Goal: Obtain resource: Download file/media

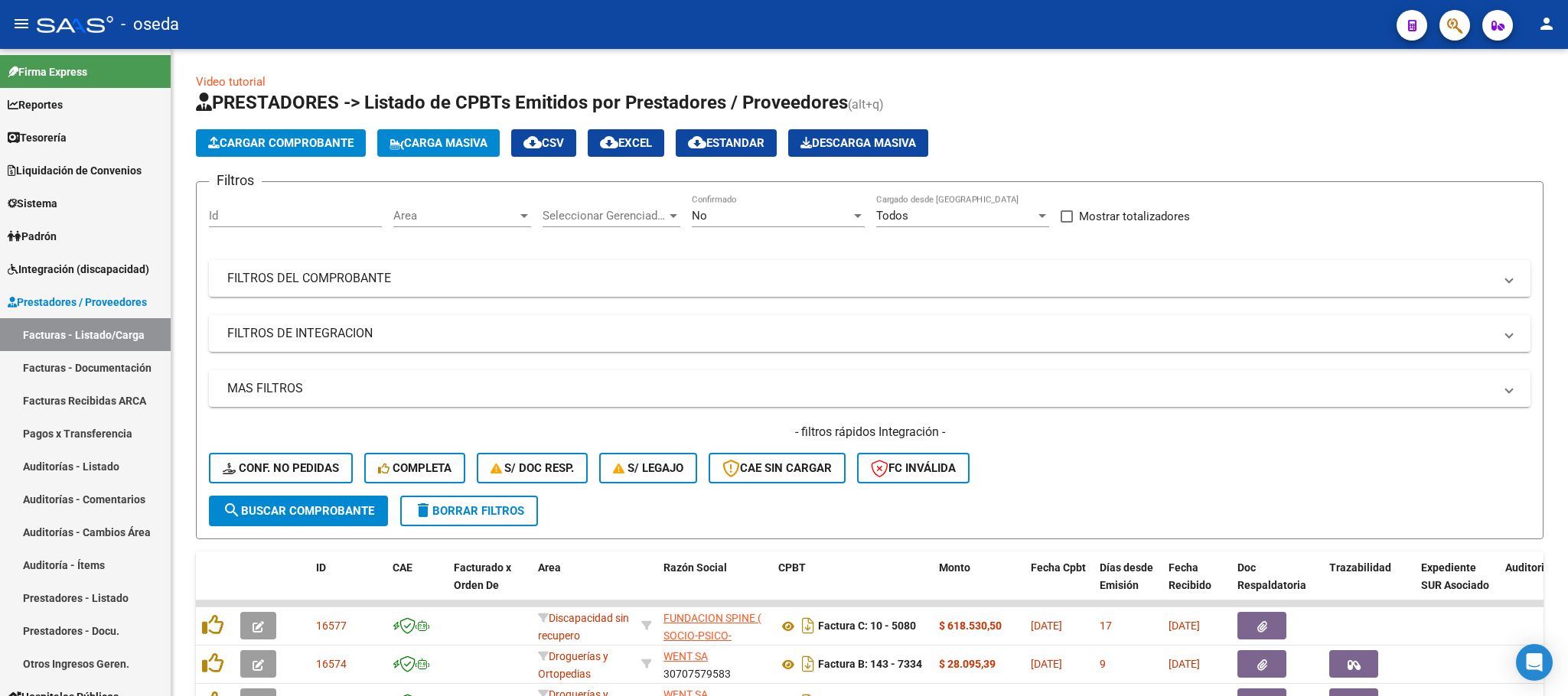
scroll to position [404, 0]
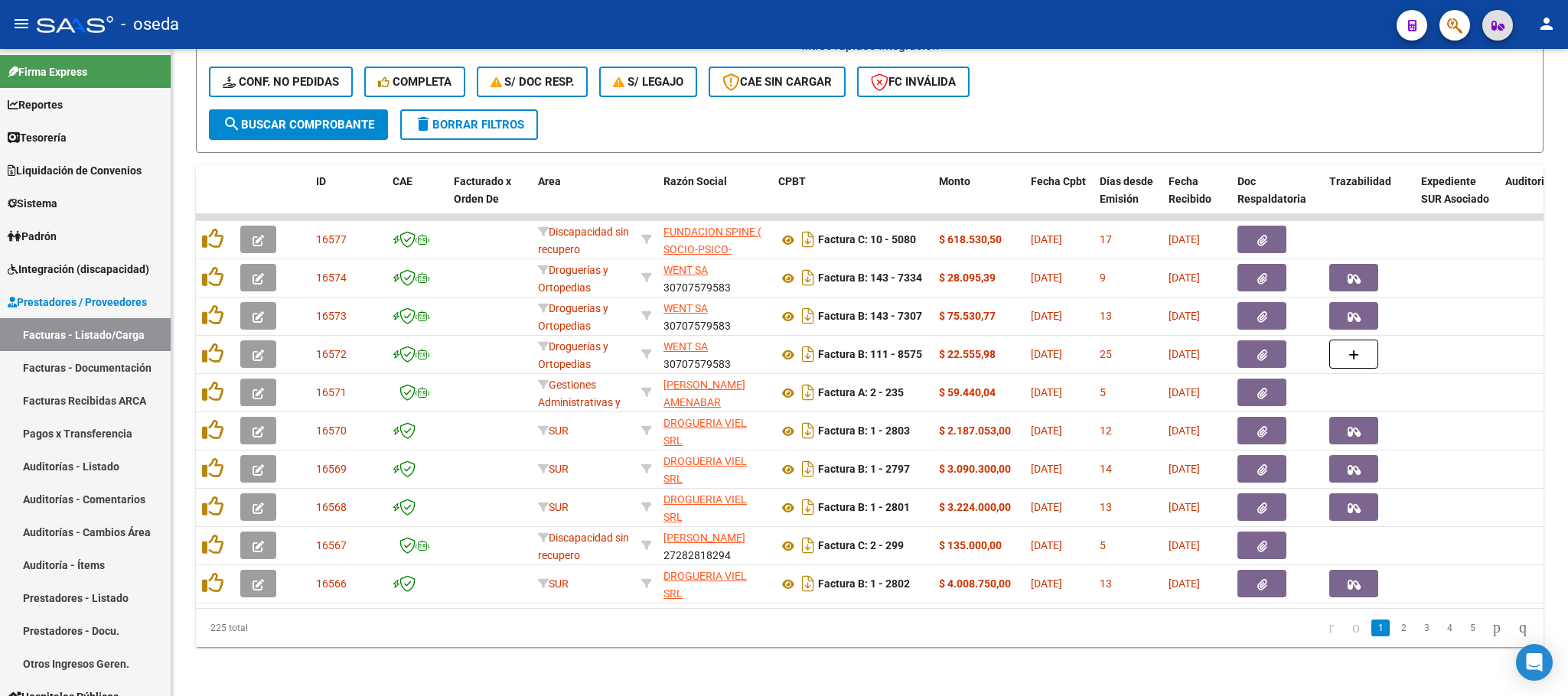
click at [1458, 28] on icon "button" at bounding box center [1454, 25] width 16 height 17
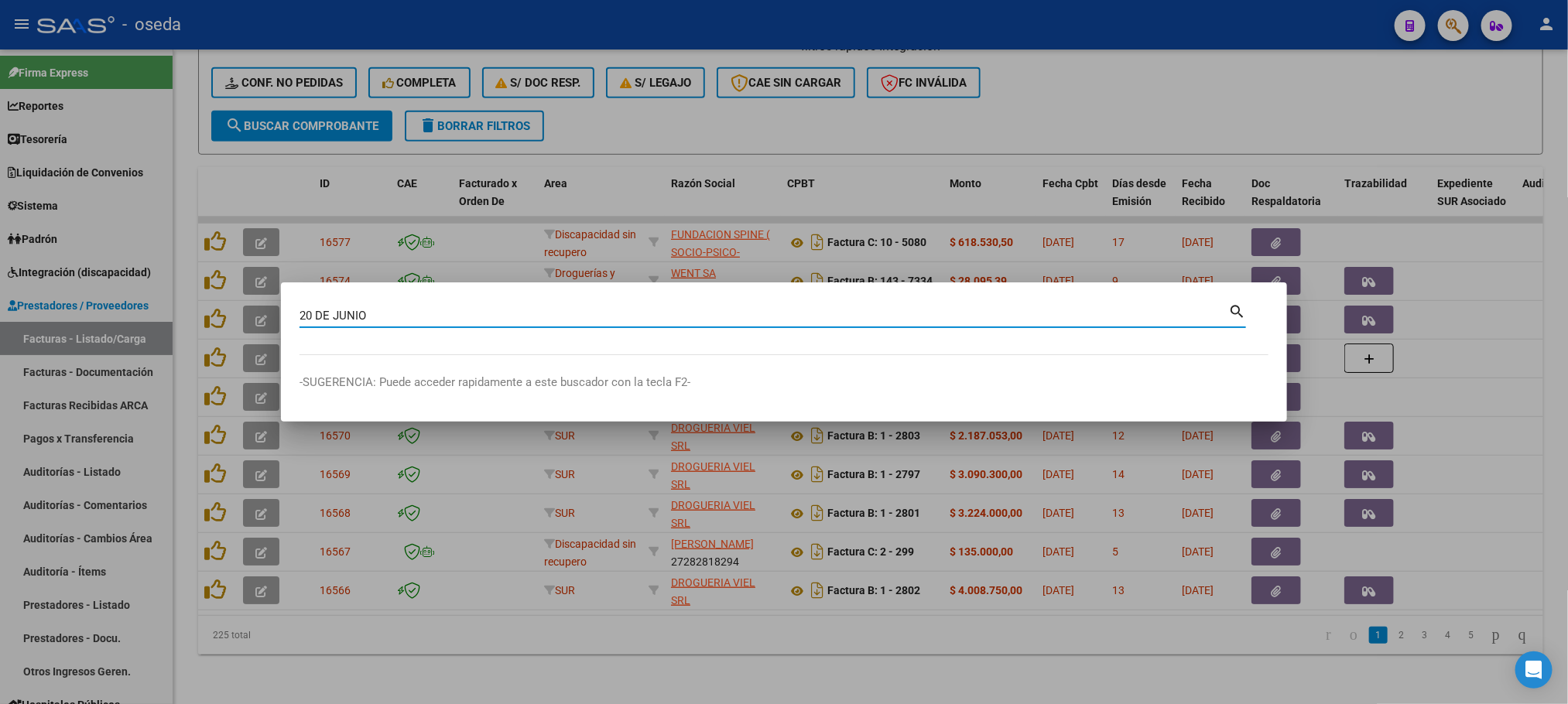
type input "20 DE JUNIO"
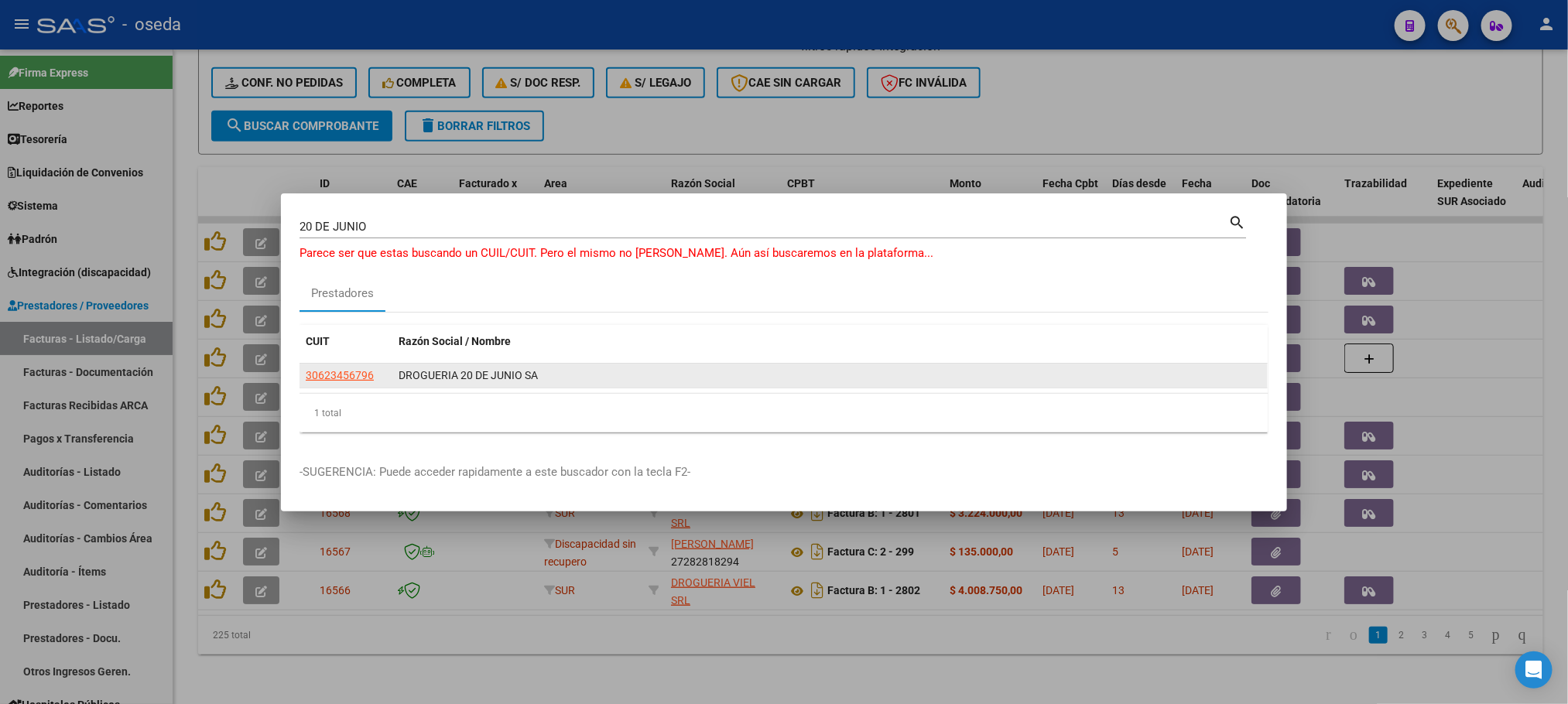
click at [339, 368] on app-link-go-to "30623456796" at bounding box center [340, 375] width 68 height 17
click at [328, 374] on span "30623456796" at bounding box center [340, 375] width 68 height 12
type textarea "30623456796"
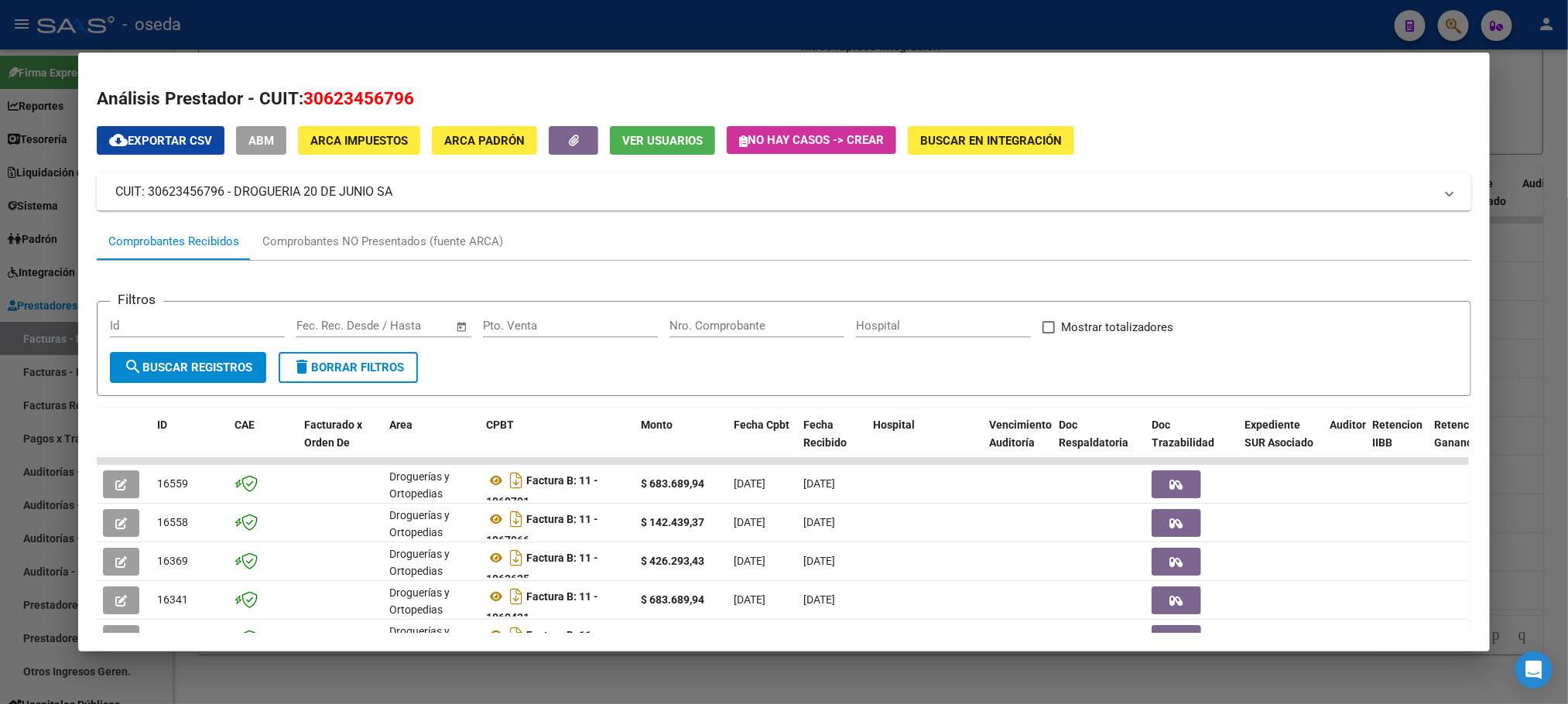
click at [688, 330] on input "Nro. Comprobante" at bounding box center [756, 325] width 175 height 14
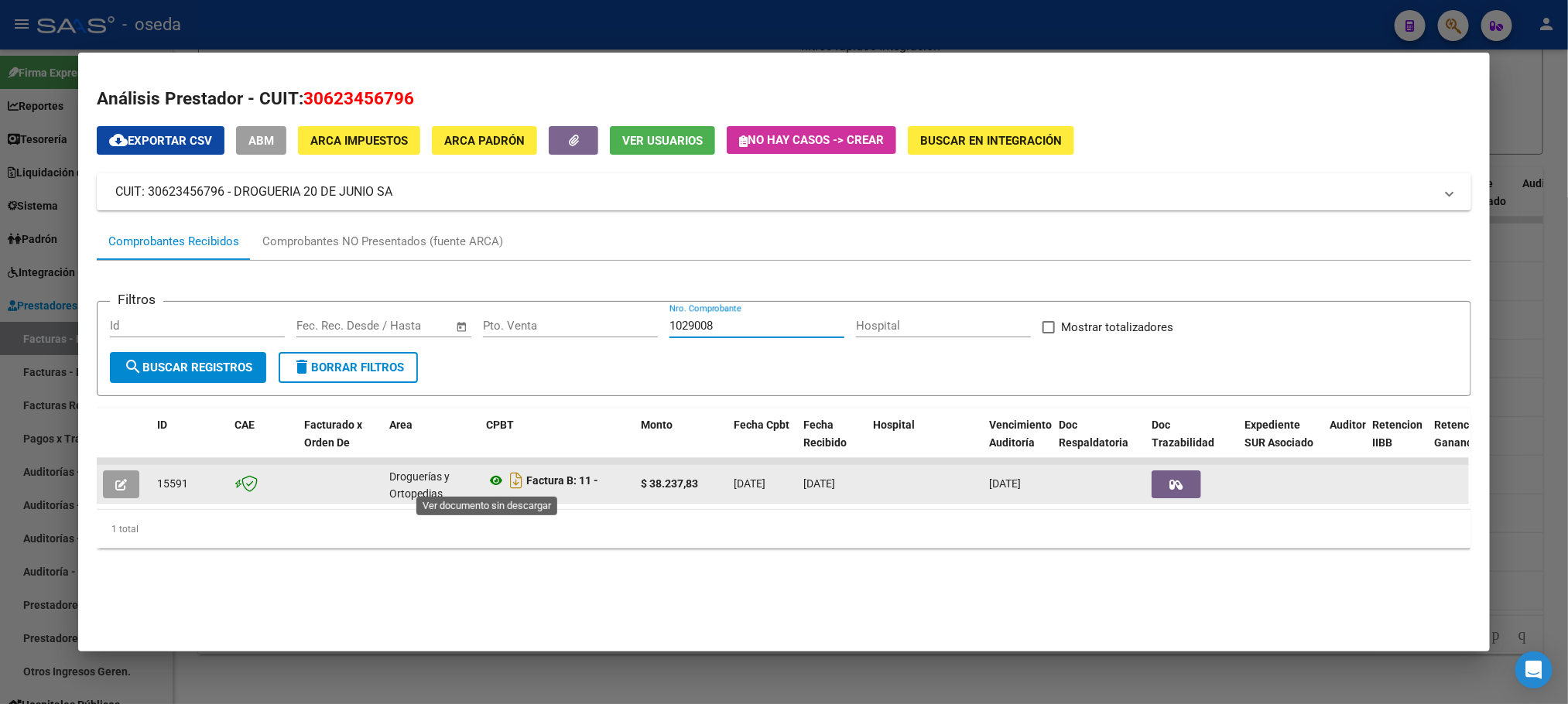
click at [486, 481] on icon at bounding box center [496, 480] width 20 height 18
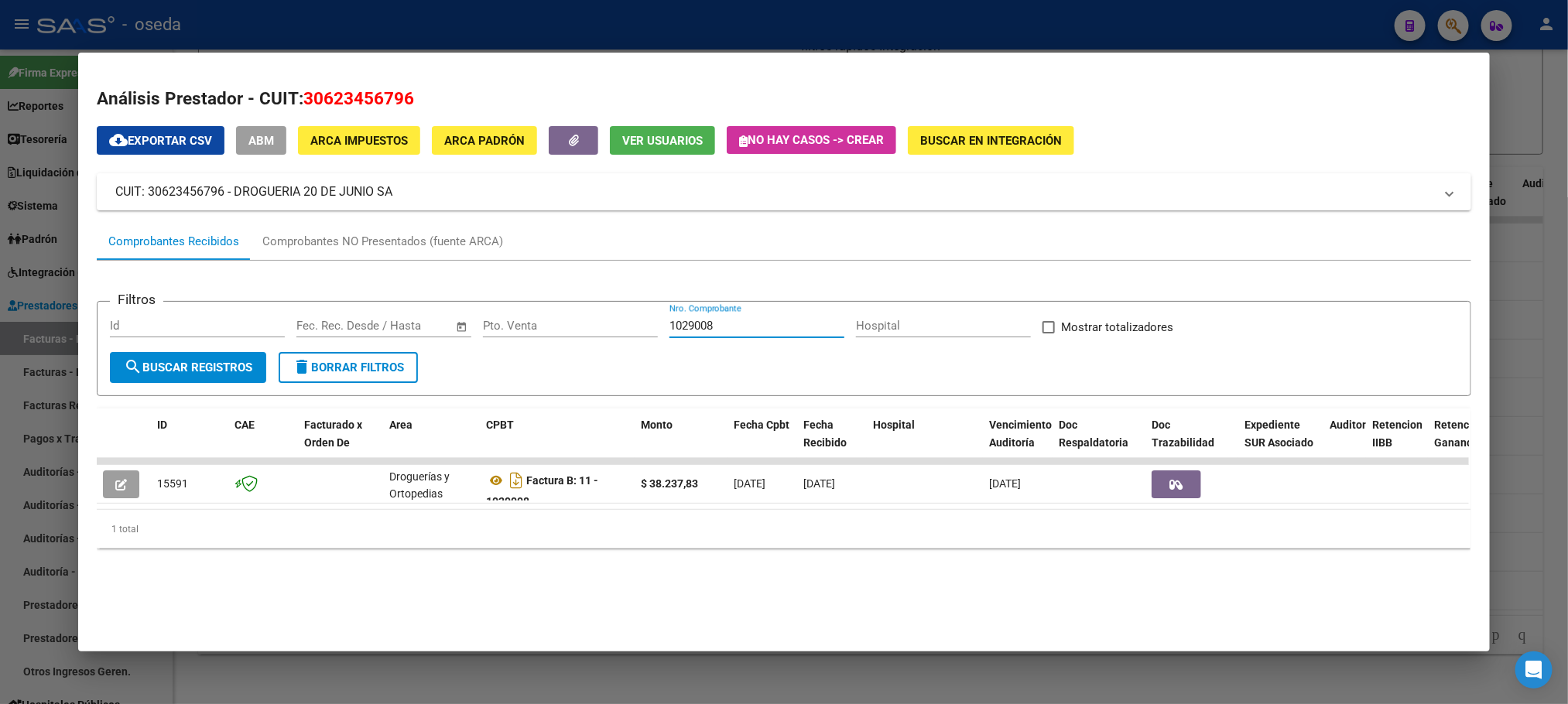
drag, startPoint x: 797, startPoint y: 328, endPoint x: 0, endPoint y: 351, distance: 797.3
click at [0, 351] on div "20 DE JUNIO Buscar (apellido, dni, cuil, nro traspaso, cuit, obra social) searc…" at bounding box center [784, 352] width 1568 height 704
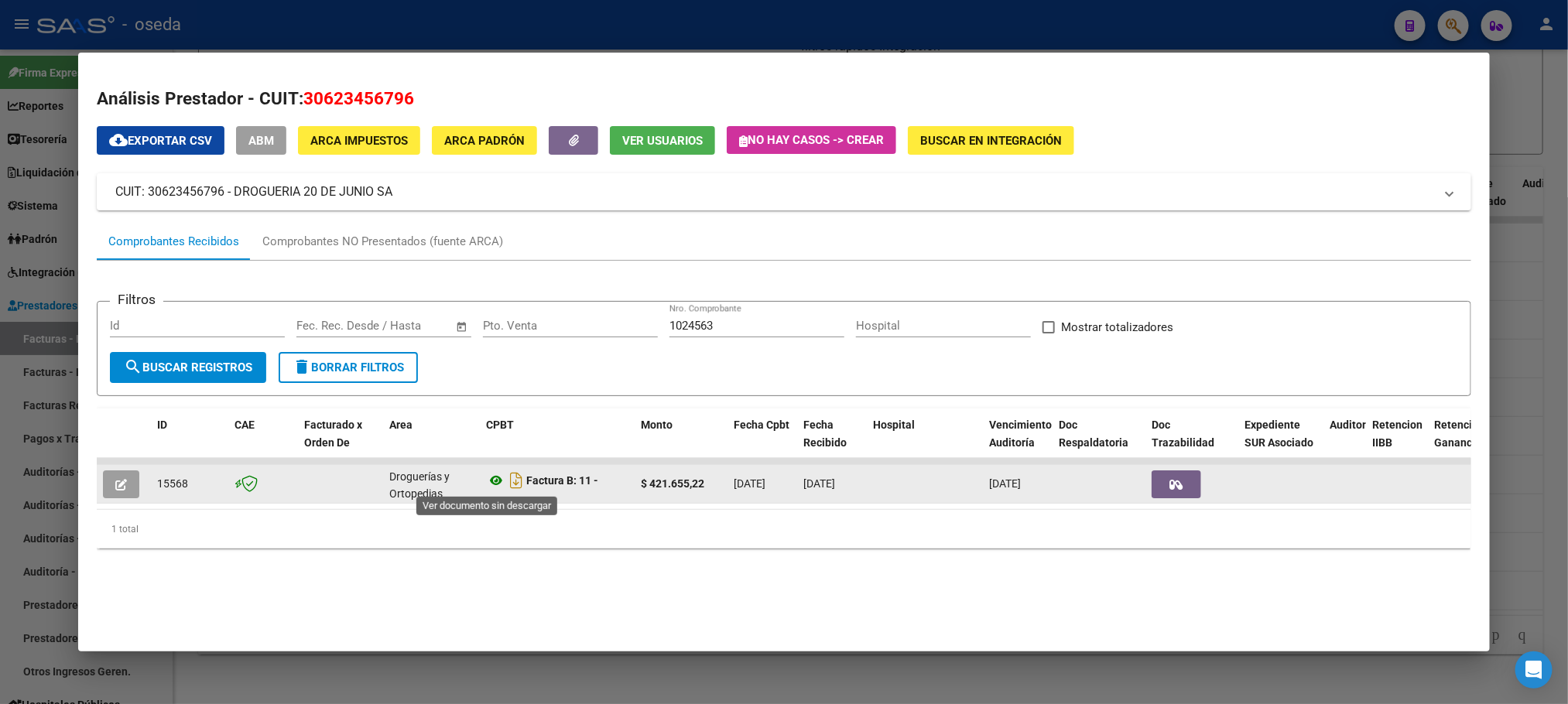
click at [493, 478] on icon at bounding box center [496, 480] width 20 height 18
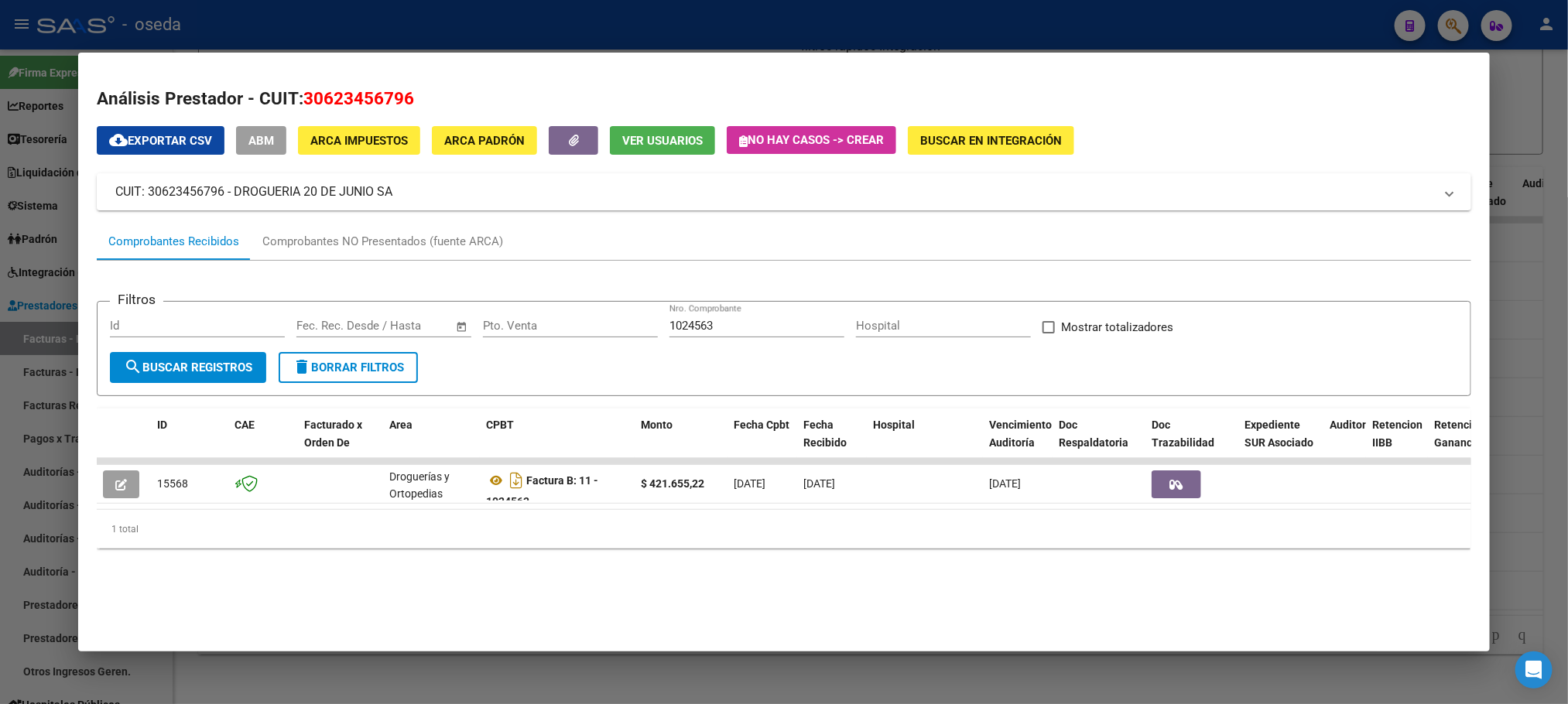
drag, startPoint x: 743, startPoint y: 325, endPoint x: 613, endPoint y: 335, distance: 130.4
click at [613, 335] on div "Filtros Id Start date – End date Fec. Rec. Desde / Hasta Pto. Venta 1024563 Nro…" at bounding box center [784, 333] width 1348 height 38
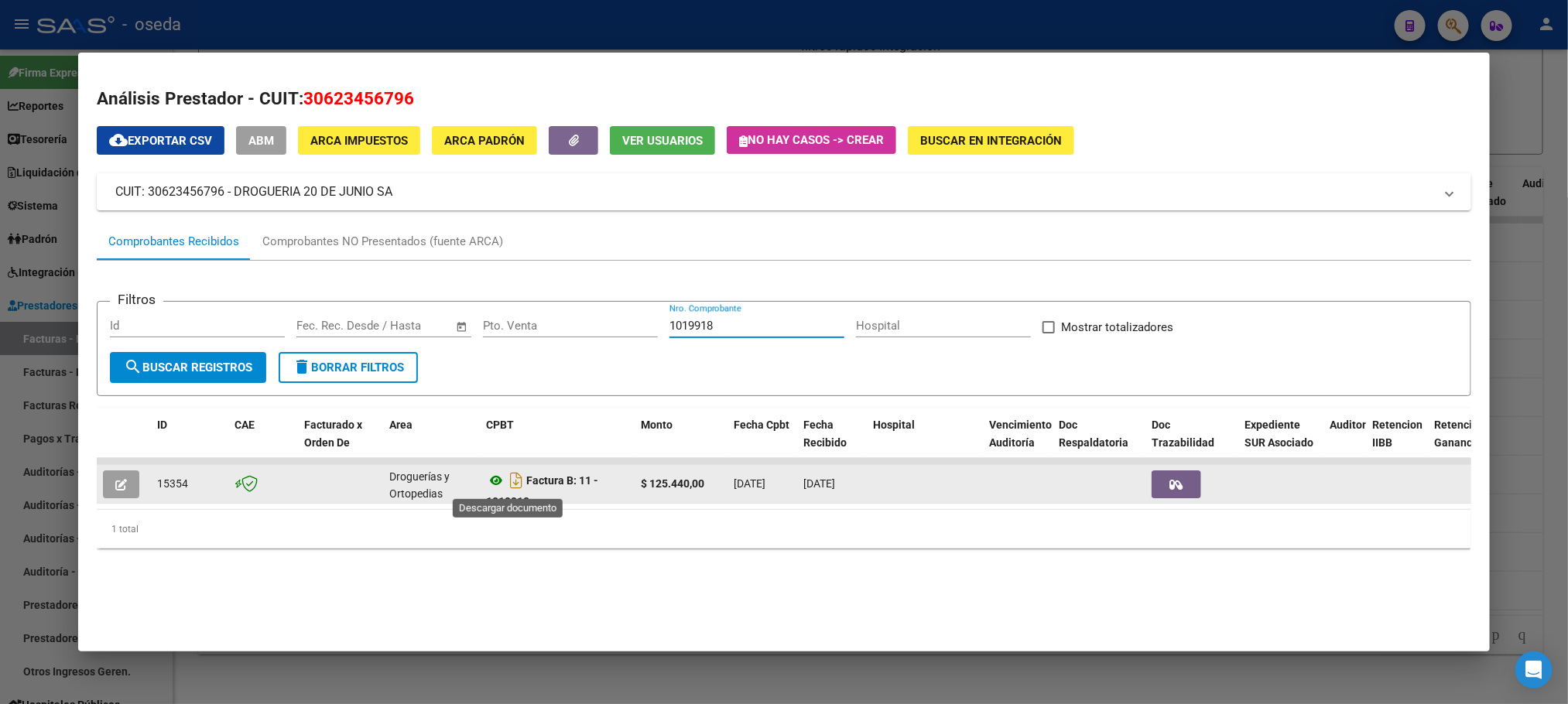
type input "1019918"
click at [486, 485] on icon at bounding box center [496, 480] width 20 height 18
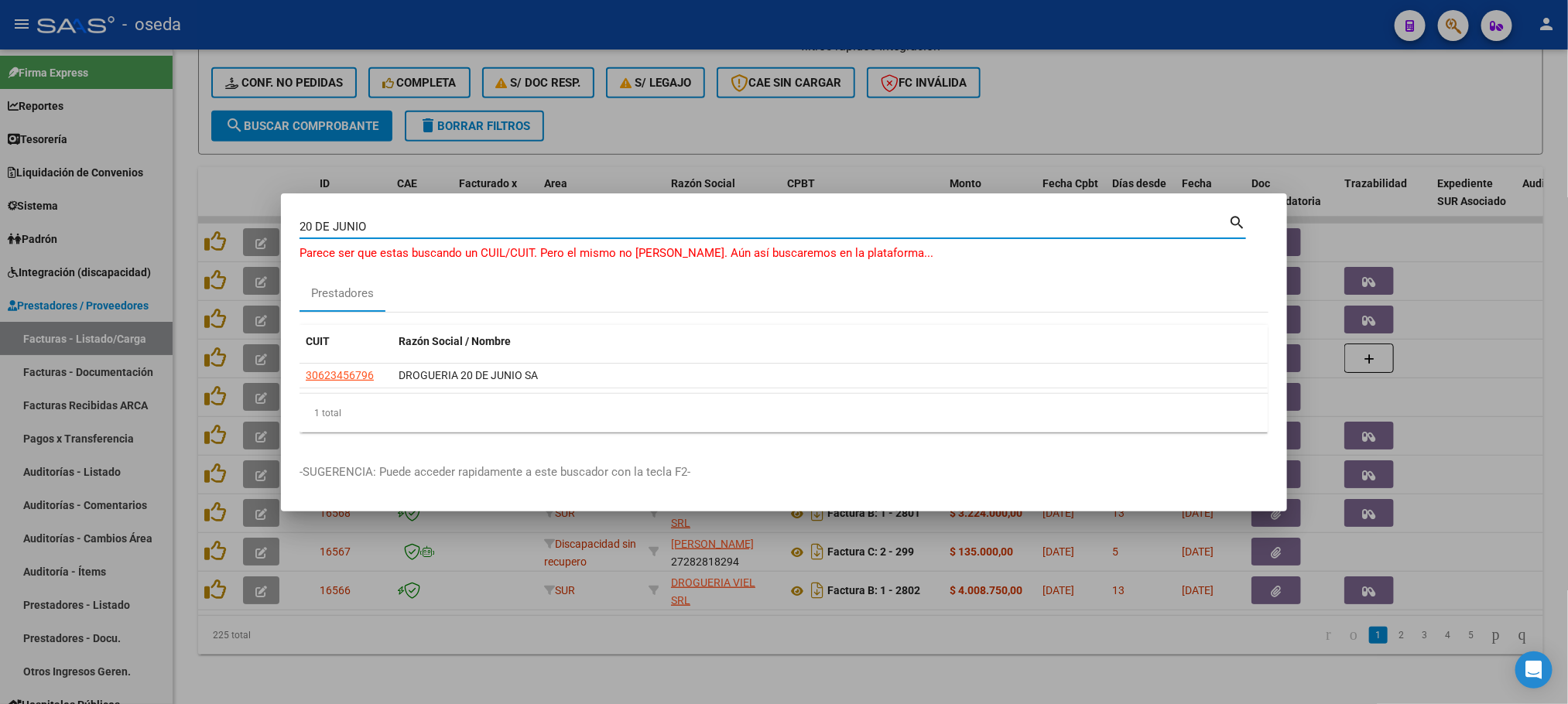
drag, startPoint x: 495, startPoint y: 225, endPoint x: 0, endPoint y: 135, distance: 503.1
click at [0, 202] on div "20 DE JUNIO Buscar (apellido, dni, cuil, nro traspaso, cuit, obra social) searc…" at bounding box center [784, 352] width 1568 height 704
type input "C & C"
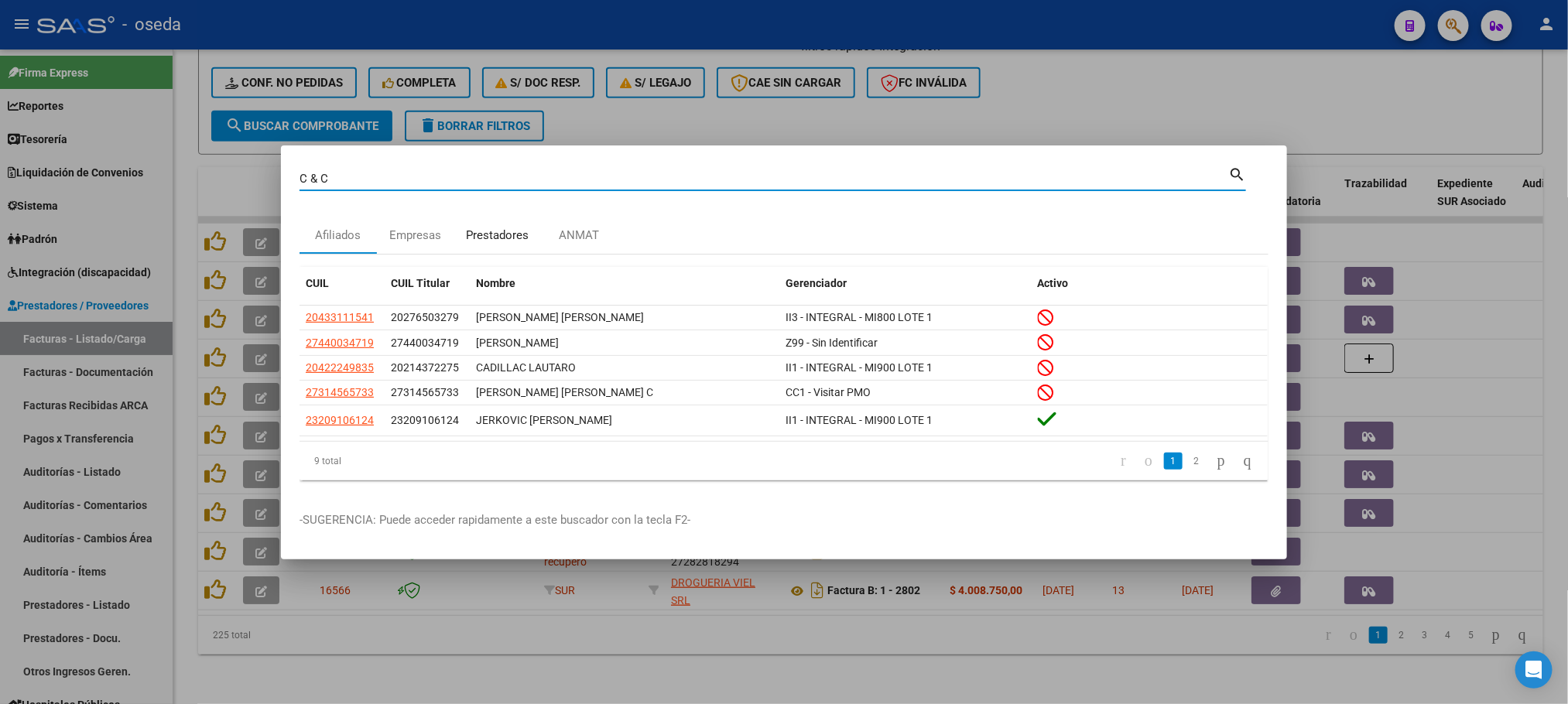
click at [516, 233] on div "Prestadores" at bounding box center [498, 235] width 63 height 17
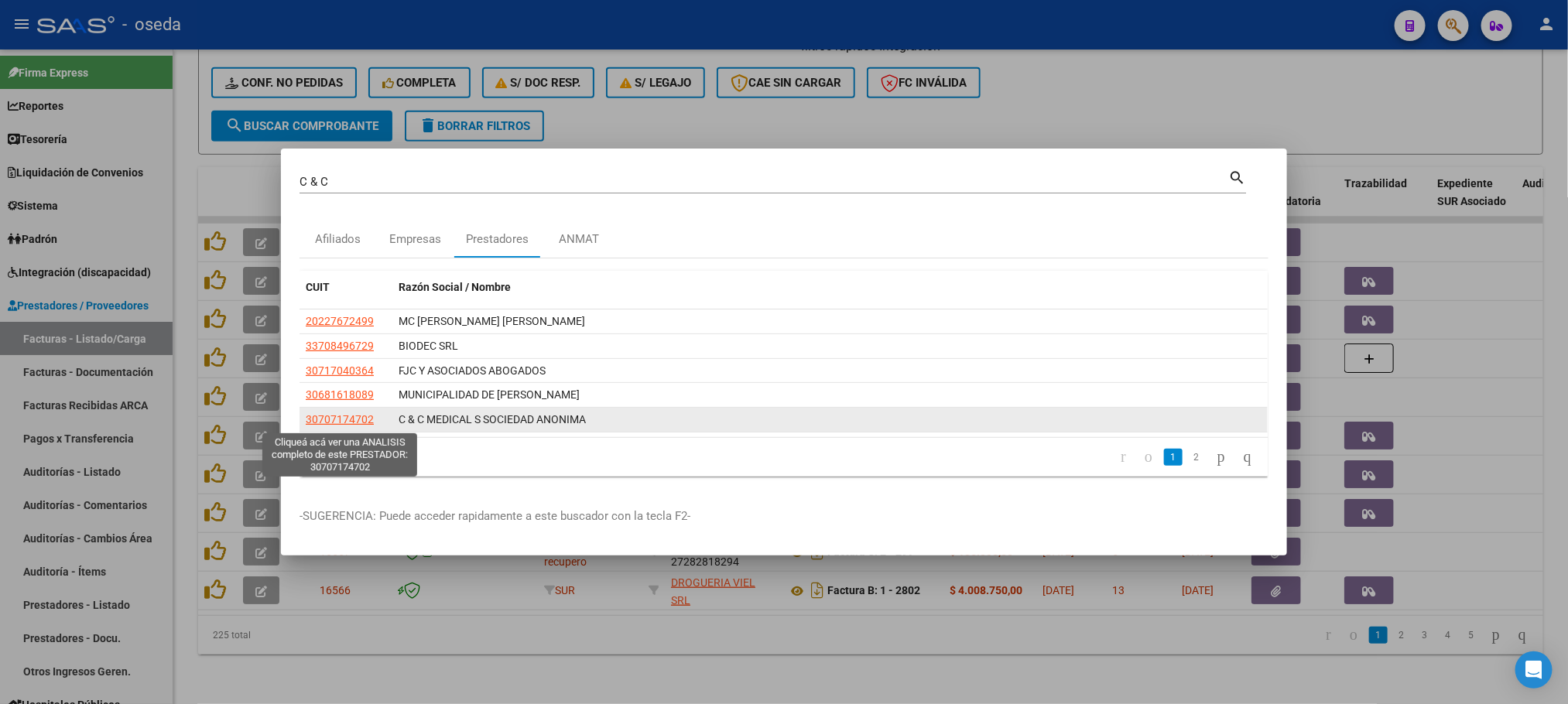
click at [335, 421] on span "30707174702" at bounding box center [340, 419] width 68 height 12
type textarea "30707174702"
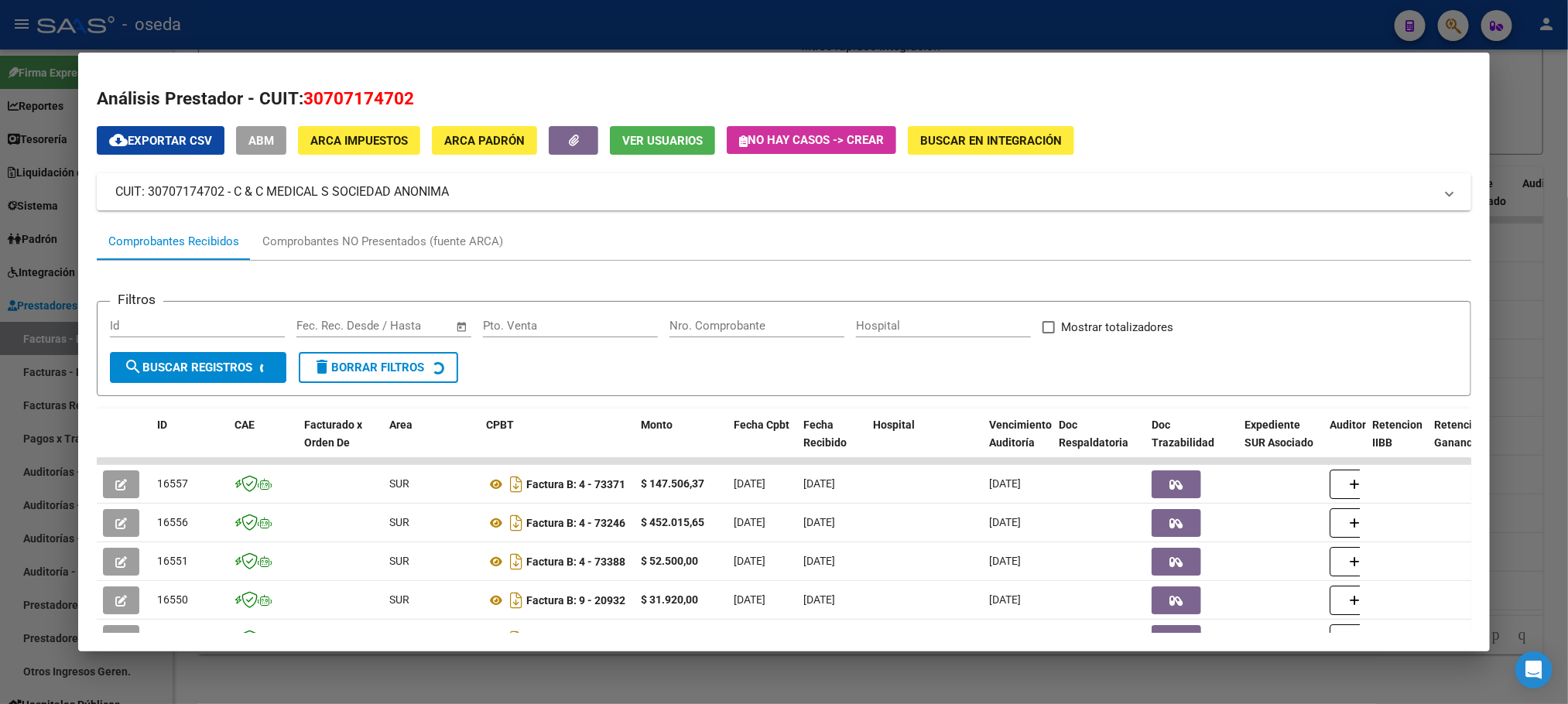
click at [716, 330] on input "Nro. Comprobante" at bounding box center [756, 325] width 175 height 14
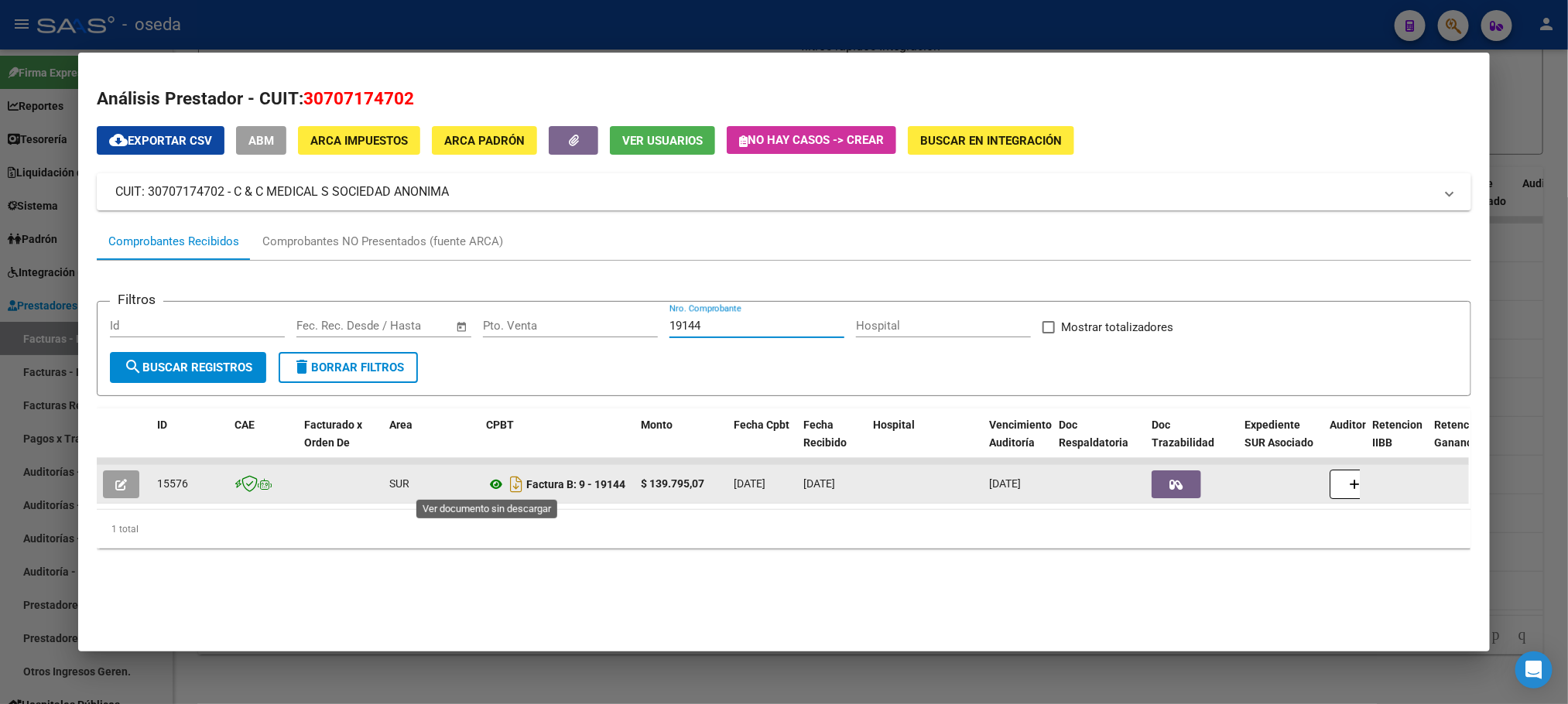
click at [486, 481] on icon at bounding box center [496, 485] width 20 height 18
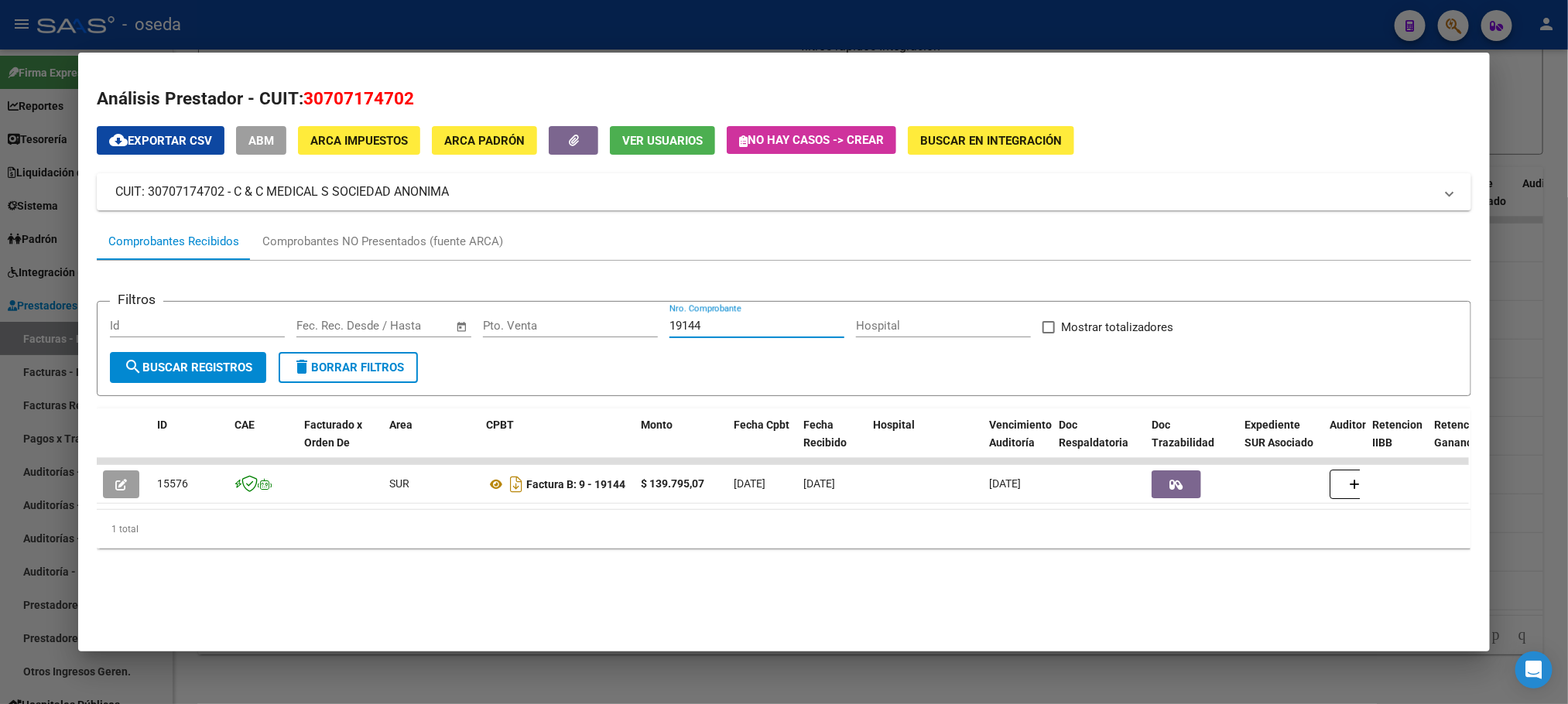
drag, startPoint x: 765, startPoint y: 325, endPoint x: 398, endPoint y: 330, distance: 367.0
click at [400, 330] on div "Filtros Id Start date – End date Fec. Rec. Desde / Hasta Pto. Venta 19144 Nro. …" at bounding box center [784, 333] width 1348 height 38
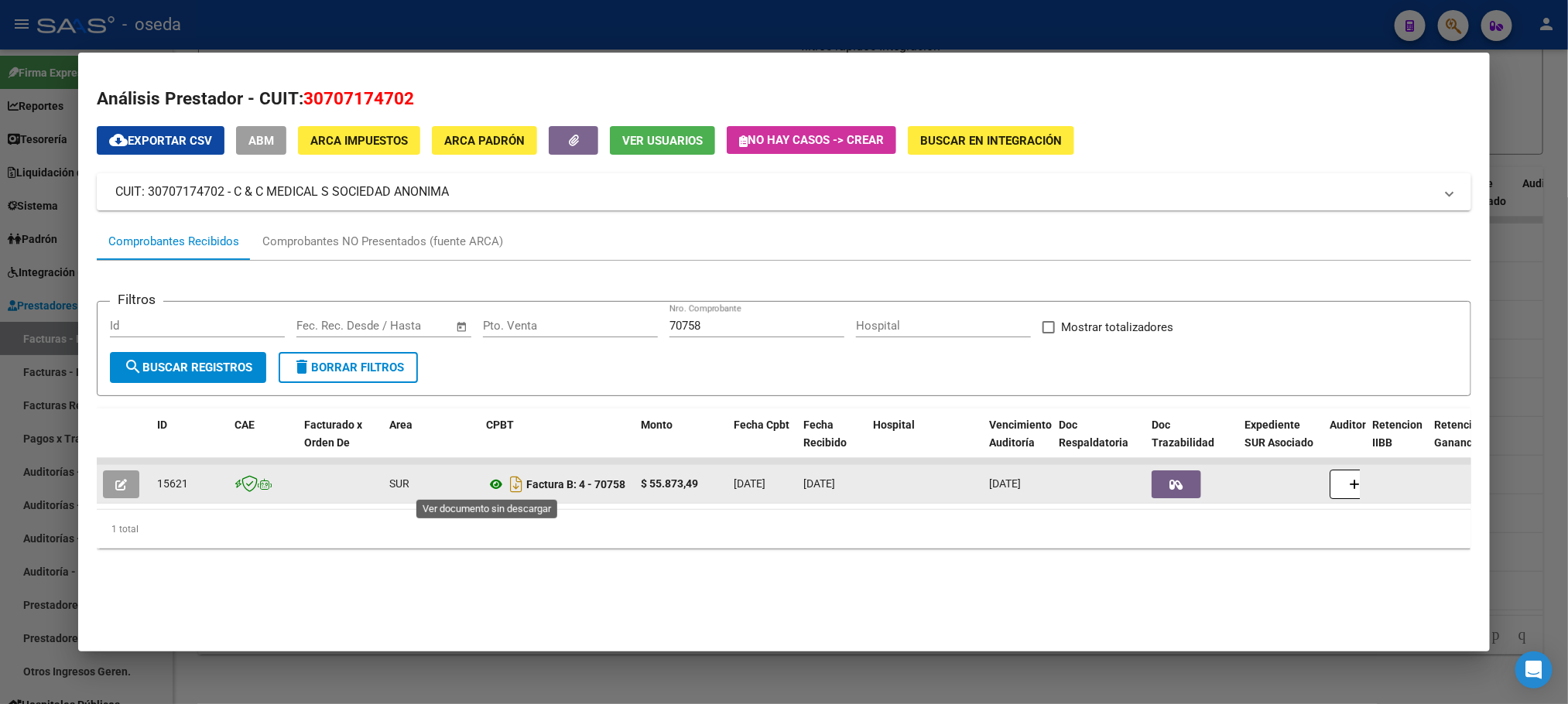
click at [486, 484] on icon at bounding box center [496, 485] width 20 height 18
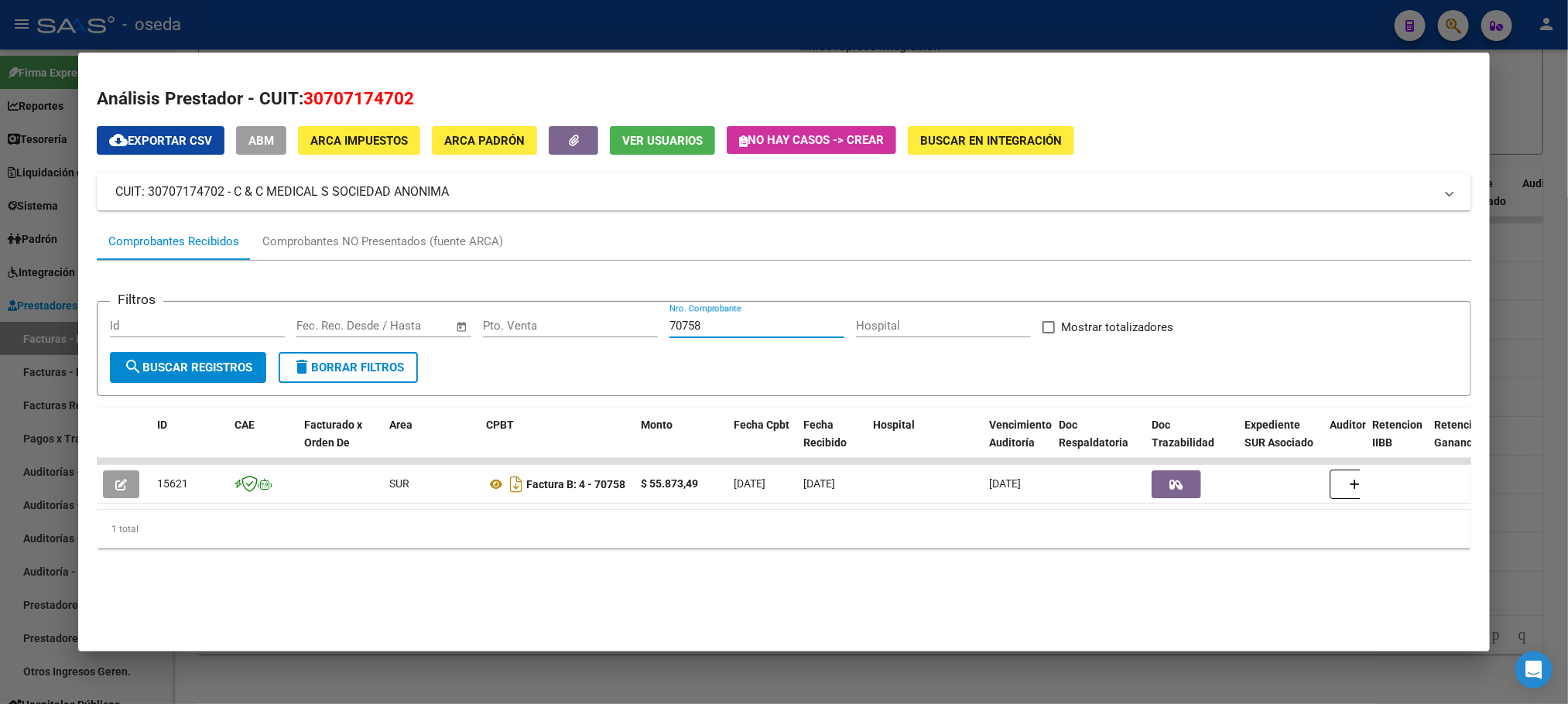
drag, startPoint x: 713, startPoint y: 321, endPoint x: 502, endPoint y: 335, distance: 211.5
click at [502, 335] on div "Filtros Id Start date – End date Fec. Rec. Desde / Hasta Pto. Venta 70758 Nro. …" at bounding box center [784, 333] width 1348 height 38
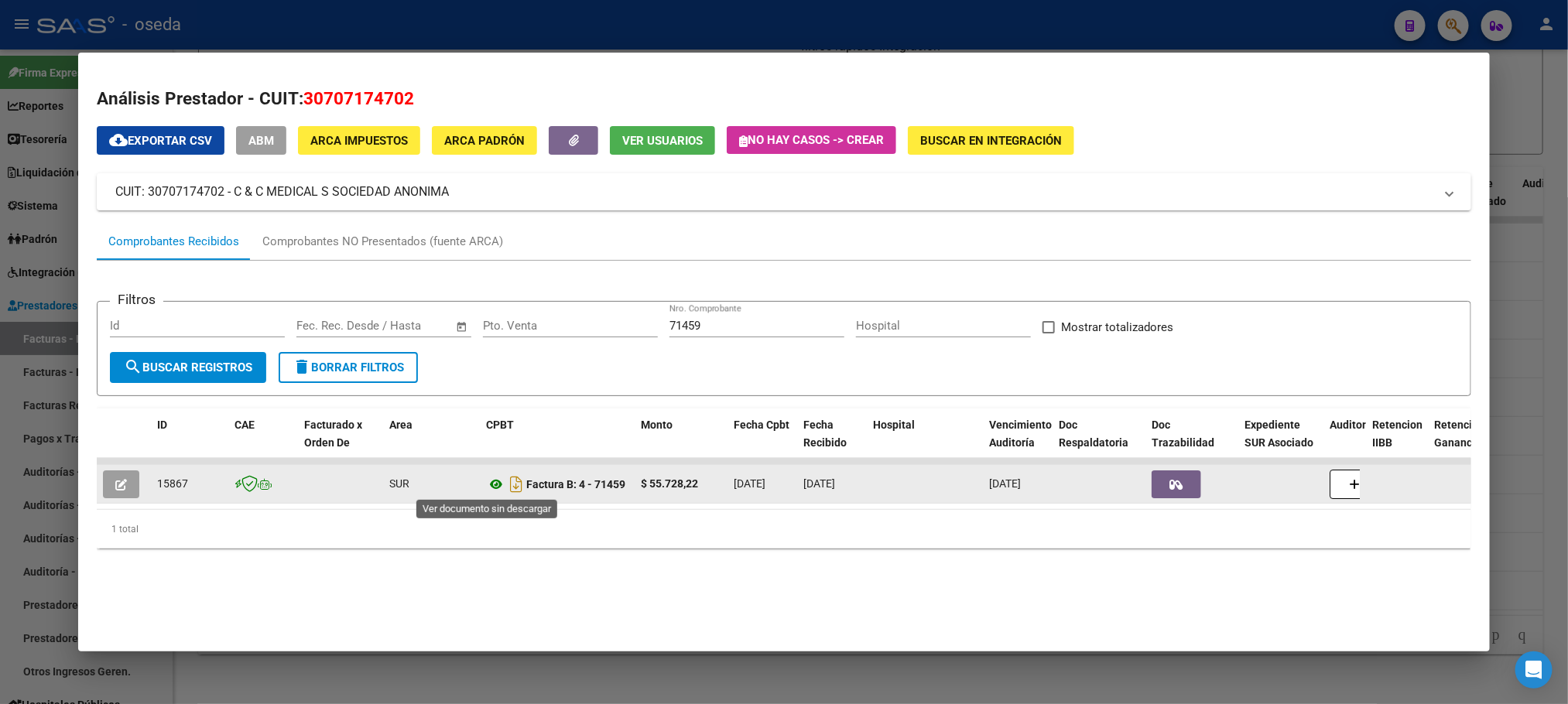
click at [486, 480] on icon at bounding box center [496, 485] width 20 height 18
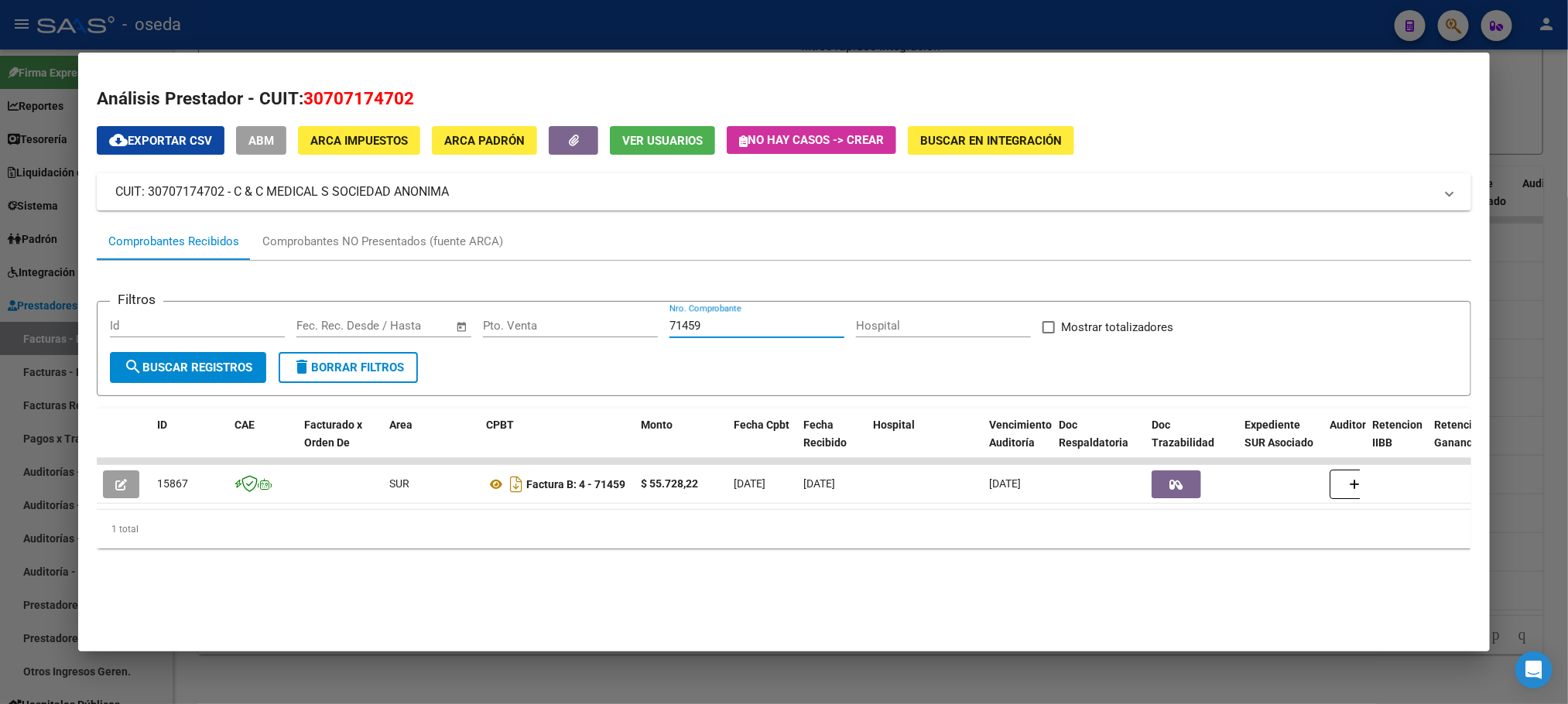
drag, startPoint x: 772, startPoint y: 324, endPoint x: 330, endPoint y: 359, distance: 443.4
click at [330, 359] on form "Filtros Id Start date – End date Fec. Rec. Desde / Hasta Pto. Venta 71459 Nro. …" at bounding box center [784, 348] width 1374 height 95
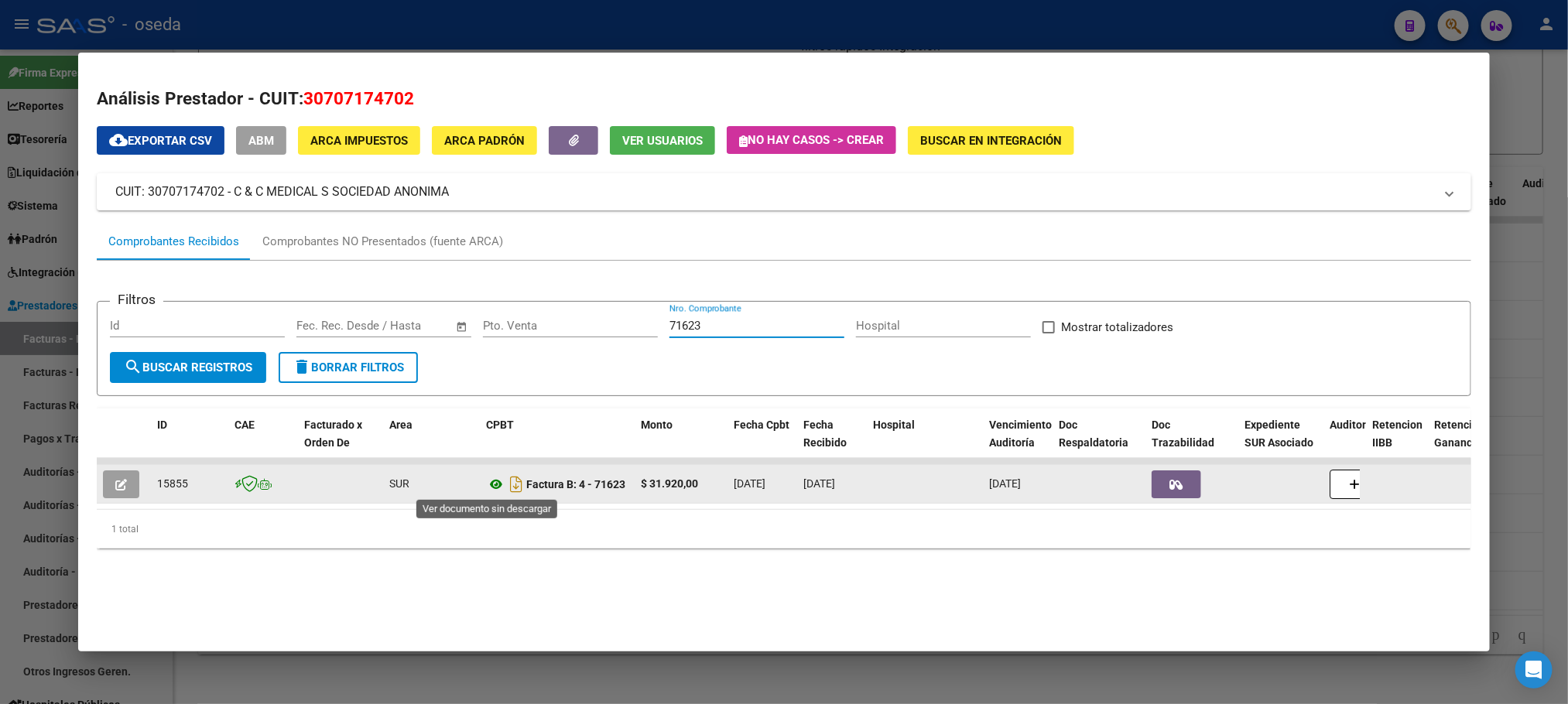
click at [486, 485] on icon at bounding box center [496, 485] width 20 height 18
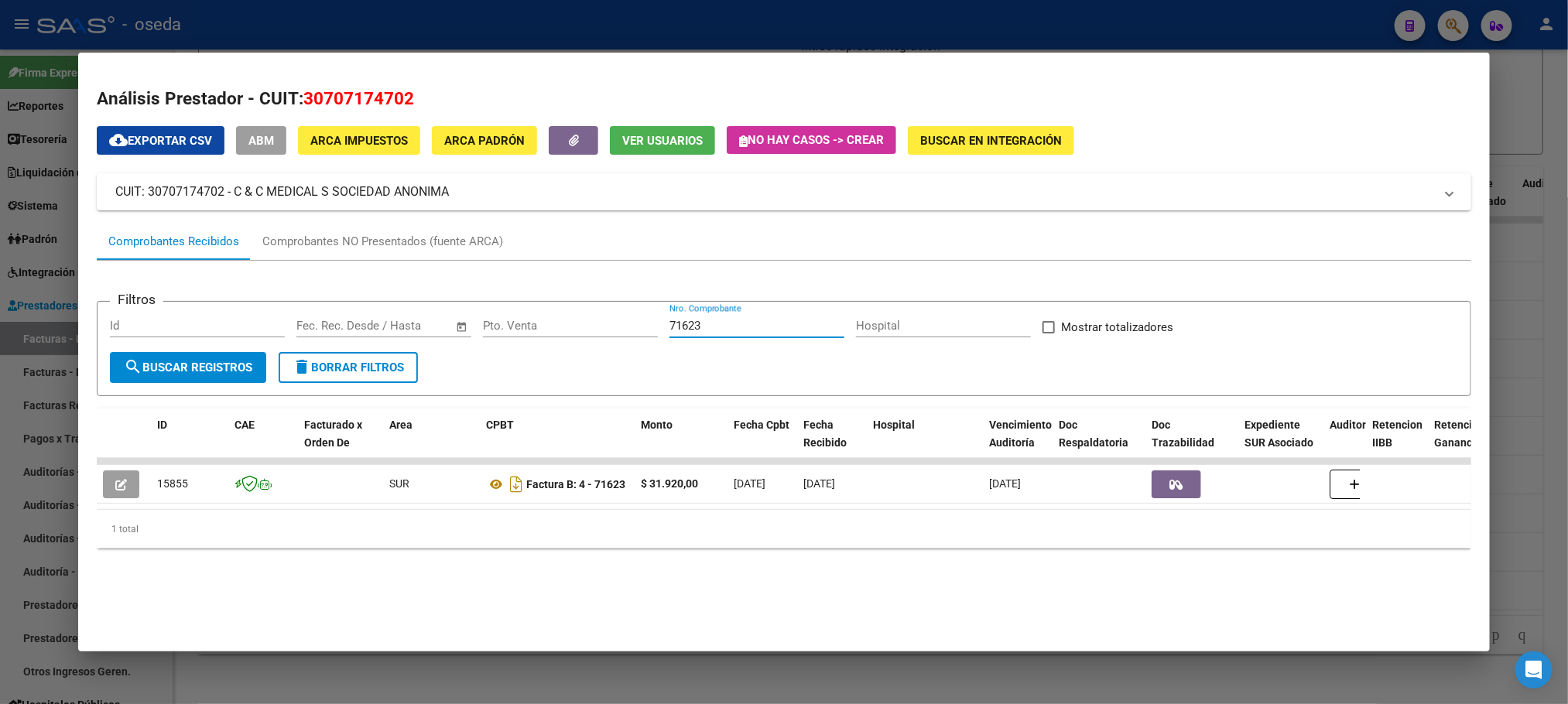
drag, startPoint x: 722, startPoint y: 328, endPoint x: 455, endPoint y: 309, distance: 267.7
click at [455, 314] on div "Filtros Id Start date – End date Fec. Rec. Desde / Hasta Pto. Venta 71623 Nro. …" at bounding box center [784, 333] width 1348 height 38
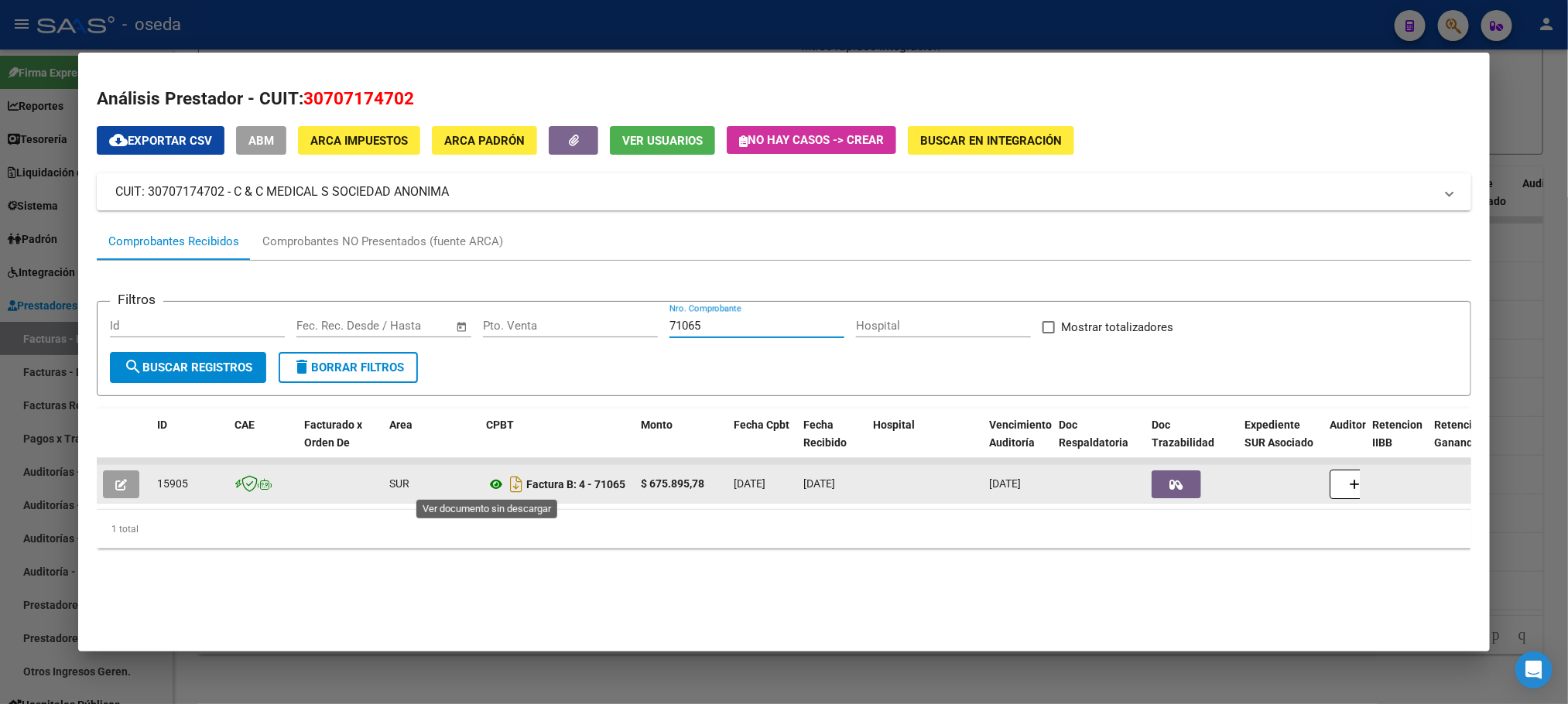
click at [488, 483] on icon at bounding box center [496, 485] width 20 height 18
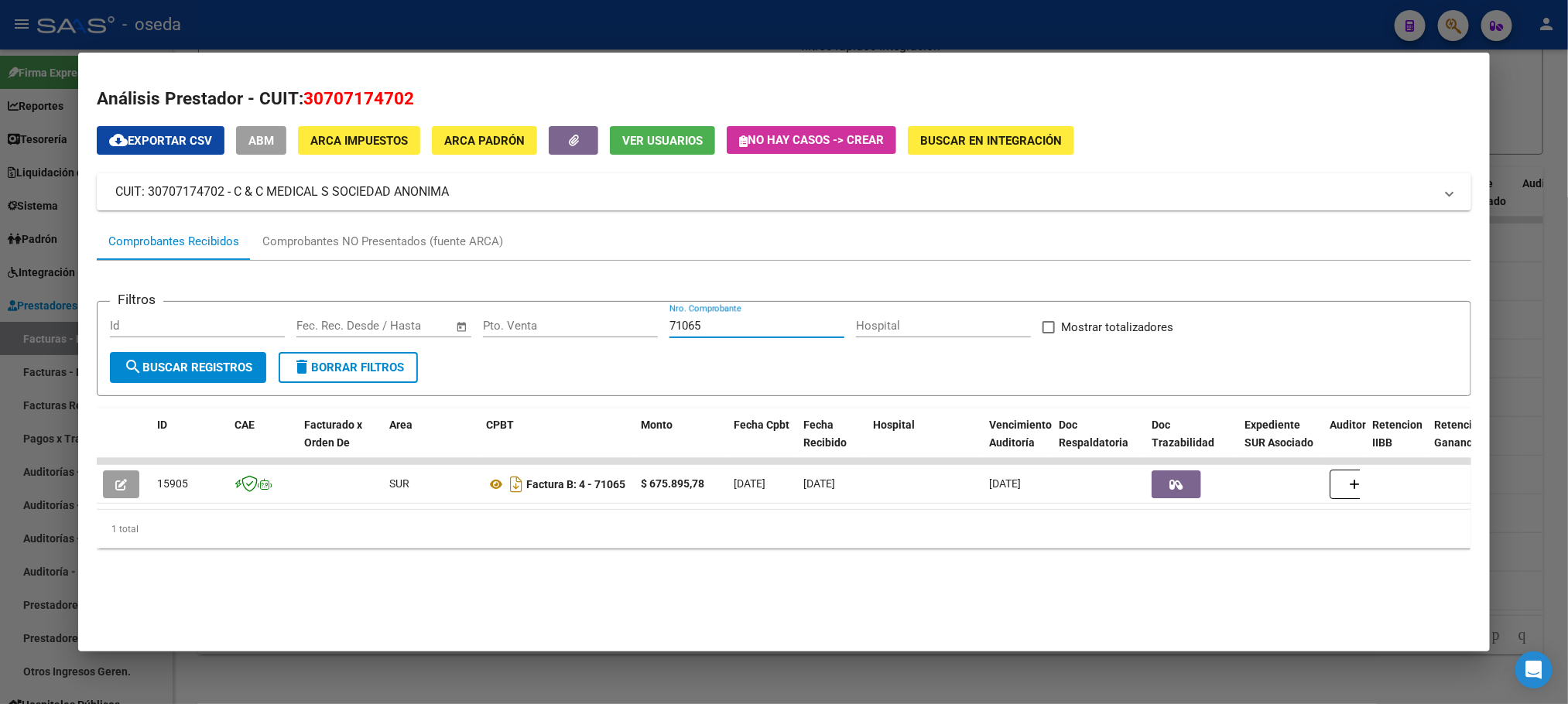
drag, startPoint x: 762, startPoint y: 324, endPoint x: 584, endPoint y: 330, distance: 178.1
click at [584, 330] on div "Filtros Id Start date – End date Fec. Rec. Desde / Hasta Pto. Venta 71065 Nro. …" at bounding box center [784, 333] width 1348 height 38
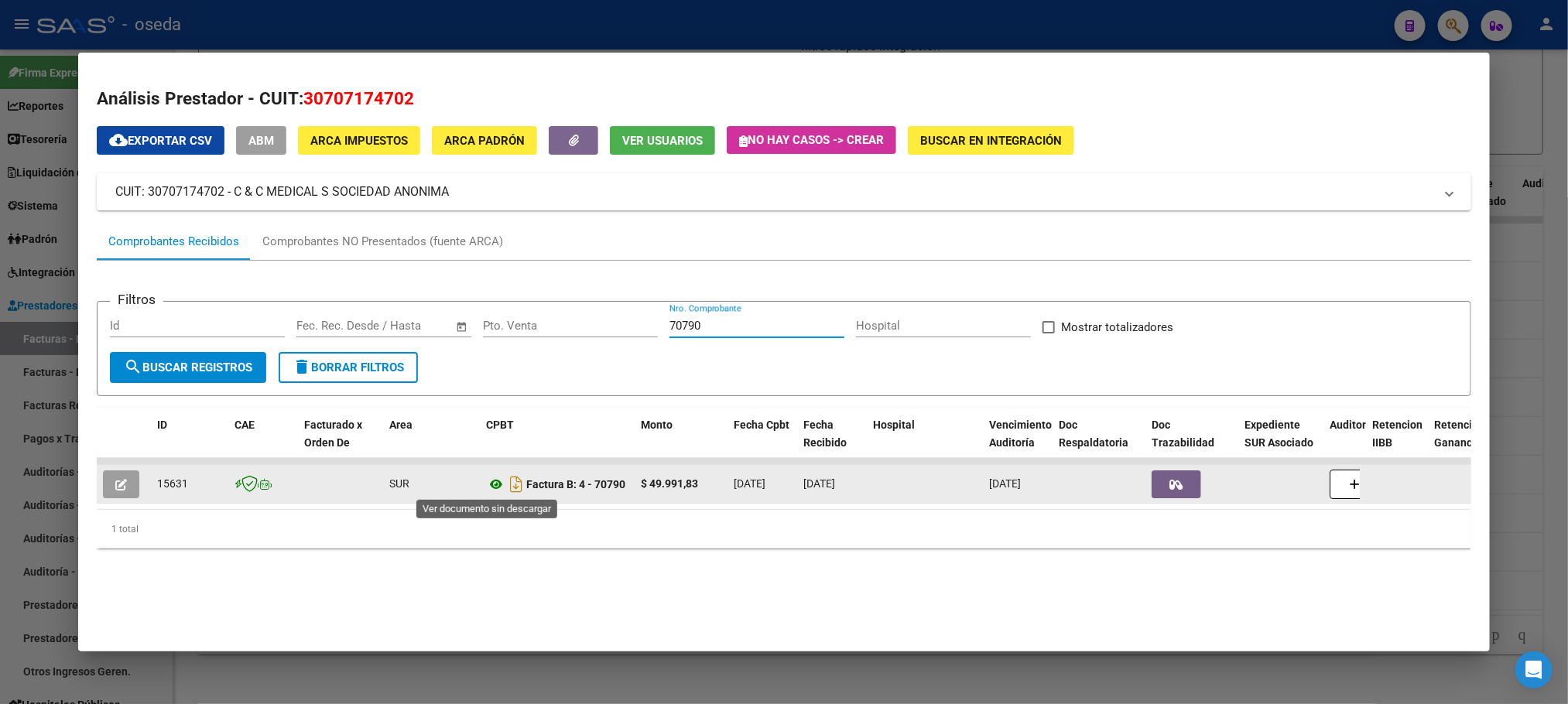
click at [490, 486] on icon at bounding box center [496, 485] width 20 height 18
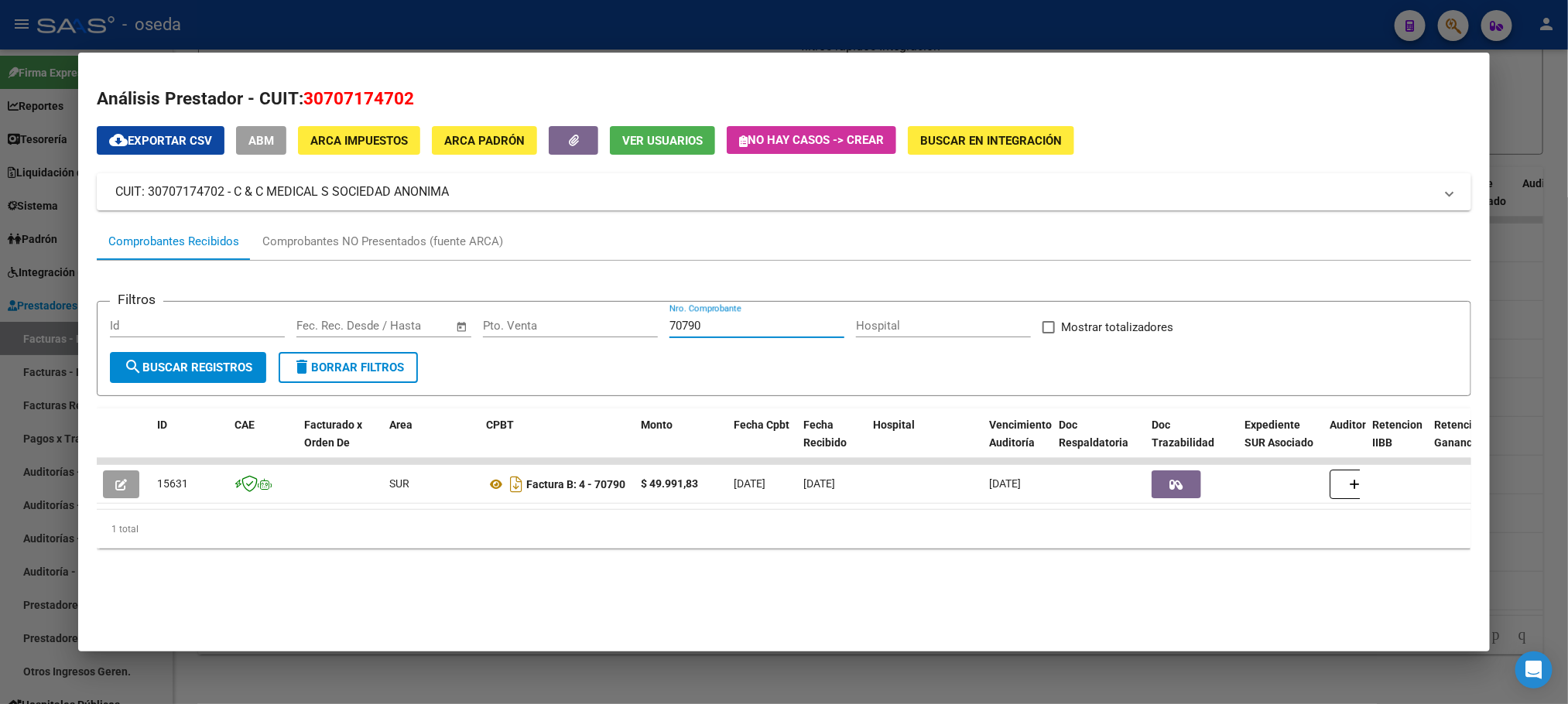
drag, startPoint x: 708, startPoint y: 321, endPoint x: 634, endPoint y: 324, distance: 74.1
click at [639, 323] on div "Filtros Id Start date – End date Fec. Rec. Desde / Hasta Pto. Venta 70790 Nro. …" at bounding box center [784, 333] width 1348 height 38
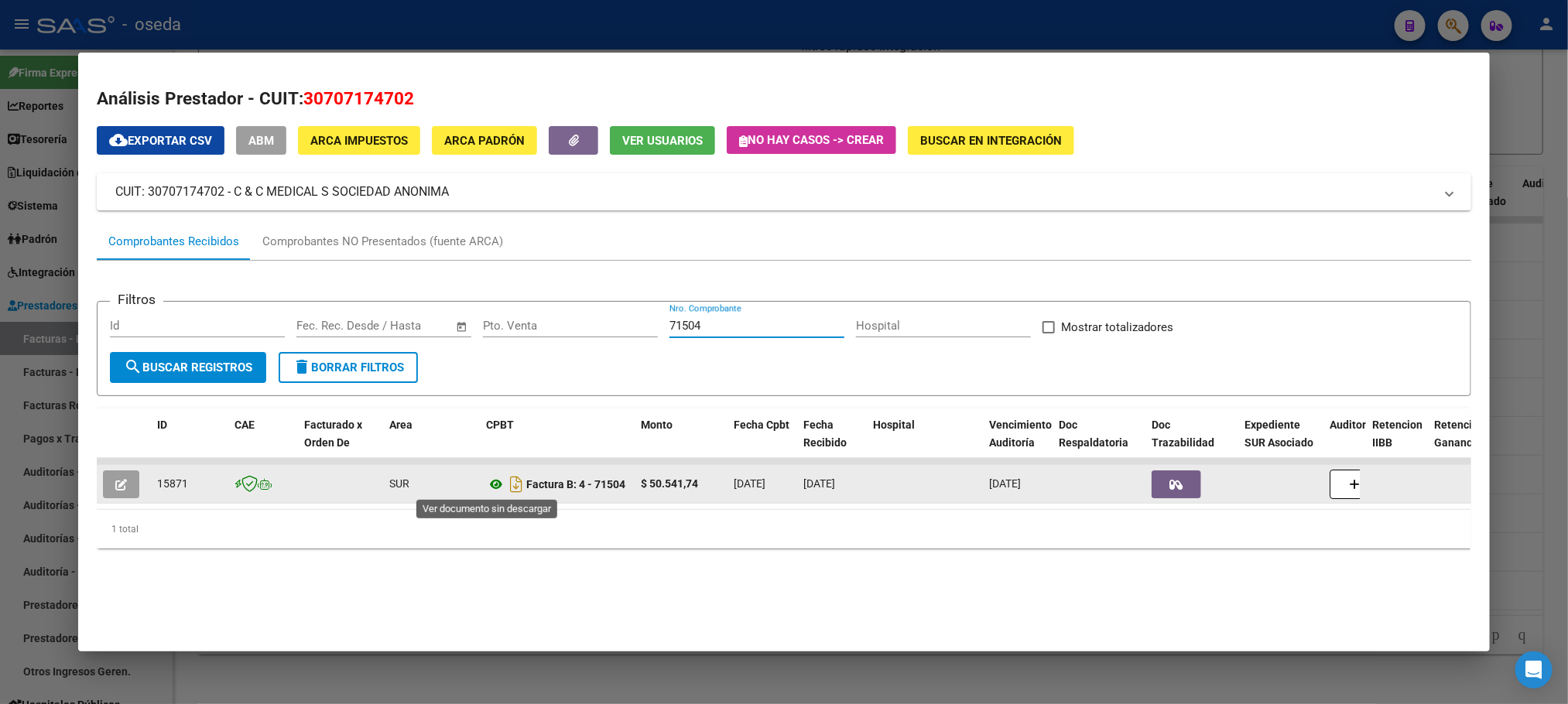
click at [486, 485] on icon at bounding box center [496, 485] width 20 height 18
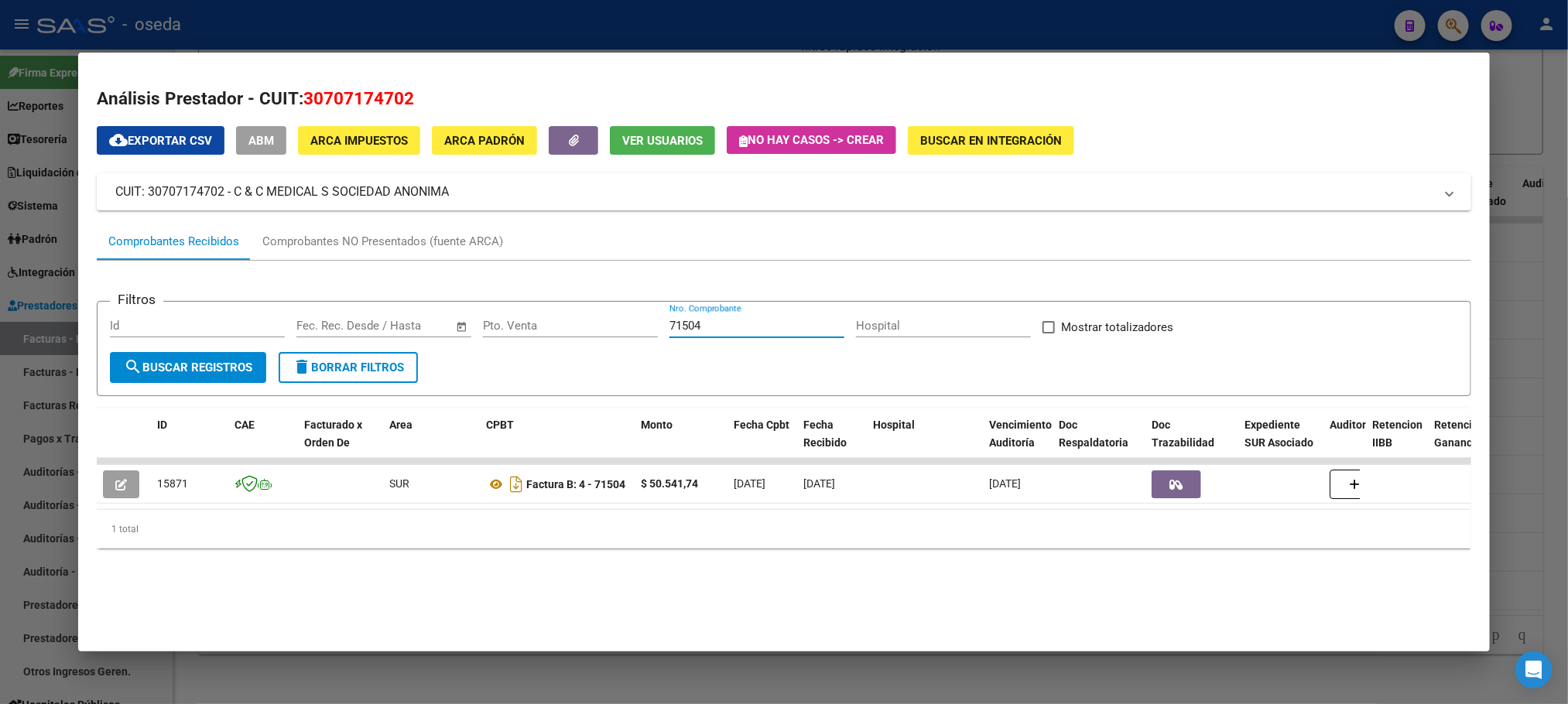
drag, startPoint x: 758, startPoint y: 330, endPoint x: 370, endPoint y: 319, distance: 388.2
click at [370, 319] on div "Filtros Id Start date – End date Fec. Rec. Desde / Hasta Pto. Venta 71504 Nro. …" at bounding box center [784, 333] width 1348 height 38
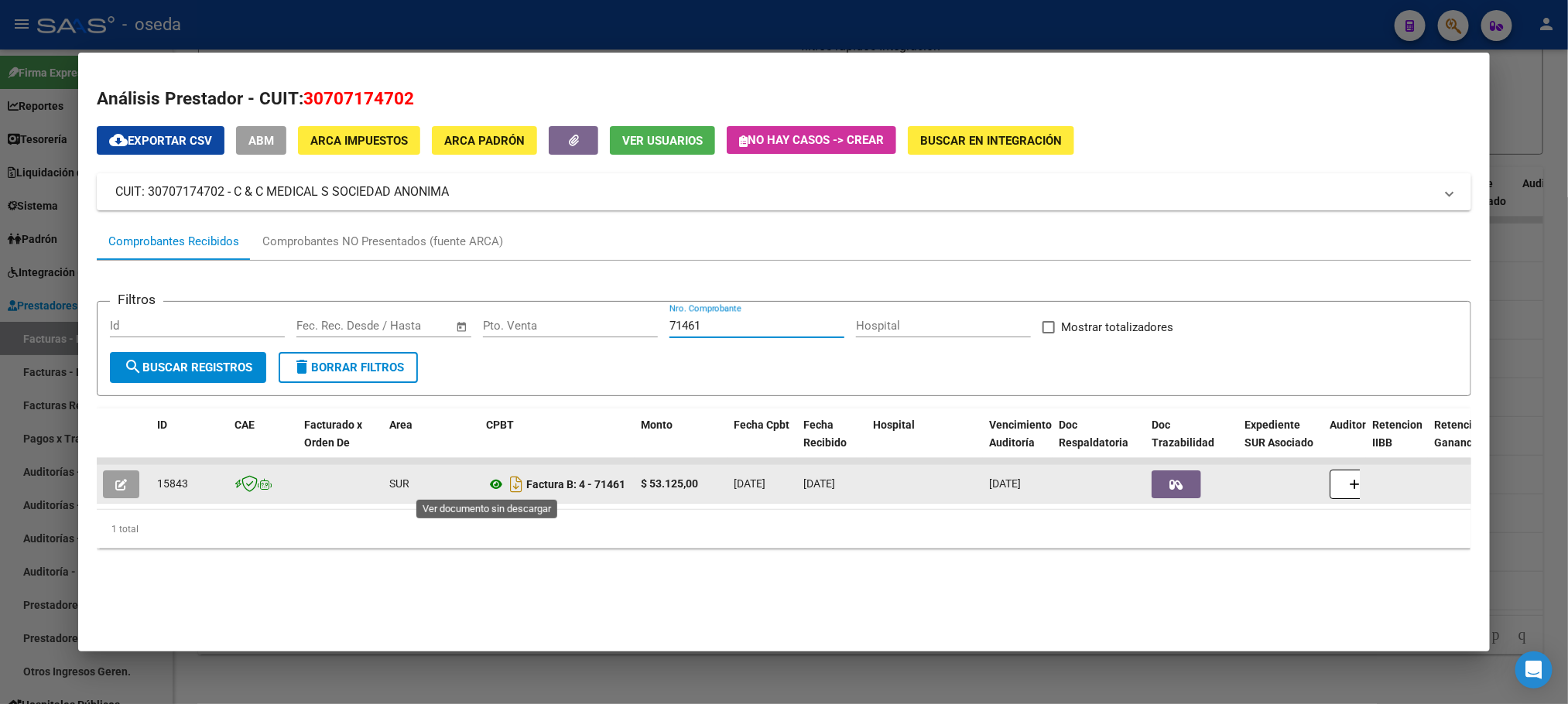
click at [492, 484] on icon at bounding box center [496, 485] width 20 height 18
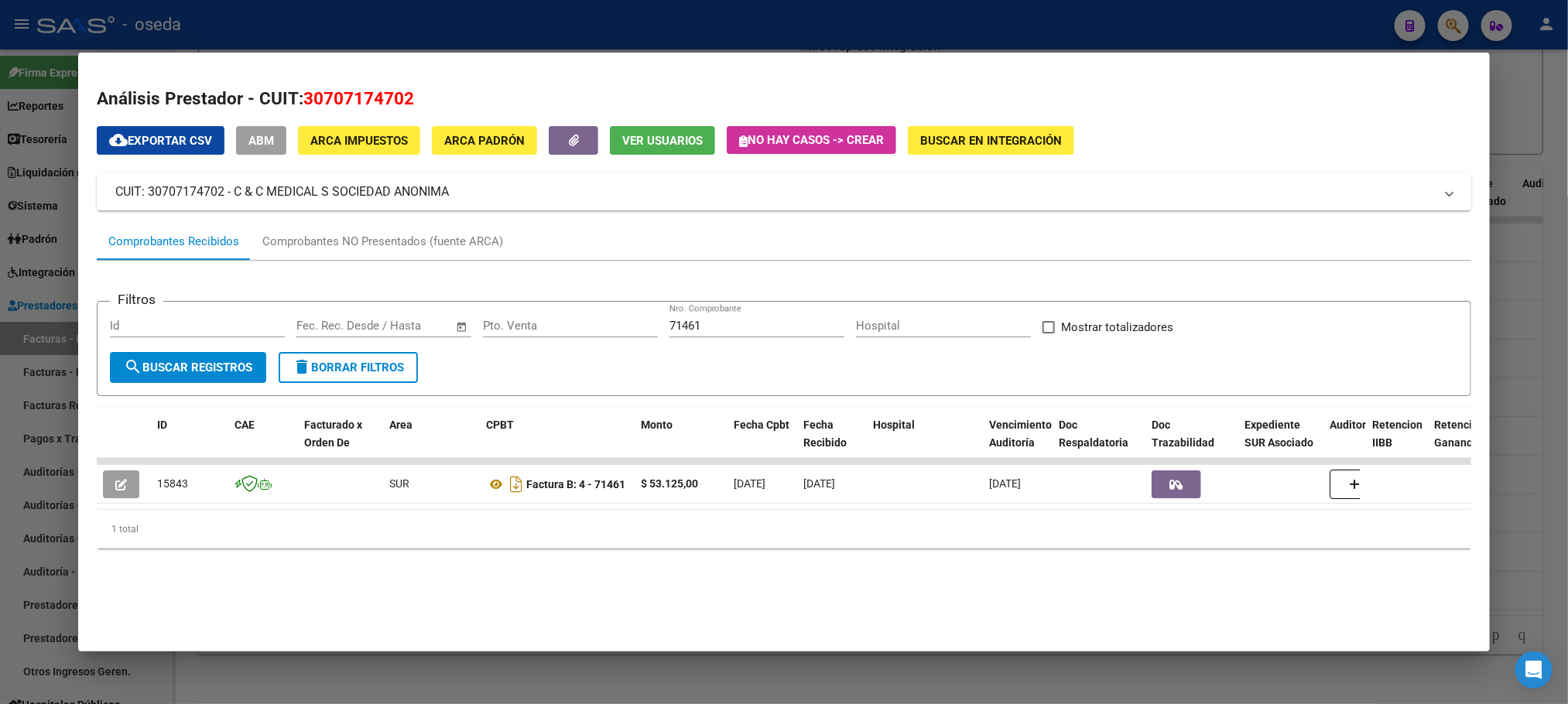
click at [718, 314] on div "71461 Nro. Comprobante" at bounding box center [756, 325] width 175 height 23
drag, startPoint x: 718, startPoint y: 319, endPoint x: 639, endPoint y: 321, distance: 79.0
click at [639, 321] on div "Filtros Id Start date – End date Fec. Rec. Desde / Hasta Pto. Venta 71461 Nro. …" at bounding box center [784, 333] width 1348 height 38
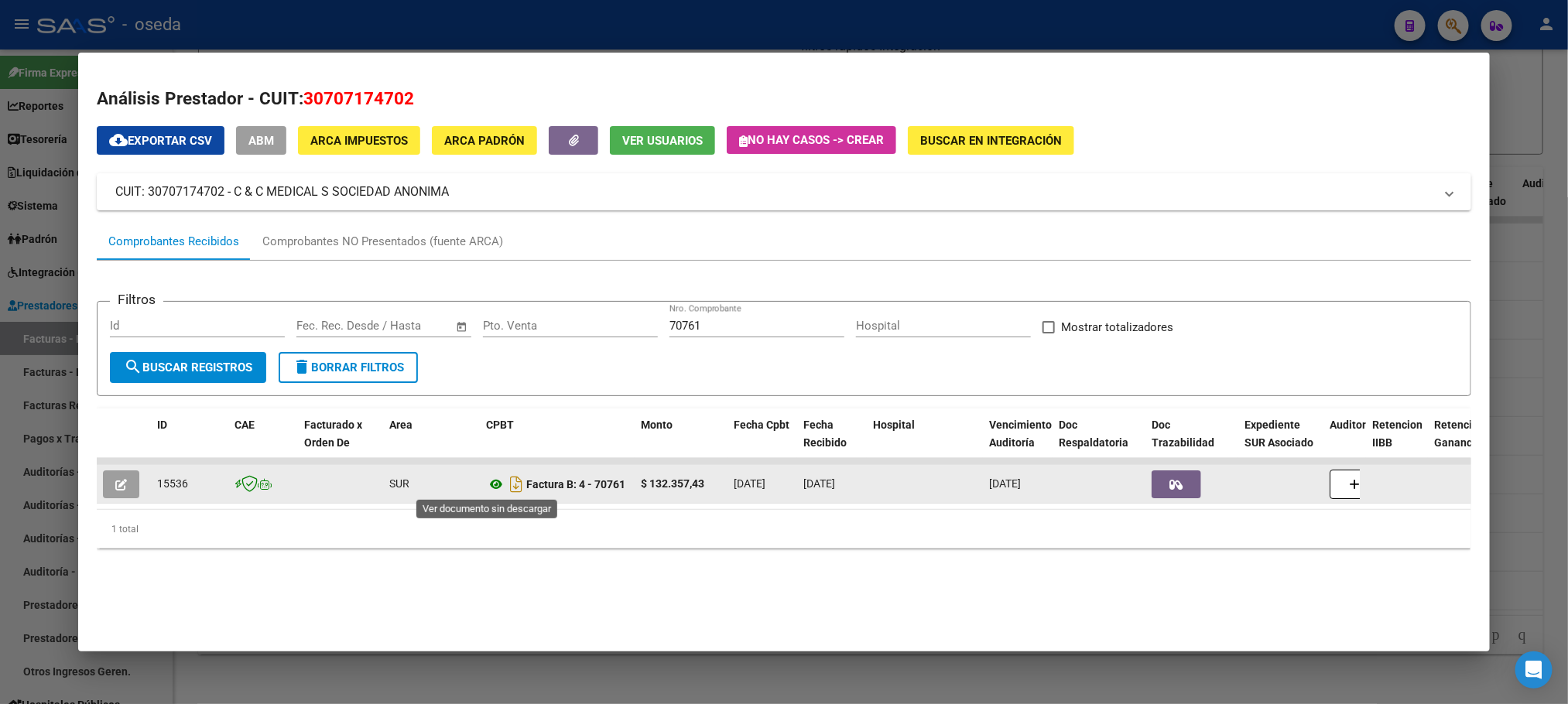
click at [489, 484] on icon at bounding box center [496, 485] width 20 height 18
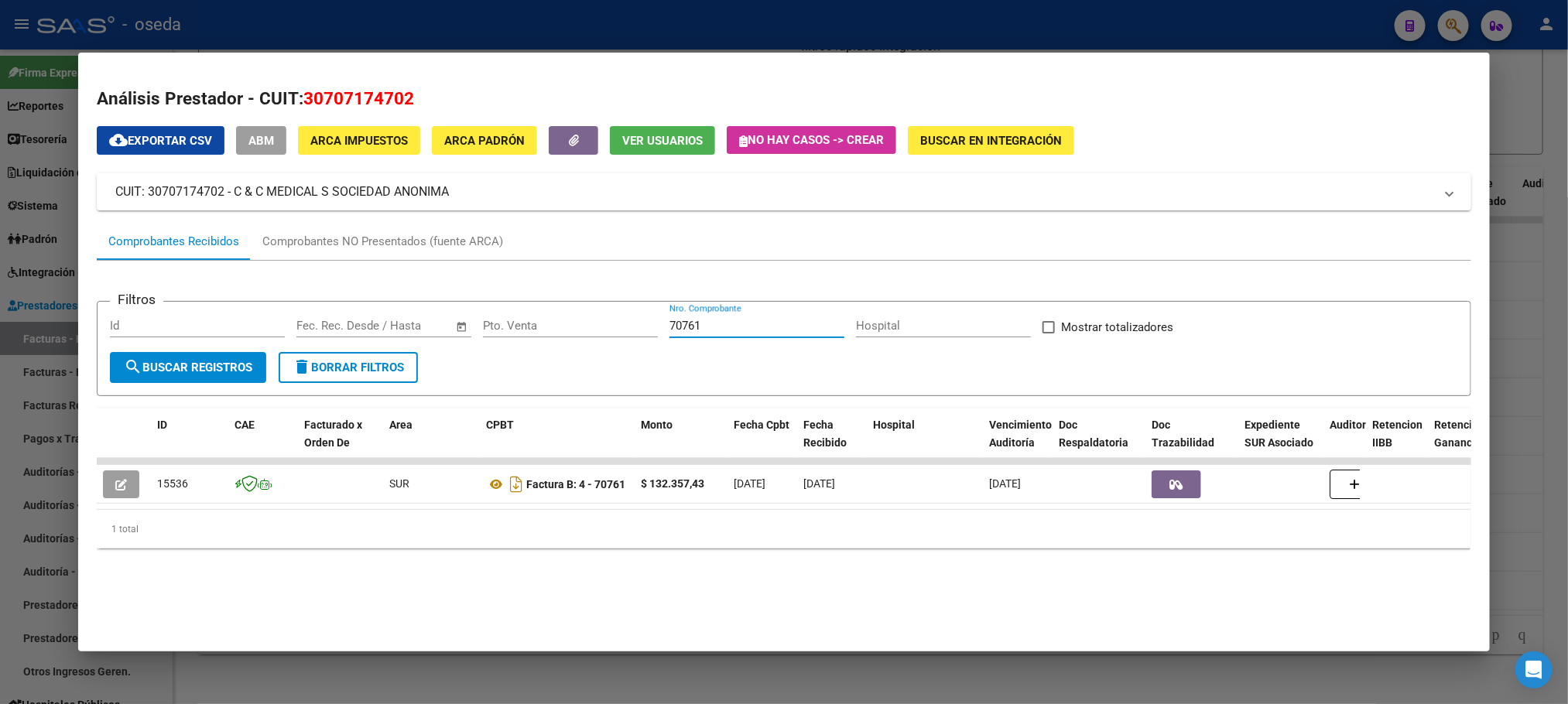
drag, startPoint x: 760, startPoint y: 327, endPoint x: 557, endPoint y: 311, distance: 203.6
click at [557, 311] on form "Filtros Id Start date – End date Fec. Rec. Desde / Hasta Pto. Venta 70761 Nro. …" at bounding box center [784, 348] width 1374 height 95
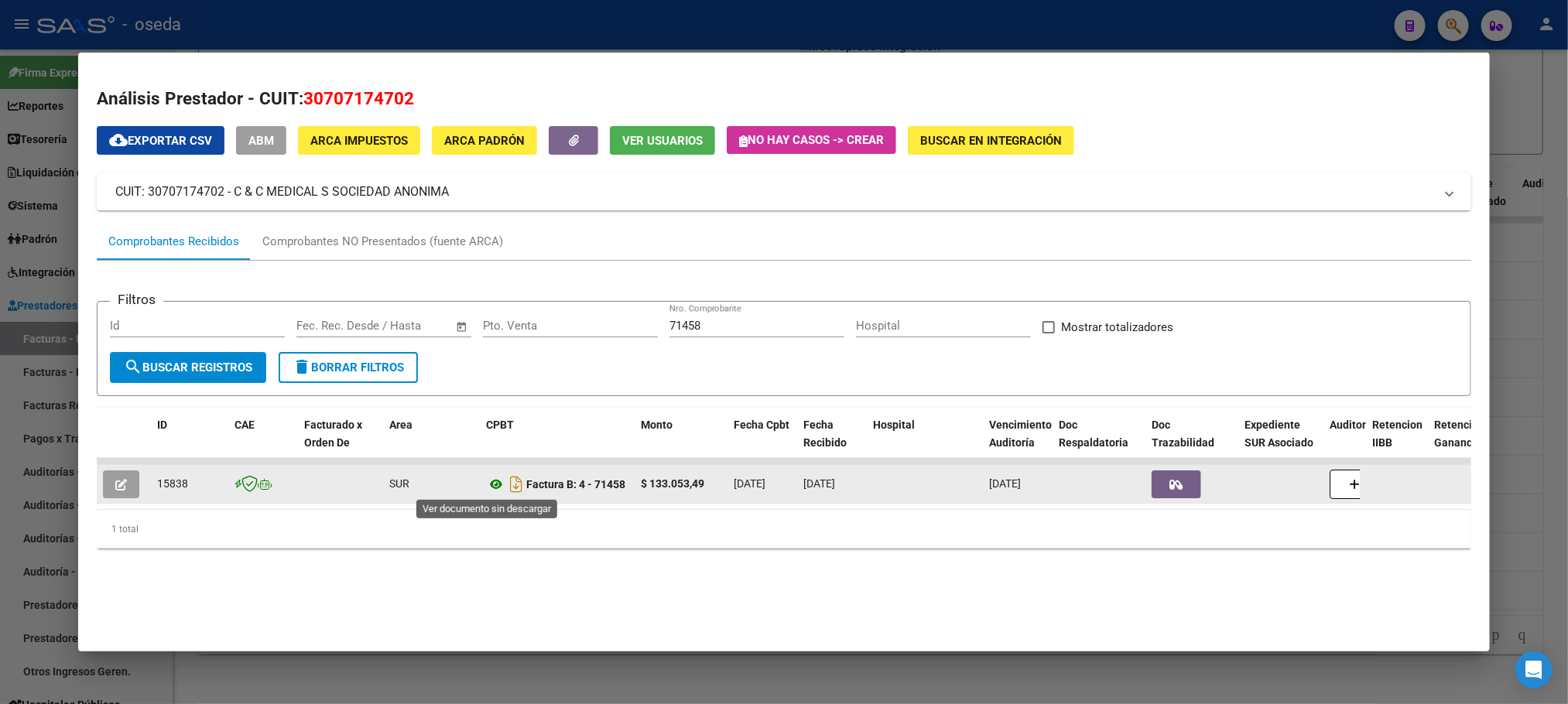
click at [486, 478] on icon at bounding box center [496, 485] width 20 height 18
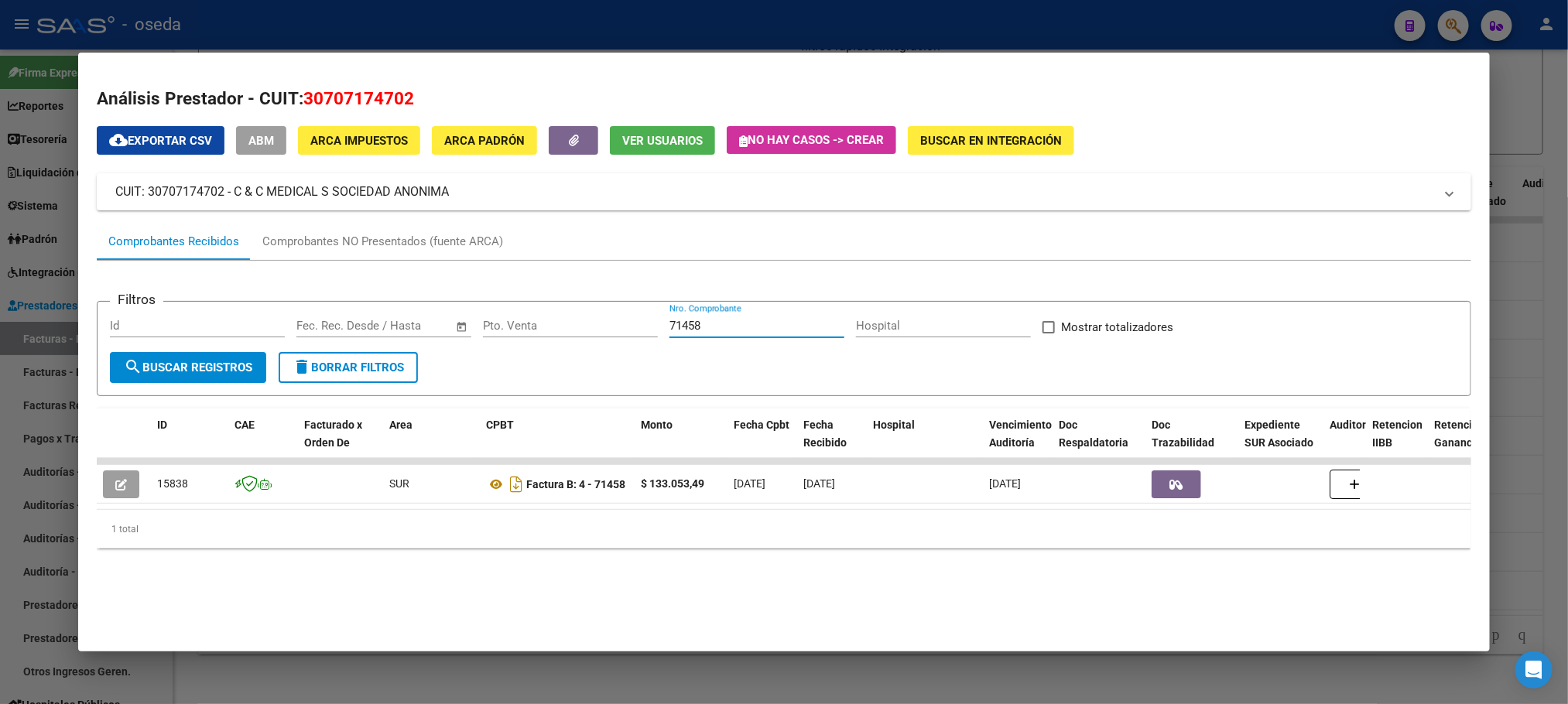
drag, startPoint x: 744, startPoint y: 330, endPoint x: 481, endPoint y: 325, distance: 263.0
click at [481, 325] on div "Filtros Id Start date – End date Fec. Rec. Desde / Hasta Pto. Venta 71458 Nro. …" at bounding box center [784, 333] width 1348 height 38
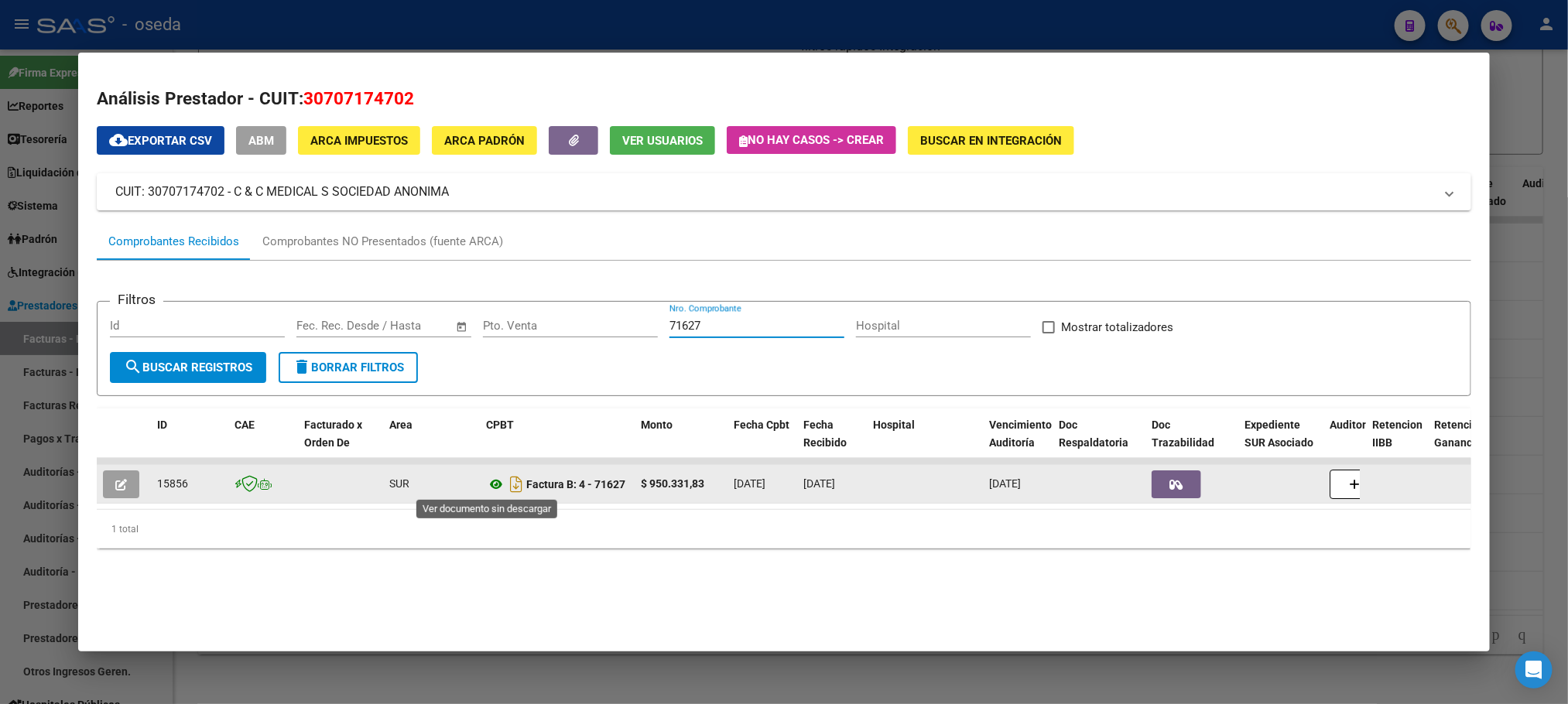
type input "71627"
click at [490, 484] on icon at bounding box center [496, 485] width 20 height 18
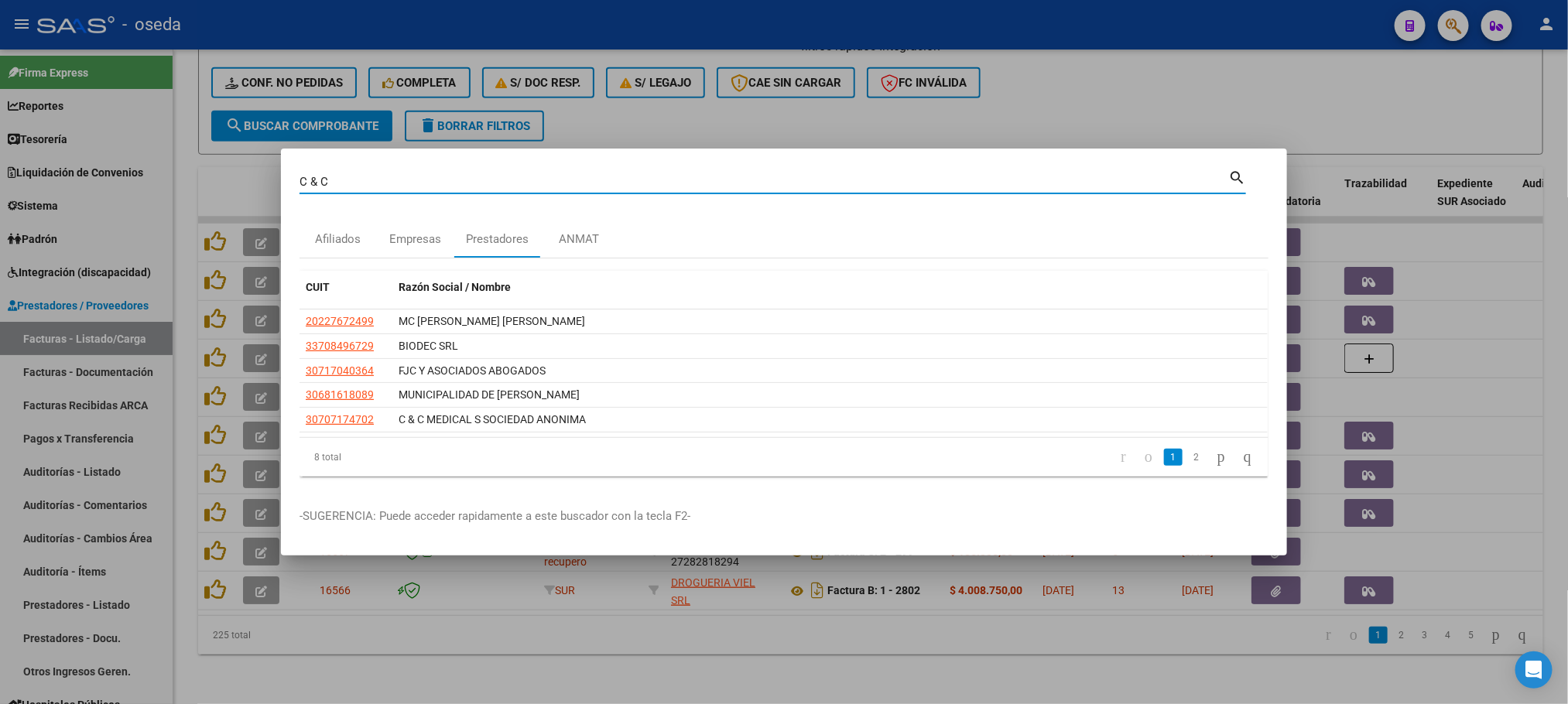
drag, startPoint x: 549, startPoint y: 181, endPoint x: 63, endPoint y: 163, distance: 486.3
click at [64, 163] on div "C & C Buscar (apellido, dni, cuil, nro traspaso, cuit, obra social) search Afil…" at bounding box center [784, 352] width 1568 height 704
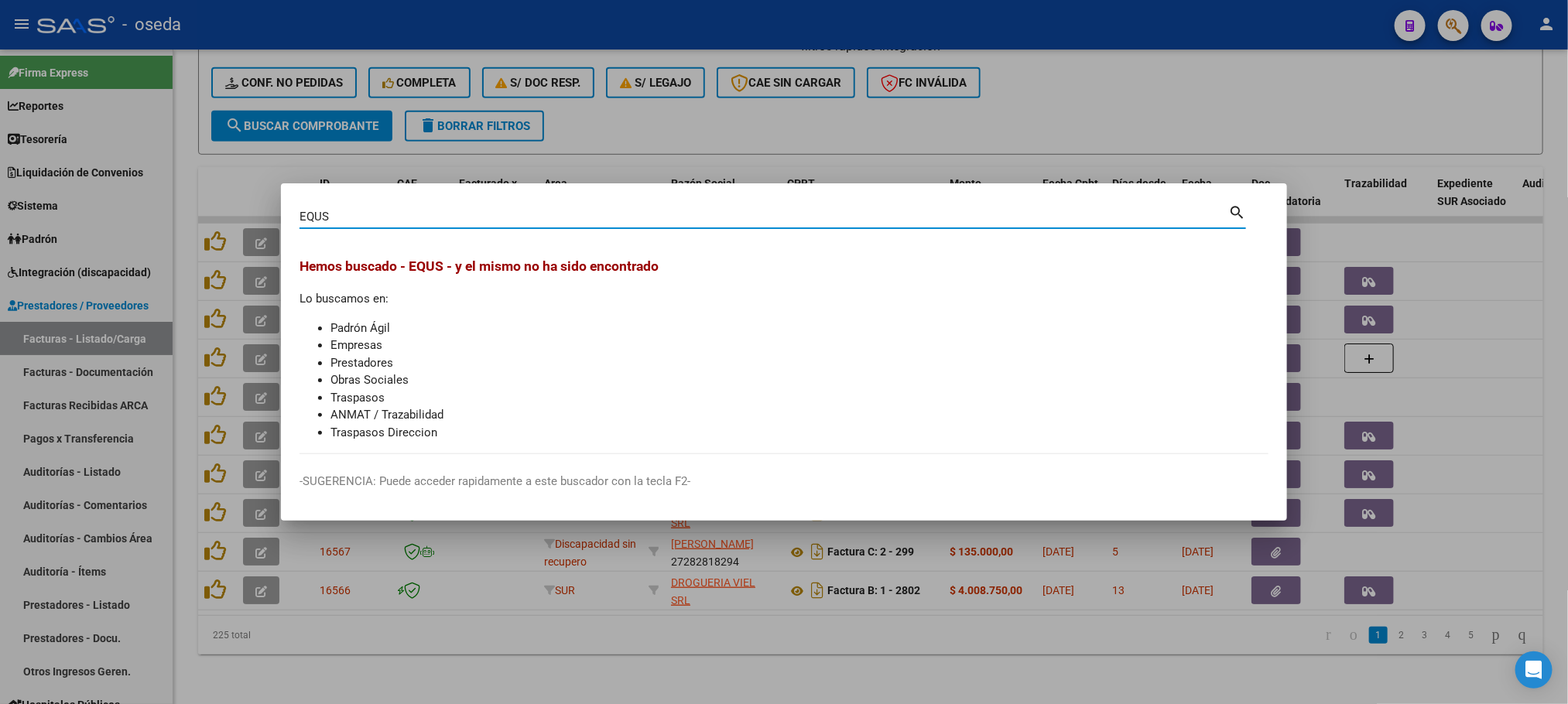
type input "EQUS"
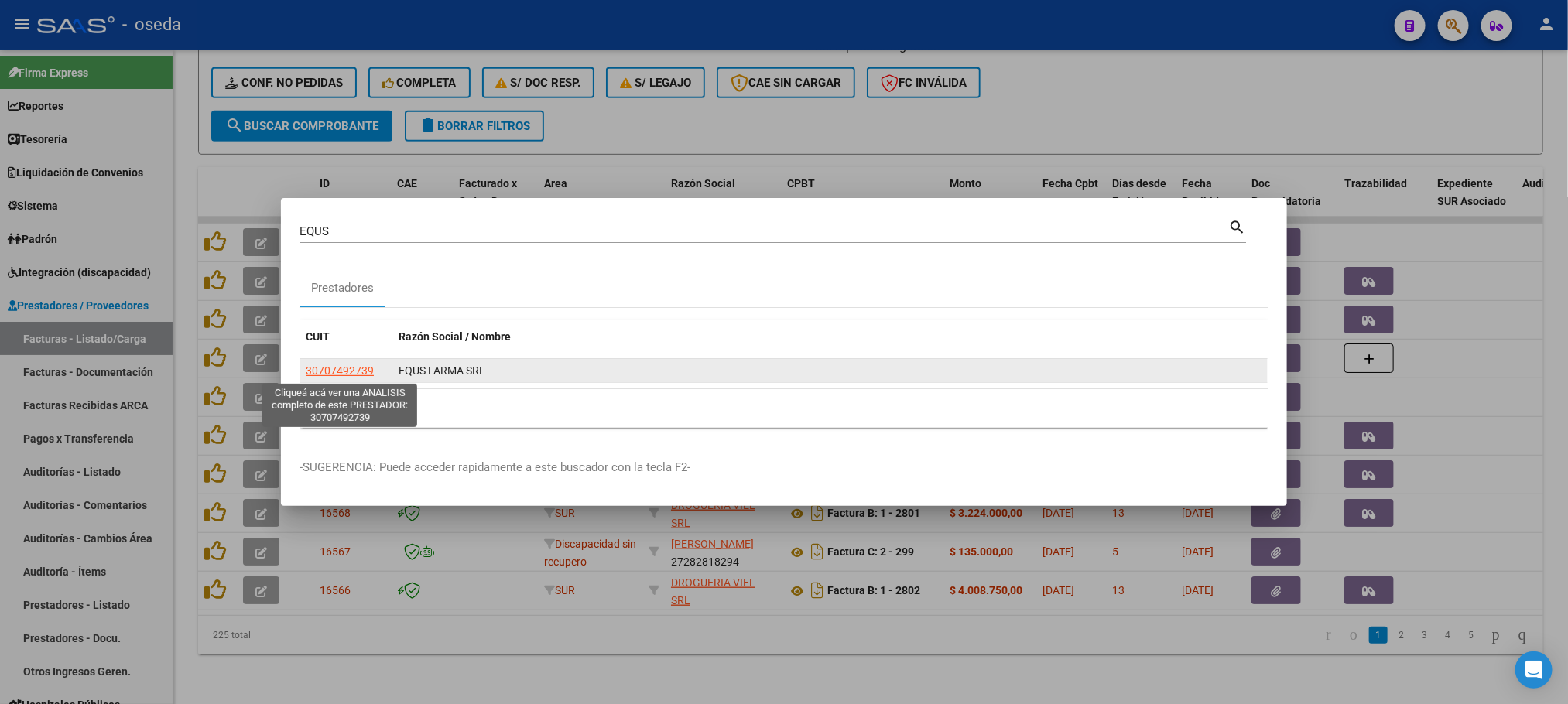
click at [342, 370] on span "30707492739" at bounding box center [340, 370] width 68 height 12
type textarea "30707492739"
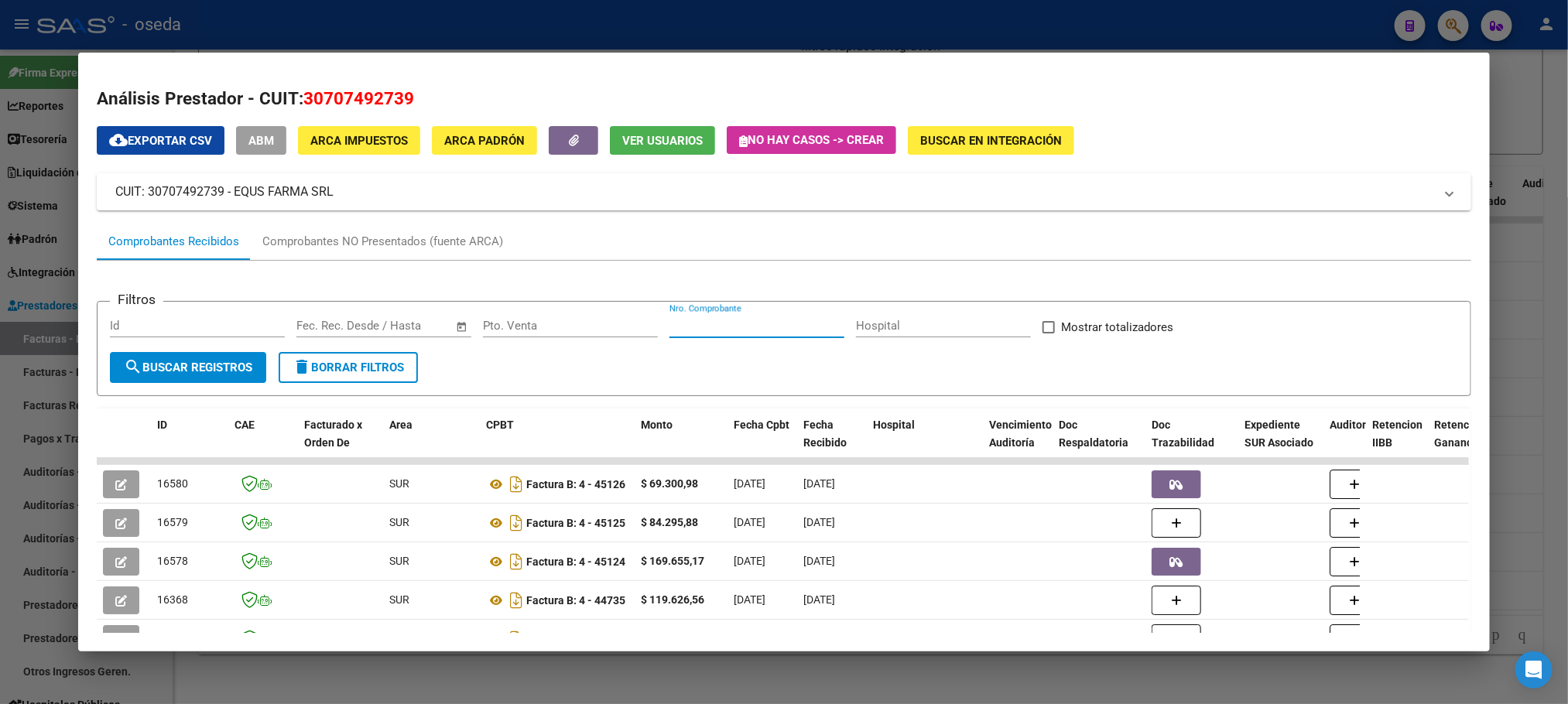
click at [692, 325] on input "Nro. Comprobante" at bounding box center [756, 325] width 175 height 14
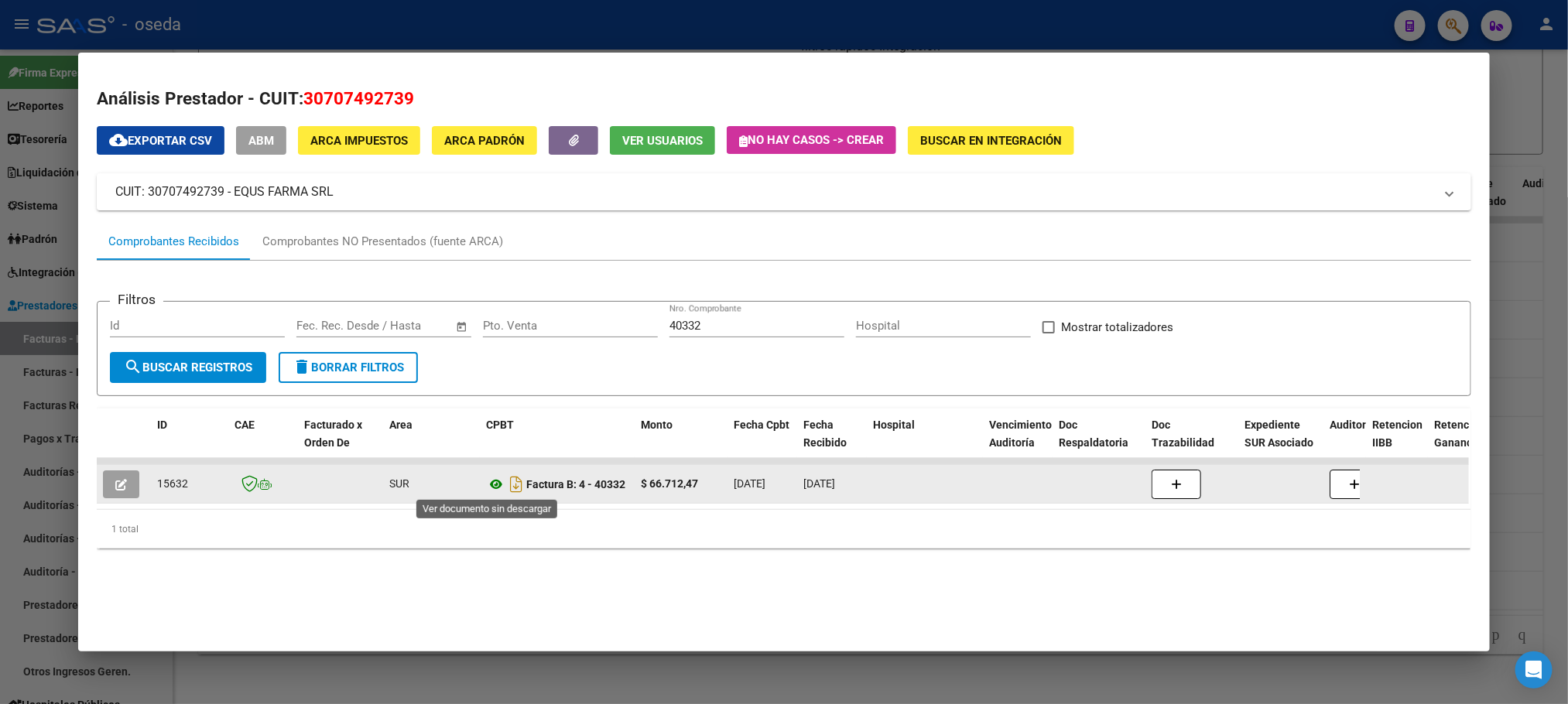
click at [486, 486] on icon at bounding box center [496, 485] width 20 height 18
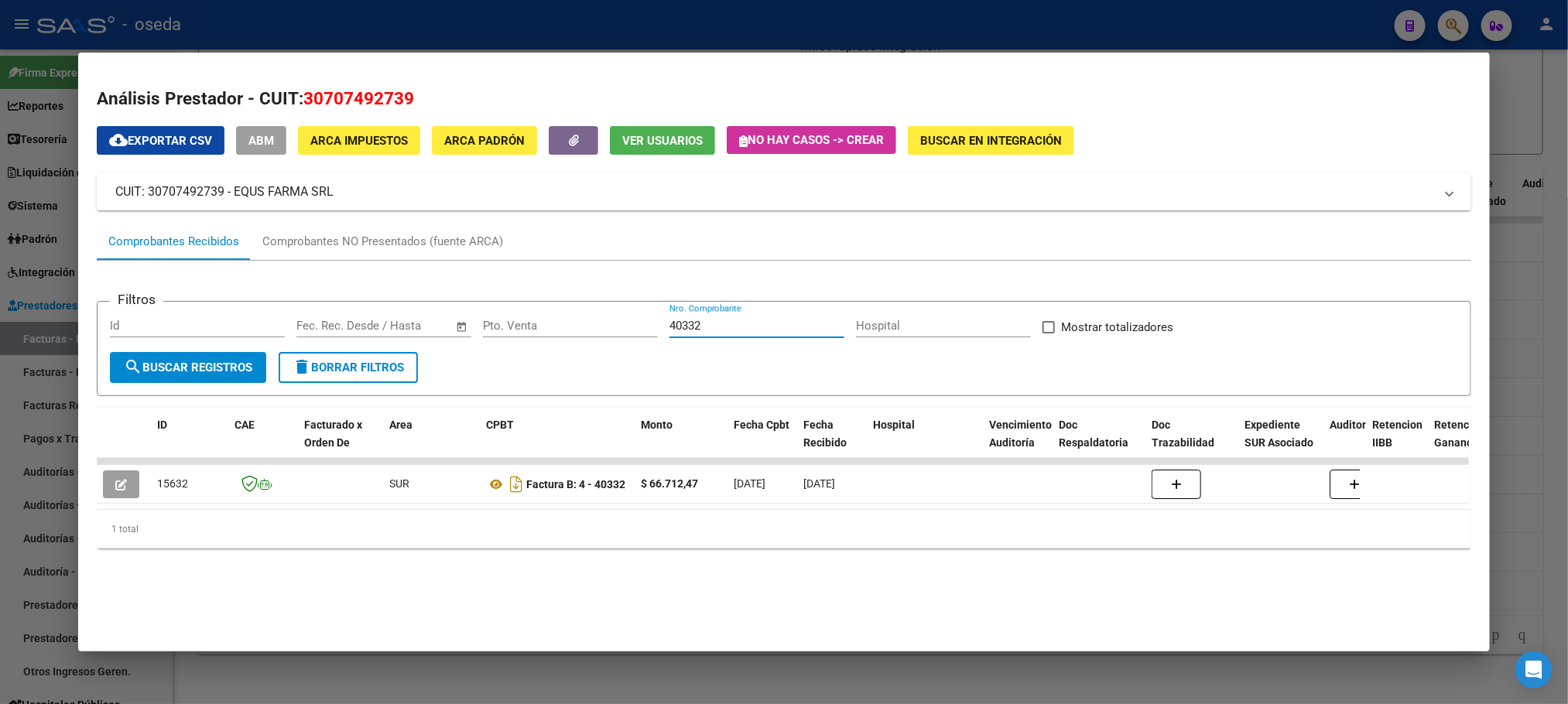
drag, startPoint x: 741, startPoint y: 327, endPoint x: 442, endPoint y: 335, distance: 299.1
click at [442, 335] on div "Filtros Id Start date – End date Fec. Rec. Desde / Hasta Pto. Venta 40332 Nro. …" at bounding box center [784, 333] width 1348 height 38
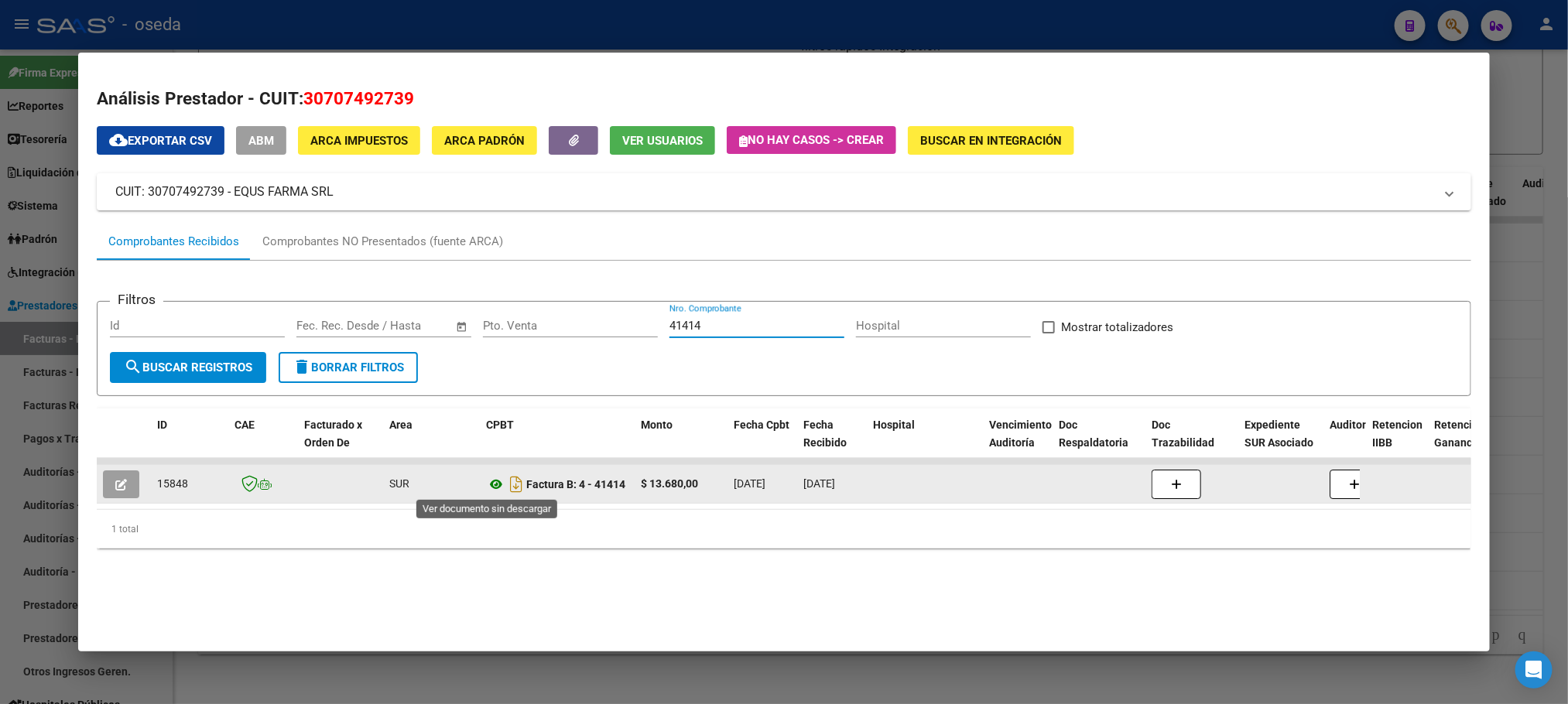
click at [486, 485] on icon at bounding box center [496, 485] width 20 height 18
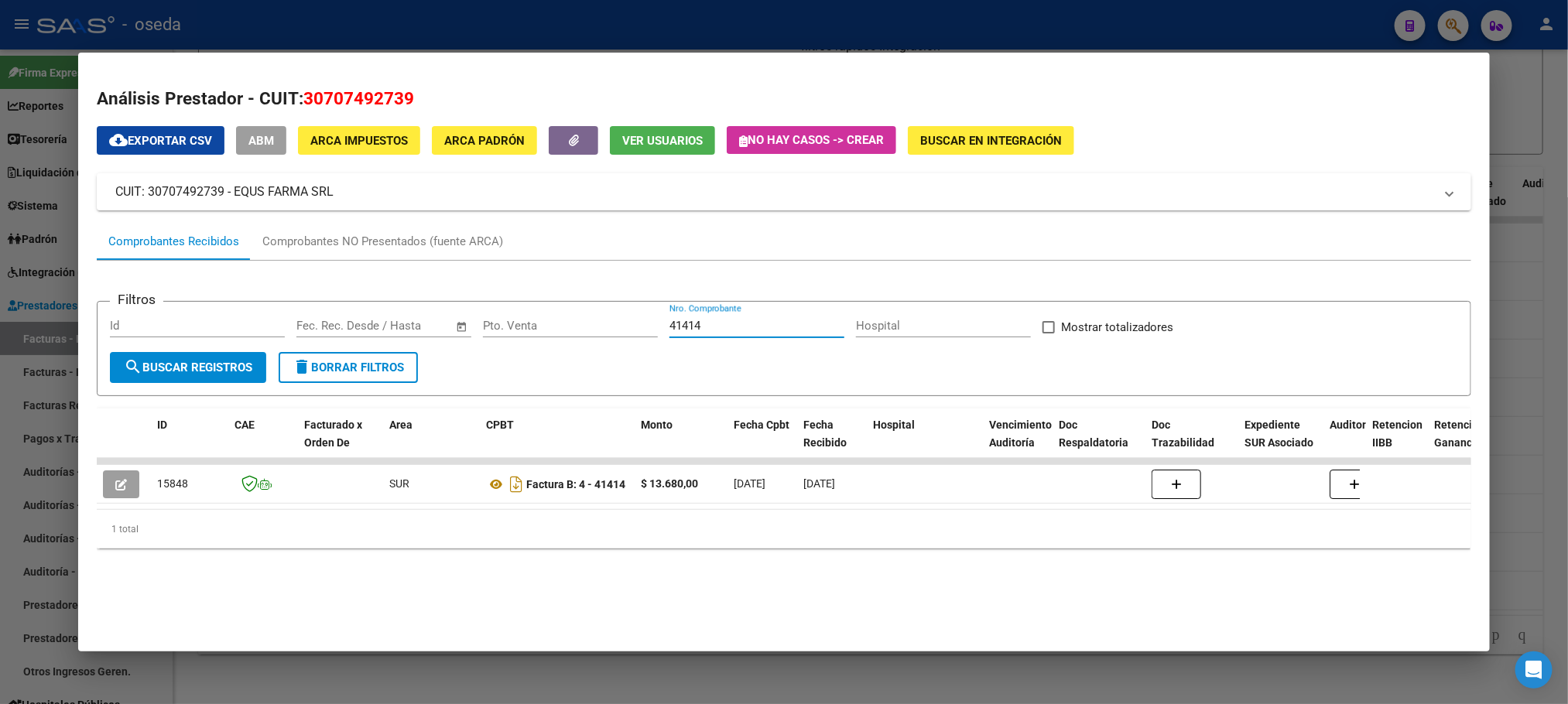
drag, startPoint x: 709, startPoint y: 324, endPoint x: 399, endPoint y: 314, distance: 310.2
click at [408, 324] on div "Filtros Id Start date – End date Fec. Rec. Desde / Hasta Pto. Venta 41414 Nro. …" at bounding box center [784, 333] width 1348 height 38
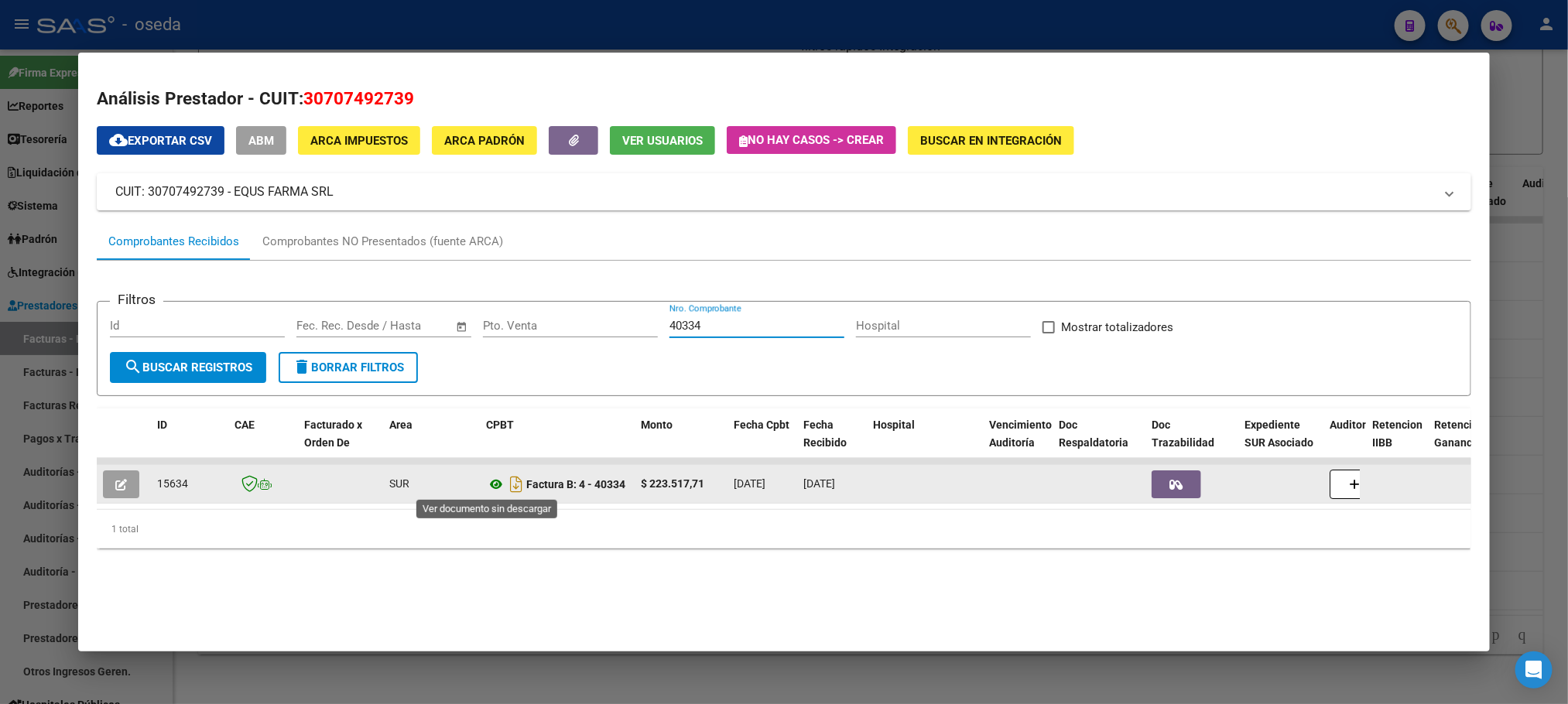
click at [490, 483] on icon at bounding box center [496, 485] width 20 height 18
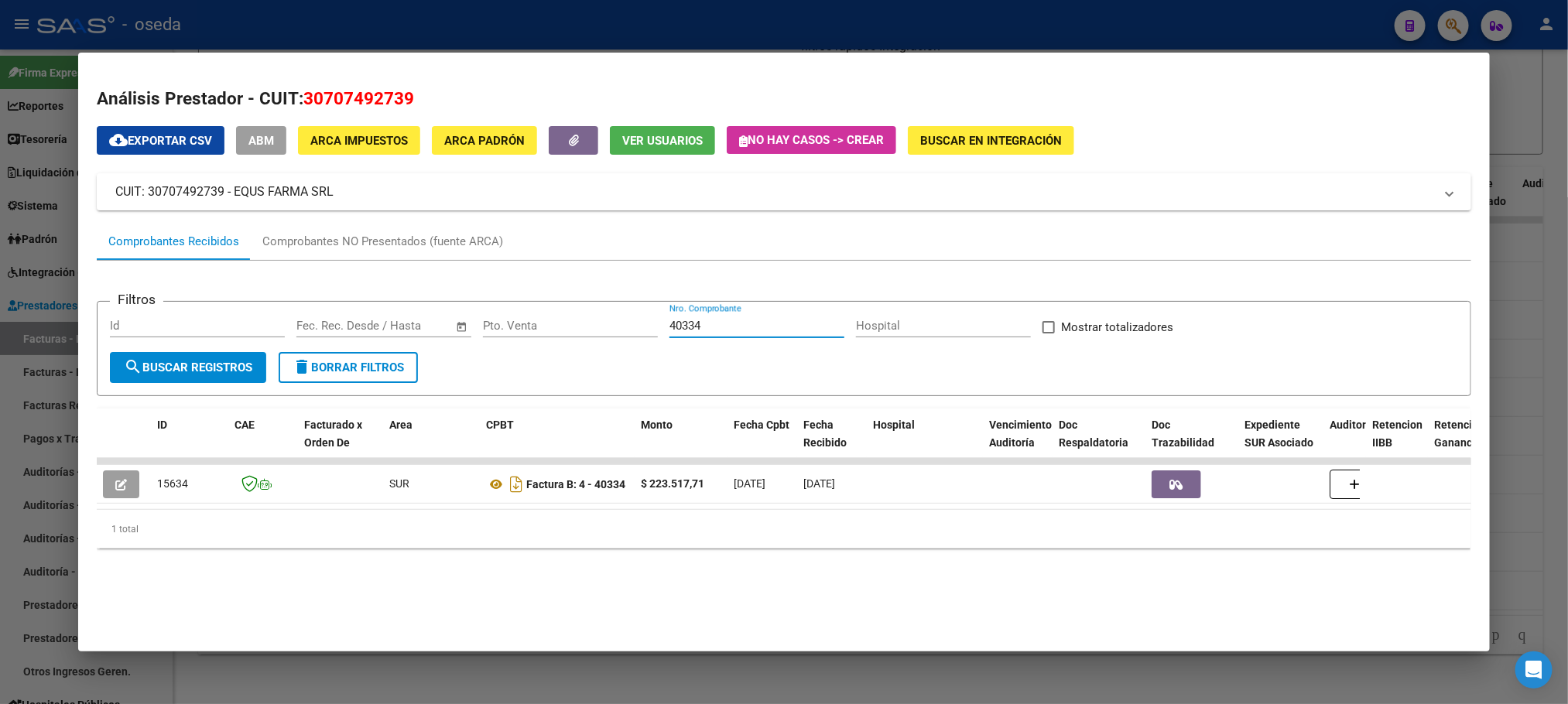
drag, startPoint x: 737, startPoint y: 332, endPoint x: 521, endPoint y: 330, distance: 216.0
click at [521, 330] on div "Filtros Id Start date – End date Fec. Rec. Desde / Hasta Pto. Venta 40334 Nro. …" at bounding box center [784, 333] width 1348 height 38
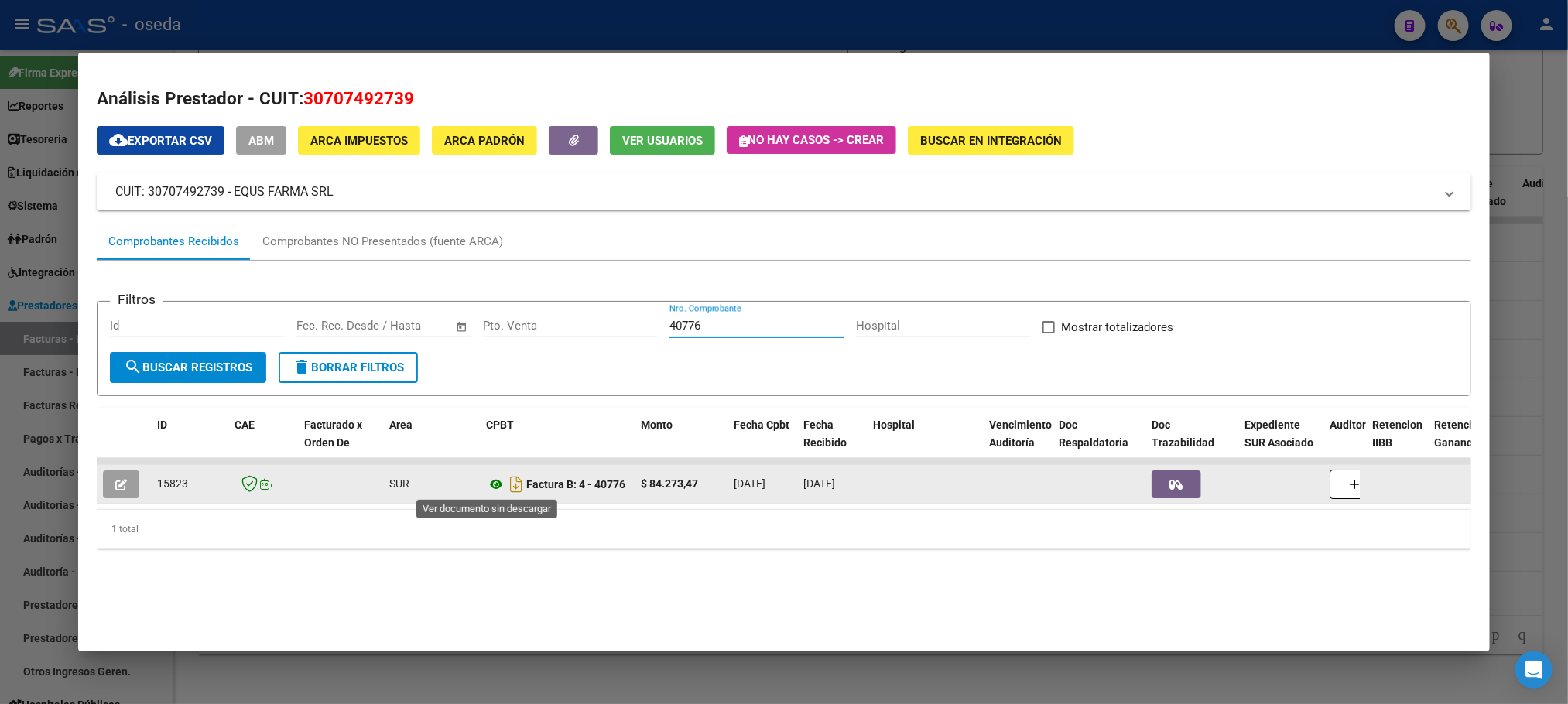
click at [486, 489] on icon at bounding box center [496, 485] width 20 height 18
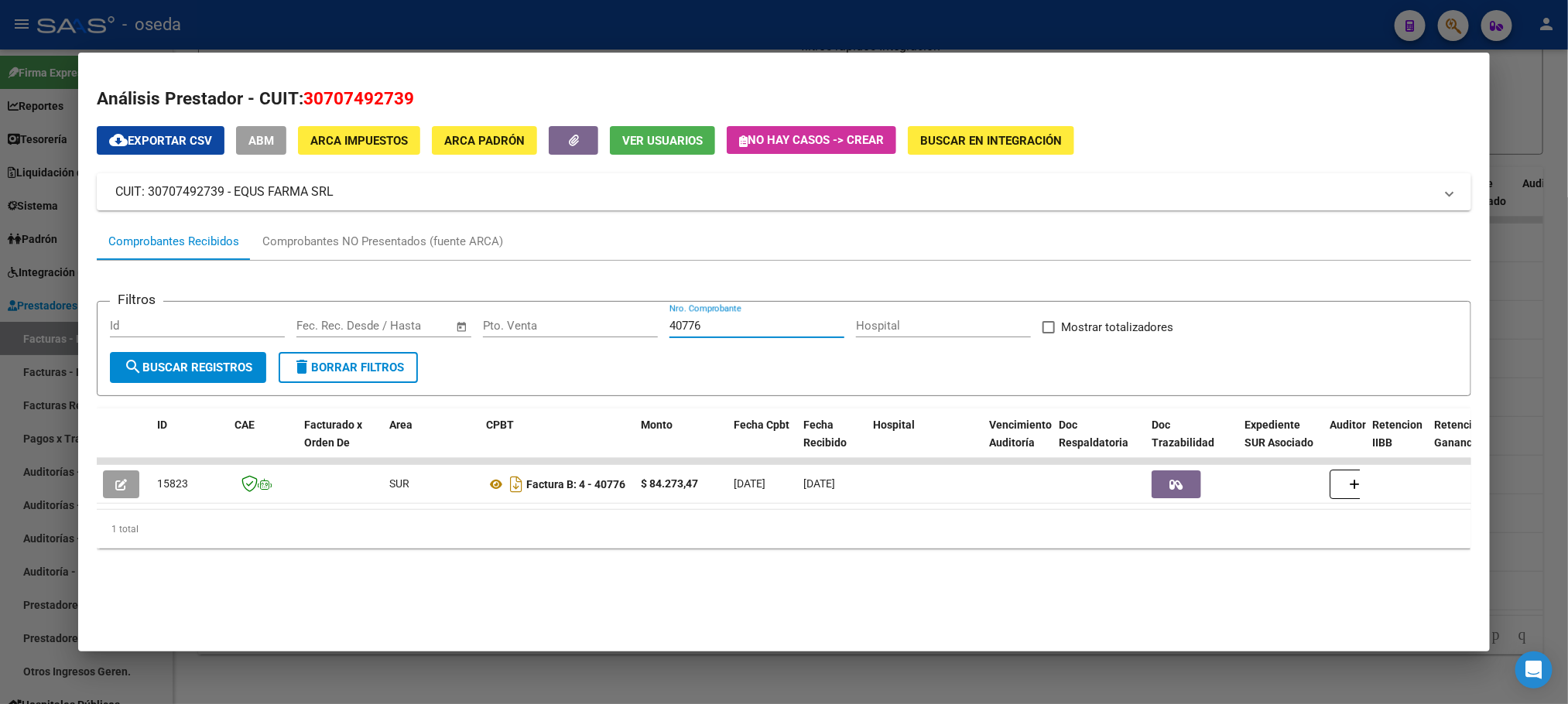
drag, startPoint x: 712, startPoint y: 325, endPoint x: 606, endPoint y: 324, distance: 106.0
click at [606, 324] on div "Filtros Id Start date – End date Fec. Rec. Desde / Hasta Pto. Venta 40776 Nro. …" at bounding box center [784, 333] width 1348 height 38
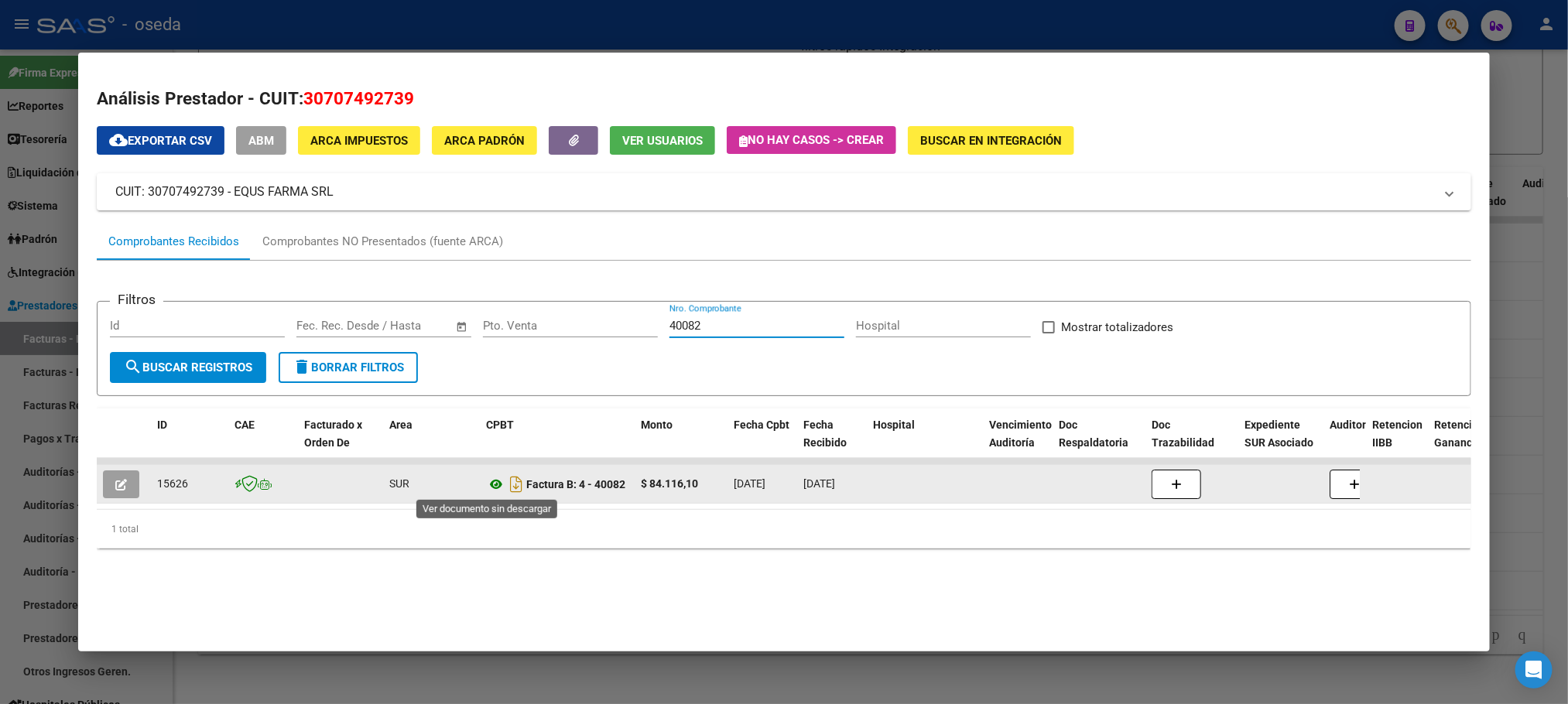
type input "40082"
click at [490, 488] on icon at bounding box center [496, 485] width 20 height 18
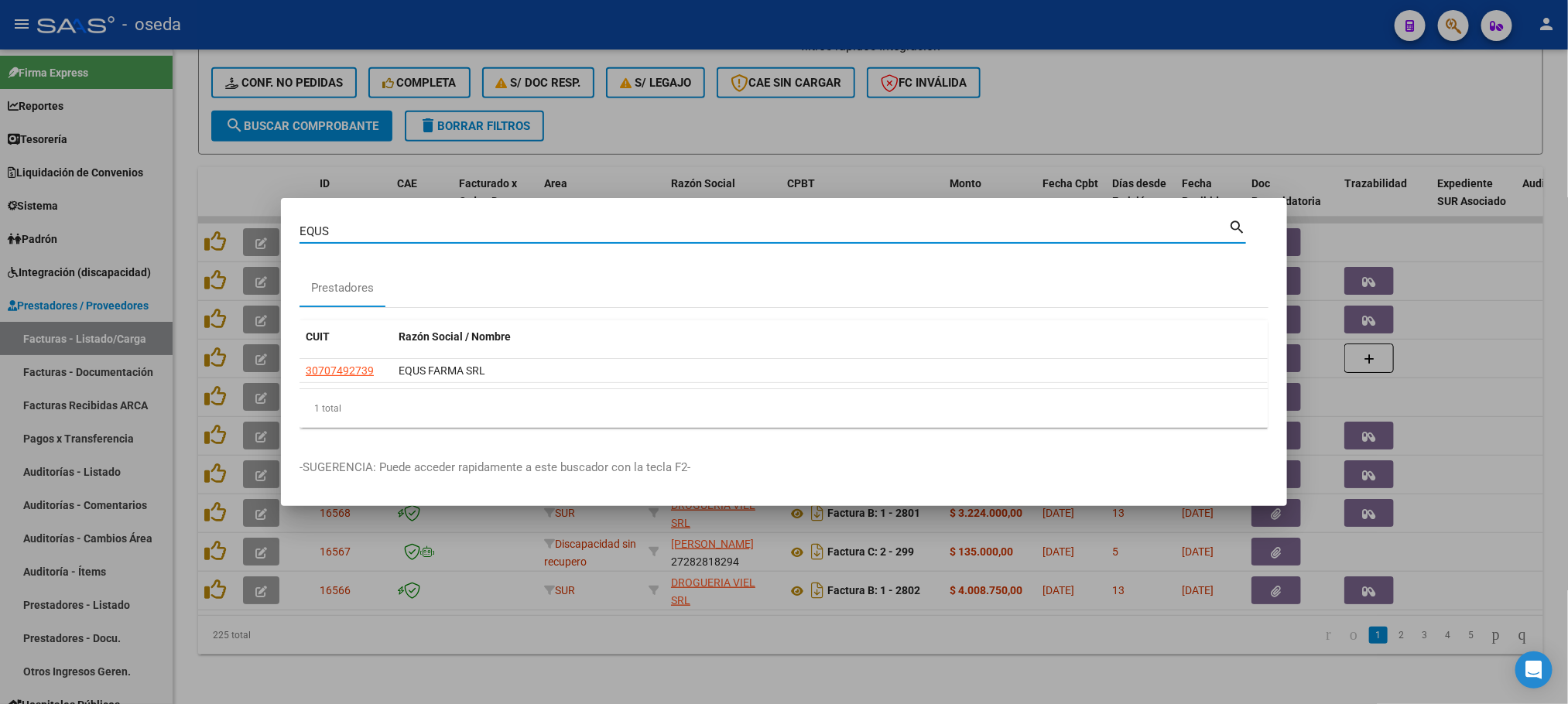
drag, startPoint x: 397, startPoint y: 233, endPoint x: 89, endPoint y: 188, distance: 311.3
click at [89, 188] on div "EQUS Buscar (apellido, dni, cuil, nro traspaso, cuit, obra social) search Prest…" at bounding box center [784, 352] width 1568 height 704
type input "VIEL"
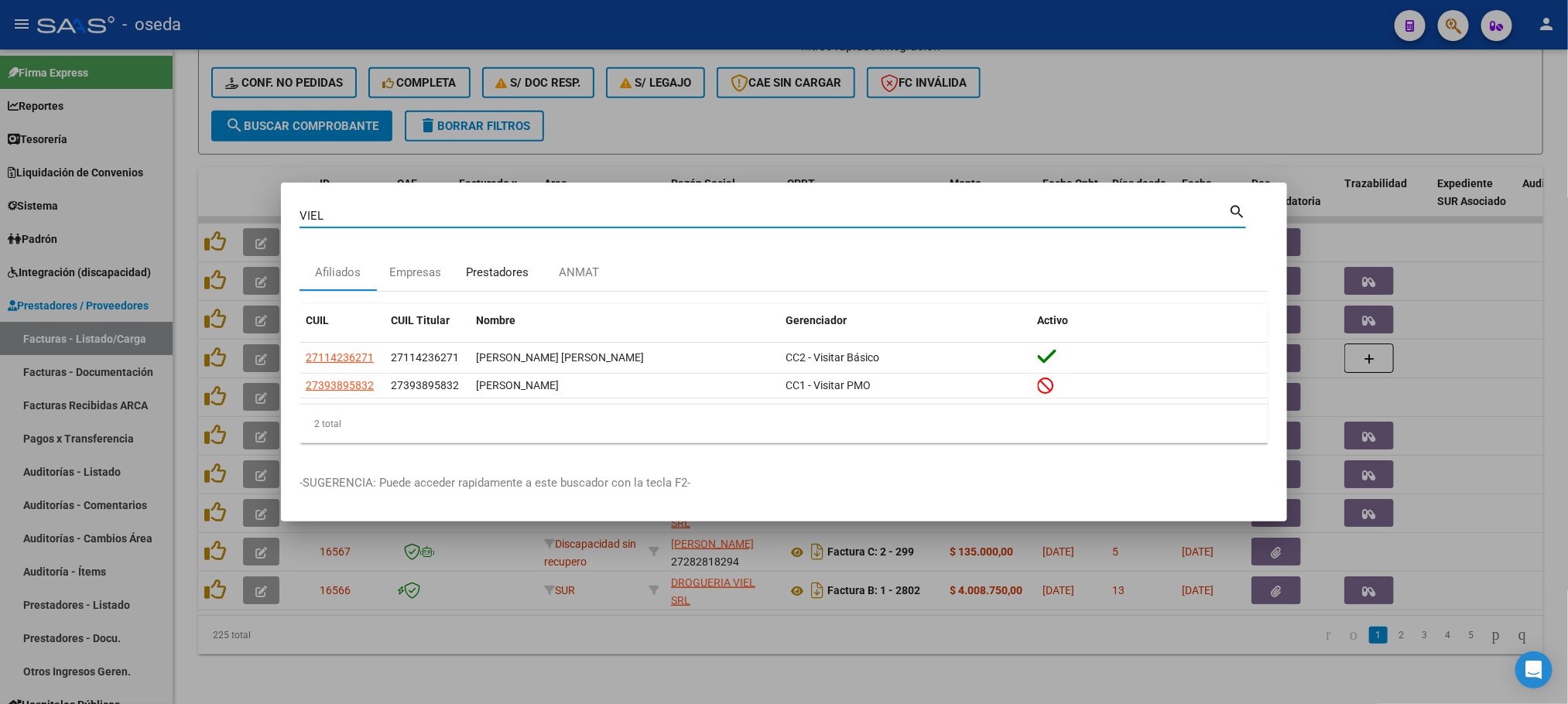
click at [485, 274] on div "Prestadores" at bounding box center [498, 272] width 63 height 17
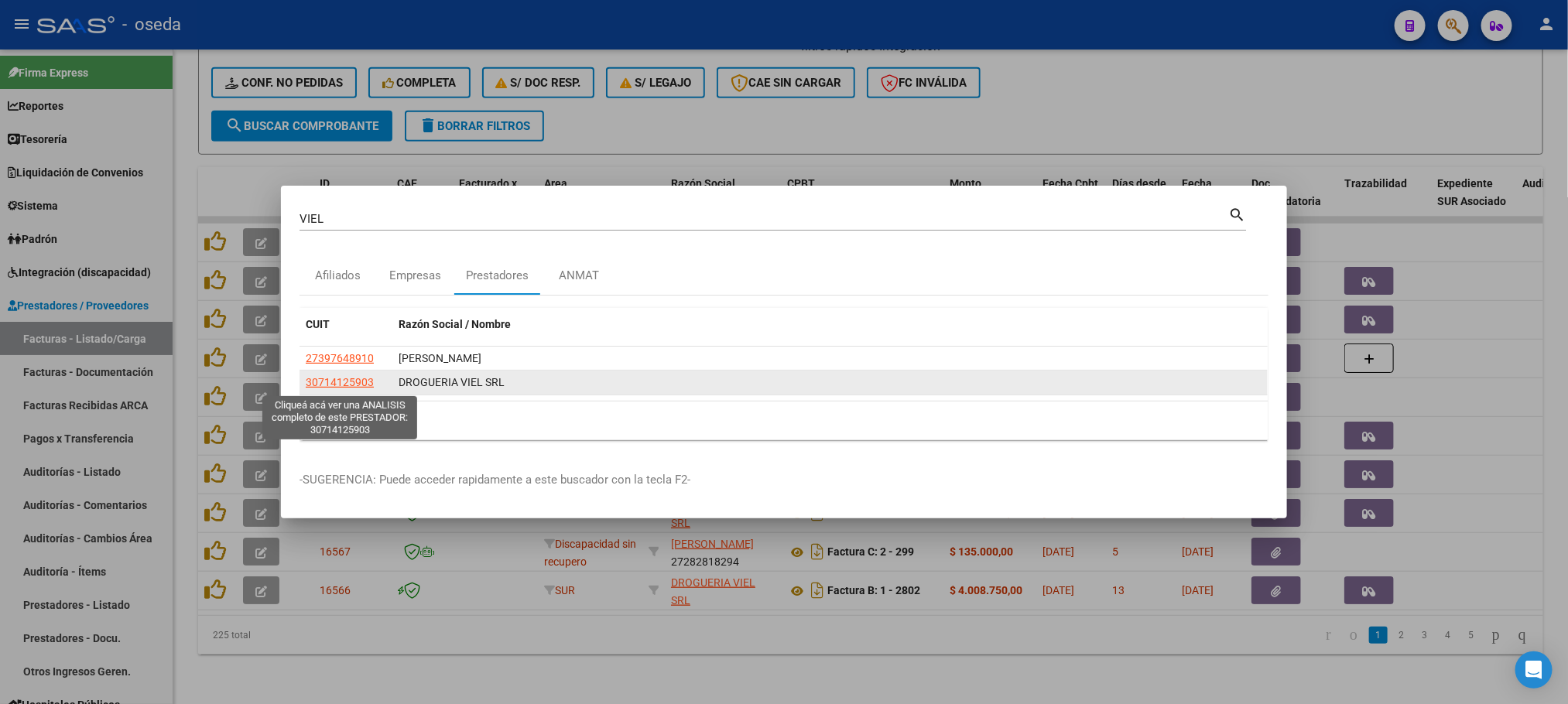
click at [330, 385] on span "30714125903" at bounding box center [340, 382] width 68 height 12
type textarea "30714125903"
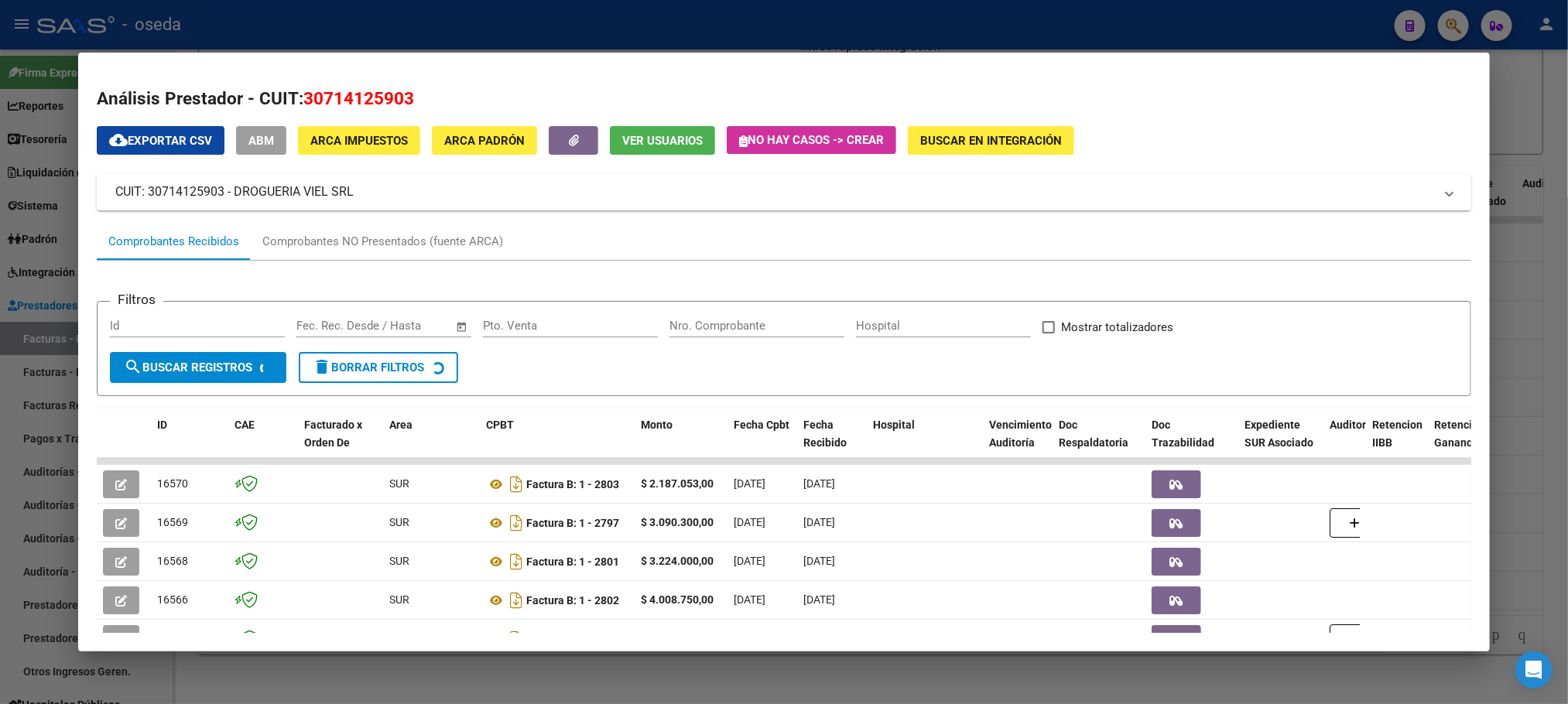
click at [681, 321] on input "Nro. Comprobante" at bounding box center [756, 325] width 175 height 14
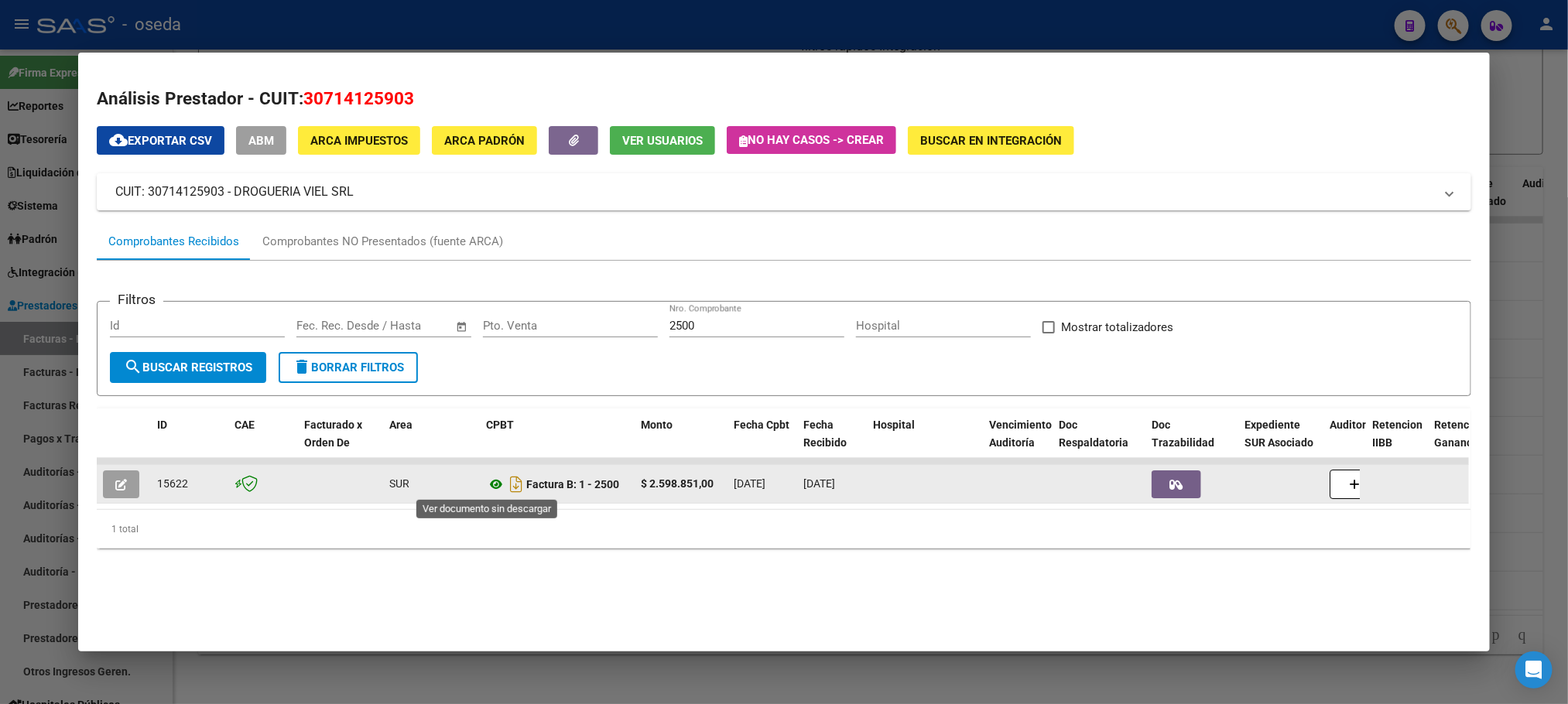
click at [486, 481] on icon at bounding box center [496, 485] width 20 height 18
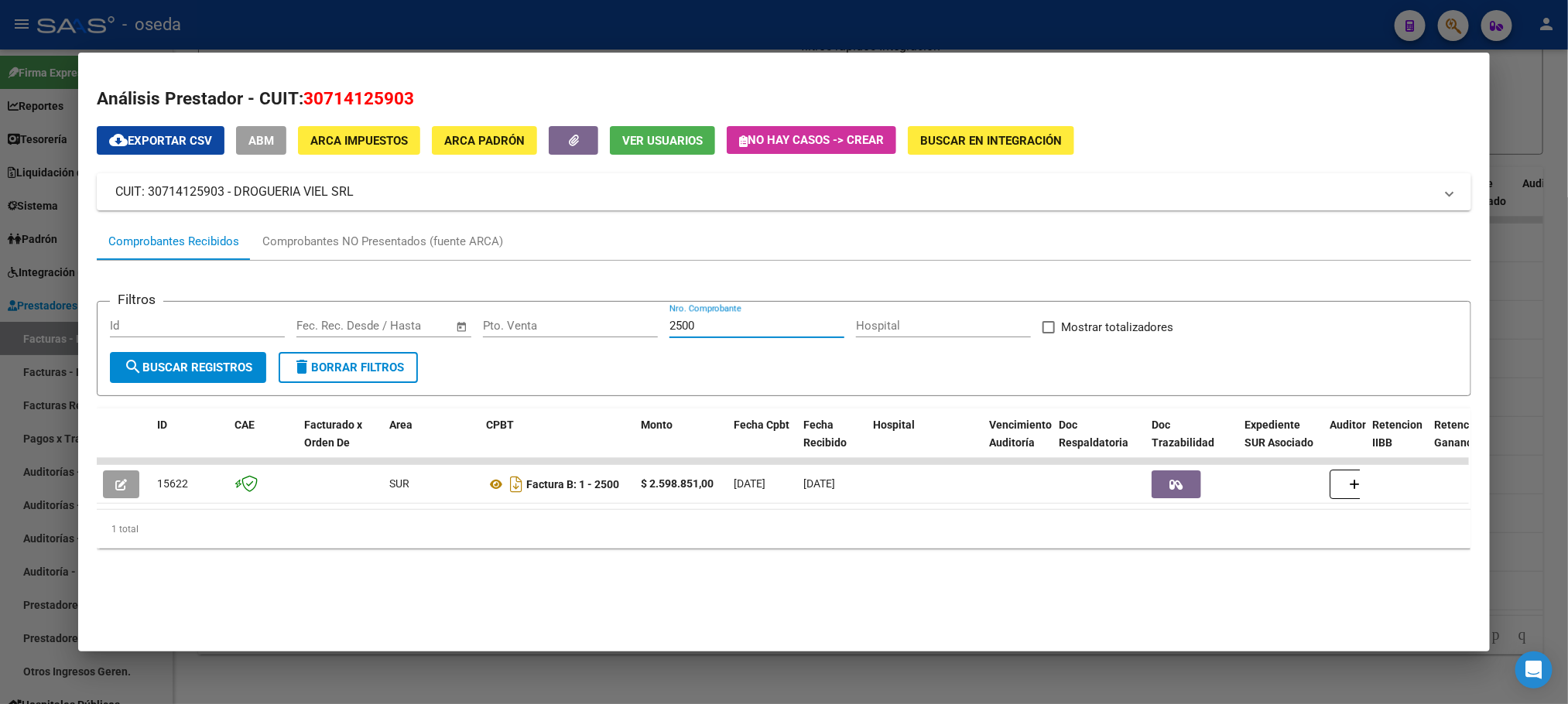
drag, startPoint x: 692, startPoint y: 321, endPoint x: 590, endPoint y: 321, distance: 102.0
click at [610, 325] on div "Filtros Id Start date – End date Fec. Rec. Desde / Hasta Pto. Venta 2500 Nro. C…" at bounding box center [784, 333] width 1348 height 38
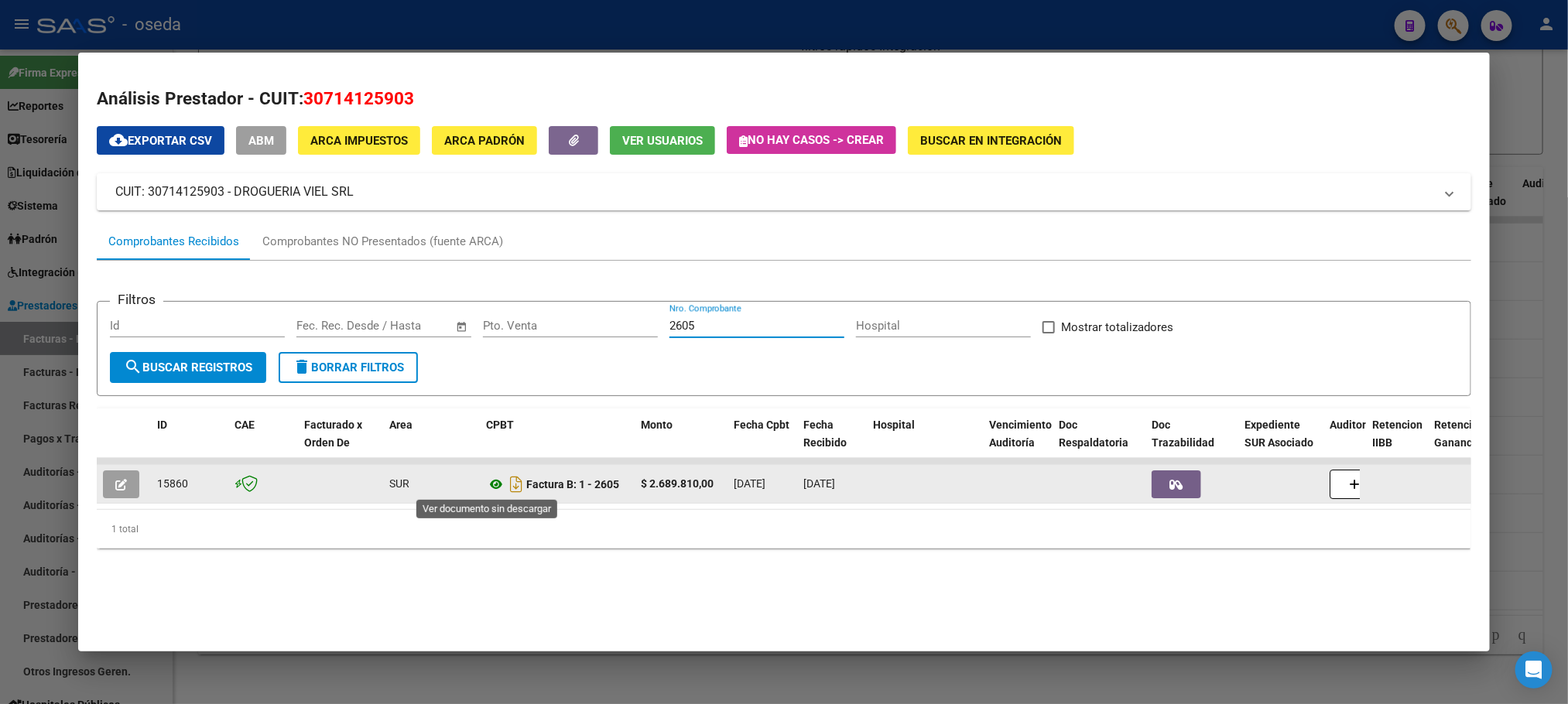
click at [490, 480] on icon at bounding box center [496, 485] width 20 height 18
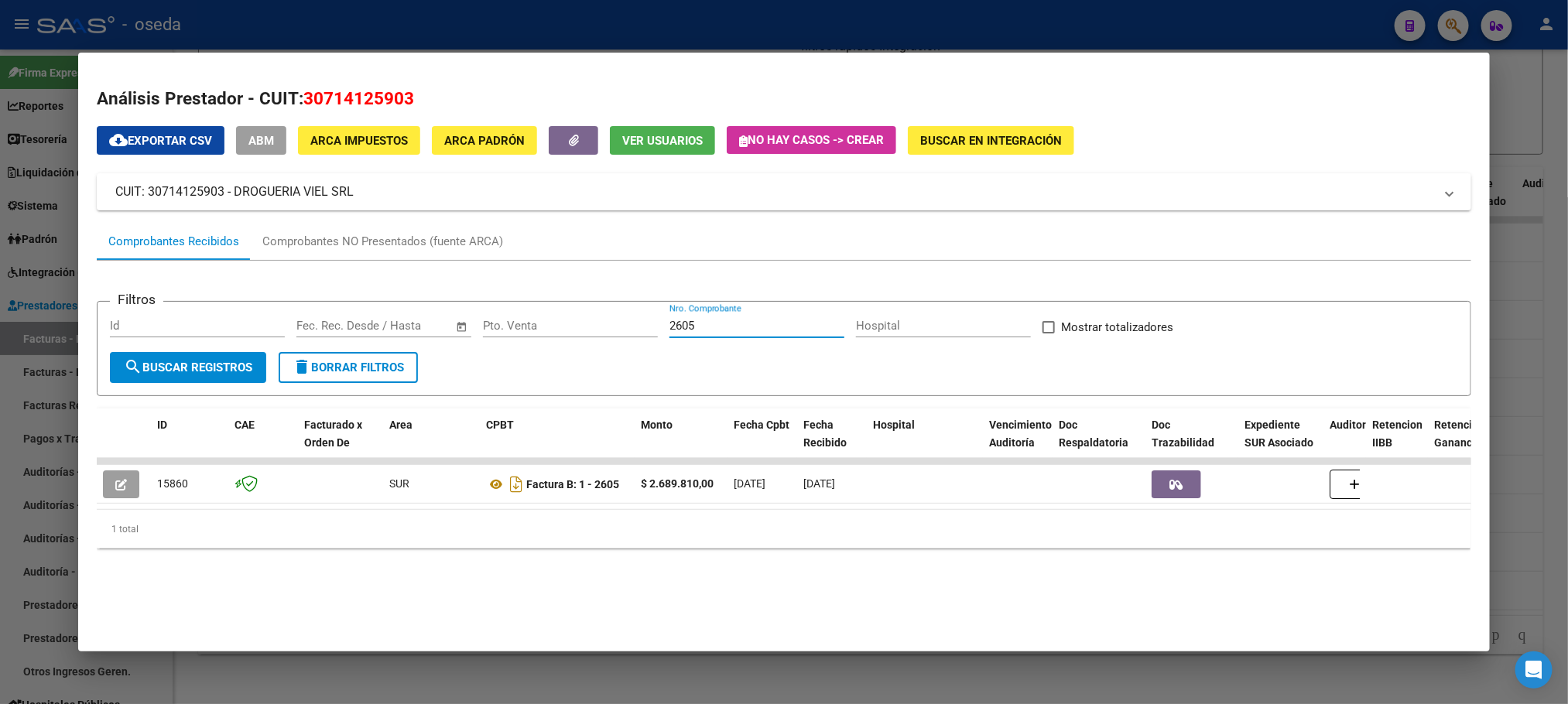
drag, startPoint x: 773, startPoint y: 325, endPoint x: 413, endPoint y: 318, distance: 360.1
click at [567, 325] on div "Filtros Id Start date – End date Fec. Rec. Desde / Hasta Pto. Venta 2605 Nro. C…" at bounding box center [784, 333] width 1348 height 38
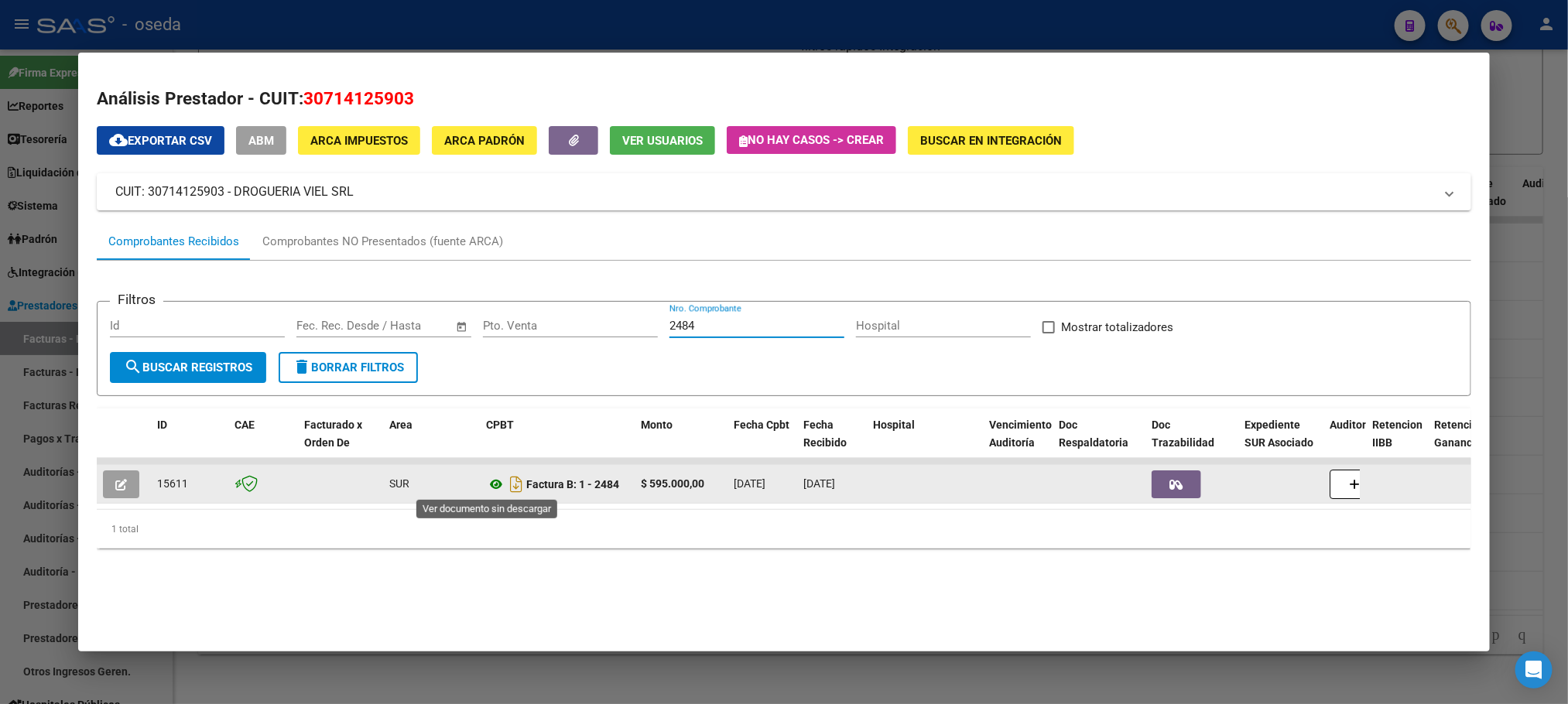
click at [488, 485] on icon at bounding box center [496, 485] width 20 height 18
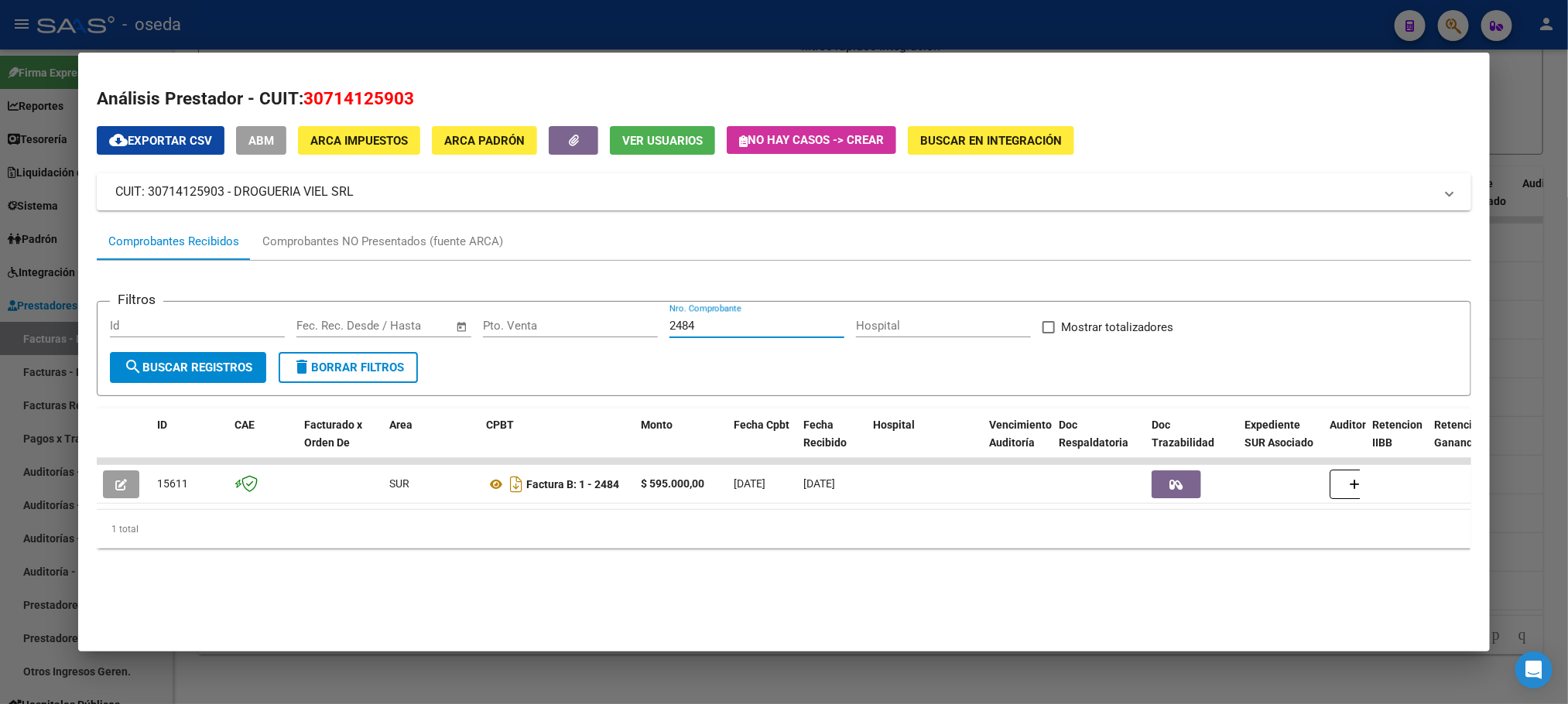
drag, startPoint x: 711, startPoint y: 332, endPoint x: 520, endPoint y: 342, distance: 191.3
click at [520, 342] on div "Filtros Id Start date – End date Fec. Rec. Desde / Hasta Pto. Venta 2484 Nro. C…" at bounding box center [784, 333] width 1348 height 38
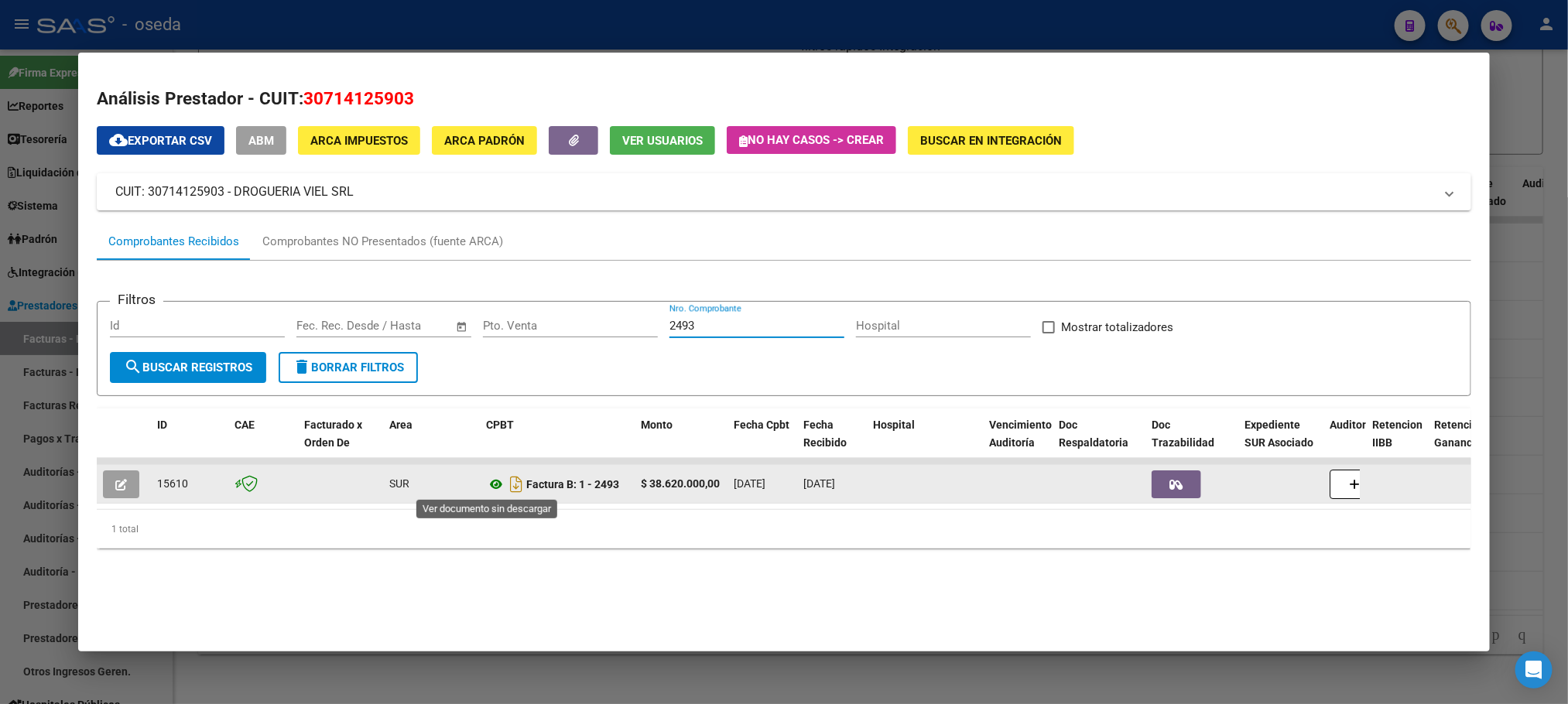
click at [486, 484] on icon at bounding box center [496, 485] width 20 height 18
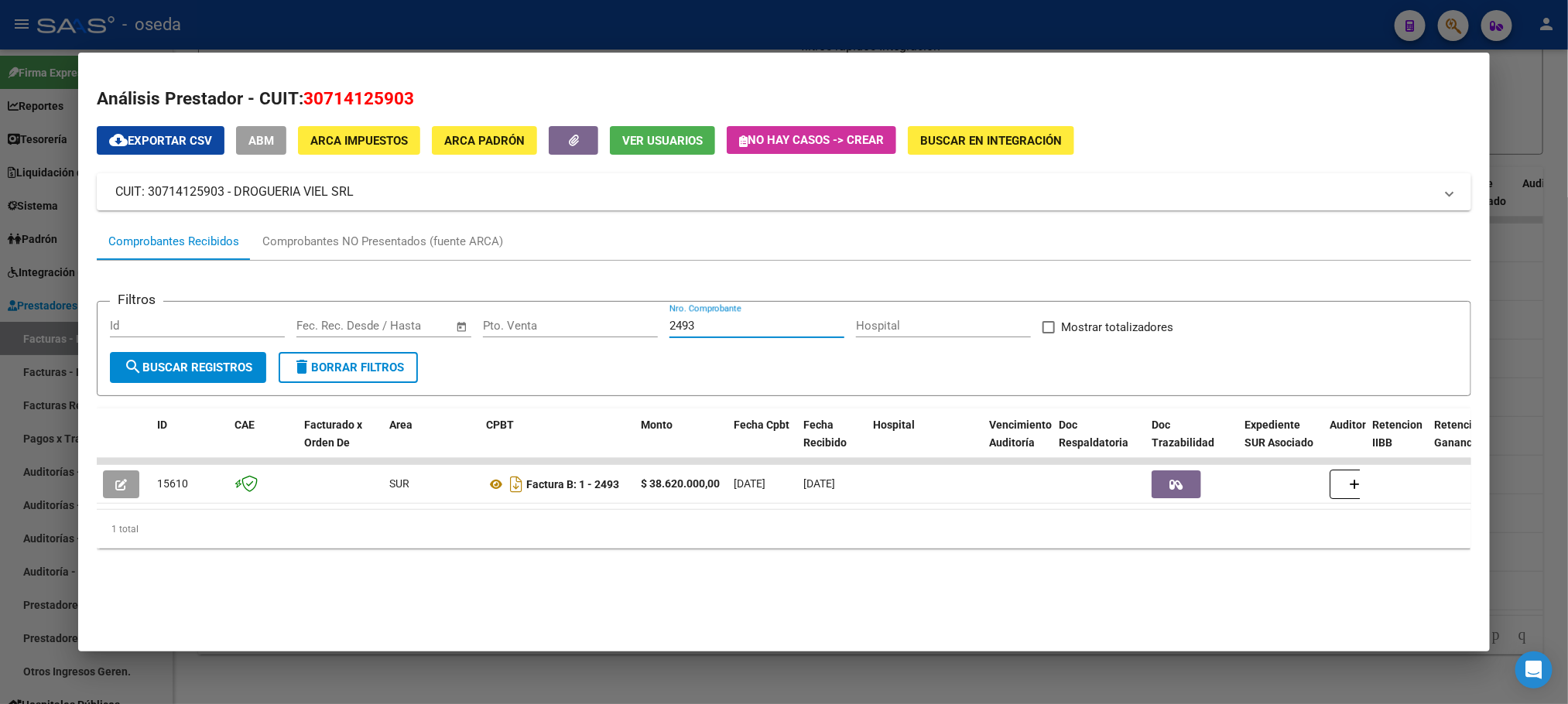
drag, startPoint x: 761, startPoint y: 323, endPoint x: 384, endPoint y: 325, distance: 377.0
click at [393, 323] on div "Filtros Id Start date – End date Fec. Rec. Desde / Hasta Pto. Venta 2493 Nro. C…" at bounding box center [784, 333] width 1348 height 38
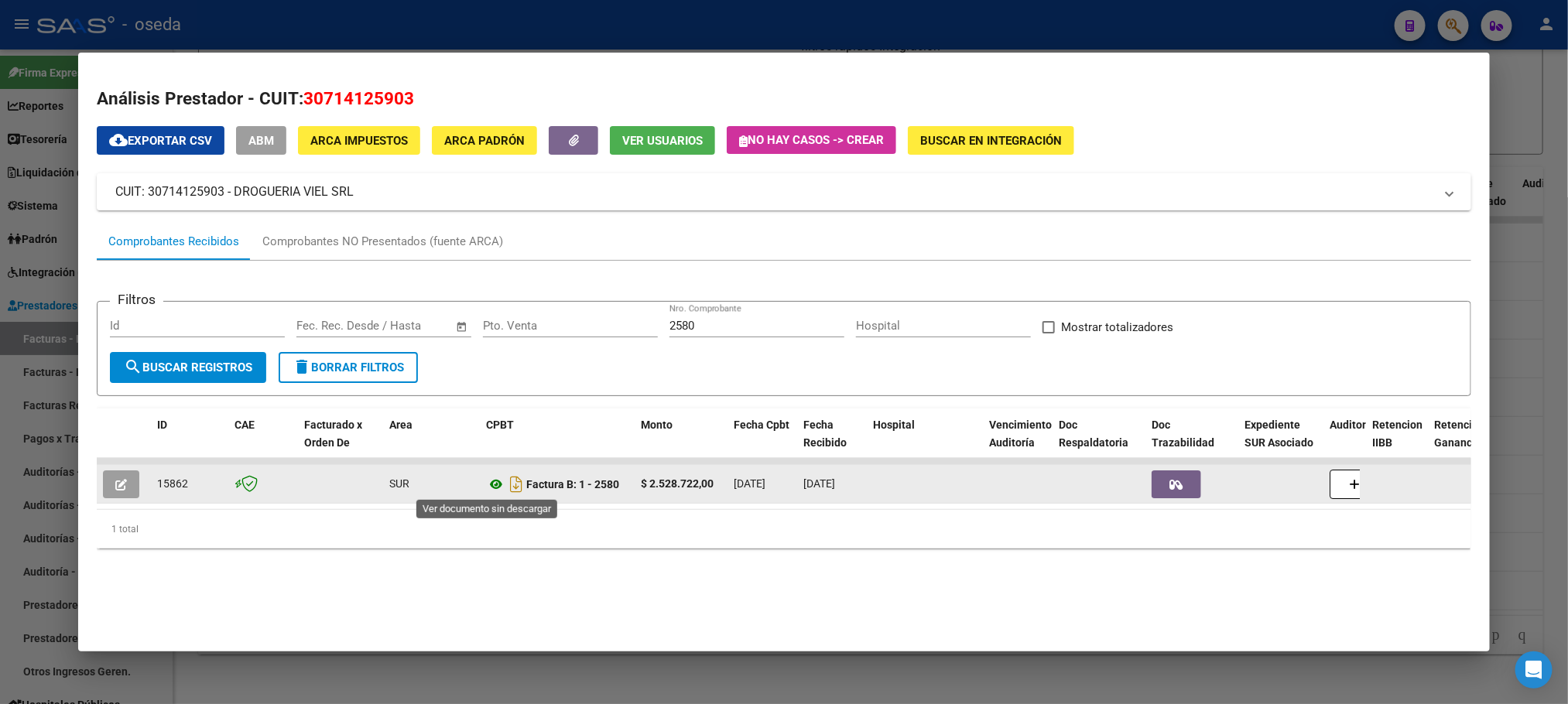
click at [486, 483] on icon at bounding box center [496, 485] width 20 height 18
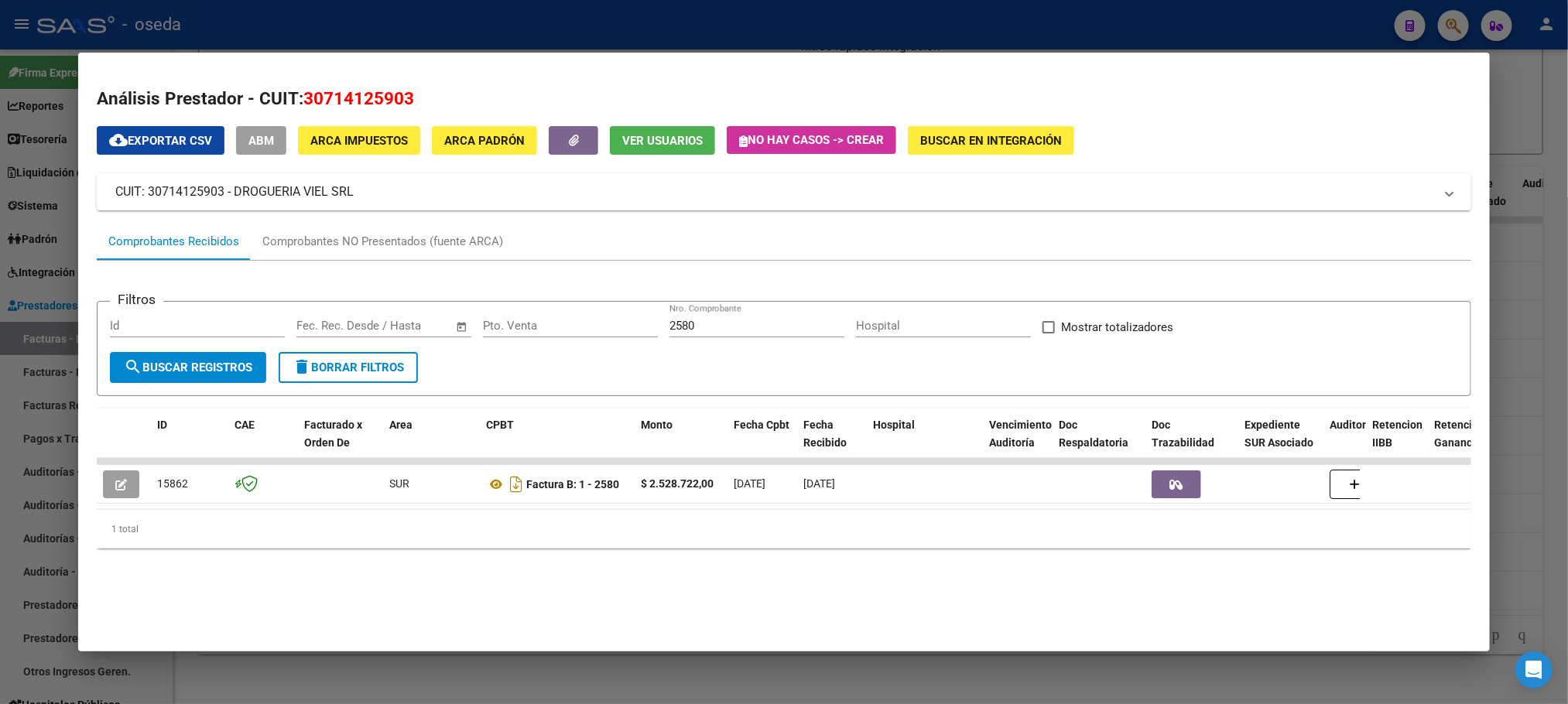
drag, startPoint x: 700, startPoint y: 325, endPoint x: 490, endPoint y: 333, distance: 210.2
click at [490, 333] on div "Filtros Id Start date – End date Fec. Rec. Desde / Hasta Pto. Venta 2580 Nro. C…" at bounding box center [784, 333] width 1348 height 38
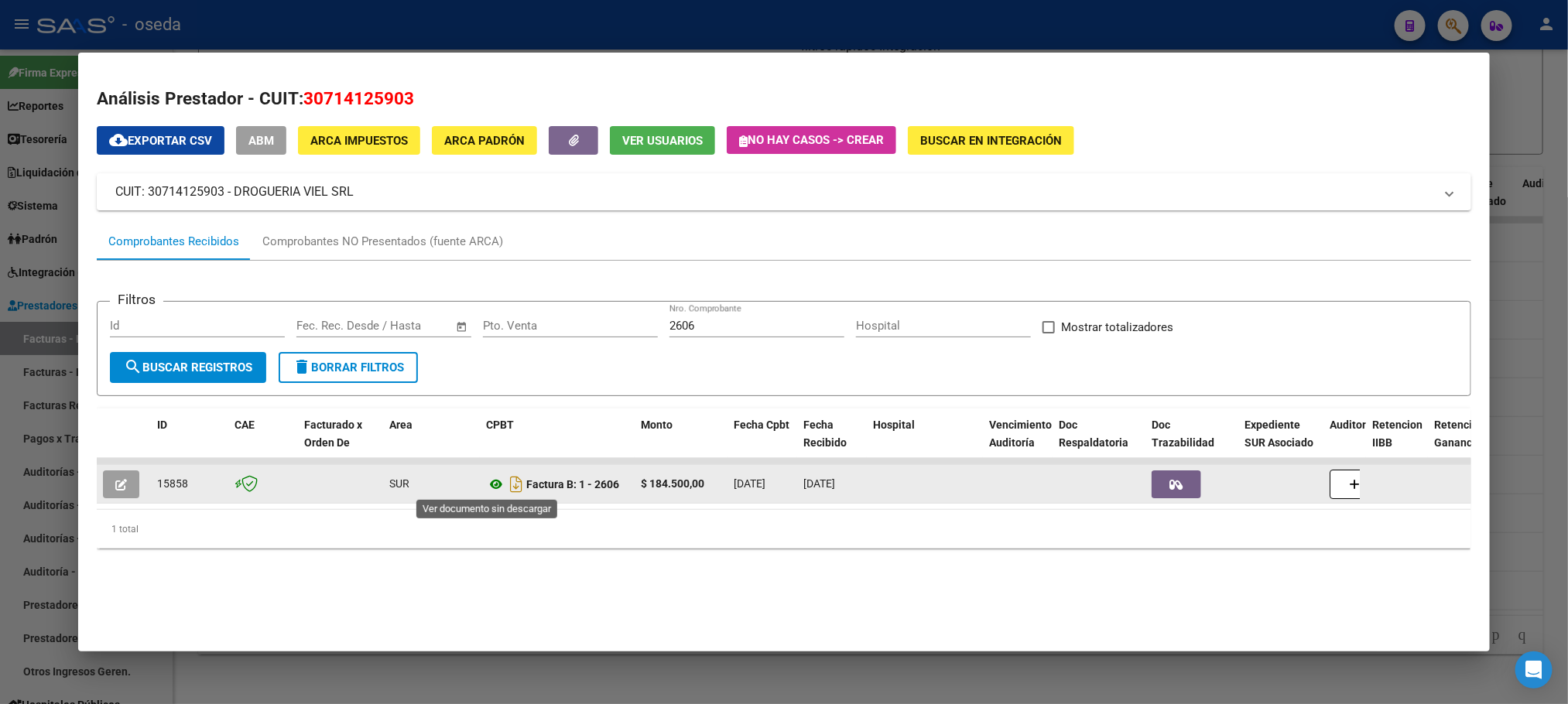
click at [493, 477] on icon at bounding box center [496, 485] width 20 height 18
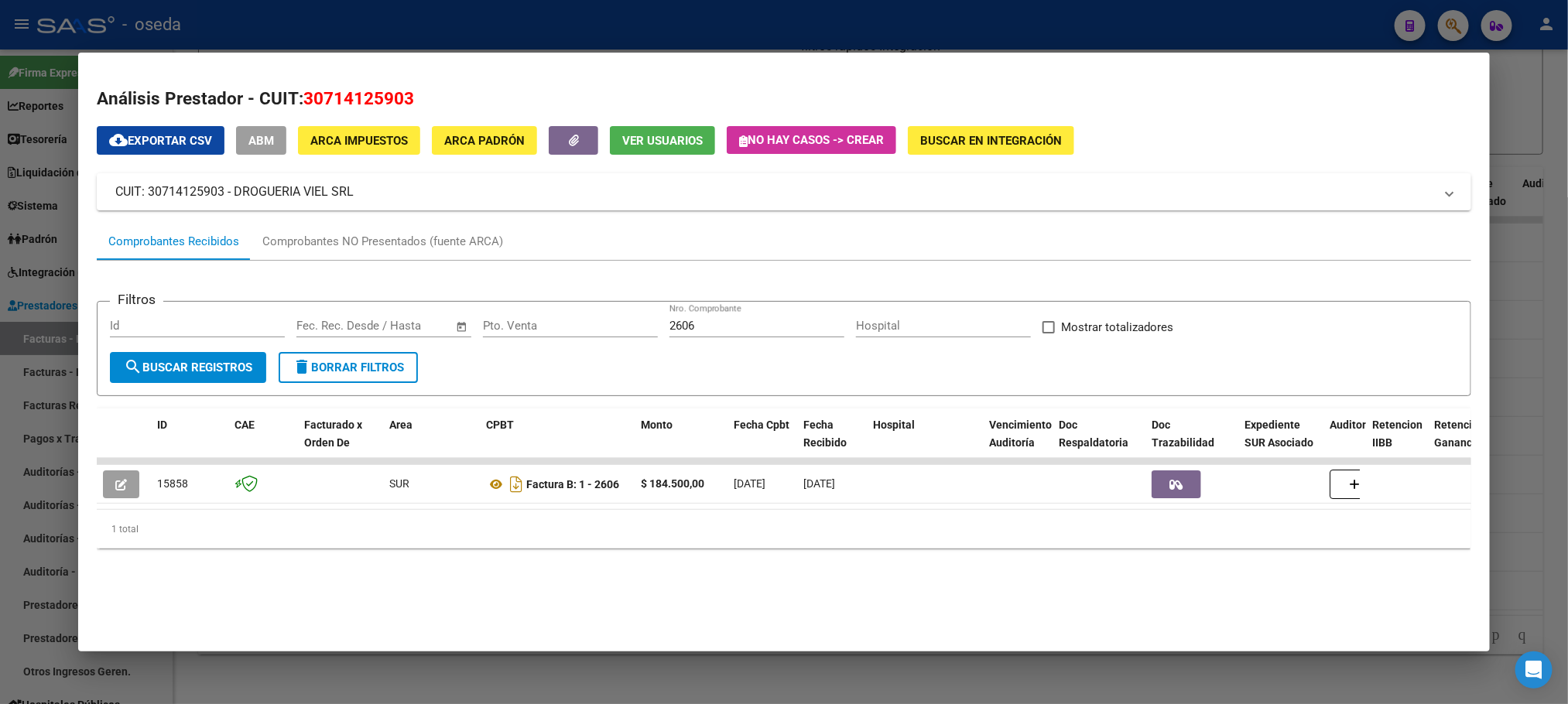
drag, startPoint x: 697, startPoint y: 325, endPoint x: 700, endPoint y: 333, distance: 8.5
click at [700, 333] on input "2606" at bounding box center [756, 325] width 175 height 14
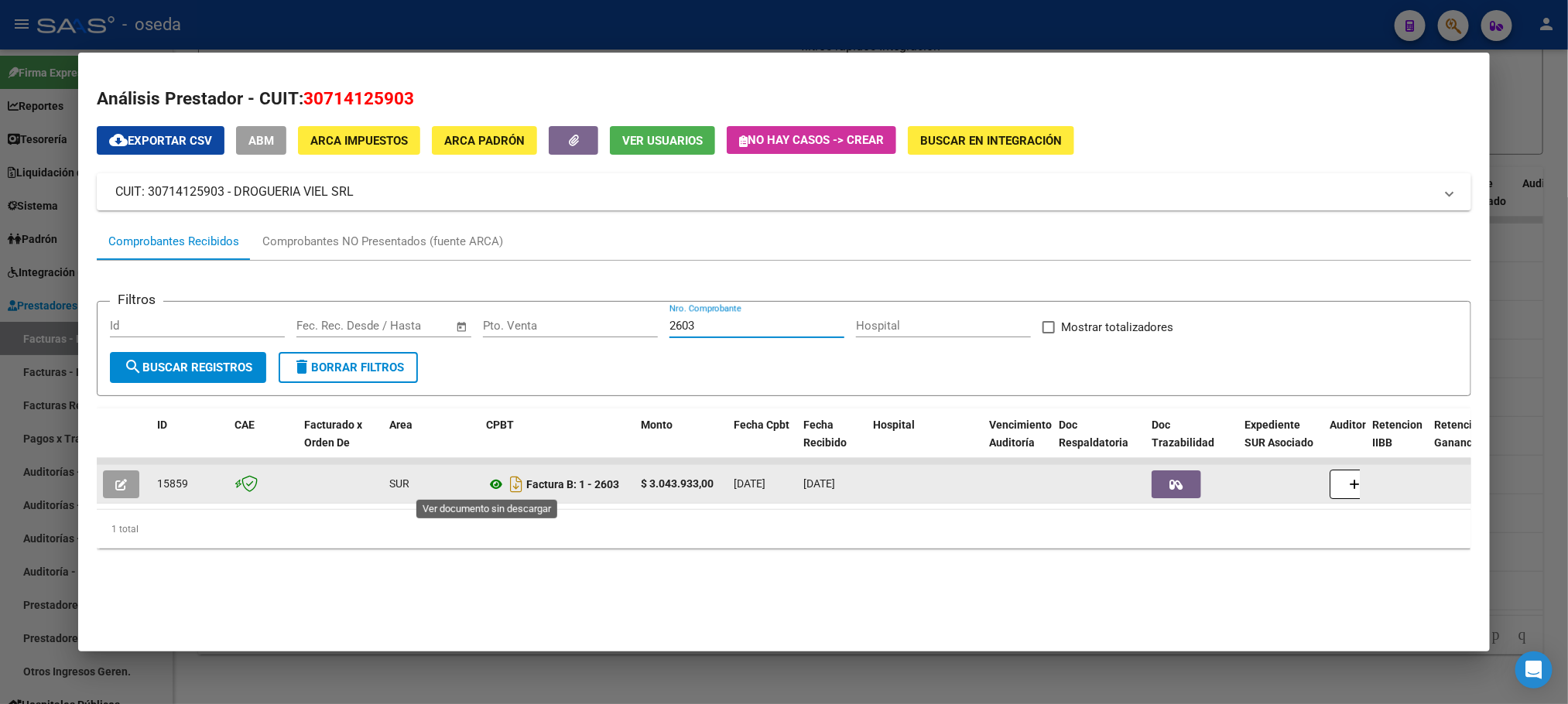
click at [488, 480] on icon at bounding box center [496, 485] width 20 height 18
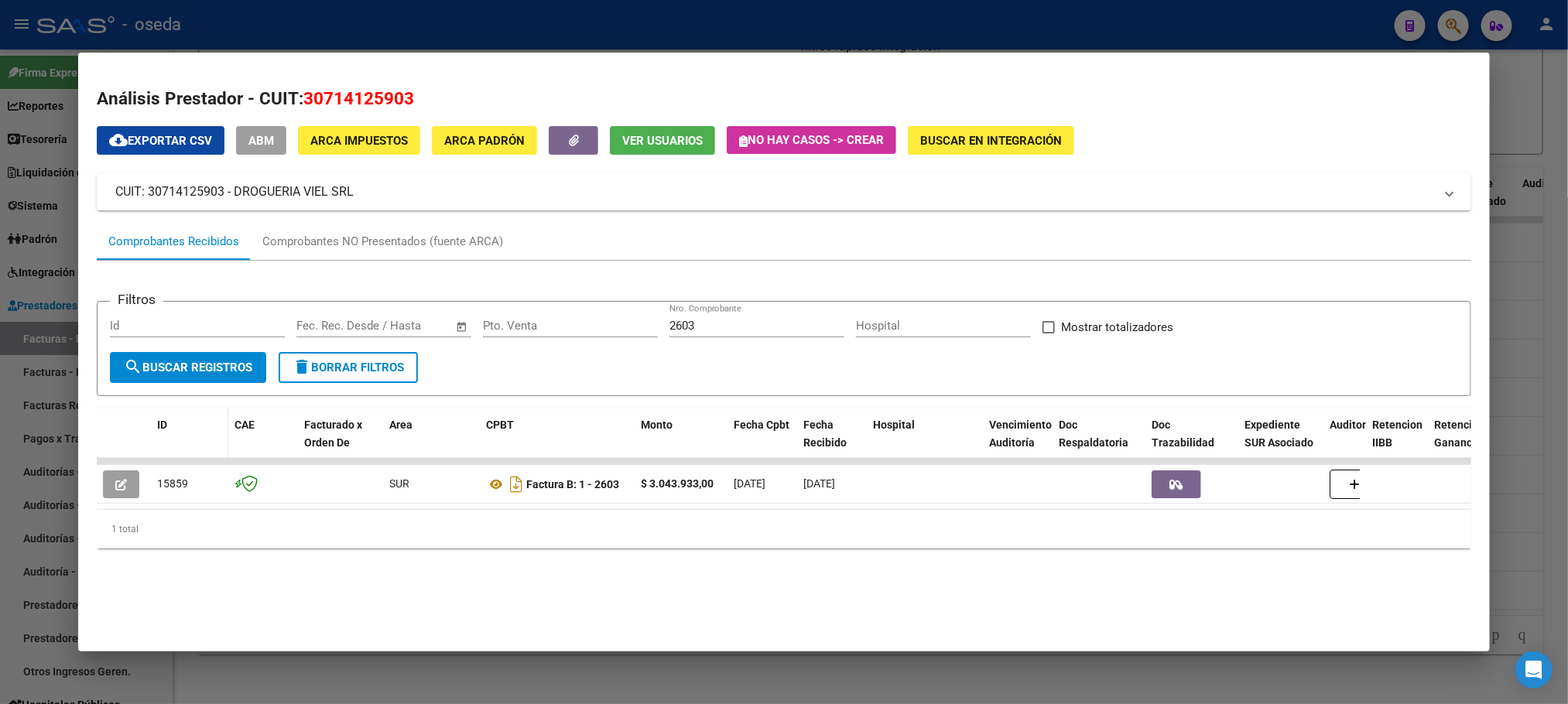
drag, startPoint x: 725, startPoint y: 328, endPoint x: 168, endPoint y: 409, distance: 562.9
click at [175, 407] on div "Filtros Id Start date – End date Fec. Rec. Desde / Hasta Pto. Venta 2603 Nro. C…" at bounding box center [784, 411] width 1374 height 300
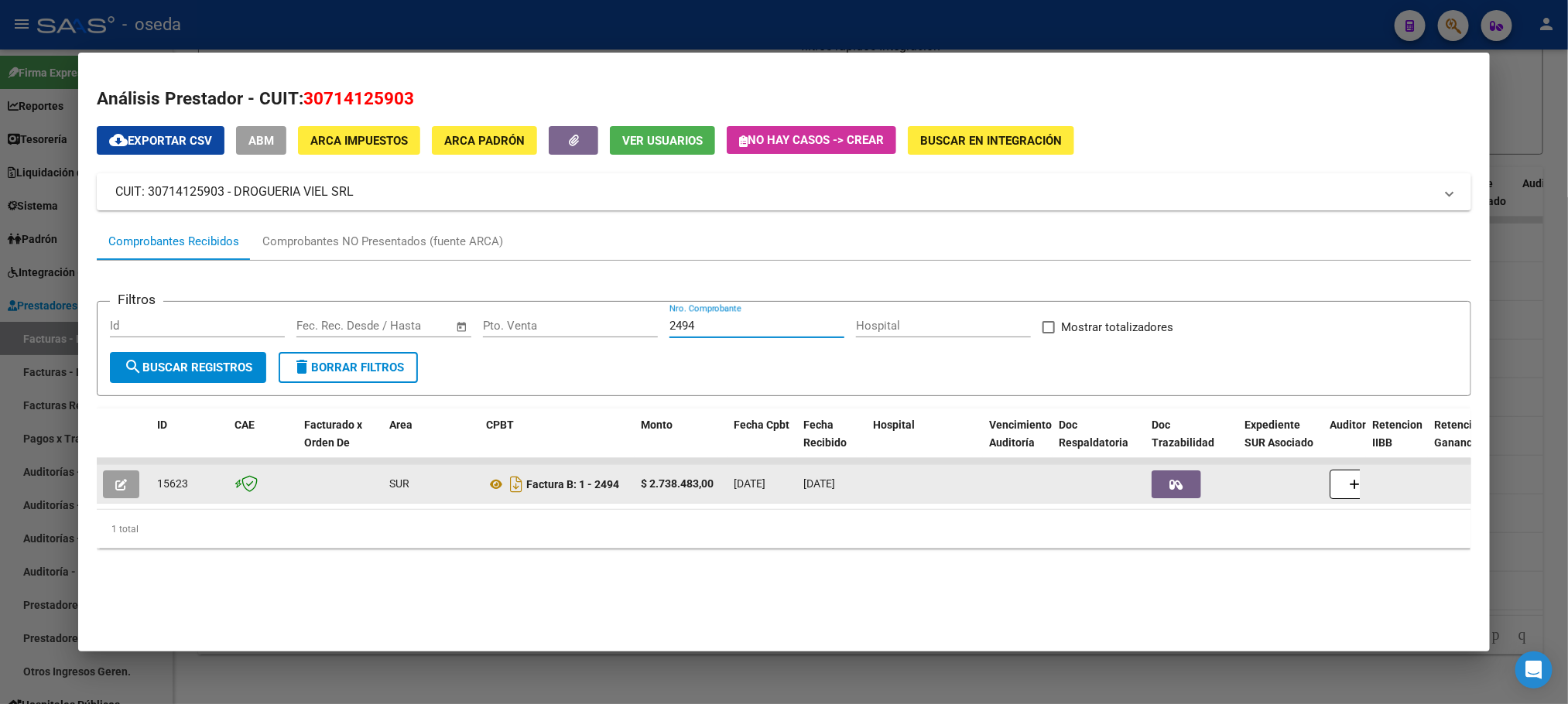
click at [486, 474] on div "Factura B: 1 - 2494" at bounding box center [557, 485] width 142 height 25
click at [486, 489] on icon at bounding box center [496, 485] width 20 height 18
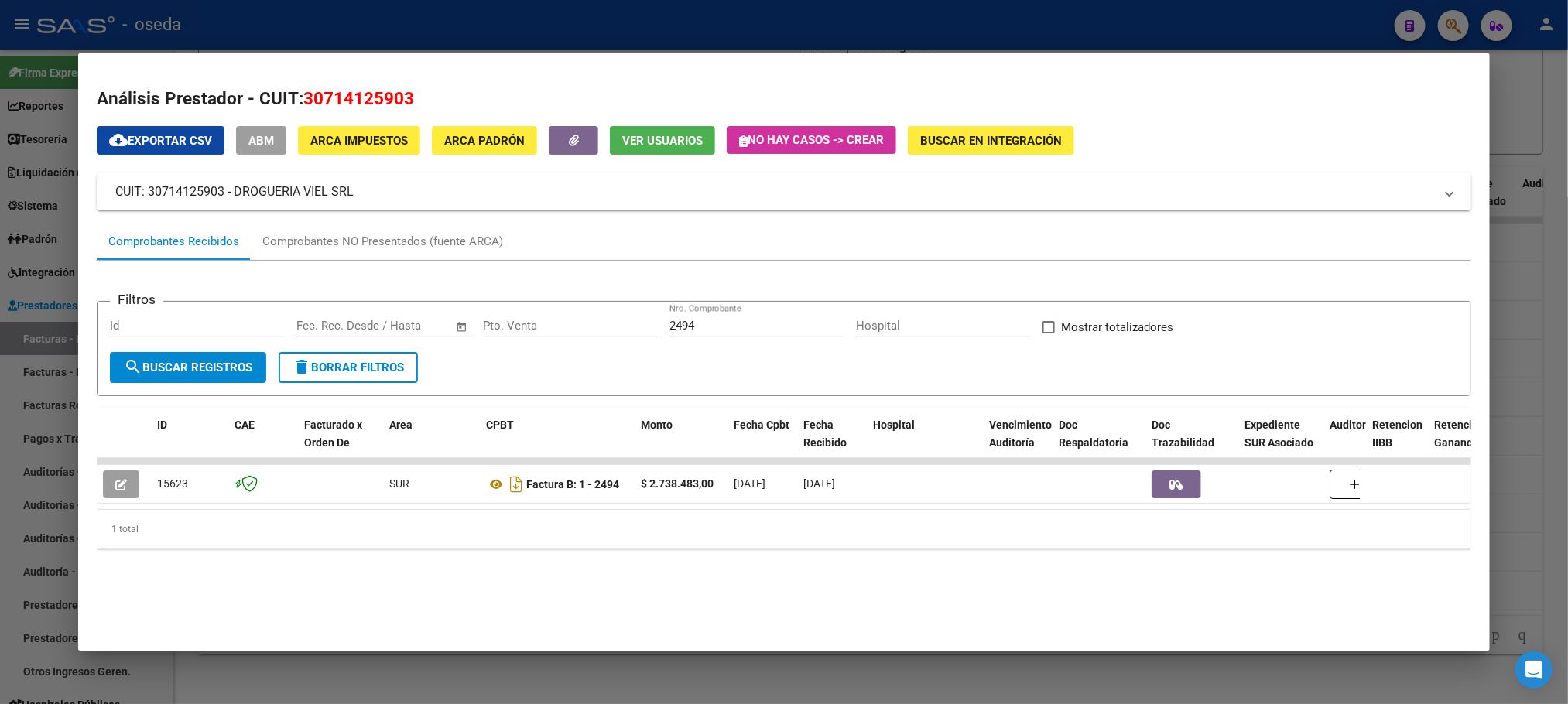
drag, startPoint x: 704, startPoint y: 318, endPoint x: 569, endPoint y: 332, distance: 135.7
click at [569, 332] on div "Filtros Id Start date – End date Fec. Rec. Desde / Hasta Pto. Venta 2494 Nro. C…" at bounding box center [784, 333] width 1348 height 38
drag, startPoint x: 708, startPoint y: 325, endPoint x: 455, endPoint y: 339, distance: 253.4
click at [471, 336] on div "Filtros Id Start date – End date Fec. Rec. Desde / Hasta Pto. Venta 2494 Nro. C…" at bounding box center [784, 333] width 1348 height 38
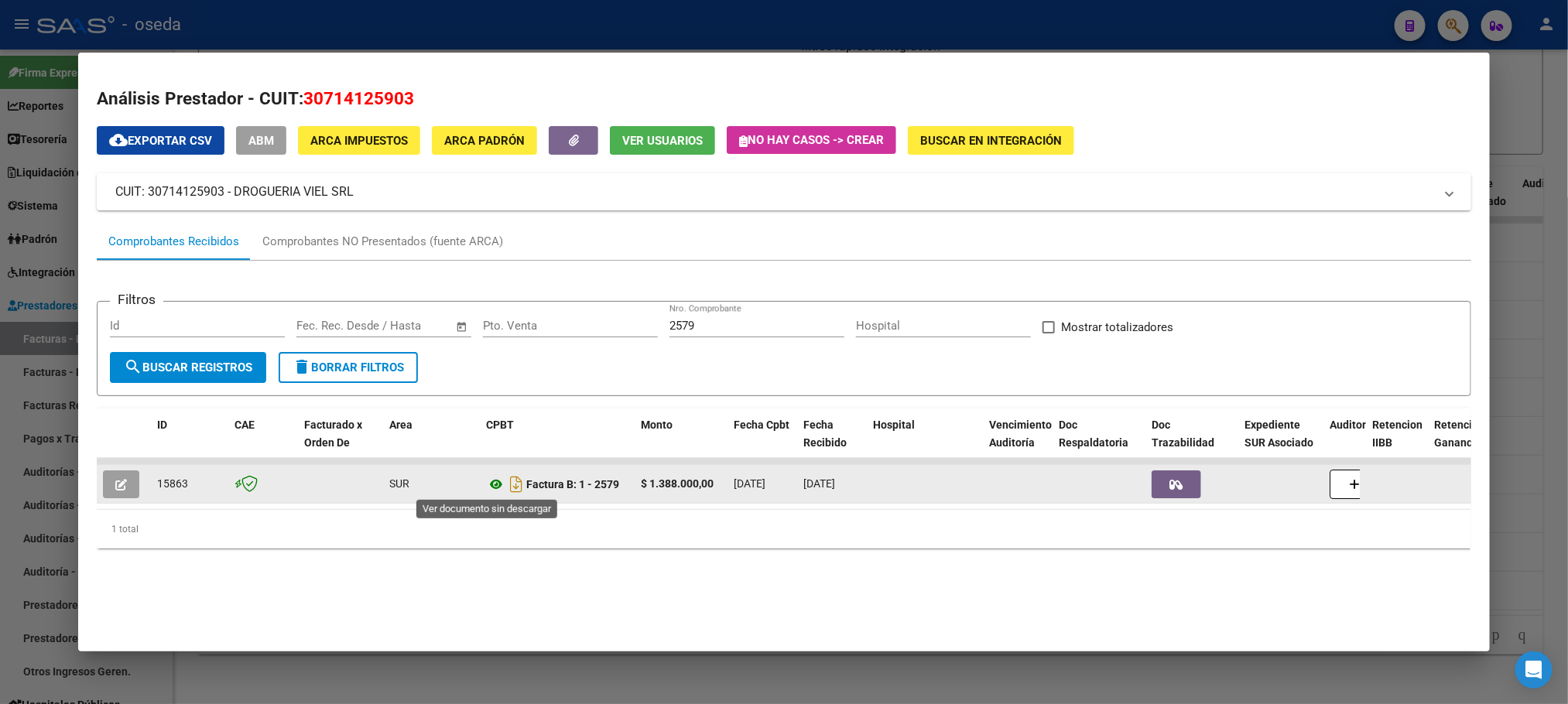
click at [486, 485] on icon at bounding box center [496, 485] width 20 height 18
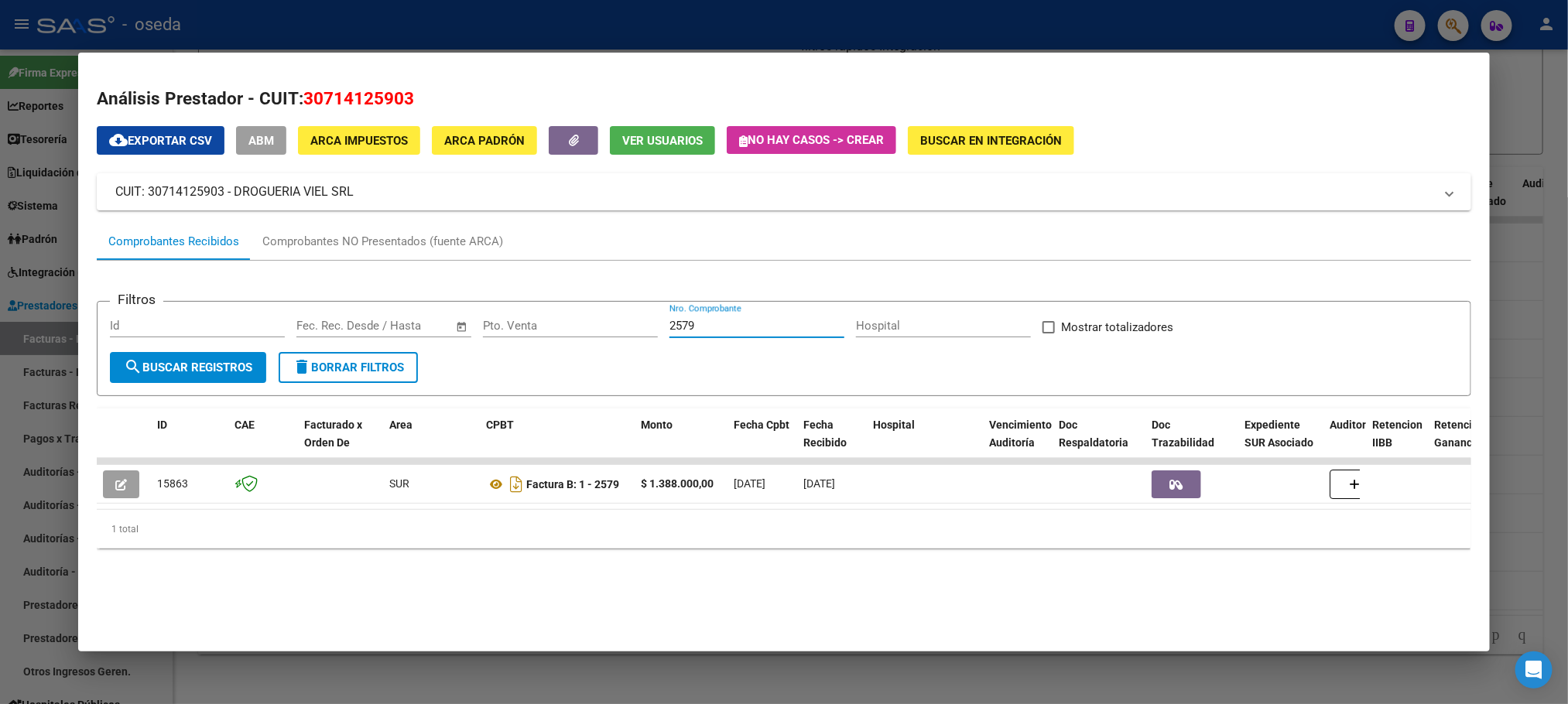
drag, startPoint x: 691, startPoint y: 330, endPoint x: 390, endPoint y: 332, distance: 301.0
click at [390, 332] on div "Filtros Id Start date – End date Fec. Rec. Desde / Hasta Pto. Venta 2579 Nro. C…" at bounding box center [784, 333] width 1348 height 38
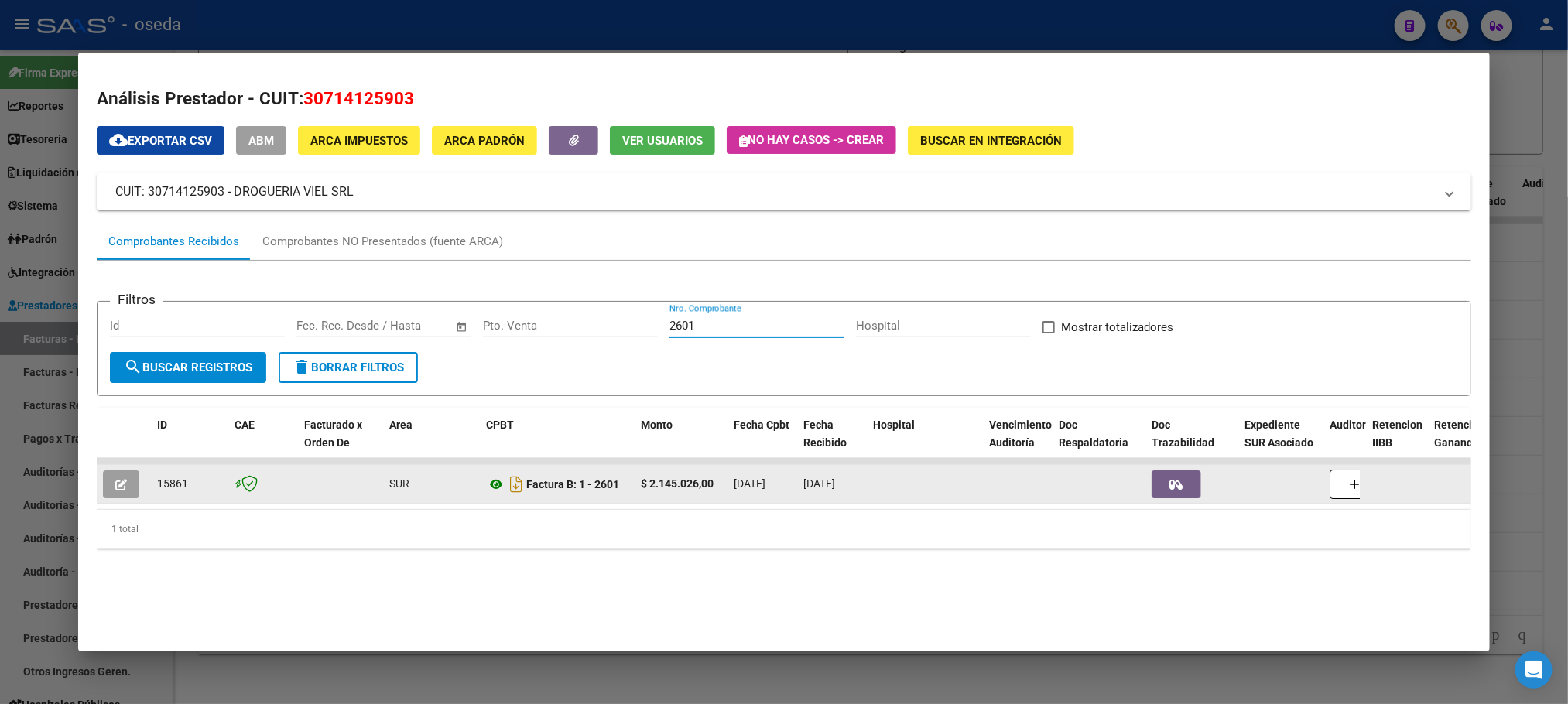
type input "2601"
click at [490, 478] on icon at bounding box center [496, 485] width 20 height 18
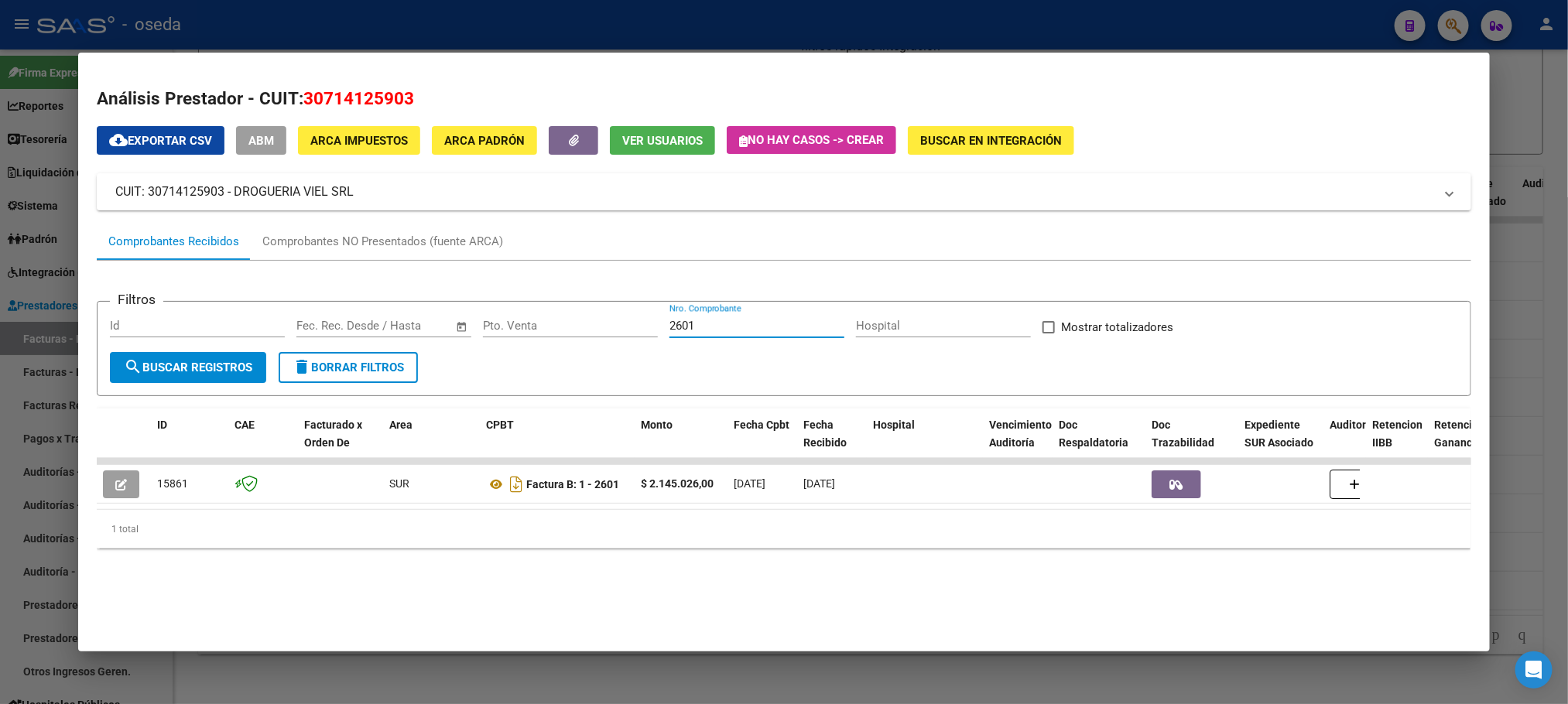
drag, startPoint x: 709, startPoint y: 325, endPoint x: 235, endPoint y: 339, distance: 474.2
click at [240, 339] on div "Filtros Id Start date – End date Fec. Rec. Desde / Hasta Pto. Venta 2601 Nro. C…" at bounding box center [784, 333] width 1348 height 38
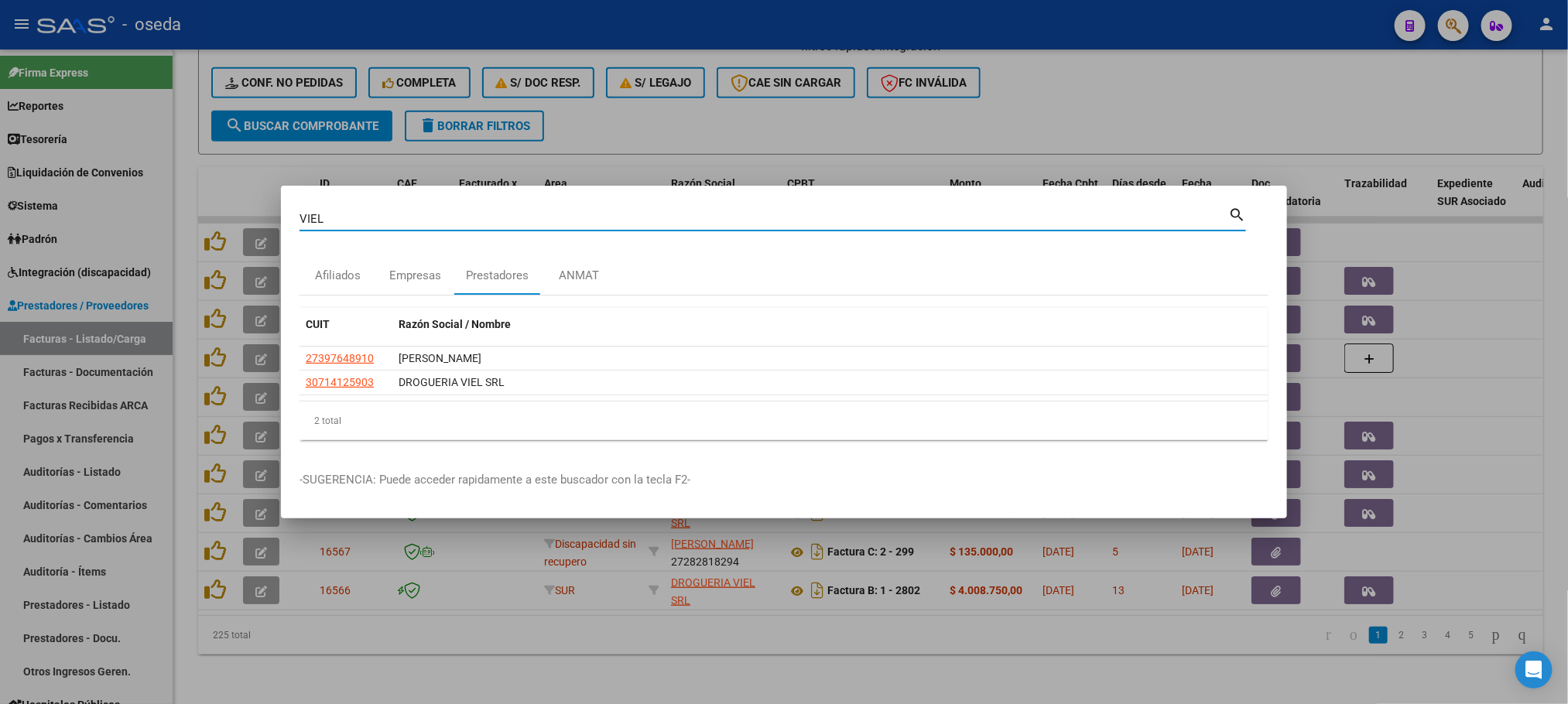
drag, startPoint x: 363, startPoint y: 219, endPoint x: 161, endPoint y: 244, distance: 203.5
click at [216, 234] on div "VIEL Buscar (apellido, dni, cuil, nro traspaso, cuit, obra social) search Afili…" at bounding box center [784, 352] width 1568 height 704
type input "WENT"
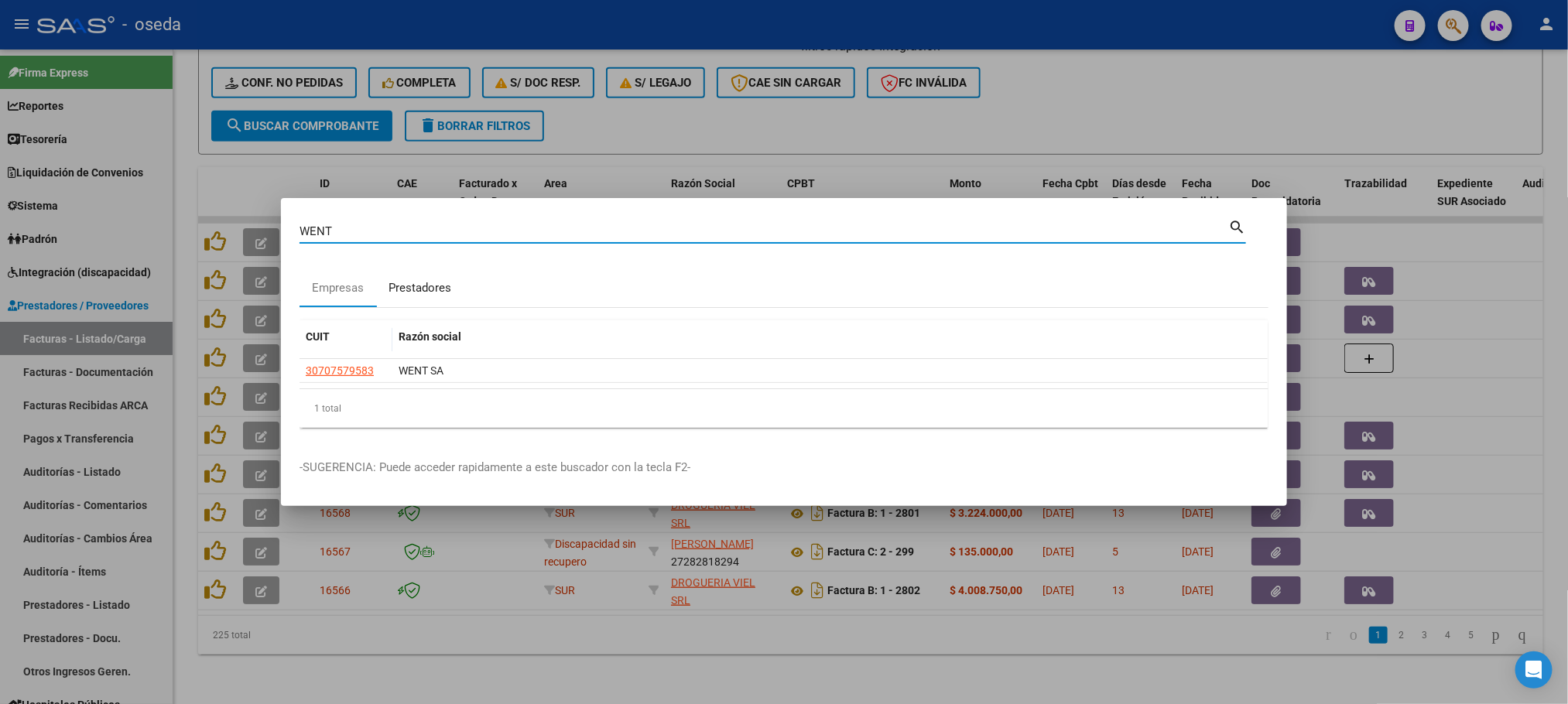
click at [439, 295] on div "Prestadores" at bounding box center [420, 287] width 63 height 17
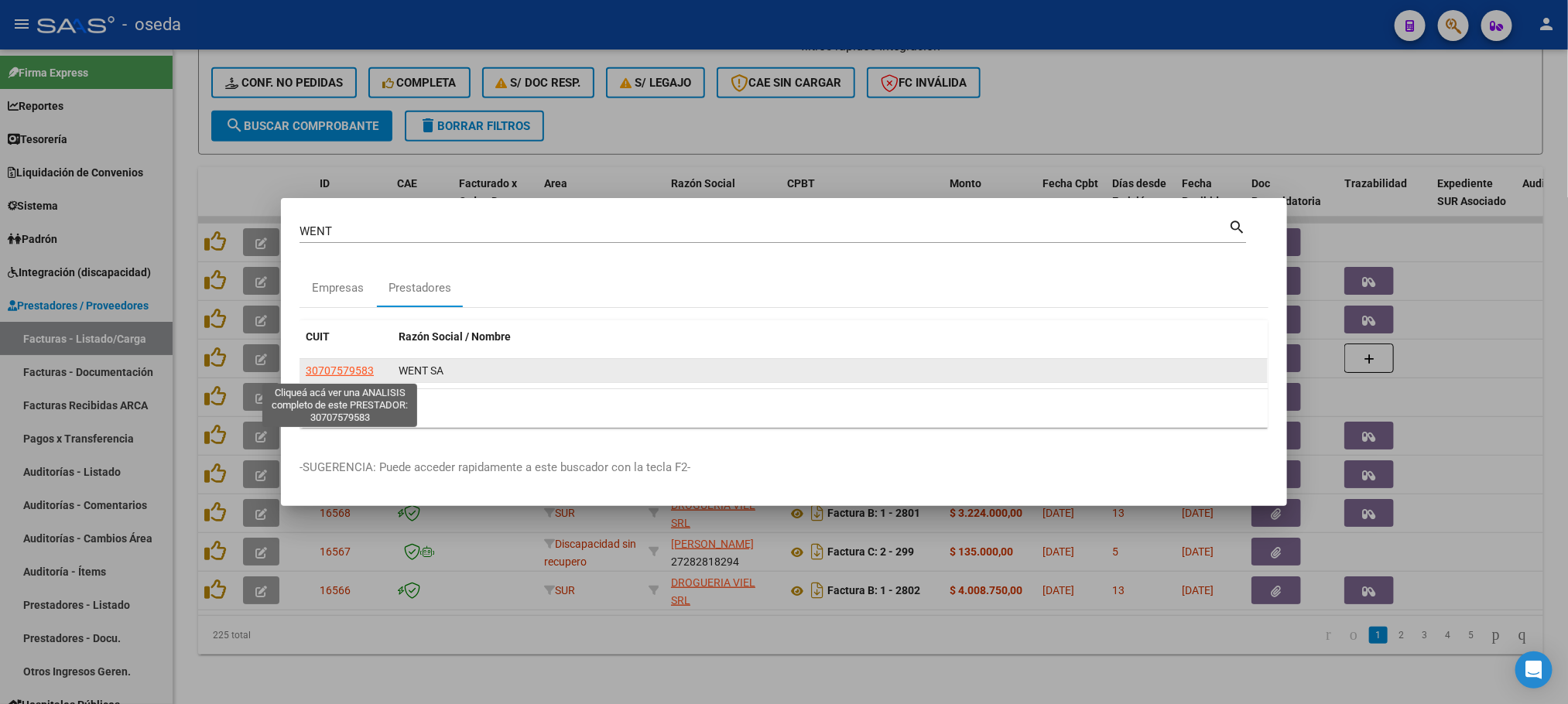
click at [337, 370] on span "30707579583" at bounding box center [340, 370] width 68 height 12
type textarea "30707579583"
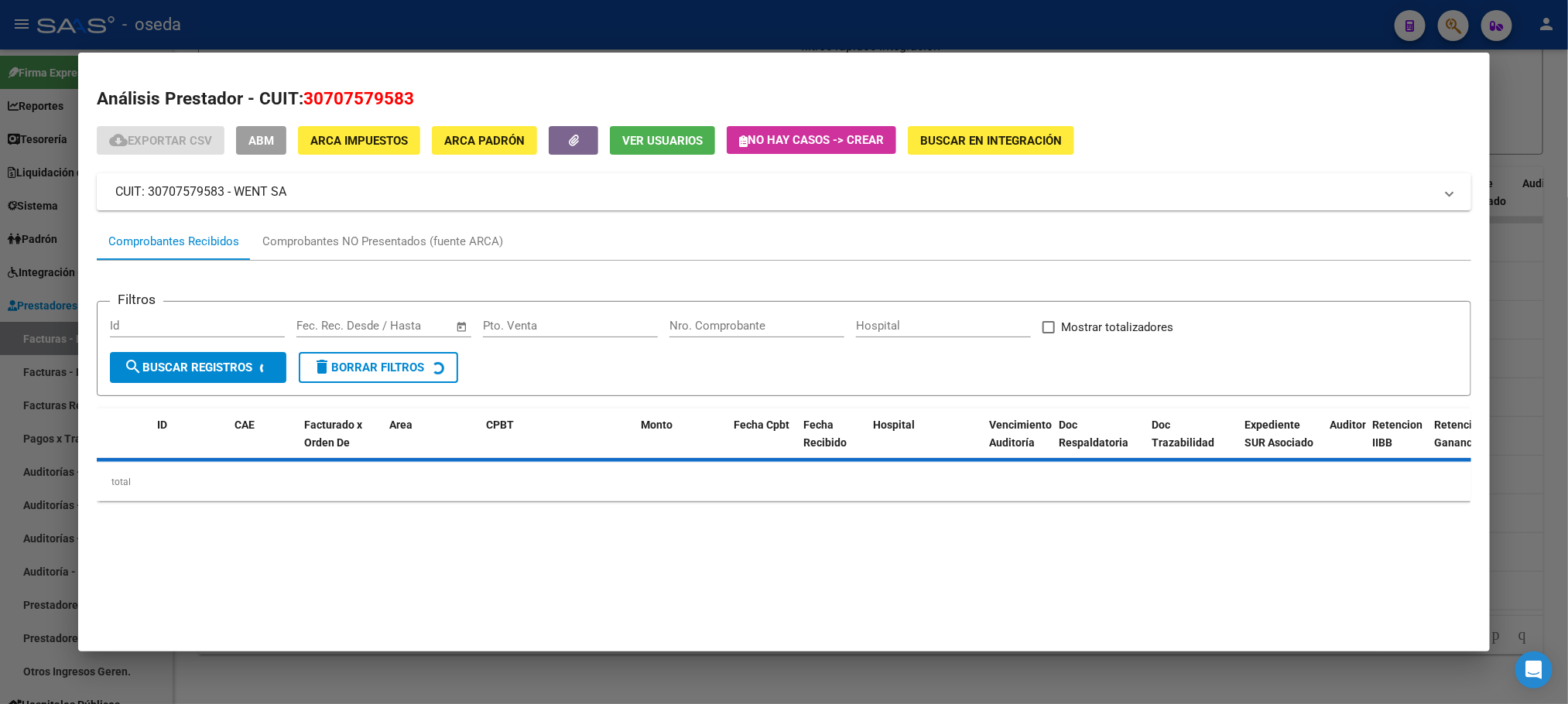
click at [732, 324] on input "Nro. Comprobante" at bounding box center [756, 325] width 175 height 14
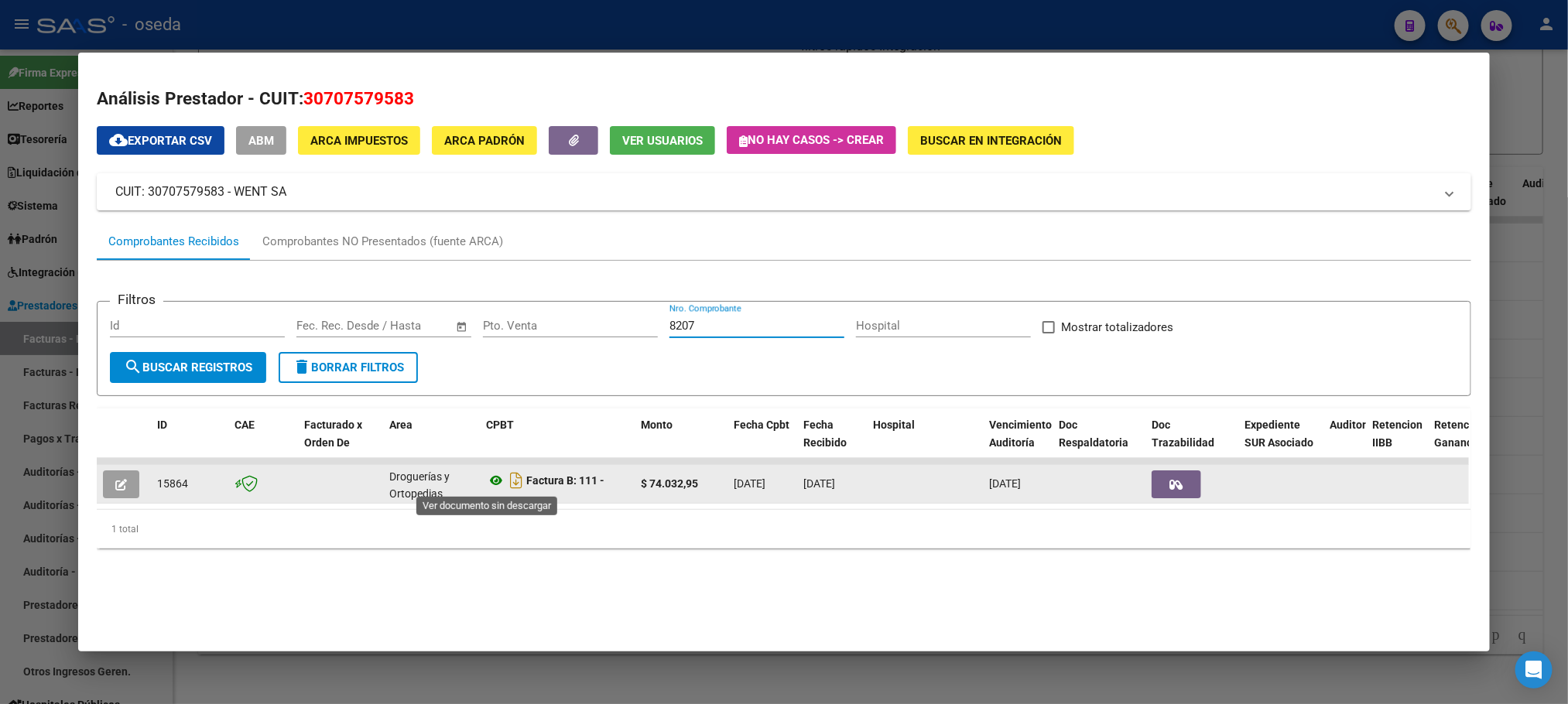
click at [486, 479] on icon at bounding box center [496, 480] width 20 height 18
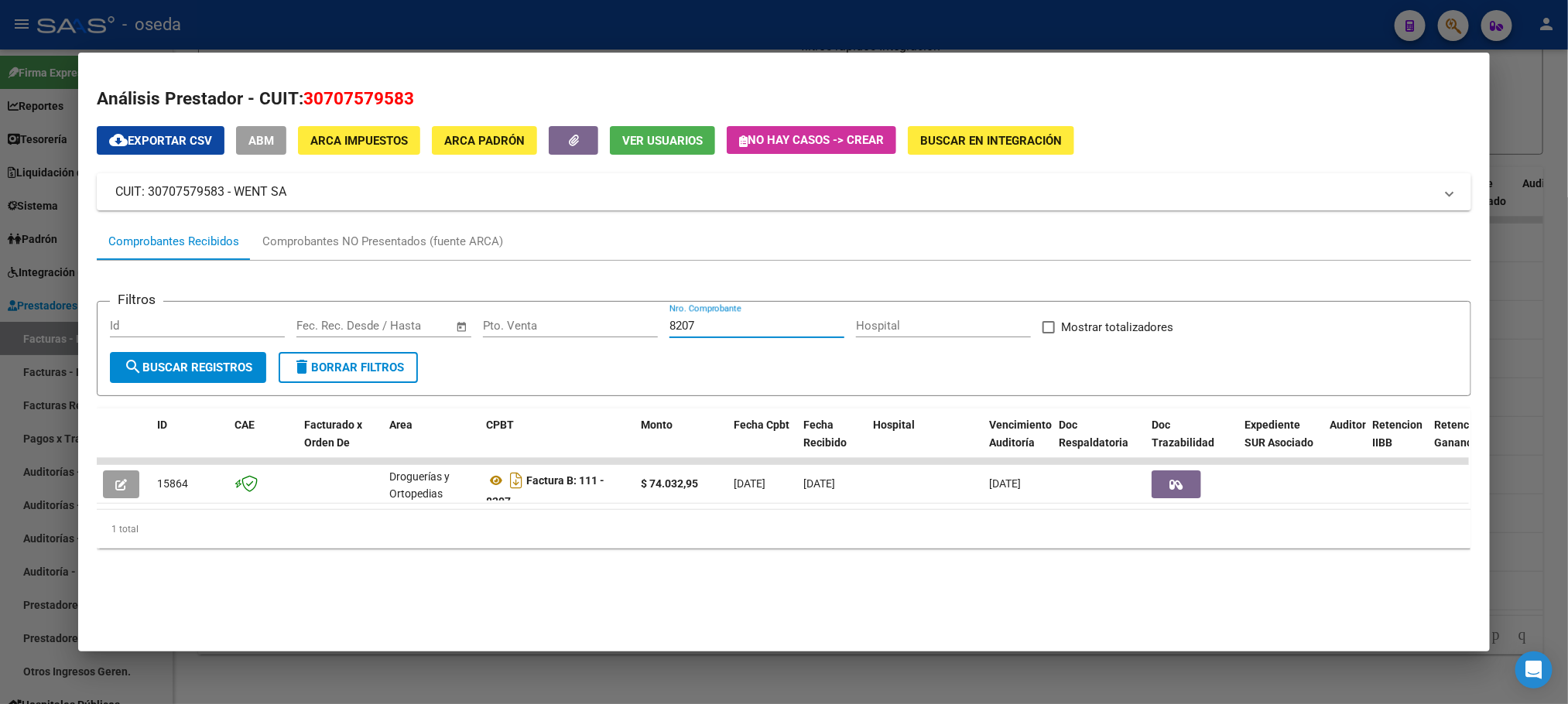
click at [731, 321] on input "8207" at bounding box center [756, 325] width 175 height 14
type input "8"
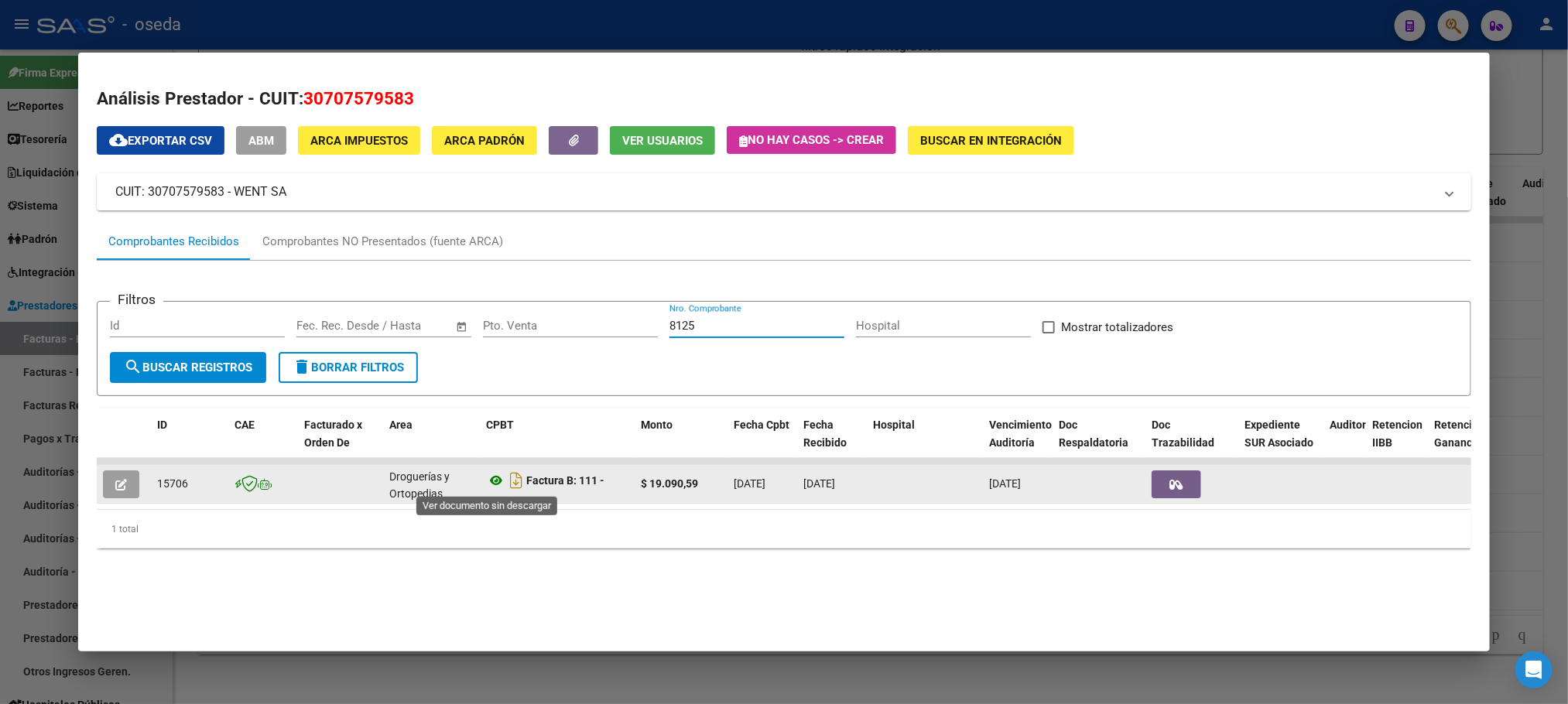
click at [486, 476] on icon at bounding box center [496, 480] width 20 height 18
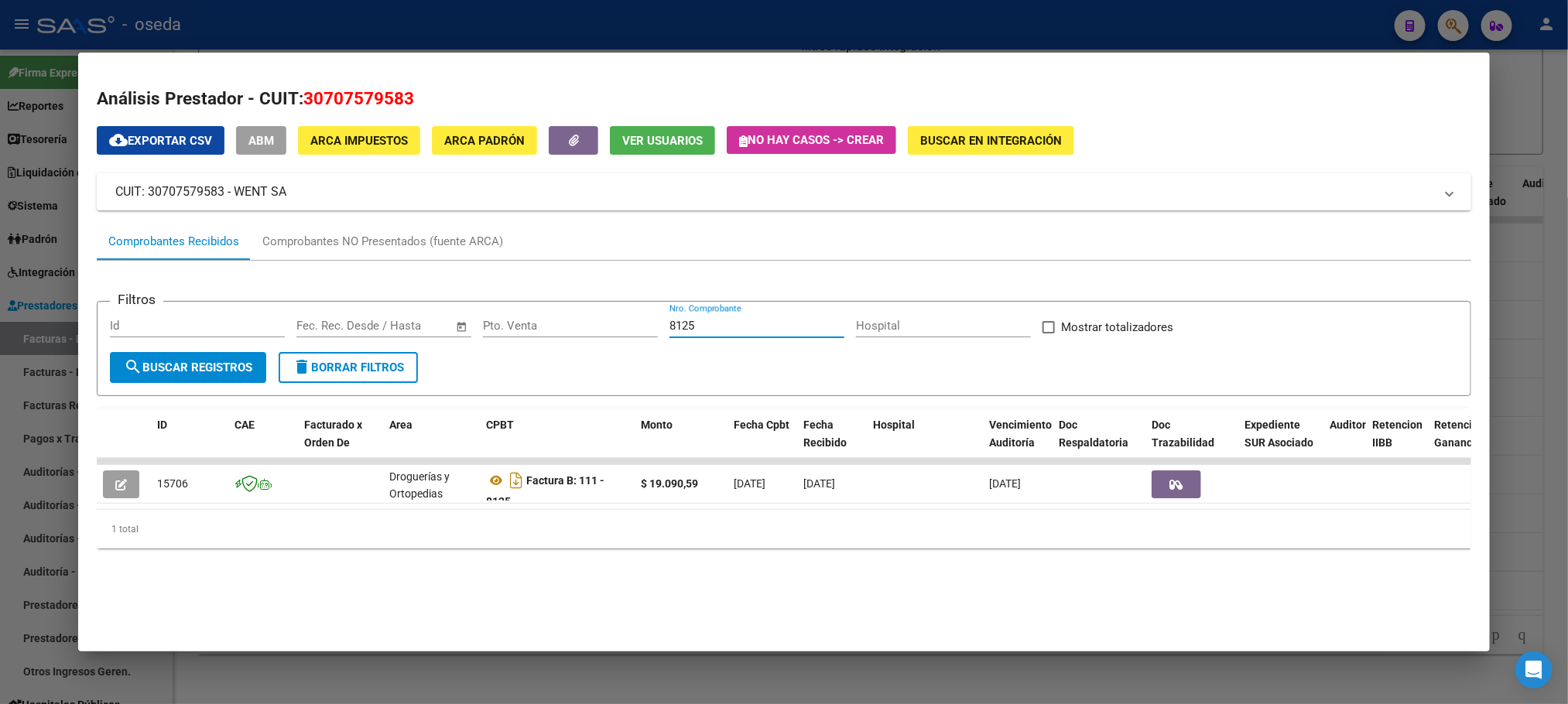
drag, startPoint x: 702, startPoint y: 332, endPoint x: 588, endPoint y: 335, distance: 114.0
click at [588, 335] on div "Filtros Id Start date – End date Fec. Rec. Desde / Hasta Pto. Venta 8125 Nro. C…" at bounding box center [784, 333] width 1348 height 38
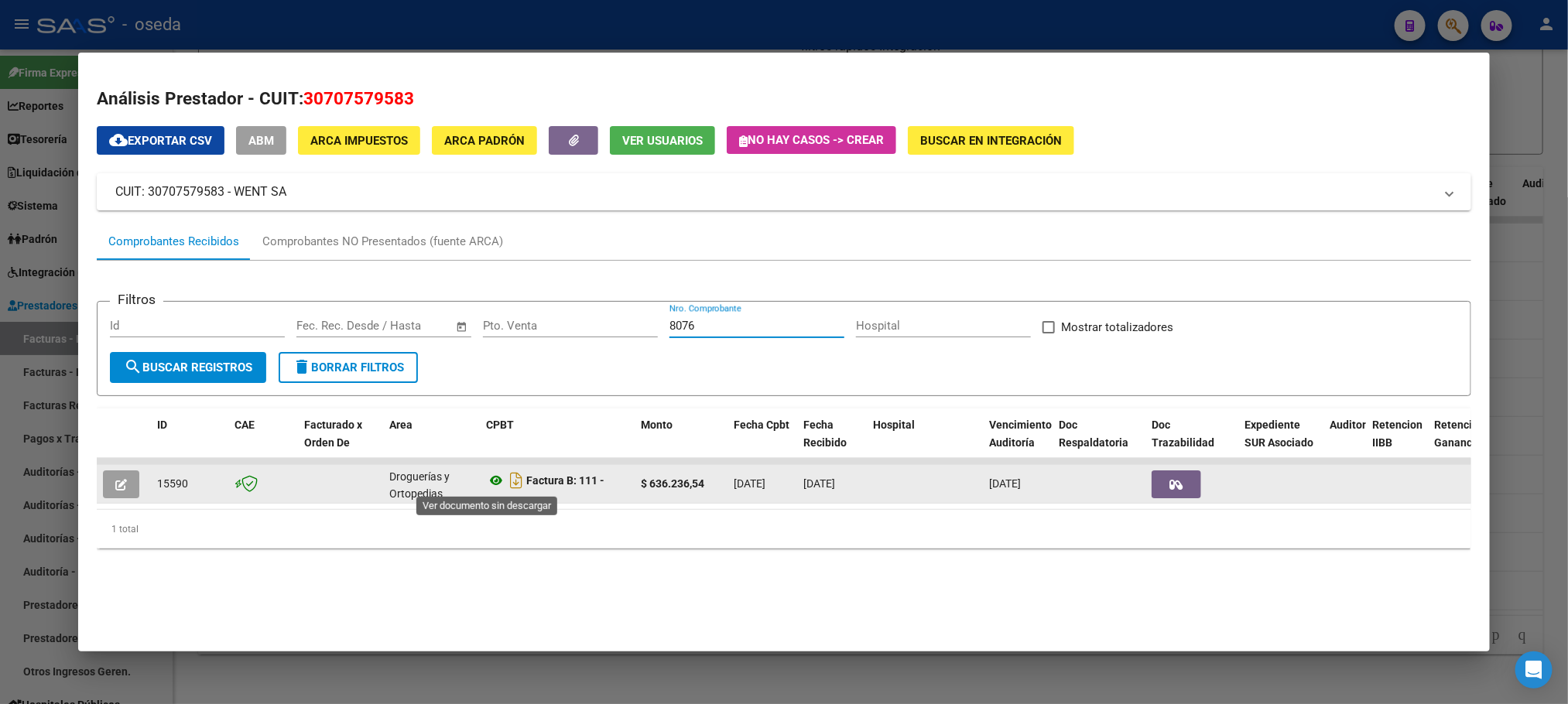
click at [486, 480] on icon at bounding box center [496, 480] width 20 height 18
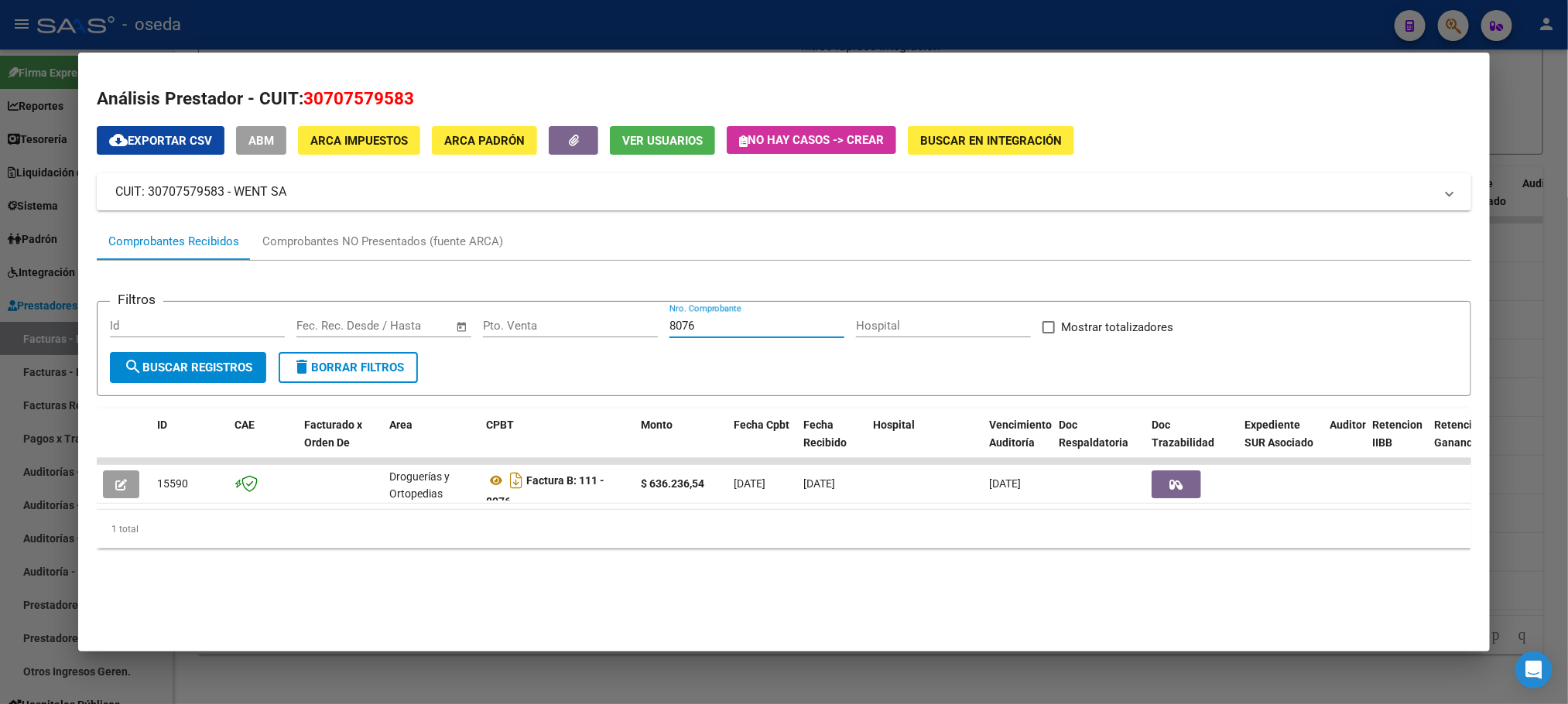
drag, startPoint x: 706, startPoint y: 323, endPoint x: 495, endPoint y: 355, distance: 213.4
click at [509, 353] on form "Filtros Id Start date – End date Fec. Rec. Desde / Hasta Pto. Venta 8076 Nro. C…" at bounding box center [784, 348] width 1374 height 95
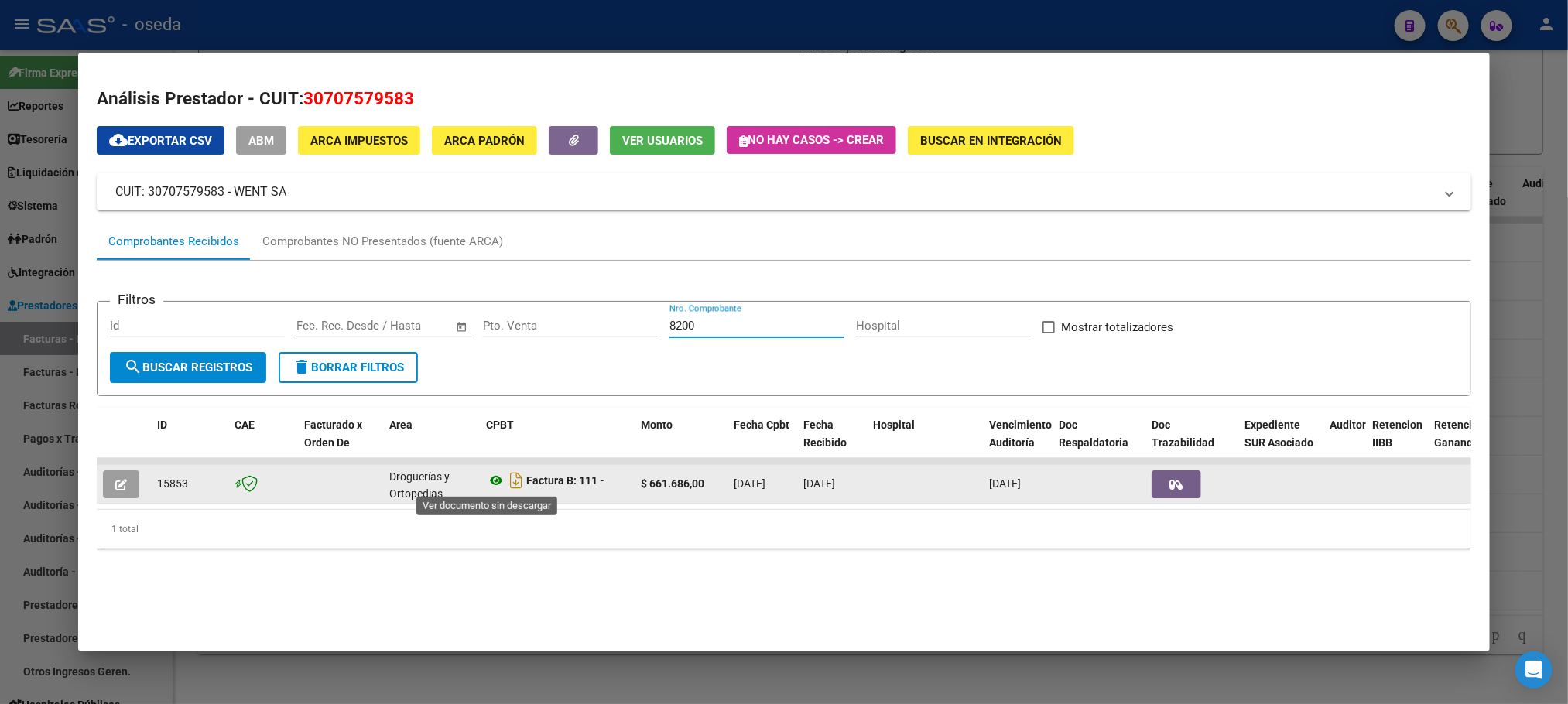
click at [486, 489] on icon at bounding box center [496, 480] width 20 height 18
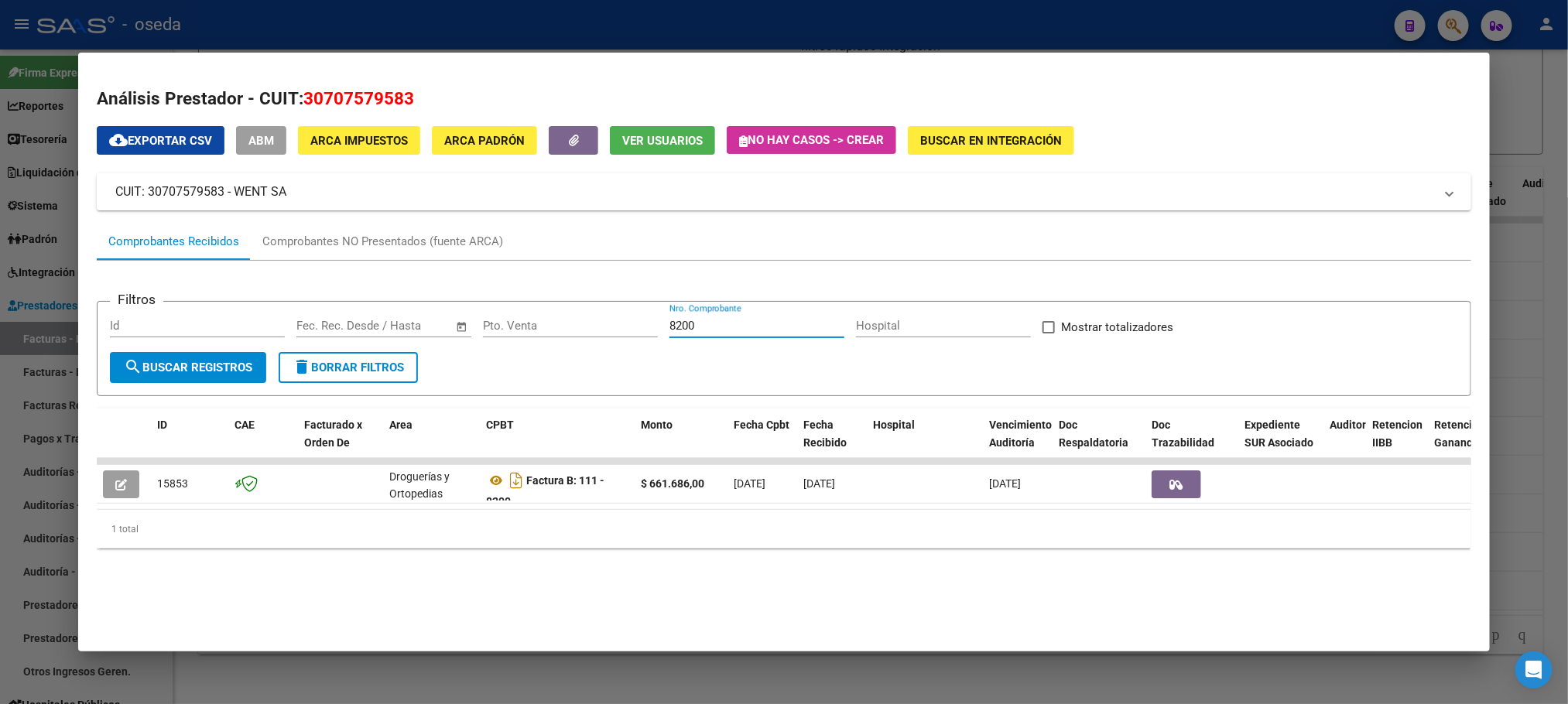
drag, startPoint x: 723, startPoint y: 328, endPoint x: 463, endPoint y: 347, distance: 260.7
click at [480, 340] on div "Filtros Id Start date – End date Fec. Rec. Desde / Hasta Pto. Venta 8200 Nro. C…" at bounding box center [784, 333] width 1348 height 38
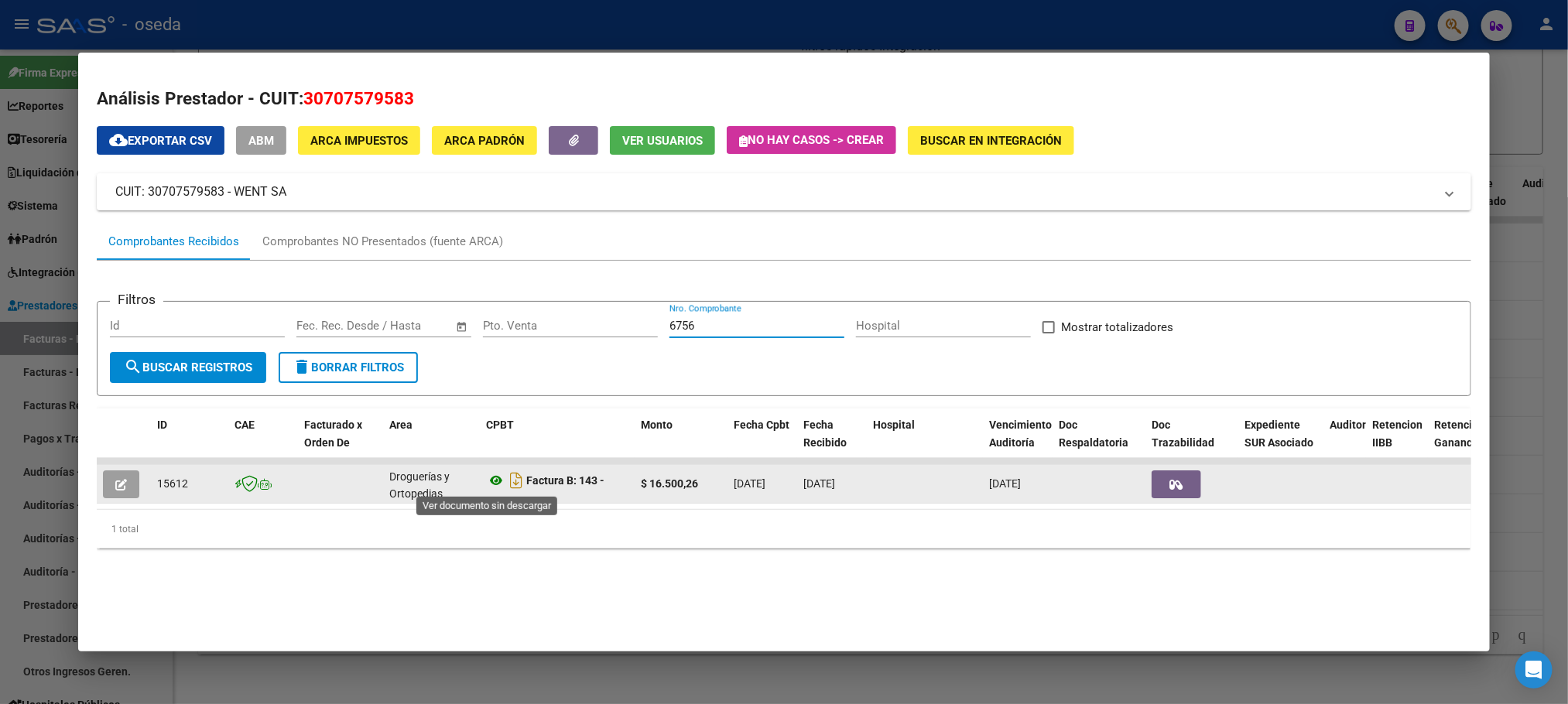
click at [488, 478] on icon at bounding box center [496, 480] width 20 height 18
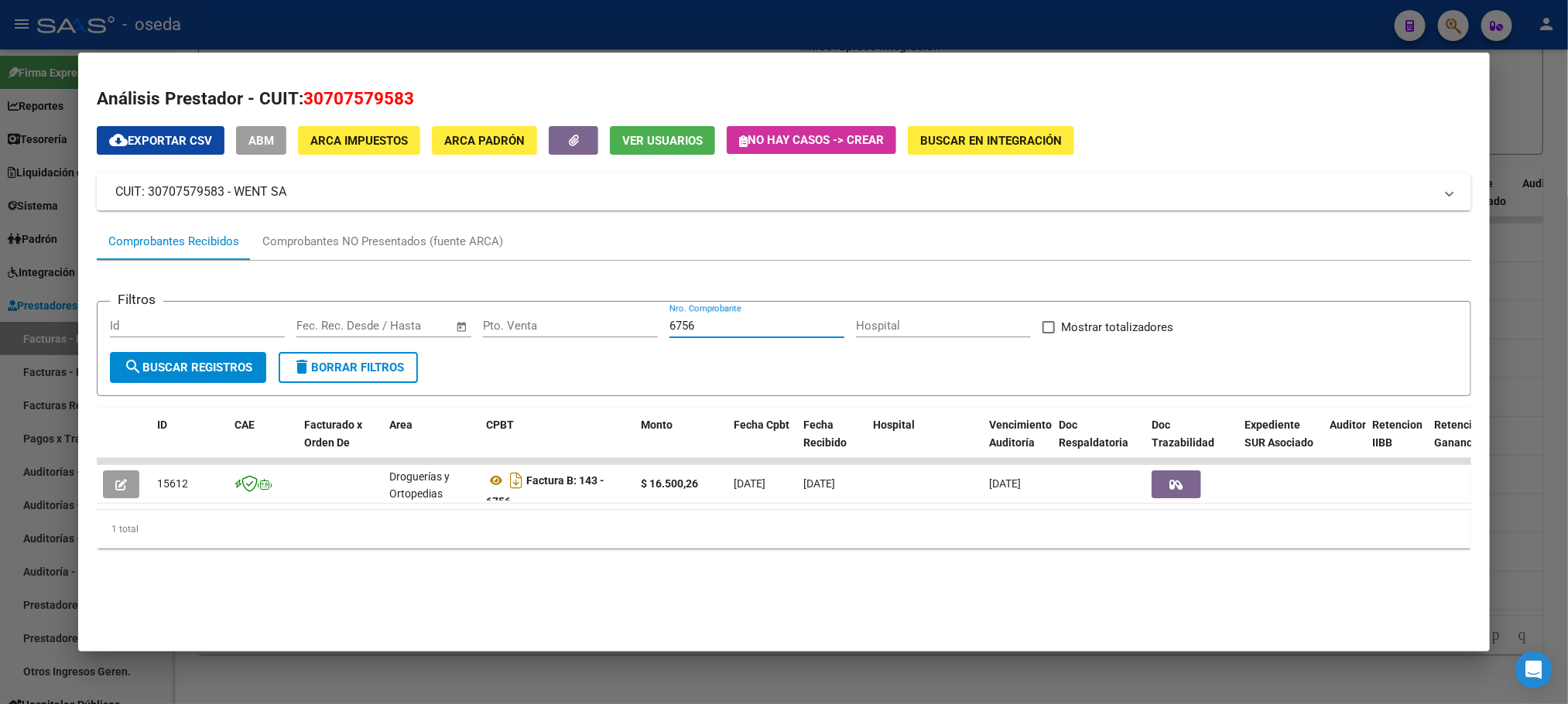
drag, startPoint x: 727, startPoint y: 321, endPoint x: 472, endPoint y: 323, distance: 255.0
click at [474, 321] on div "Filtros Id Start date – End date Fec. Rec. Desde / Hasta Pto. Venta 6756 Nro. C…" at bounding box center [784, 333] width 1348 height 38
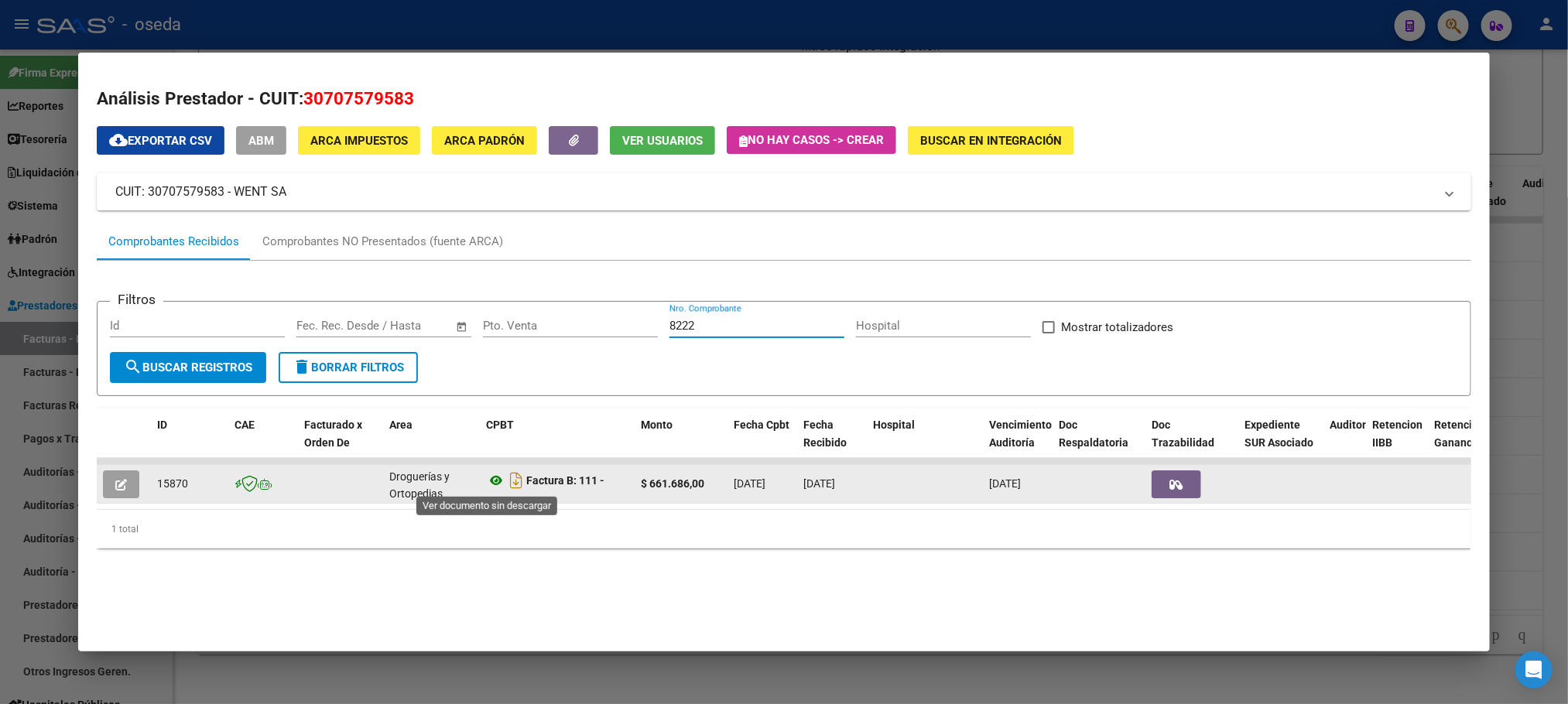
click at [486, 479] on icon at bounding box center [496, 480] width 20 height 18
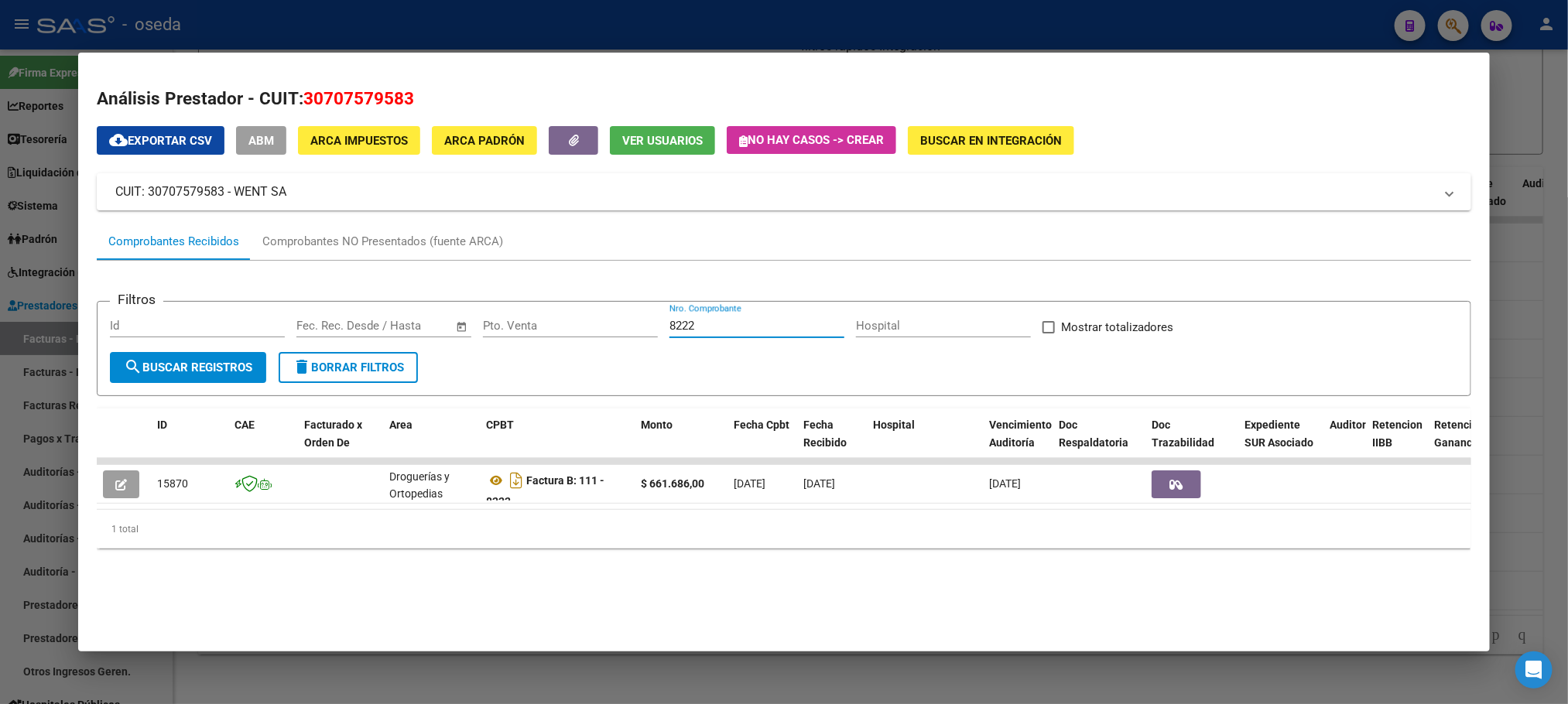
drag, startPoint x: 704, startPoint y: 323, endPoint x: 461, endPoint y: 316, distance: 243.1
click at [461, 316] on div "Filtros Id Start date – End date Fec. Rec. Desde / Hasta Pto. Venta 8222 Nro. C…" at bounding box center [784, 333] width 1348 height 38
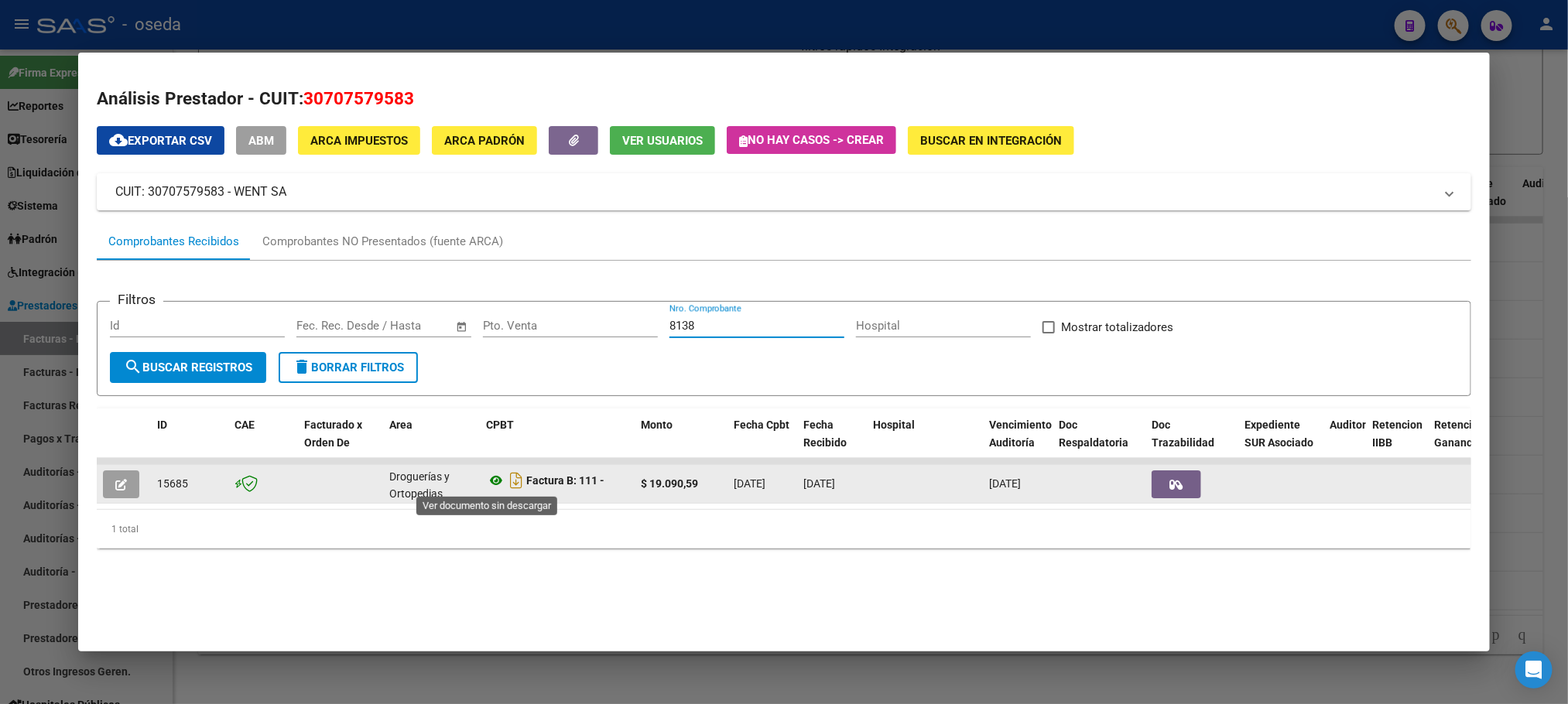
click at [486, 481] on icon at bounding box center [496, 480] width 20 height 18
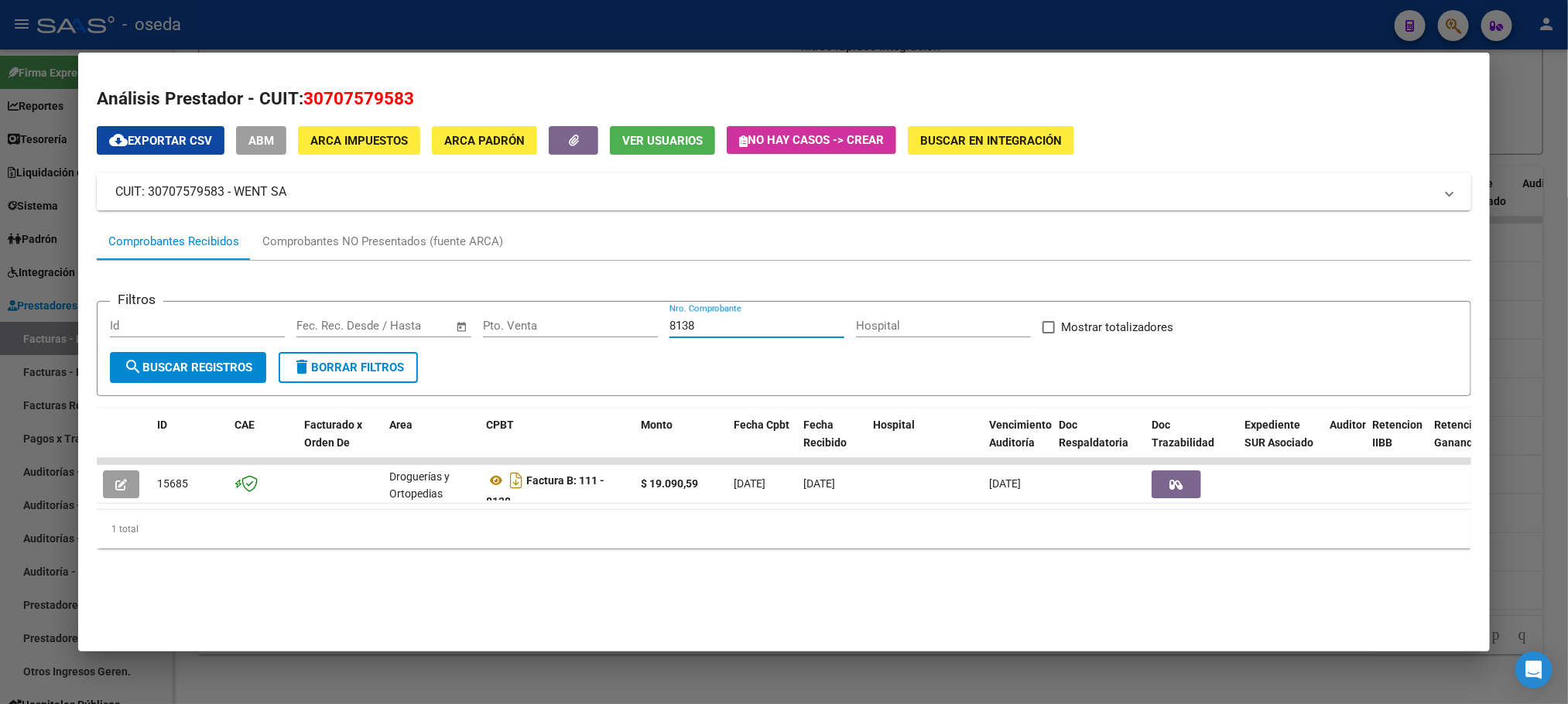
drag, startPoint x: 765, startPoint y: 330, endPoint x: 335, endPoint y: 309, distance: 430.5
click at [335, 309] on form "Filtros Id Start date – End date Fec. Rec. Desde / Hasta Pto. Venta 8138 Nro. C…" at bounding box center [784, 348] width 1374 height 95
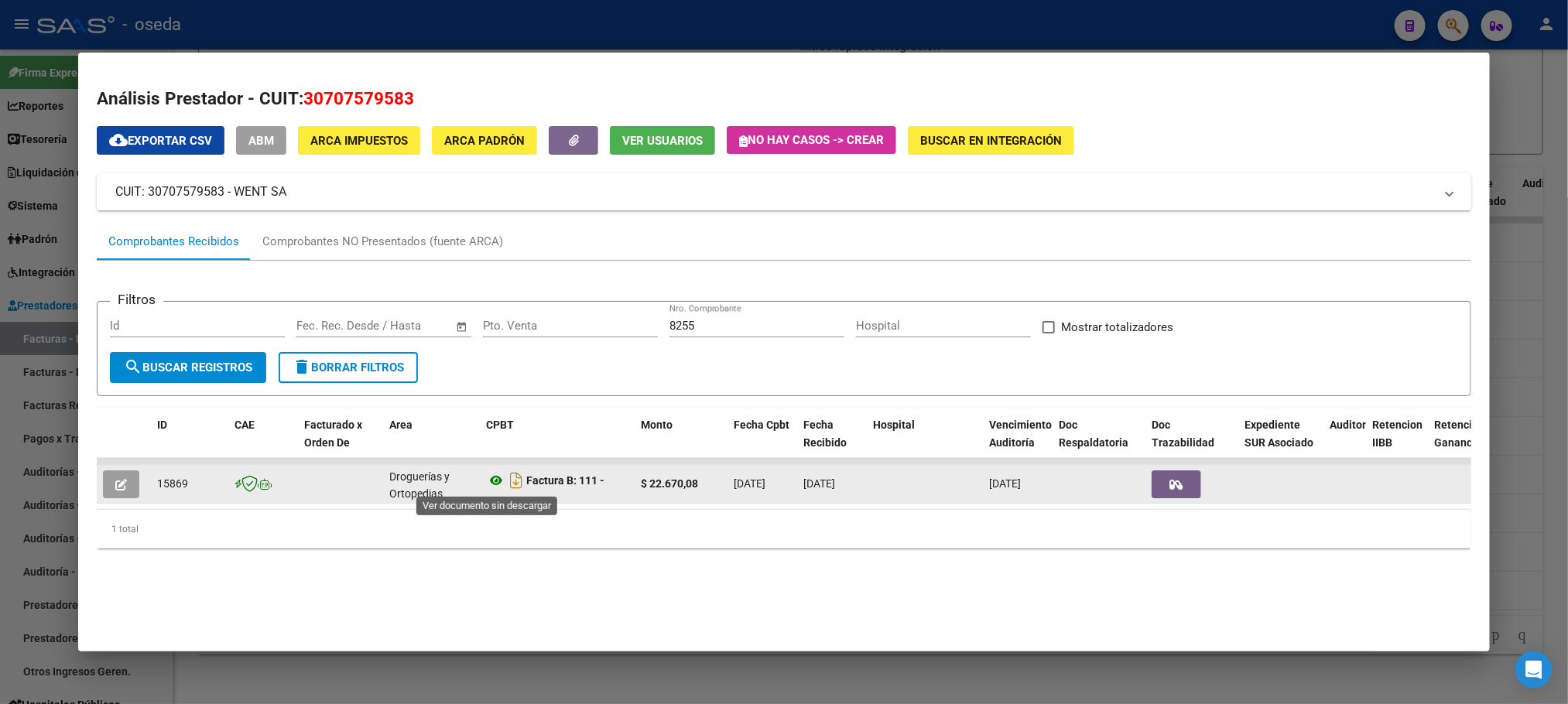
click at [489, 476] on icon at bounding box center [496, 480] width 20 height 18
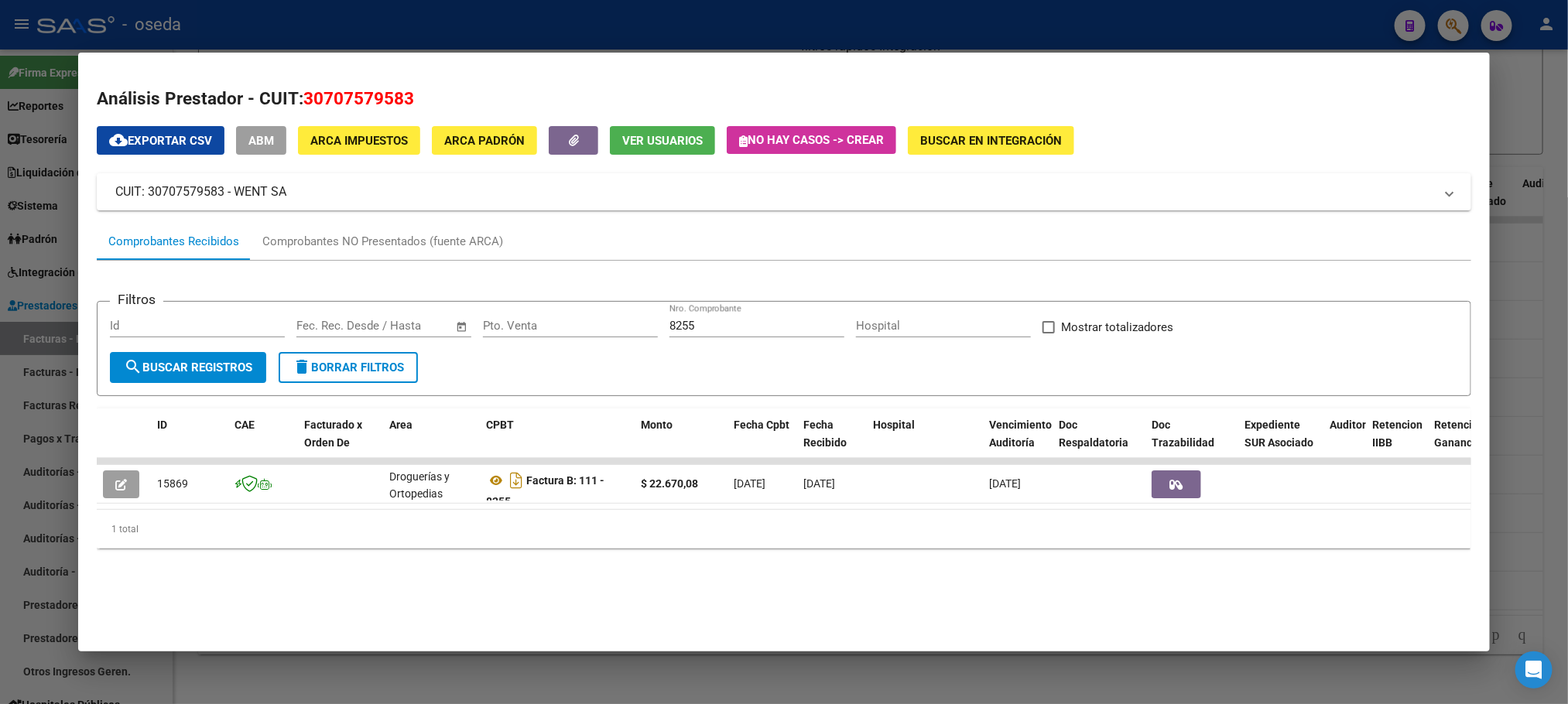
drag, startPoint x: 718, startPoint y: 335, endPoint x: 654, endPoint y: 325, distance: 64.8
click at [654, 325] on div "Filtros Id Start date – End date Fec. Rec. Desde / Hasta Pto. Venta 8255 Nro. C…" at bounding box center [784, 333] width 1348 height 38
click at [725, 333] on input "8255" at bounding box center [756, 325] width 175 height 14
type input "8"
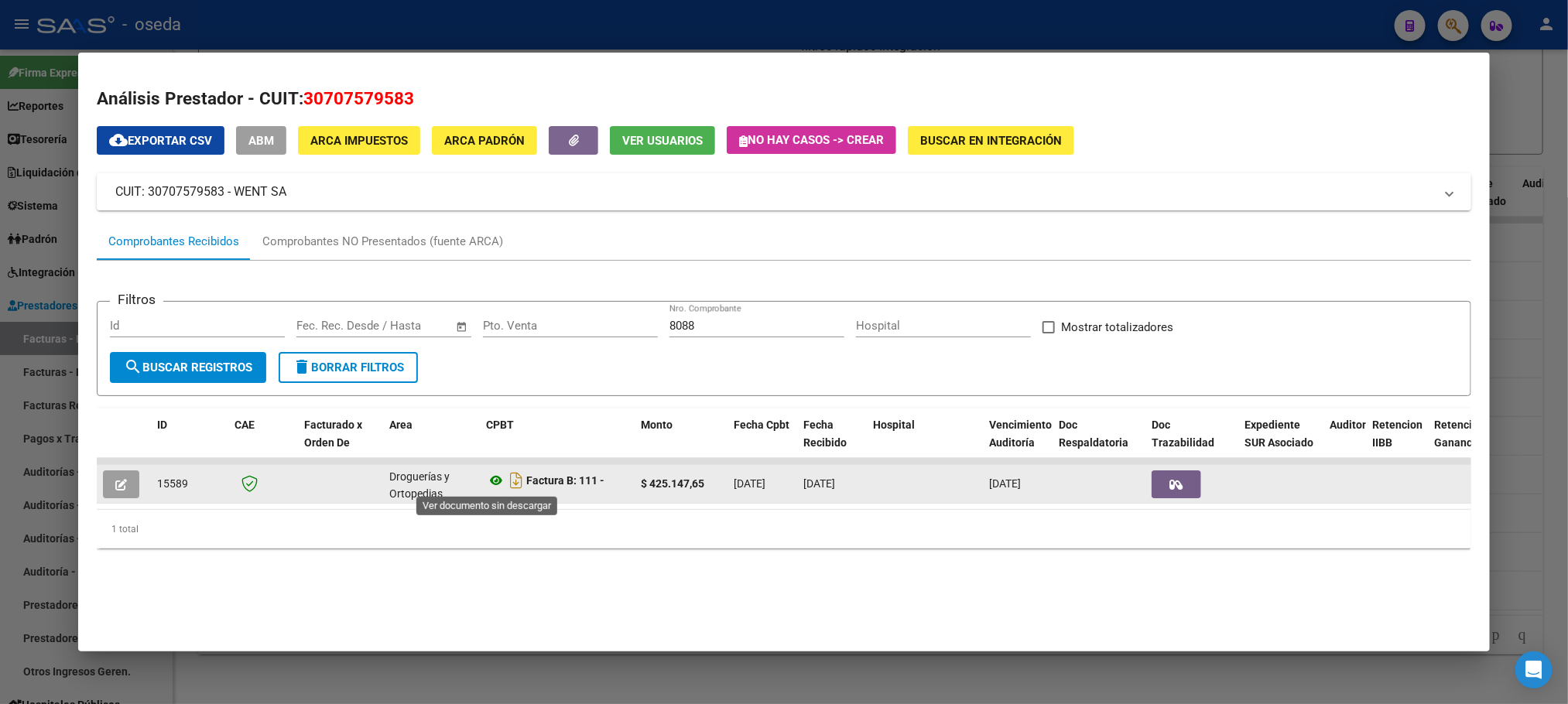
click at [486, 479] on icon at bounding box center [496, 480] width 20 height 18
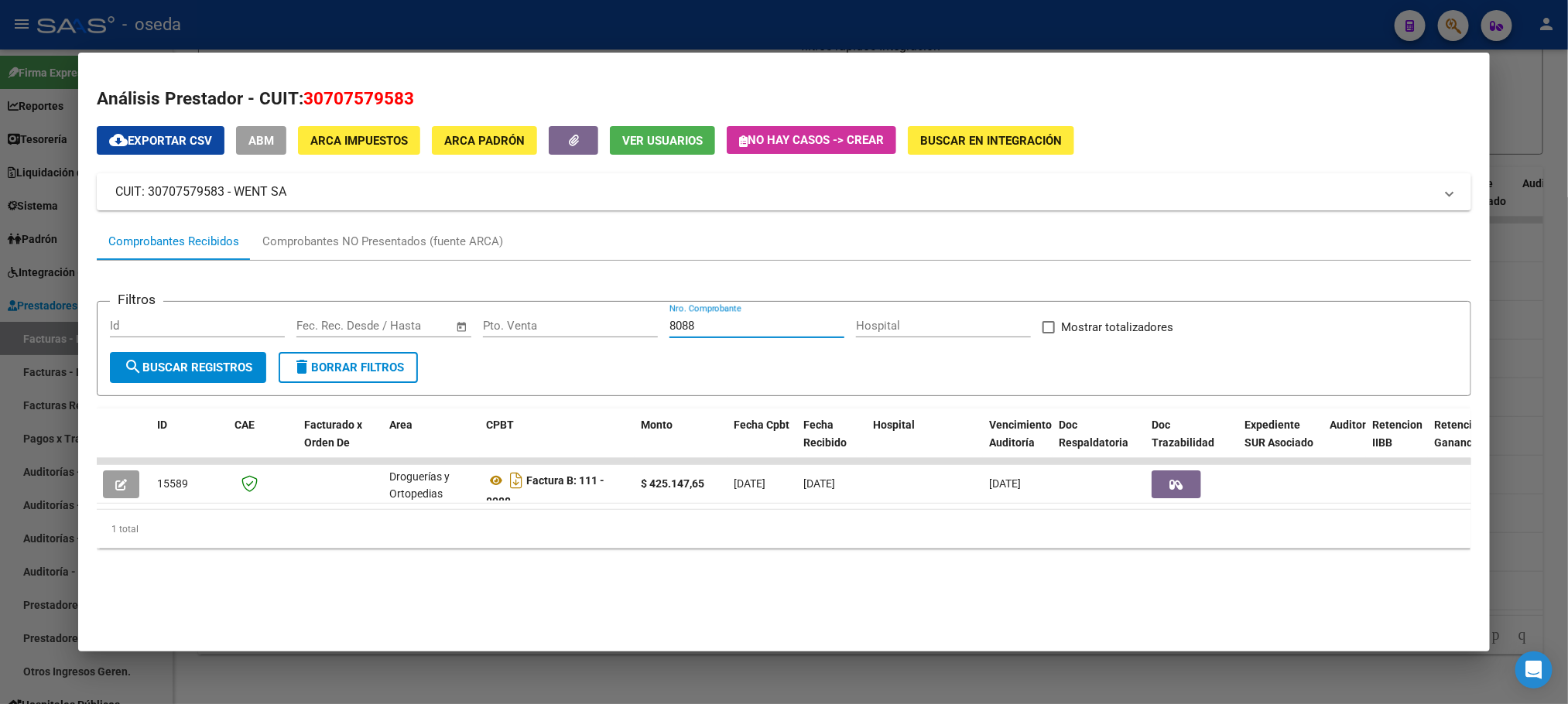
drag, startPoint x: 714, startPoint y: 327, endPoint x: 593, endPoint y: 325, distance: 121.0
click at [593, 325] on div "Filtros Id Start date – End date Fec. Rec. Desde / Hasta Pto. Venta 8088 Nro. C…" at bounding box center [784, 333] width 1348 height 38
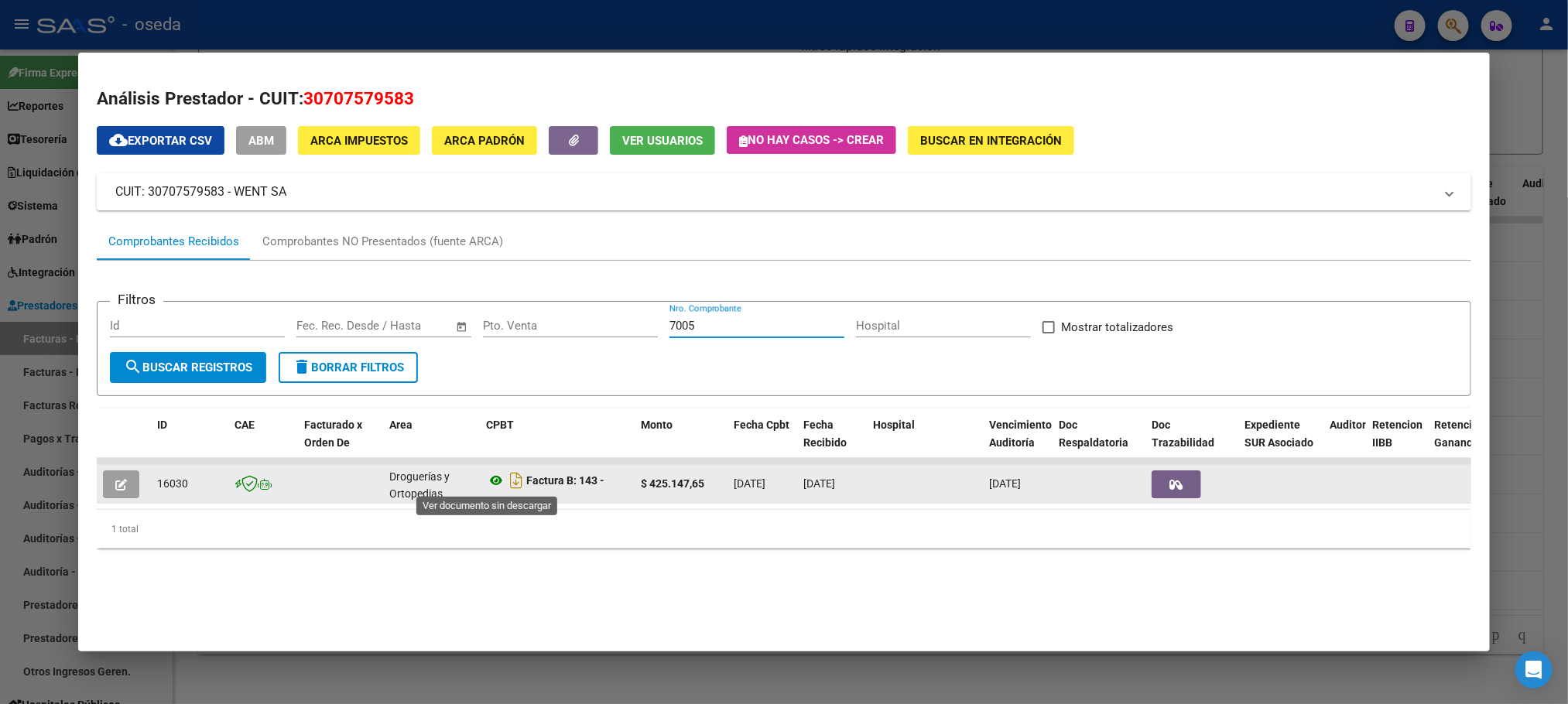
click at [486, 480] on icon at bounding box center [496, 480] width 20 height 18
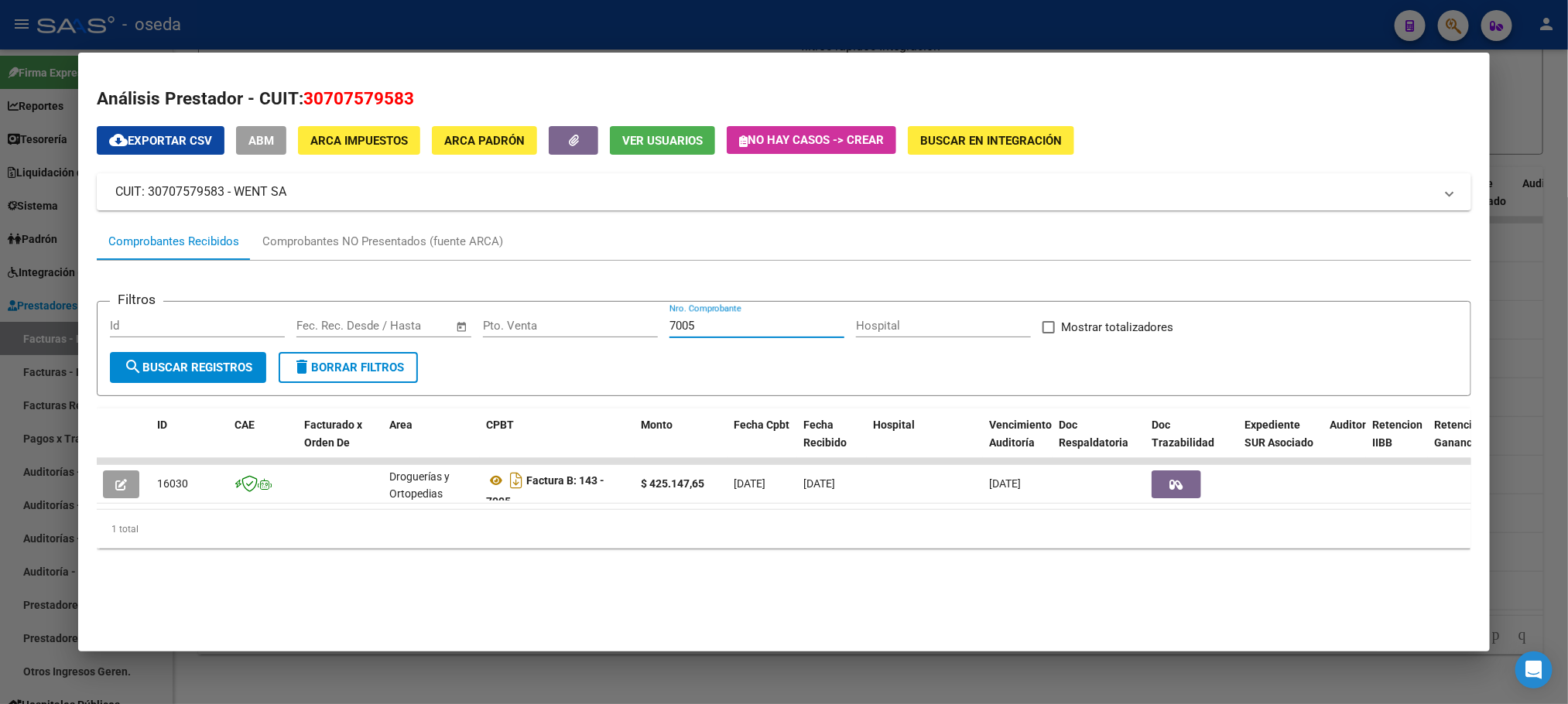
drag, startPoint x: 776, startPoint y: 324, endPoint x: 275, endPoint y: 339, distance: 501.2
click at [288, 339] on div "Filtros Id Start date – End date Fec. Rec. Desde / Hasta Pto. Venta 7005 Nro. C…" at bounding box center [784, 333] width 1348 height 38
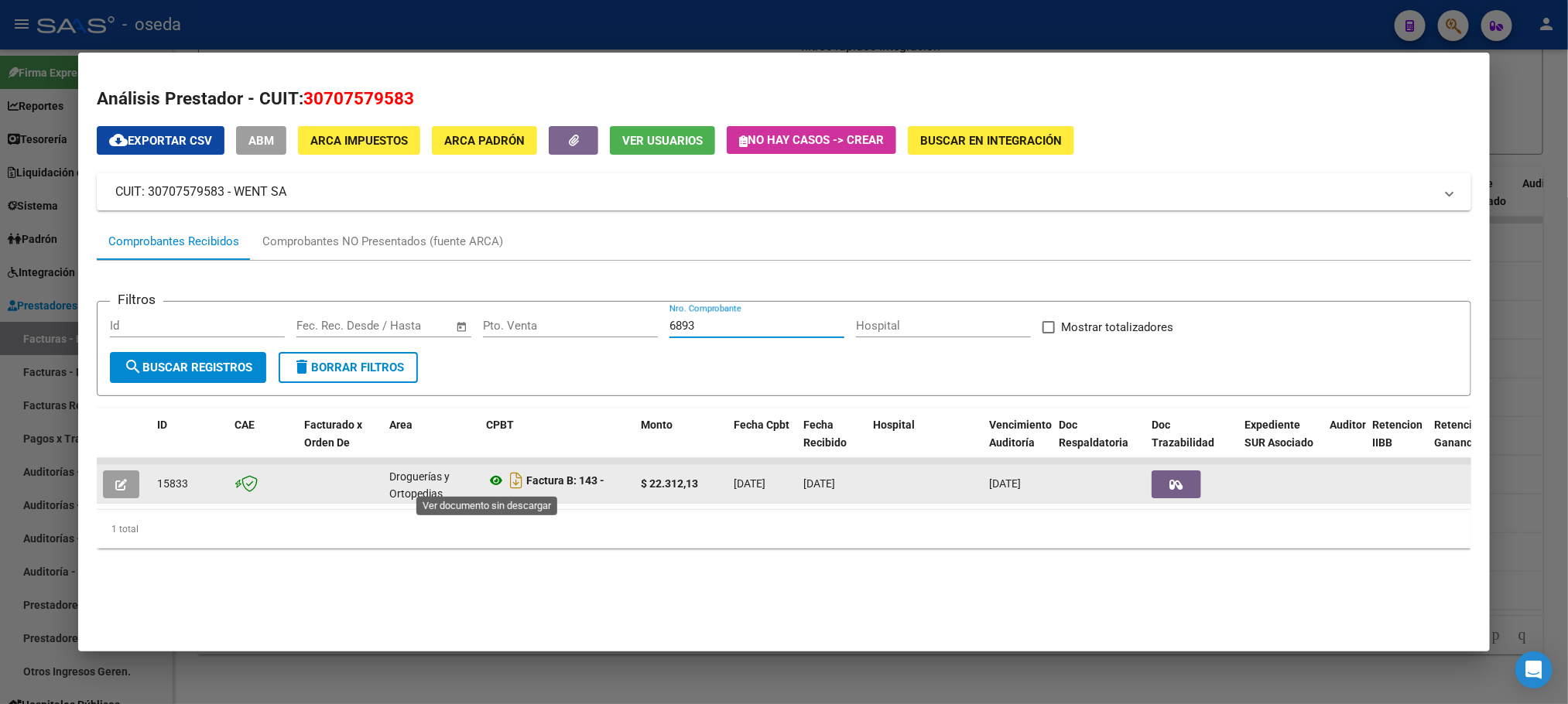
click at [489, 484] on icon at bounding box center [496, 480] width 20 height 18
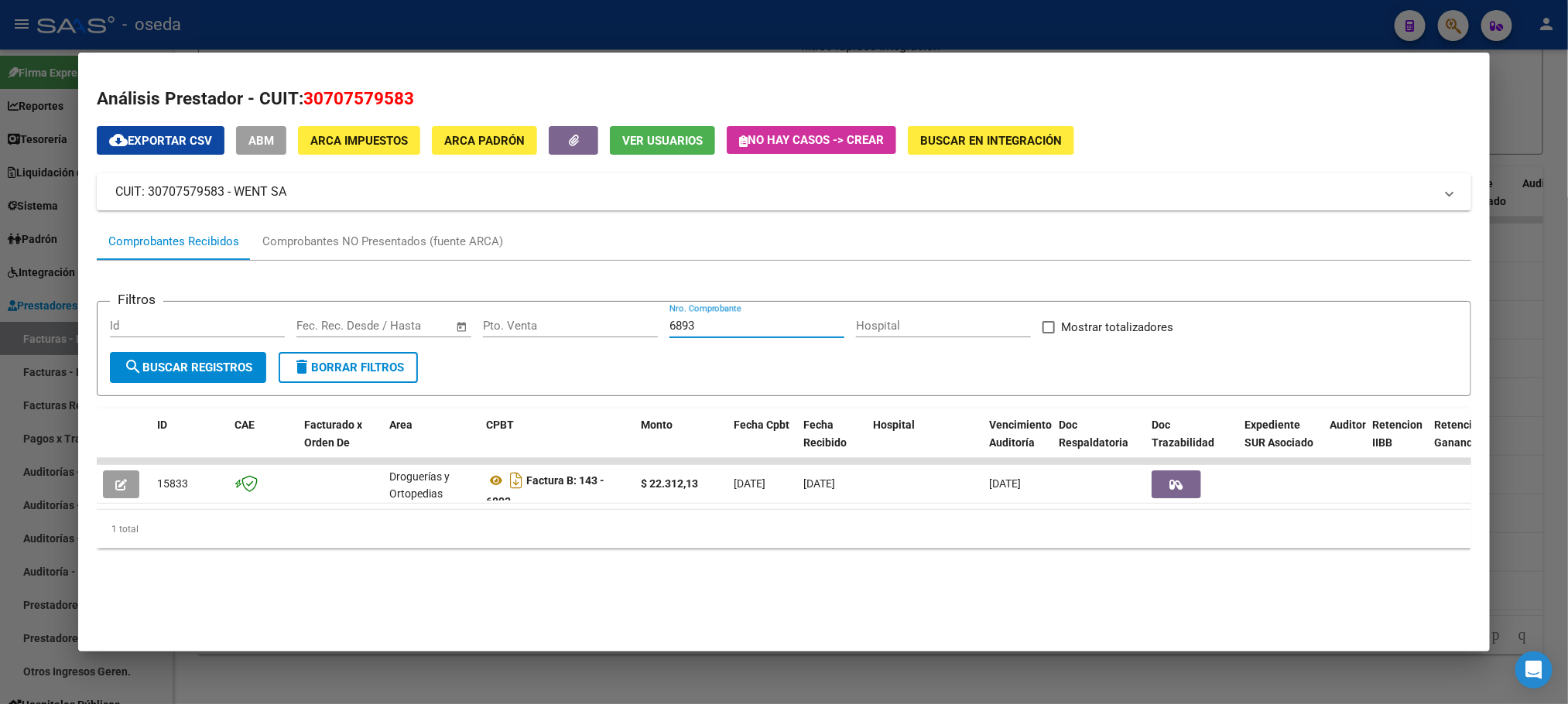
drag, startPoint x: 726, startPoint y: 325, endPoint x: 374, endPoint y: 325, distance: 352.0
click at [374, 325] on div "Filtros Id Start date – End date Fec. Rec. Desde / Hasta Pto. Venta 6893 Nro. C…" at bounding box center [784, 333] width 1348 height 38
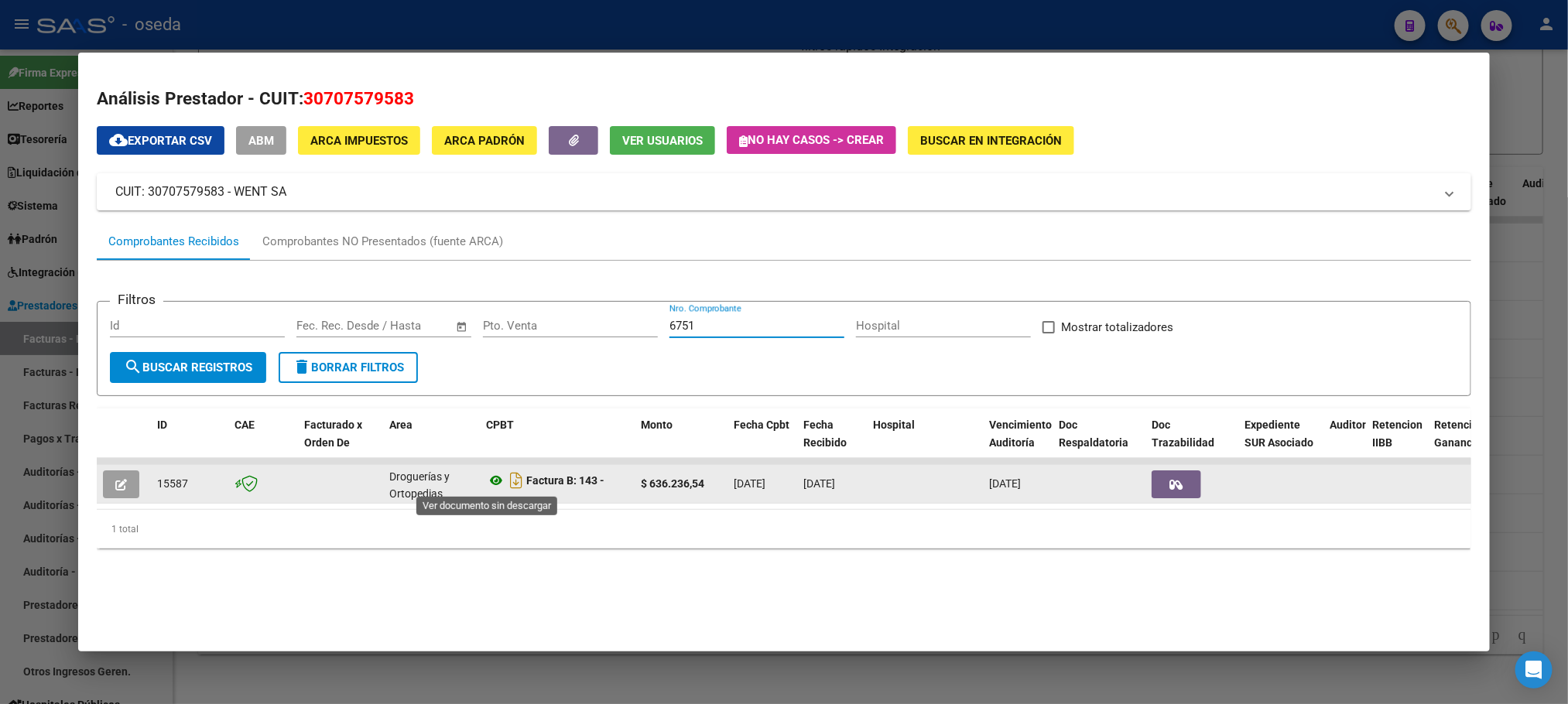
click at [488, 479] on icon at bounding box center [496, 480] width 20 height 18
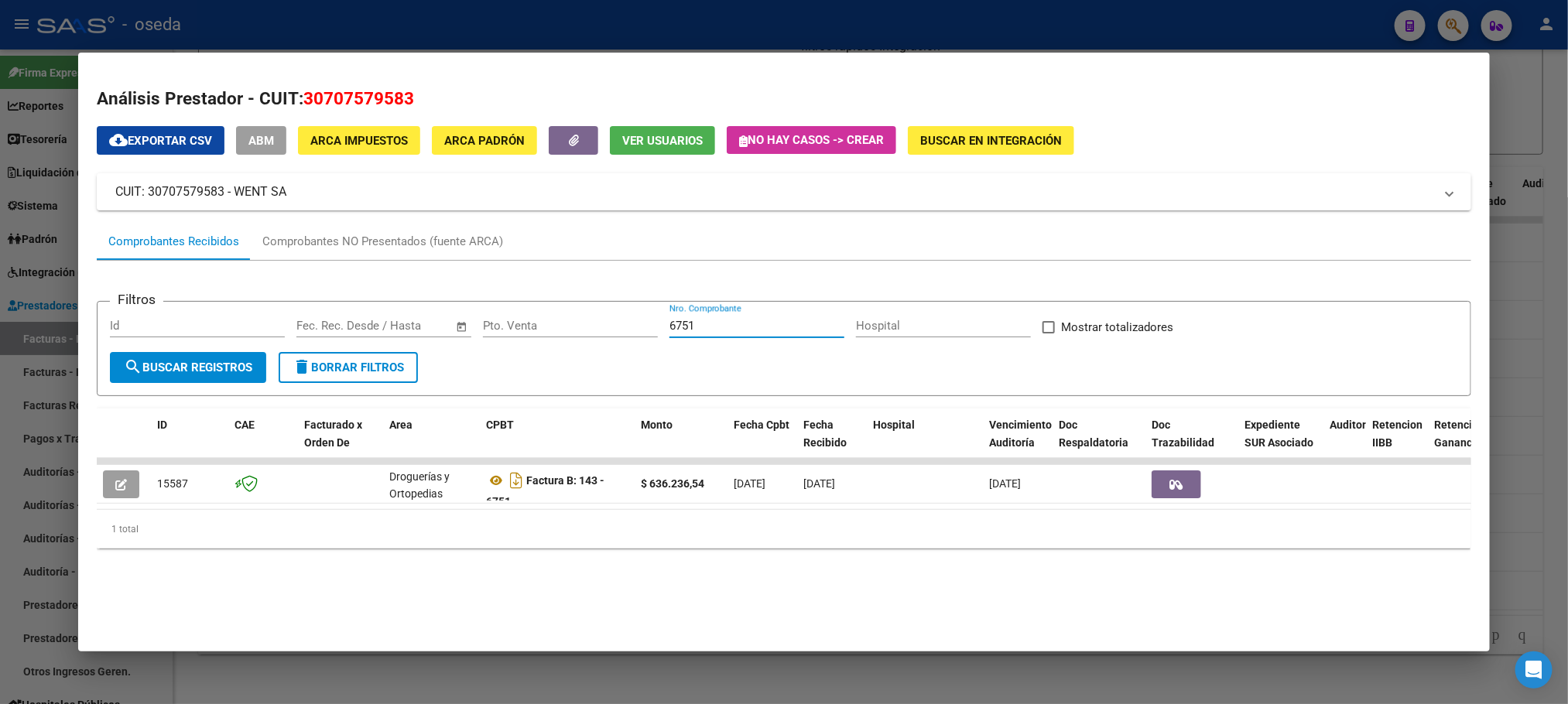
drag, startPoint x: 716, startPoint y: 330, endPoint x: 495, endPoint y: 319, distance: 221.3
click at [551, 341] on div "Filtros Id Start date – End date Fec. Rec. Desde / Hasta Pto. Venta 6751 Nro. C…" at bounding box center [784, 333] width 1348 height 38
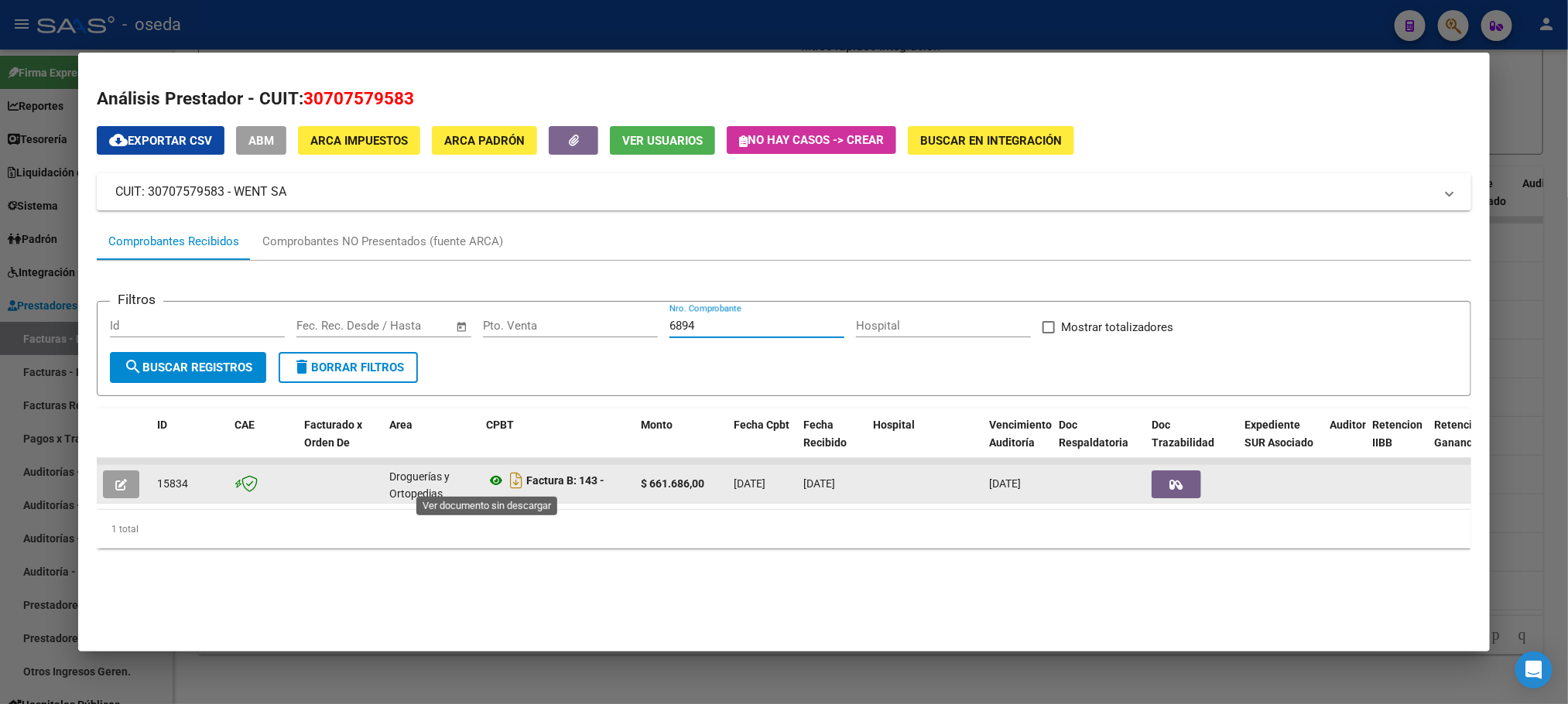
click at [486, 477] on icon at bounding box center [496, 480] width 20 height 18
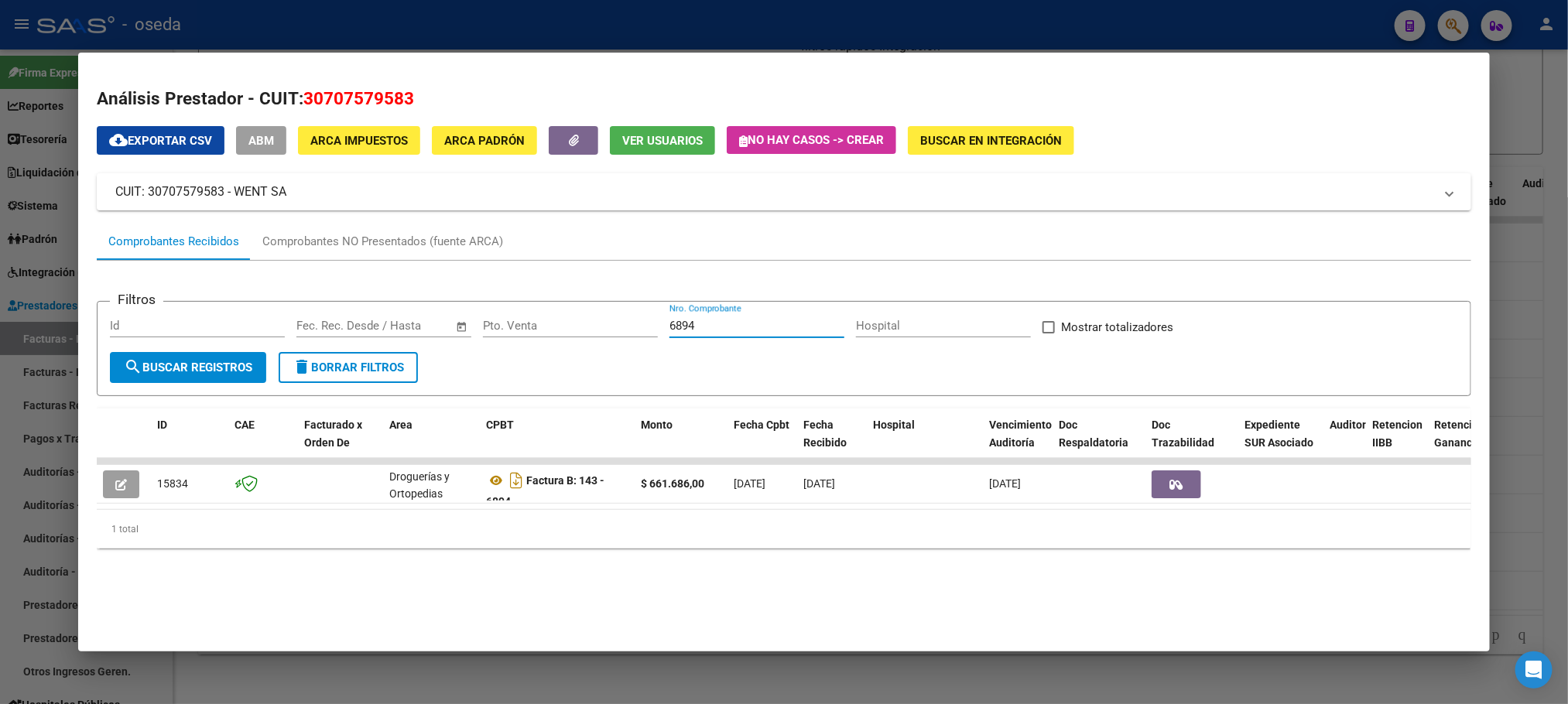
drag, startPoint x: 772, startPoint y: 323, endPoint x: 384, endPoint y: 307, distance: 388.3
click at [384, 307] on form "Filtros Id Start date – End date Fec. Rec. Desde / Hasta Pto. Venta 6894 Nro. C…" at bounding box center [784, 348] width 1374 height 95
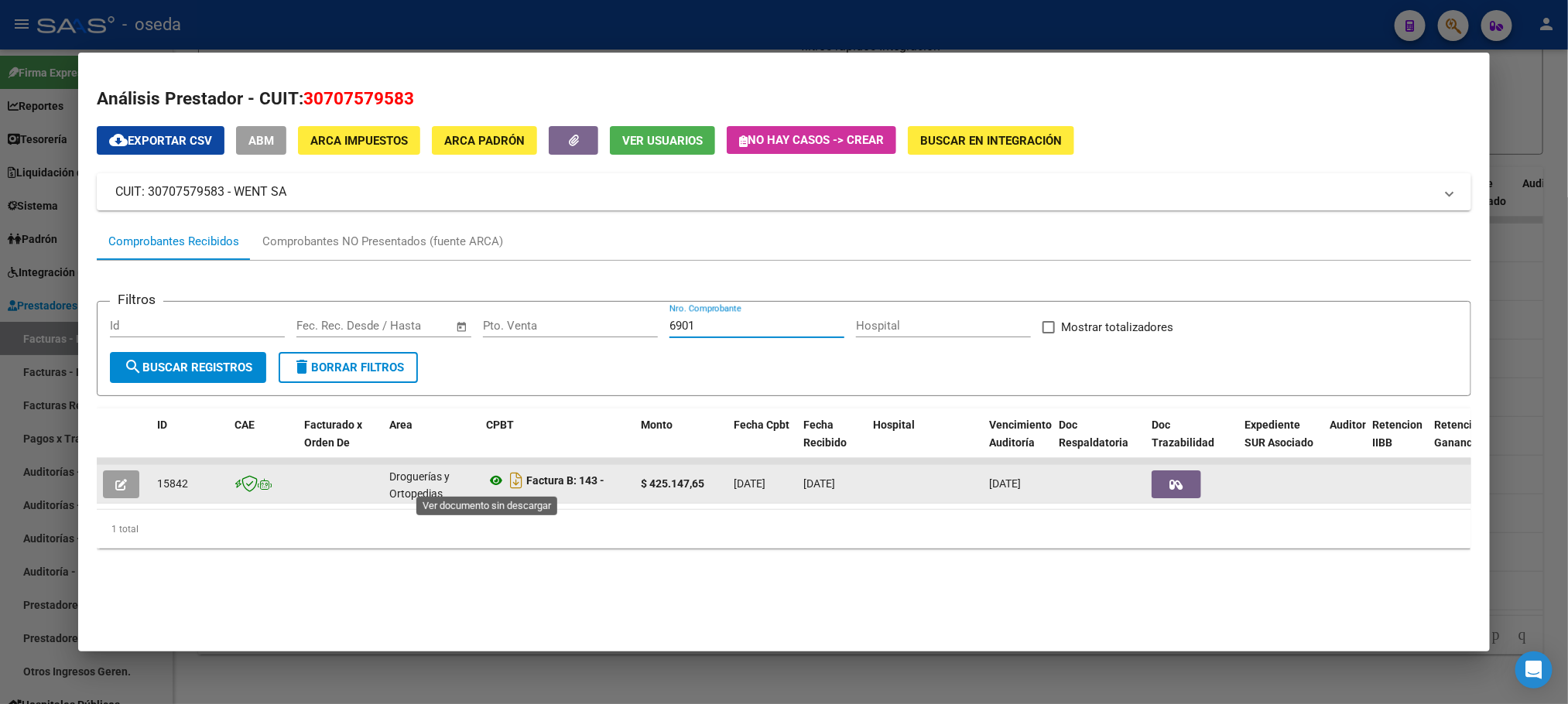
click at [486, 479] on icon at bounding box center [496, 480] width 20 height 18
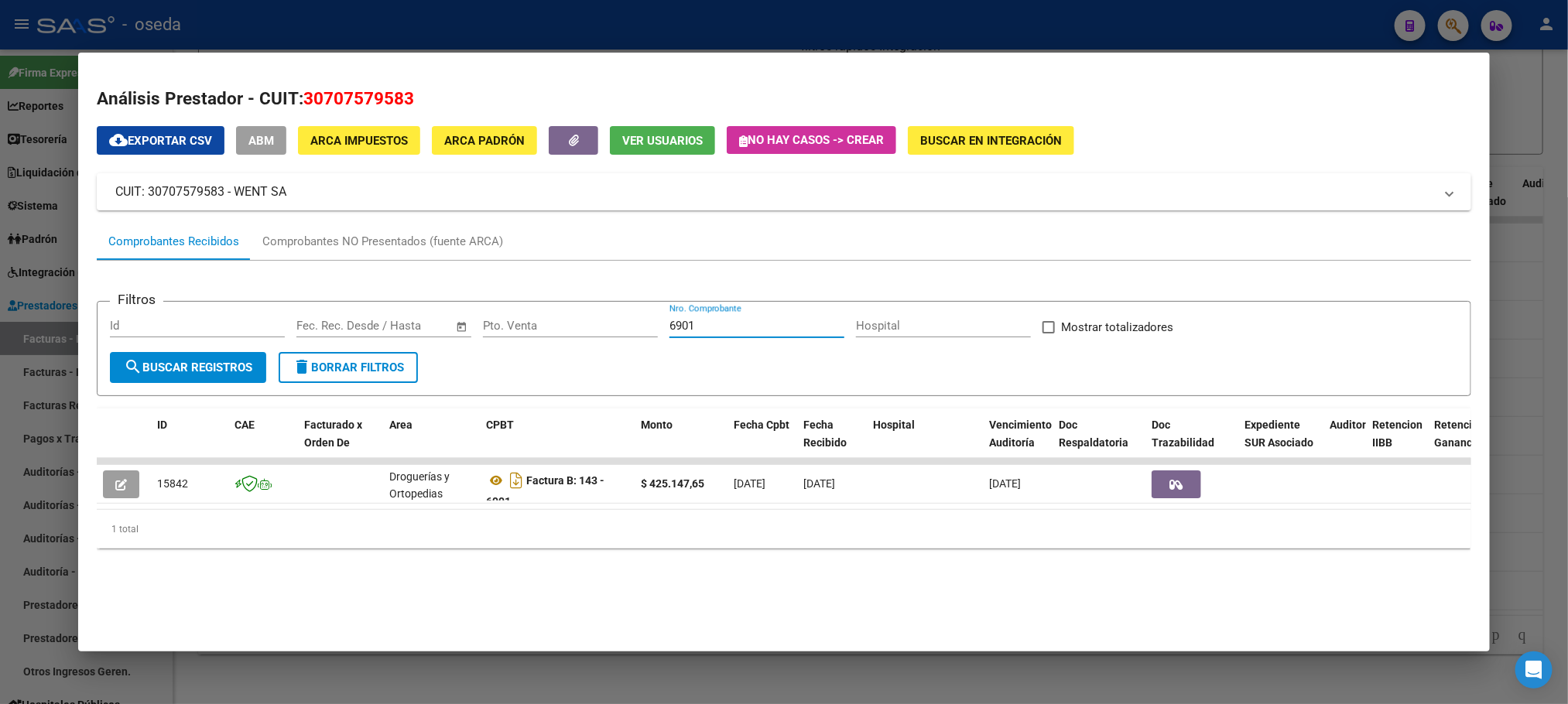
drag, startPoint x: 797, startPoint y: 323, endPoint x: 381, endPoint y: 325, distance: 416.0
click at [381, 325] on div "Filtros Id Start date – End date Fec. Rec. Desde / Hasta Pto. Venta 6901 Nro. C…" at bounding box center [784, 333] width 1348 height 38
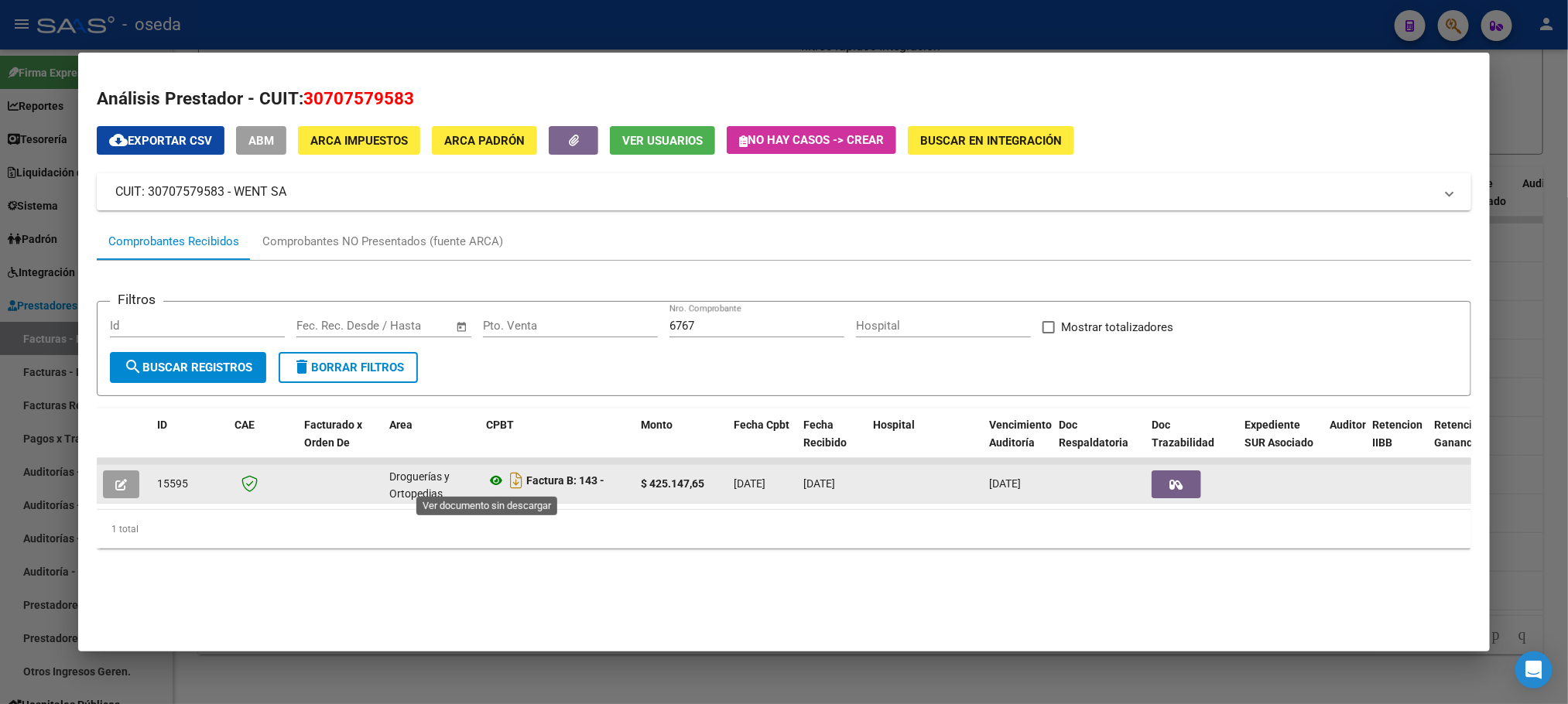
click at [490, 480] on icon at bounding box center [496, 480] width 20 height 18
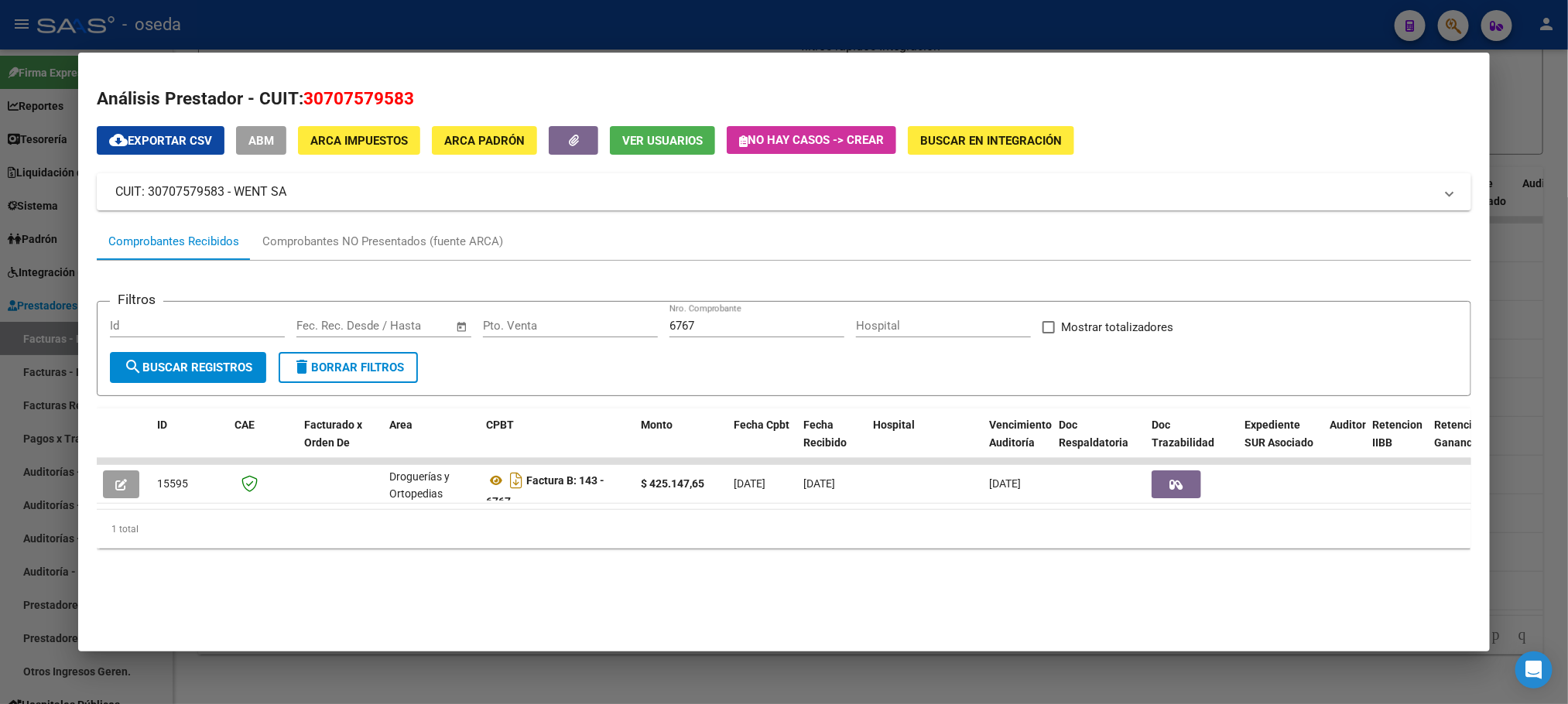
drag, startPoint x: 721, startPoint y: 321, endPoint x: 500, endPoint y: 312, distance: 221.2
click at [500, 312] on form "Filtros Id Start date – End date Fec. Rec. Desde / Hasta Pto. Venta 6767 Nro. C…" at bounding box center [784, 348] width 1374 height 95
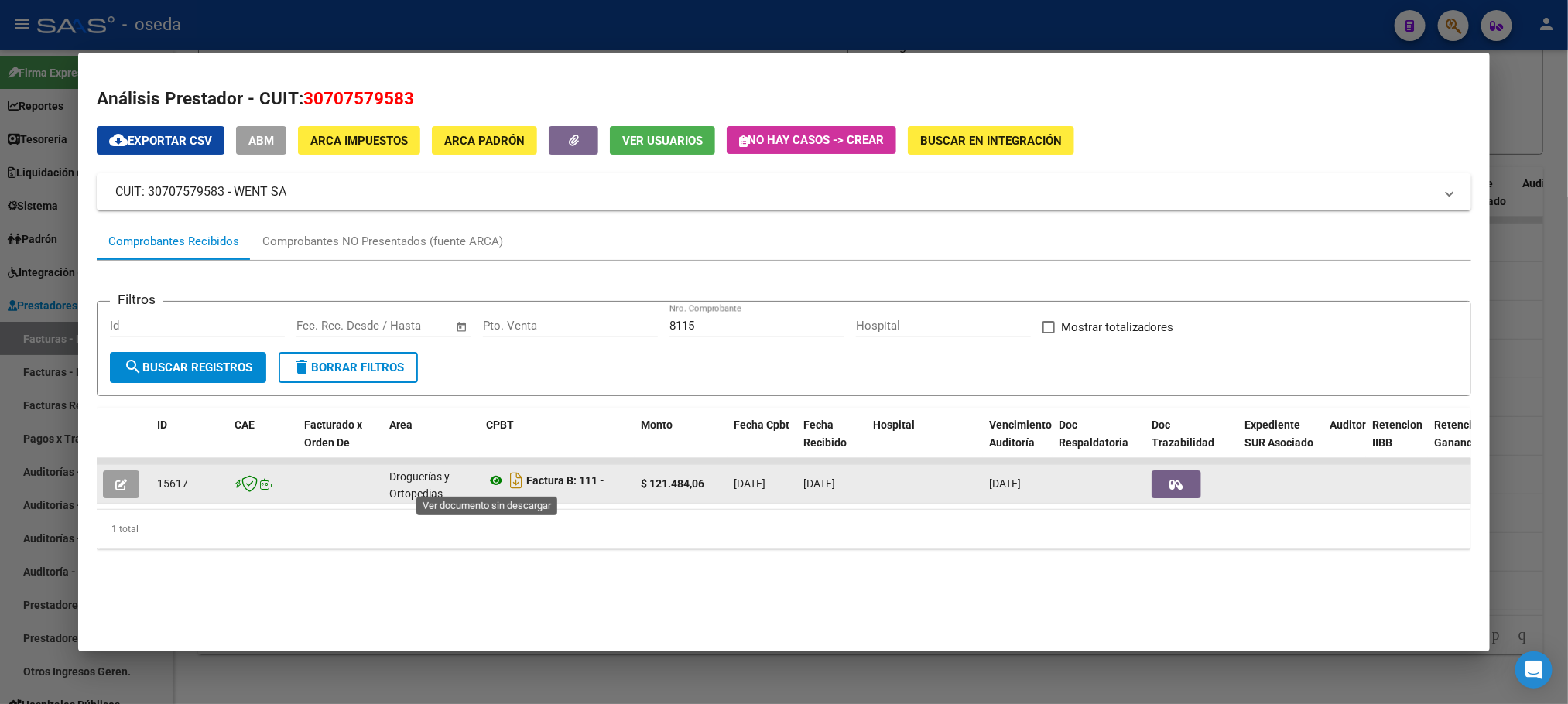
click at [486, 474] on icon at bounding box center [496, 480] width 20 height 18
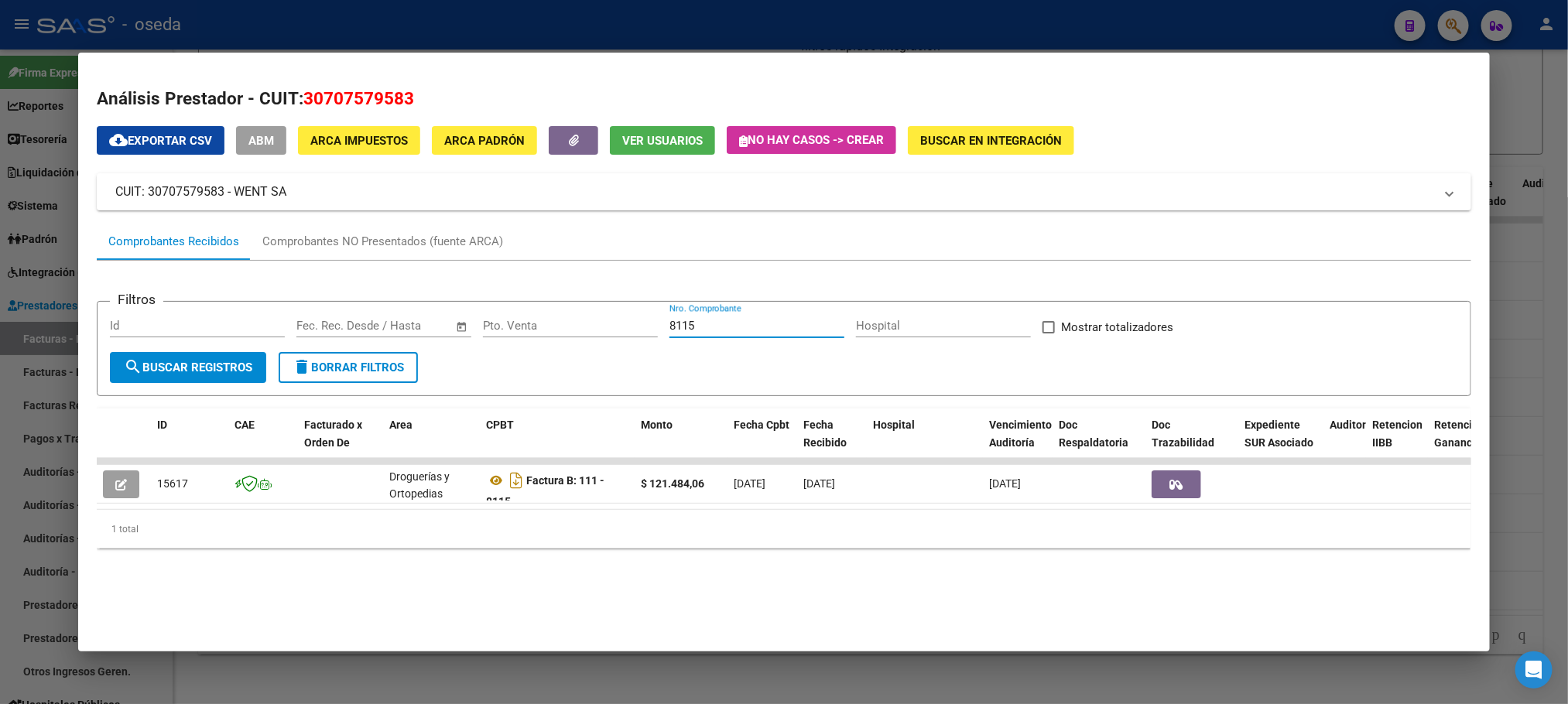
drag, startPoint x: 723, startPoint y: 332, endPoint x: 604, endPoint y: 324, distance: 119.3
click at [604, 324] on div "Filtros Id Start date – End date Fec. Rec. Desde / Hasta Pto. Venta 8115 Nro. C…" at bounding box center [784, 333] width 1348 height 38
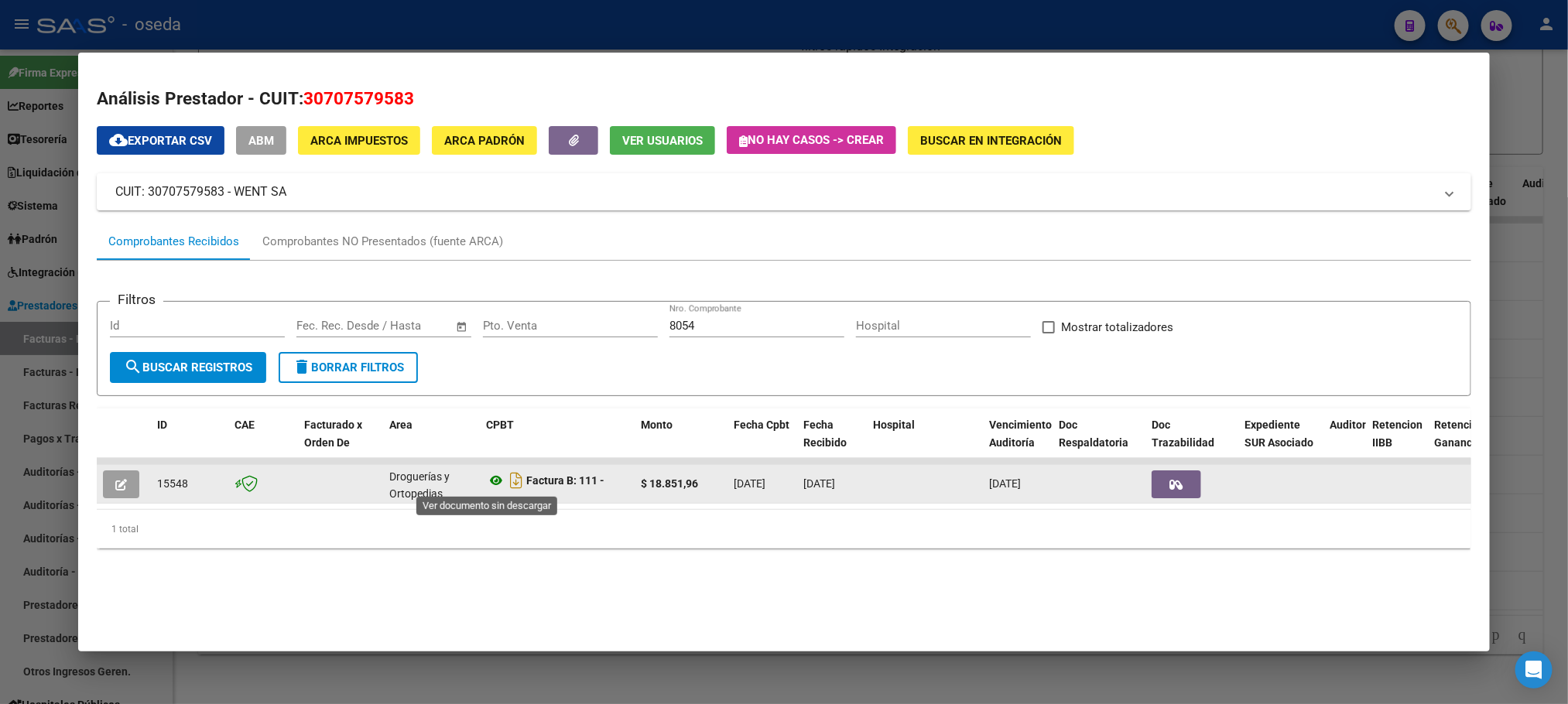
click at [497, 478] on icon at bounding box center [496, 480] width 20 height 18
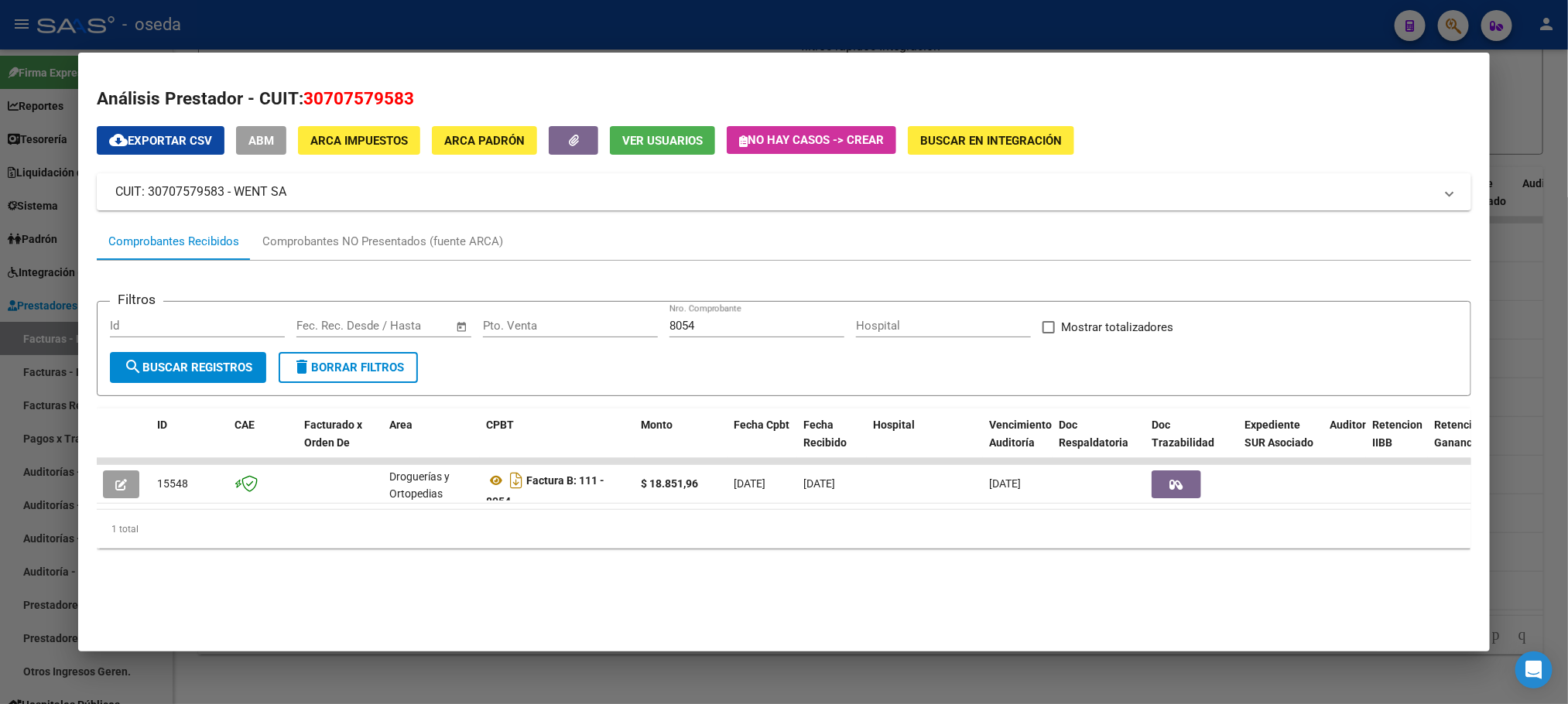
drag, startPoint x: 721, startPoint y: 333, endPoint x: 456, endPoint y: 306, distance: 266.4
click at [460, 306] on form "Filtros Id Start date – End date Fec. Rec. Desde / Hasta Pto. Venta 8054 Nro. C…" at bounding box center [784, 348] width 1374 height 95
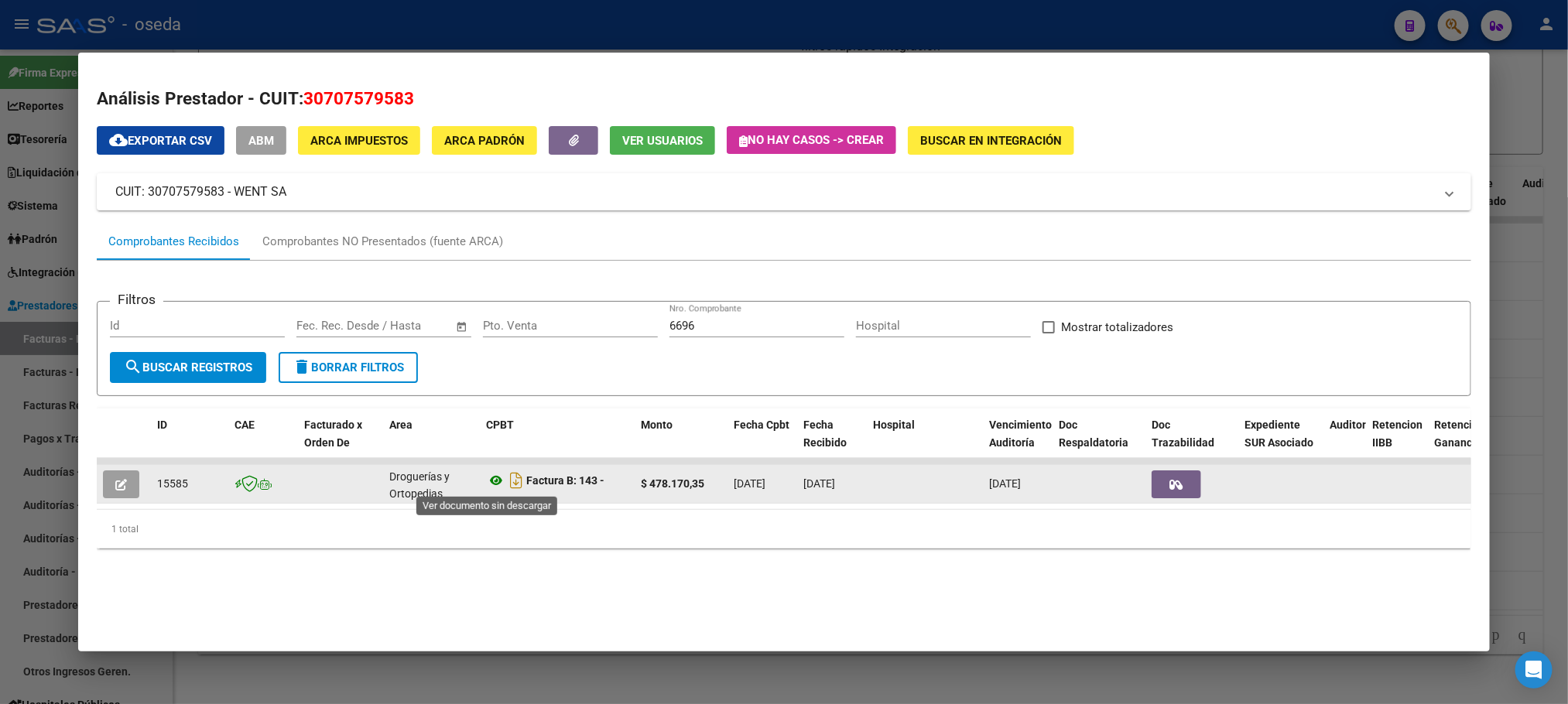
click at [490, 475] on icon at bounding box center [496, 480] width 20 height 18
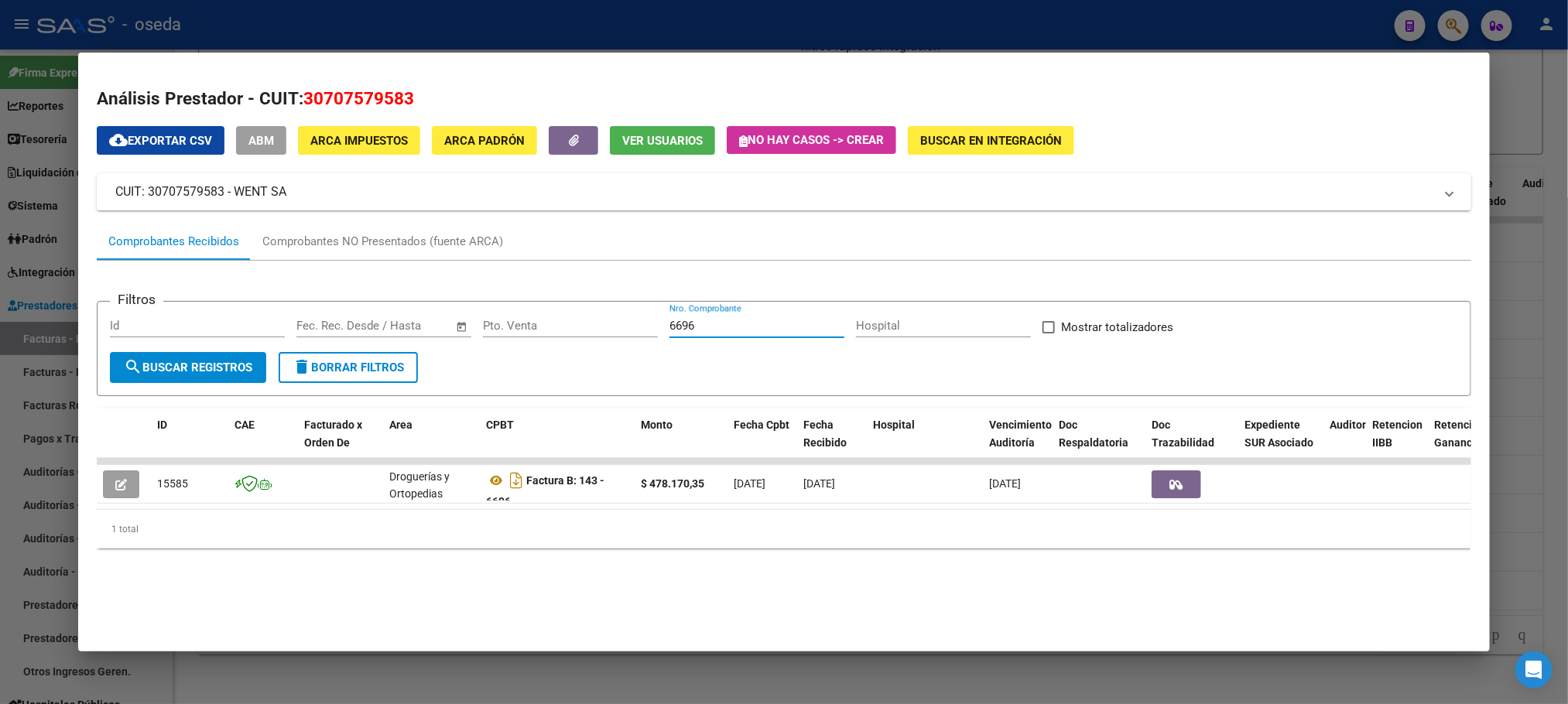
drag, startPoint x: 788, startPoint y: 325, endPoint x: 567, endPoint y: 306, distance: 221.8
click at [567, 306] on form "Filtros Id Start date – End date Fec. Rec. Desde / Hasta Pto. Venta 6696 Nro. C…" at bounding box center [784, 348] width 1374 height 95
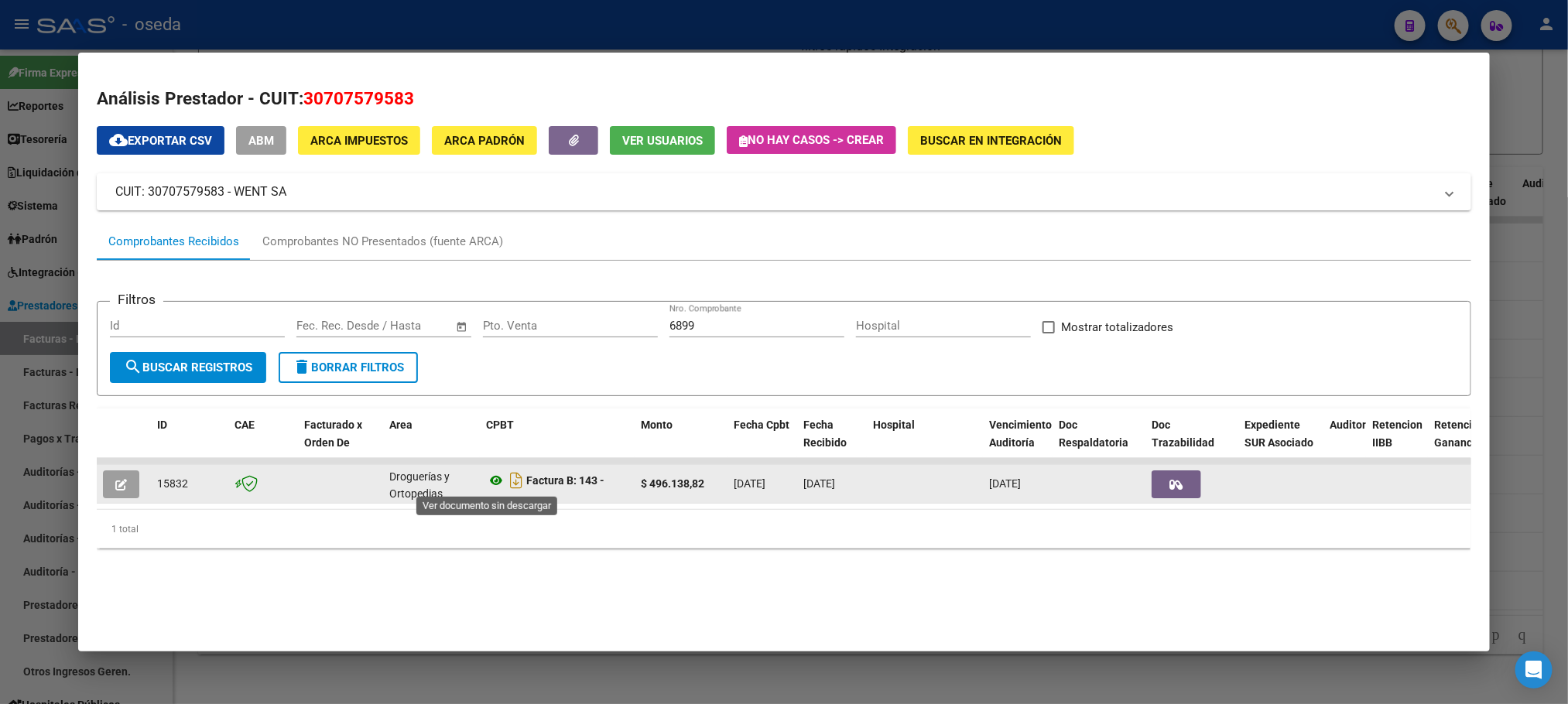
click at [486, 479] on icon at bounding box center [496, 480] width 20 height 18
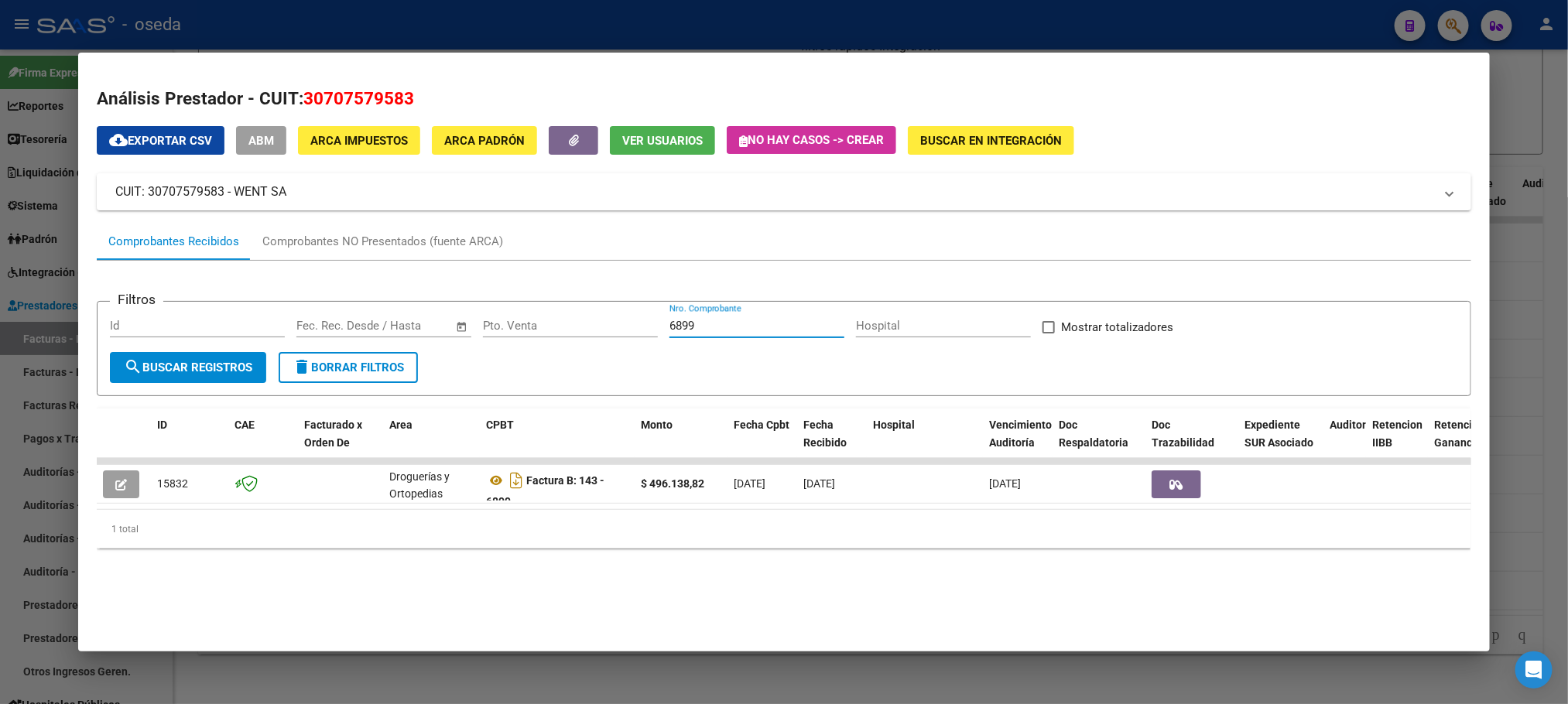
drag, startPoint x: 741, startPoint y: 325, endPoint x: 407, endPoint y: 356, distance: 335.4
click at [407, 356] on form "Filtros Id Start date – End date Fec. Rec. Desde / Hasta Pto. Venta 6899 Nro. C…" at bounding box center [784, 348] width 1374 height 95
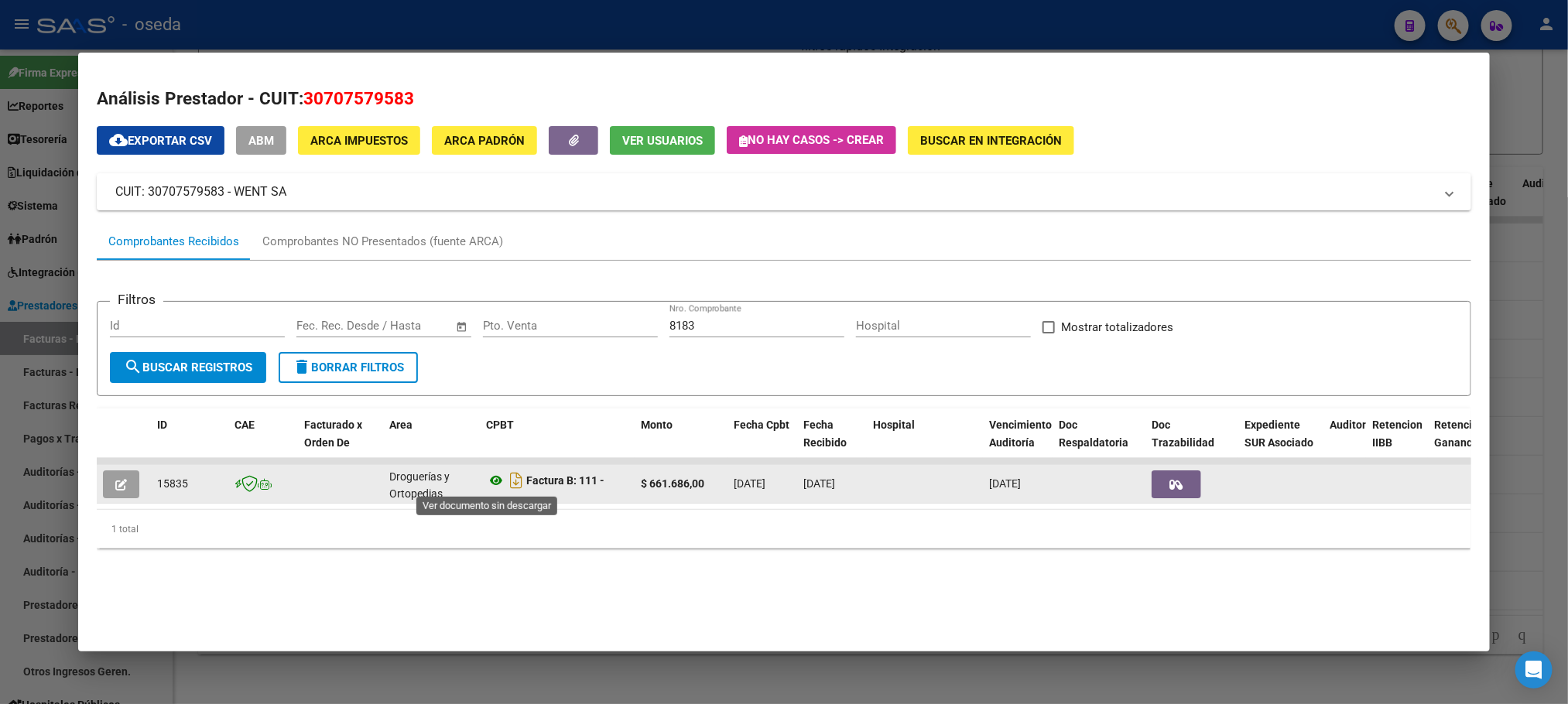
click at [486, 483] on icon at bounding box center [496, 480] width 20 height 18
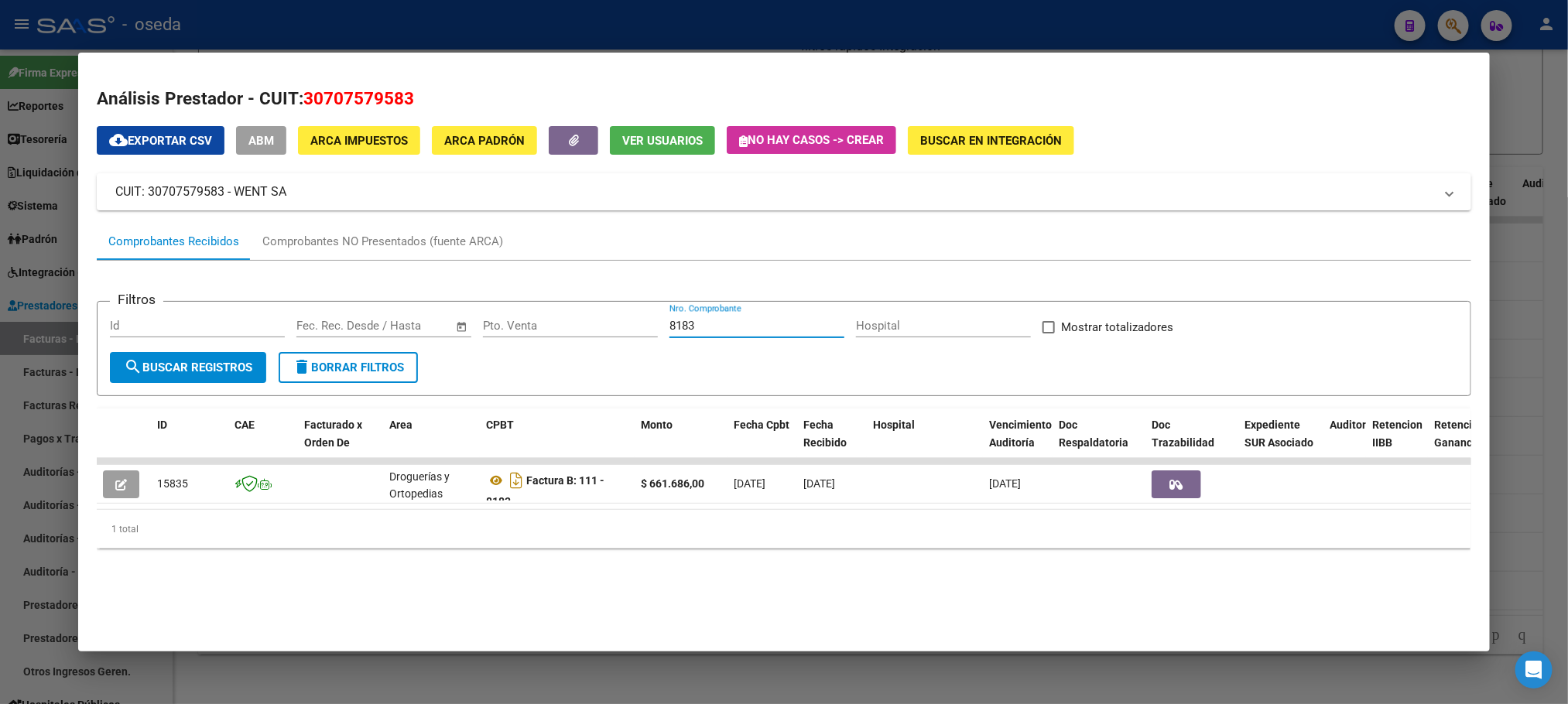
drag, startPoint x: 709, startPoint y: 332, endPoint x: 549, endPoint y: 325, distance: 160.2
click at [573, 330] on div "Filtros Id Start date – End date Fec. Rec. Desde / Hasta Pto. Venta 8183 Nro. C…" at bounding box center [784, 333] width 1348 height 38
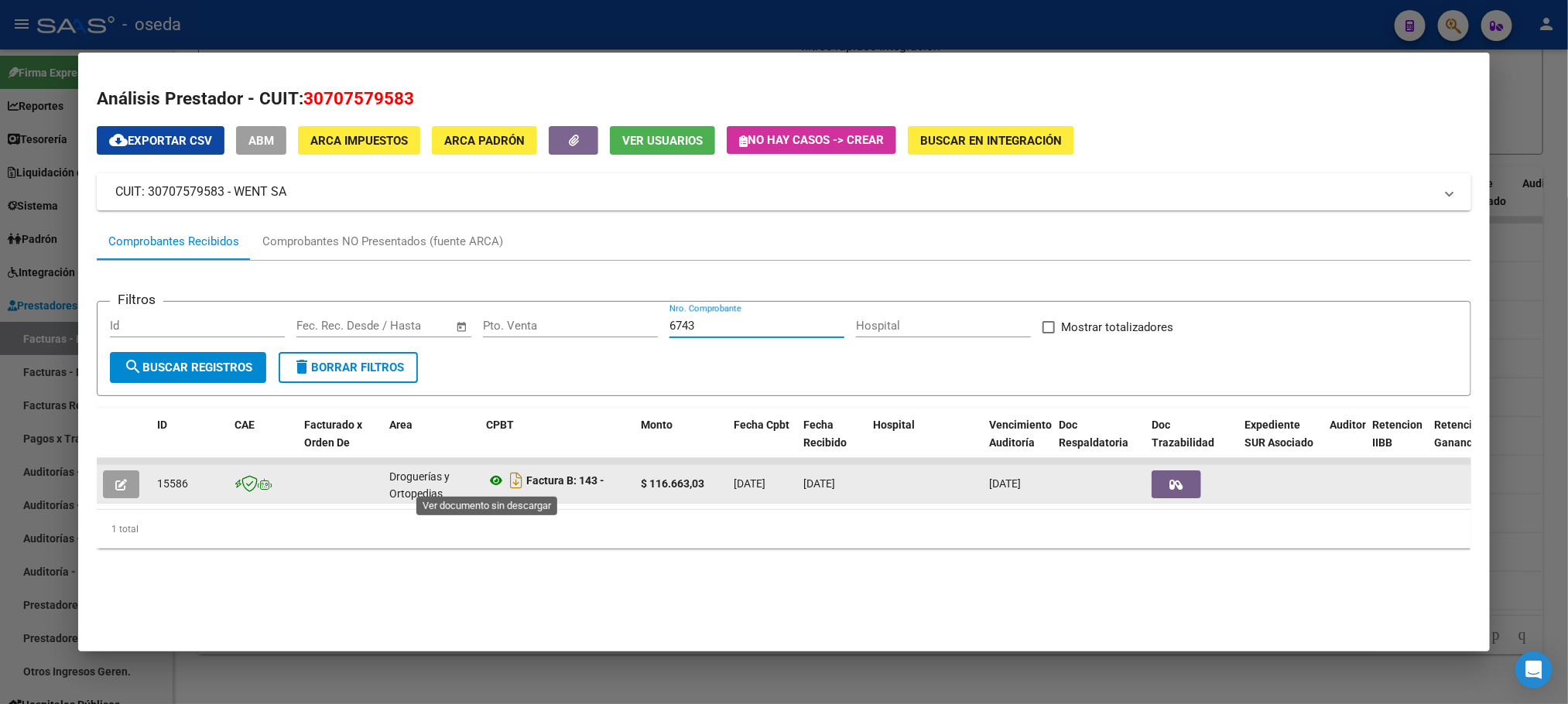
click at [489, 484] on icon at bounding box center [496, 480] width 20 height 18
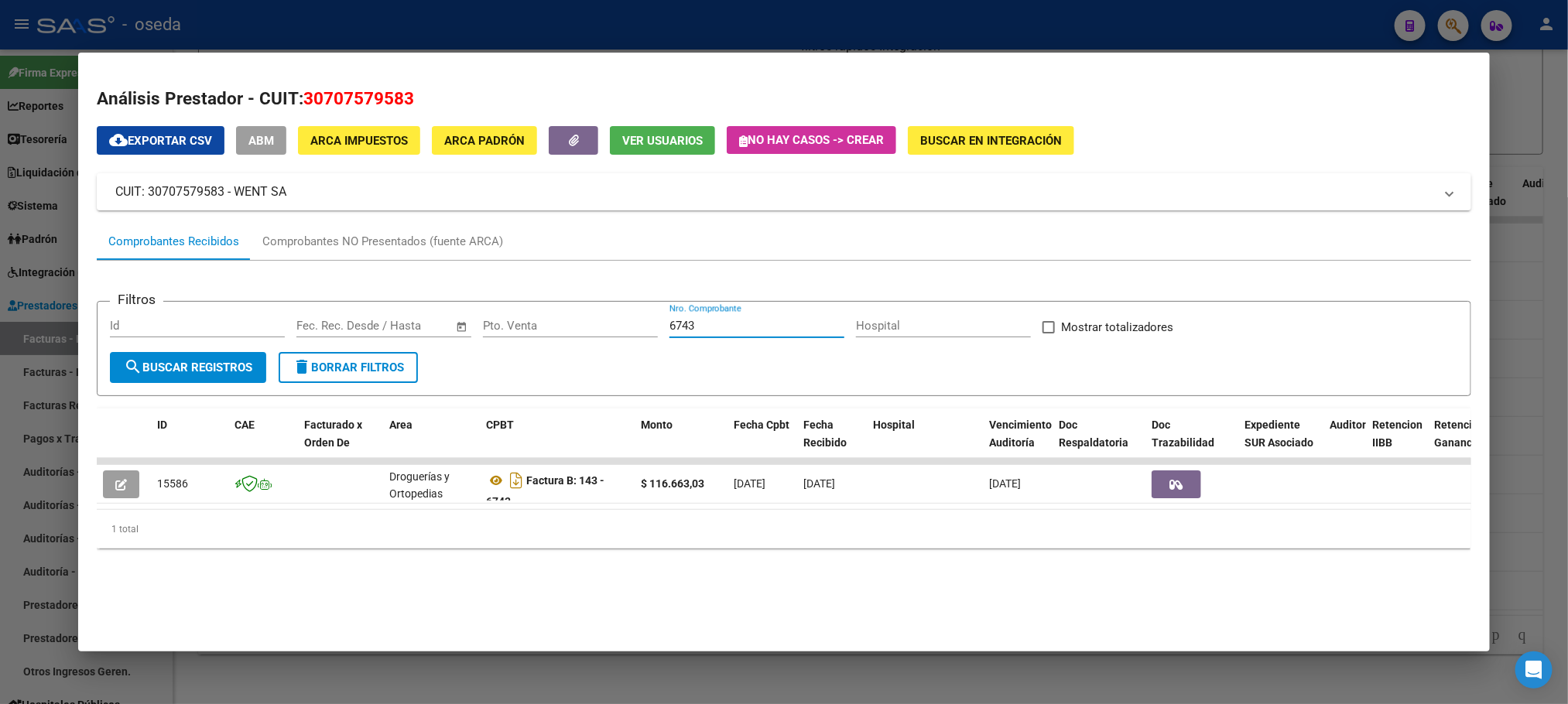
drag, startPoint x: 730, startPoint y: 321, endPoint x: 384, endPoint y: 304, distance: 346.4
click at [384, 304] on form "Filtros Id Start date – End date Fec. Rec. Desde / Hasta Pto. Venta 6743 Nro. C…" at bounding box center [784, 348] width 1374 height 95
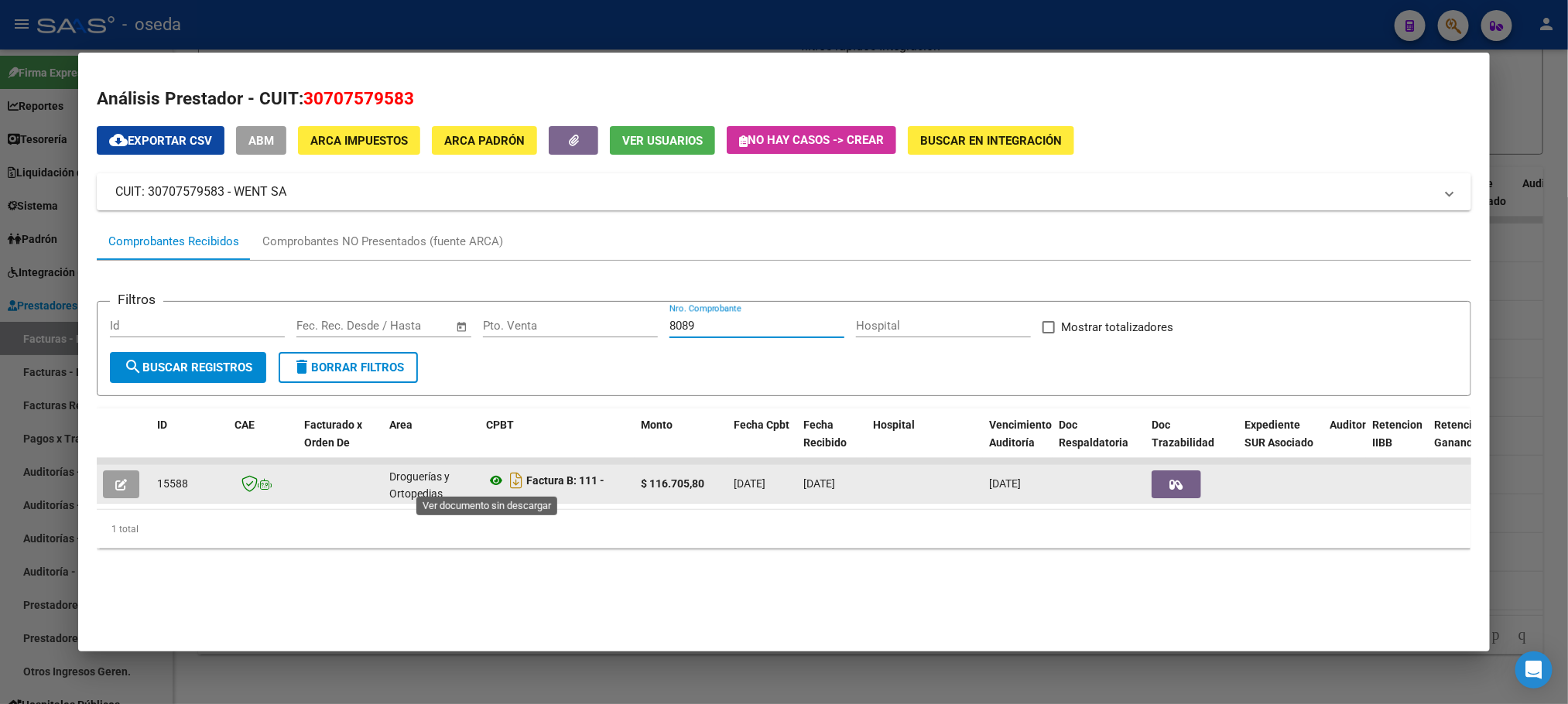
click at [486, 474] on icon at bounding box center [496, 480] width 20 height 18
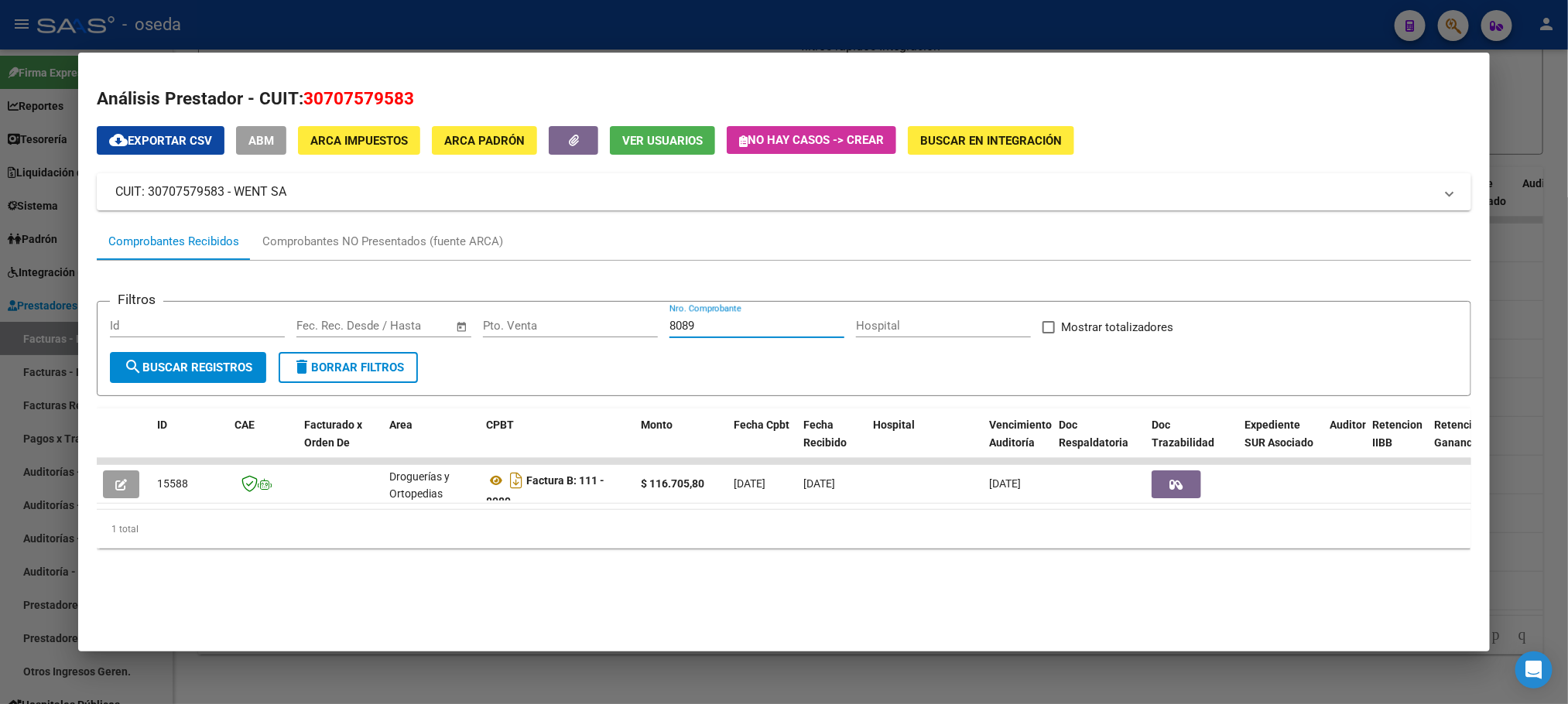
drag, startPoint x: 699, startPoint y: 330, endPoint x: 549, endPoint y: 316, distance: 150.7
click at [549, 316] on div "Filtros Id Start date – End date Fec. Rec. Desde / Hasta Pto. Venta 8089 Nro. C…" at bounding box center [784, 333] width 1348 height 38
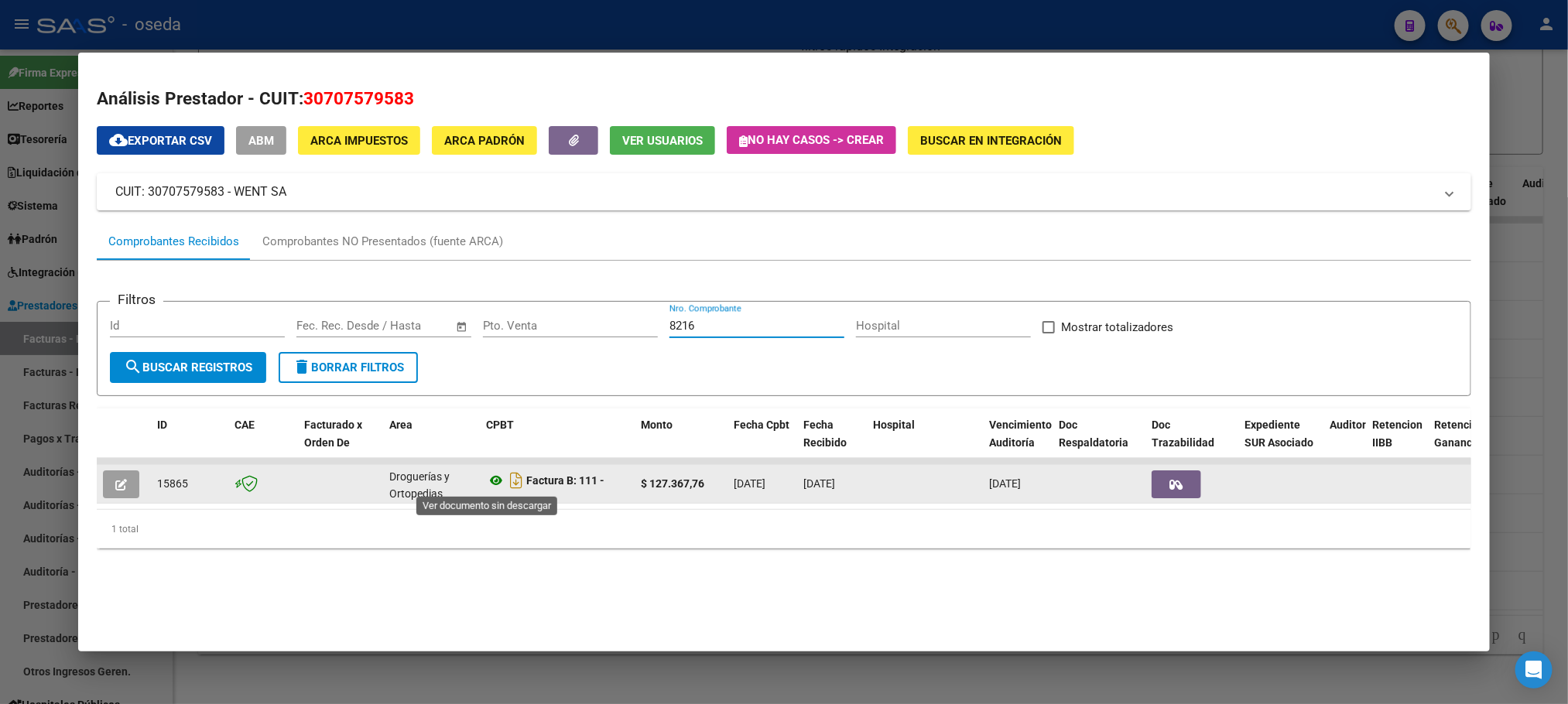
click at [490, 484] on icon at bounding box center [496, 480] width 20 height 18
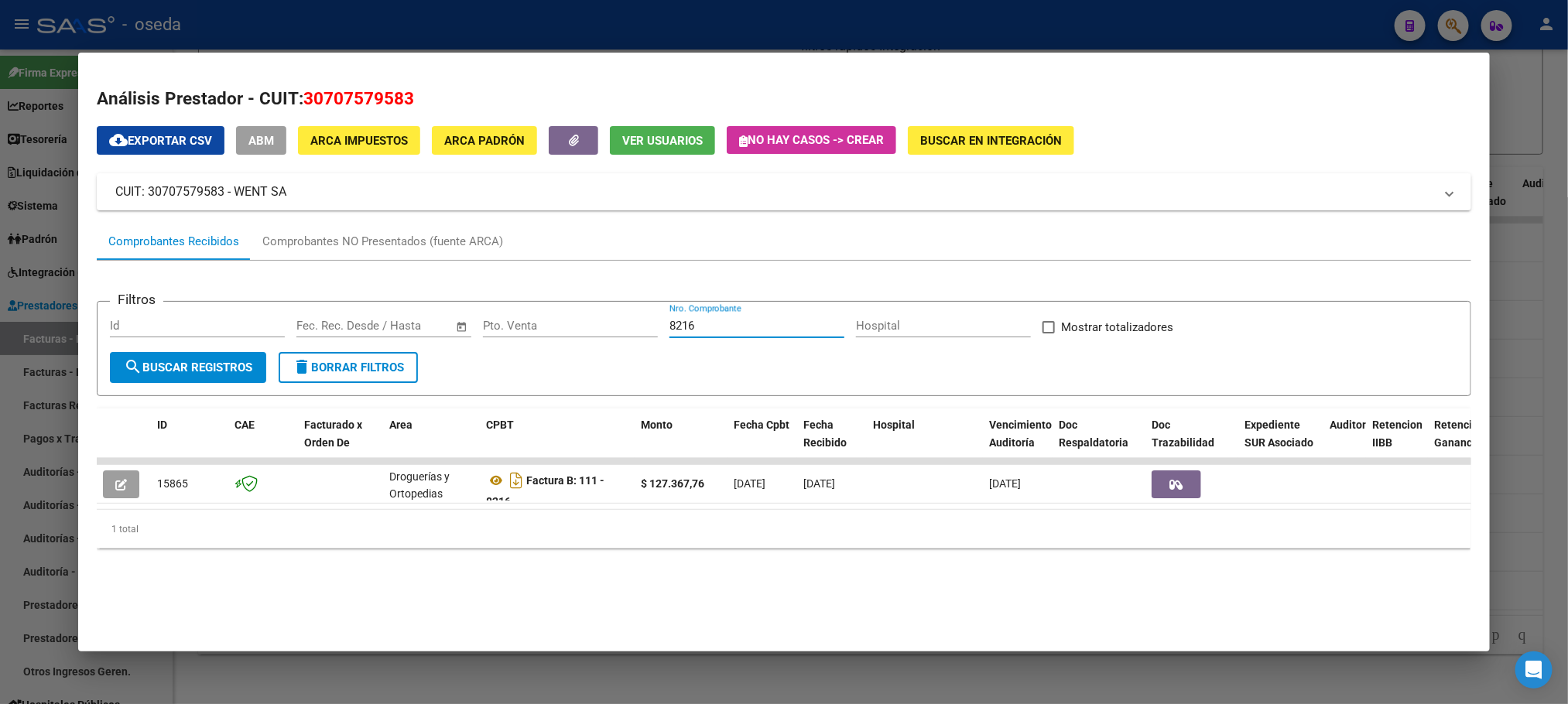
drag, startPoint x: 699, startPoint y: 327, endPoint x: 583, endPoint y: 339, distance: 116.6
click at [583, 339] on div "Filtros Id Start date – End date Fec. Rec. Desde / Hasta Pto. Venta 8216 Nro. C…" at bounding box center [784, 333] width 1348 height 38
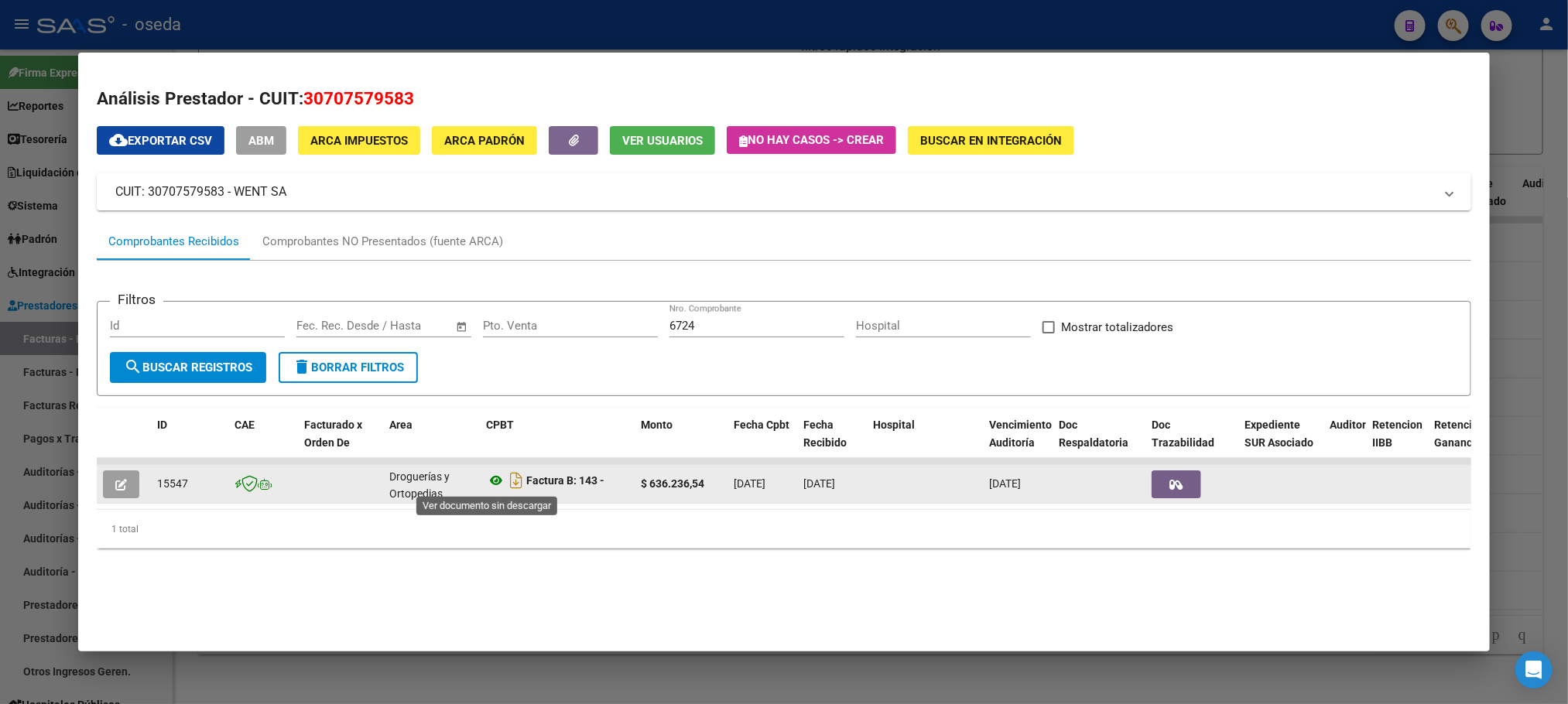
click at [488, 478] on icon at bounding box center [496, 480] width 20 height 18
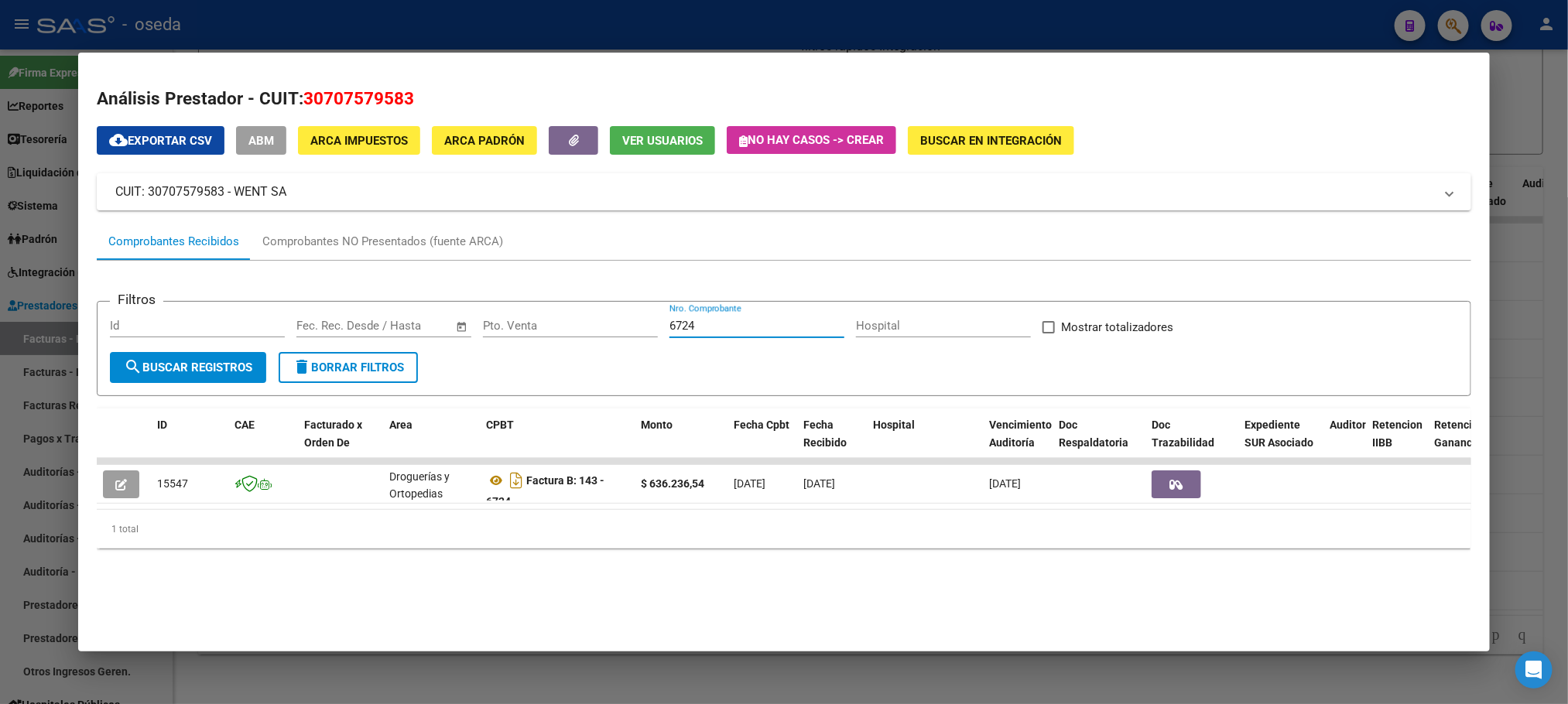
drag, startPoint x: 727, startPoint y: 324, endPoint x: 521, endPoint y: 302, distance: 207.2
click at [521, 302] on form "Filtros Id Start date – End date Fec. Rec. Desde / Hasta Pto. Venta 6724 Nro. C…" at bounding box center [784, 348] width 1374 height 95
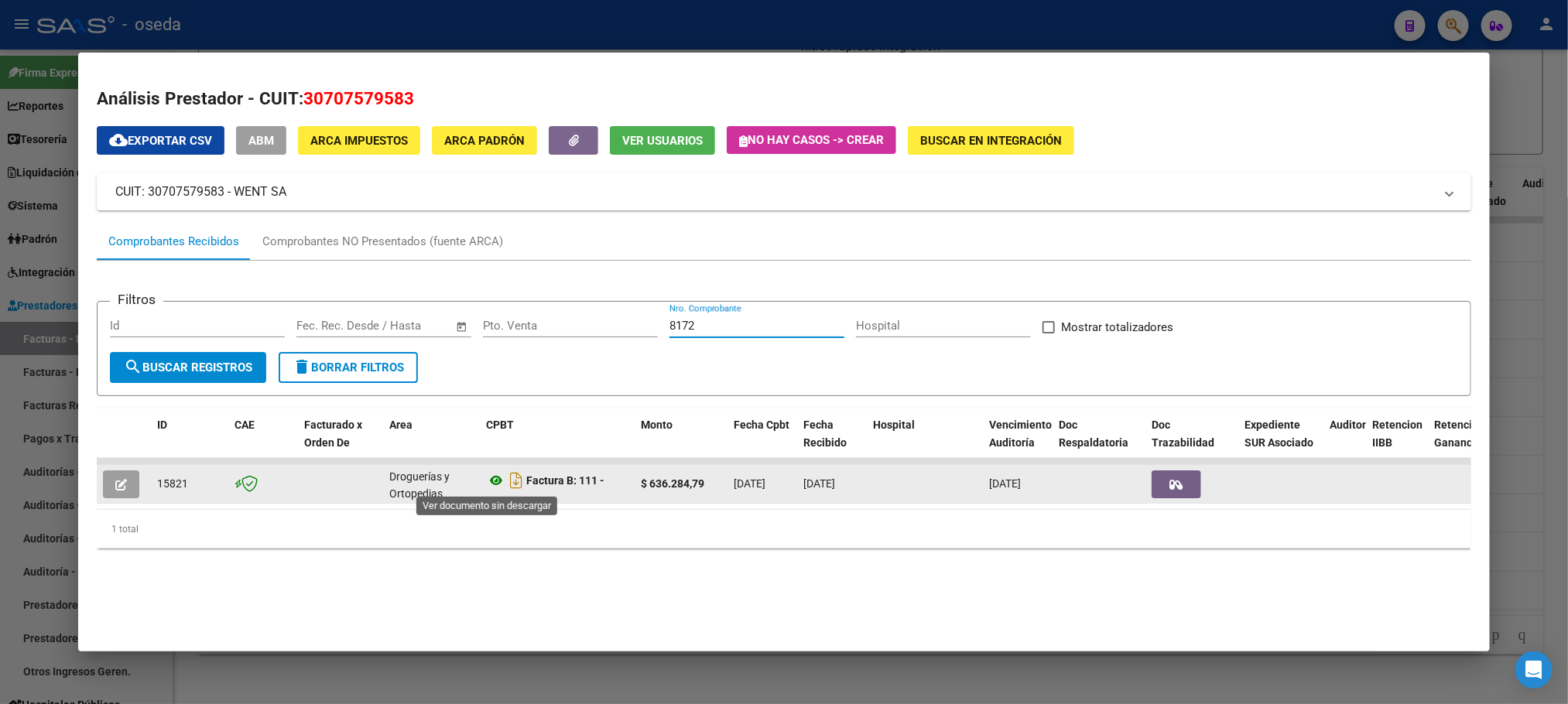
click at [486, 471] on icon at bounding box center [496, 480] width 20 height 18
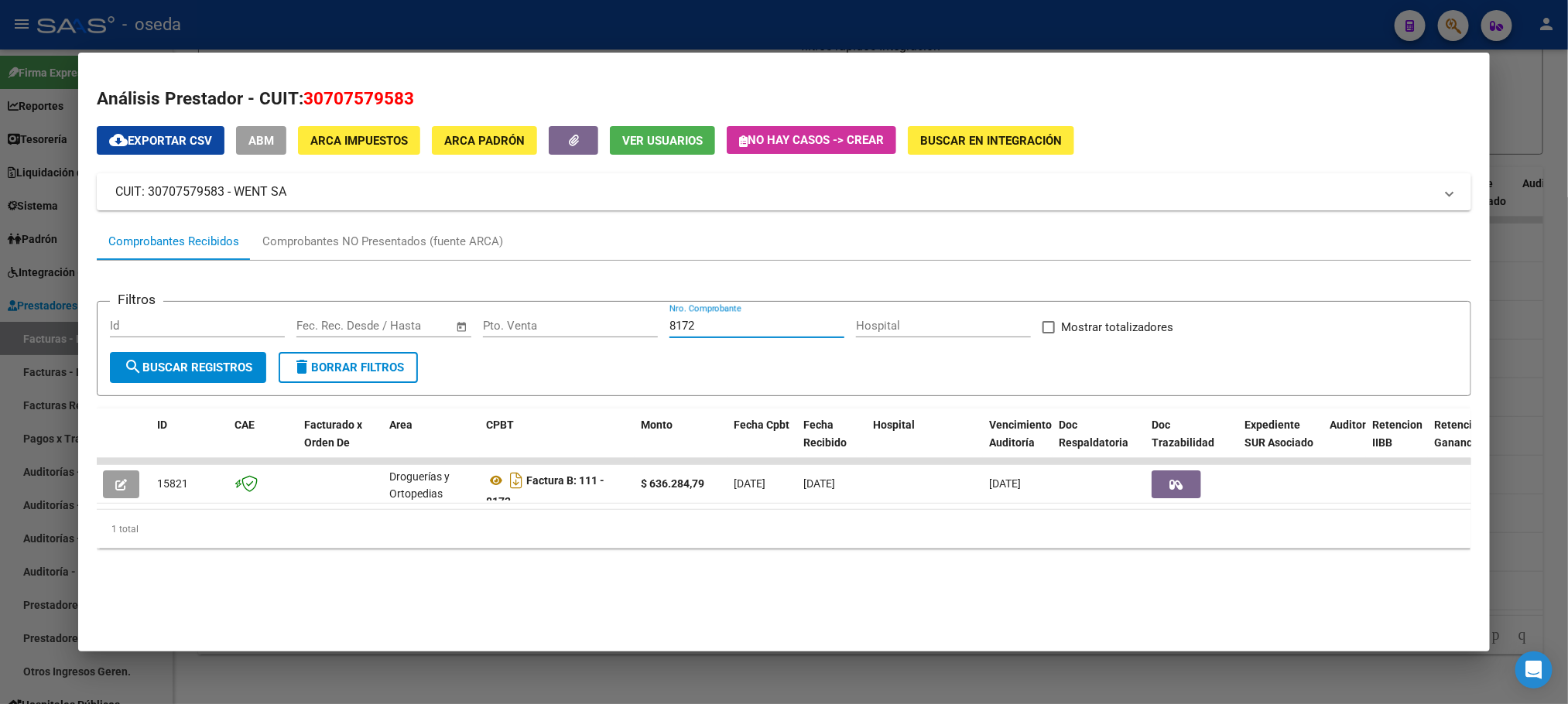
drag, startPoint x: 720, startPoint y: 323, endPoint x: 471, endPoint y: 306, distance: 249.6
click at [471, 306] on form "Filtros Id Start date – End date Fec. Rec. Desde / Hasta Pto. Venta 8172 Nro. C…" at bounding box center [784, 348] width 1374 height 95
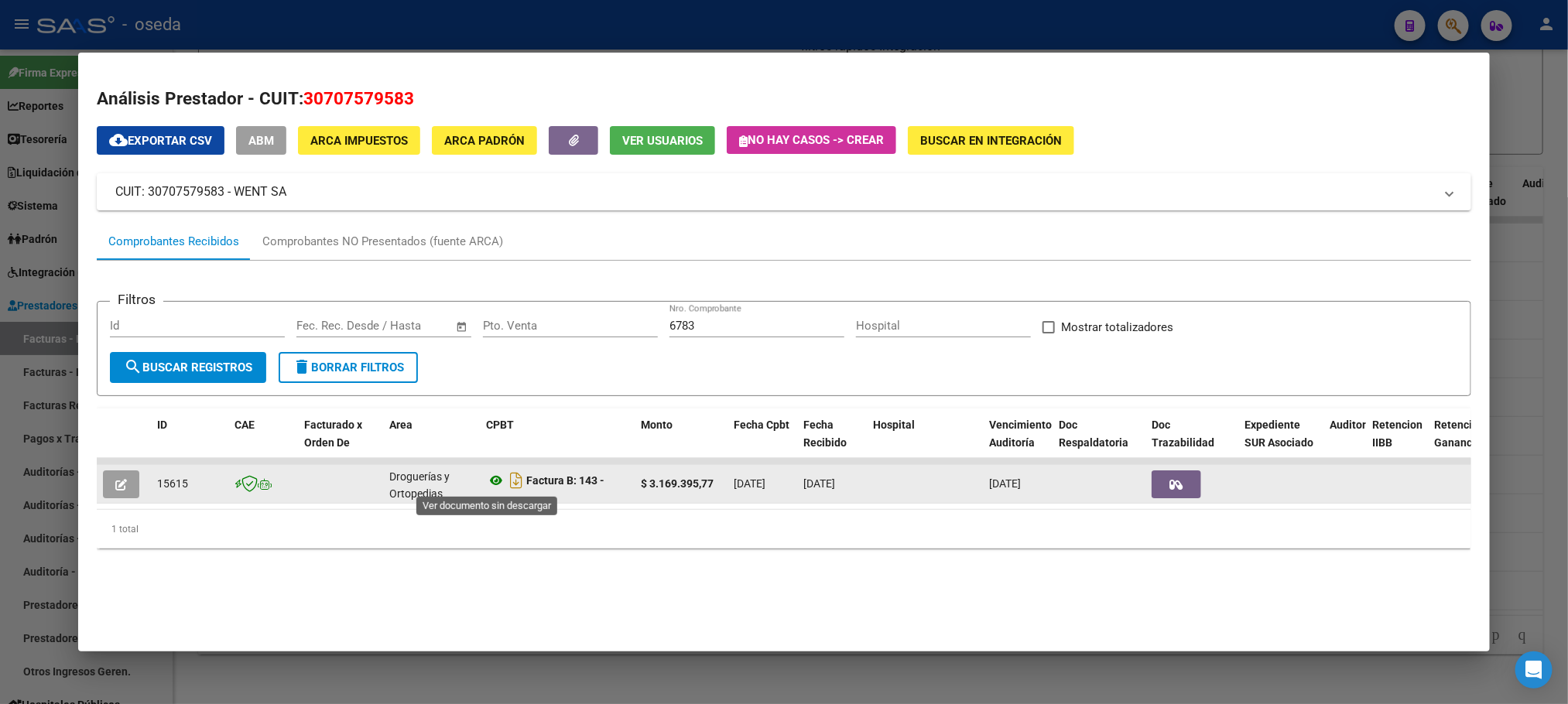
click at [489, 481] on icon at bounding box center [496, 480] width 20 height 18
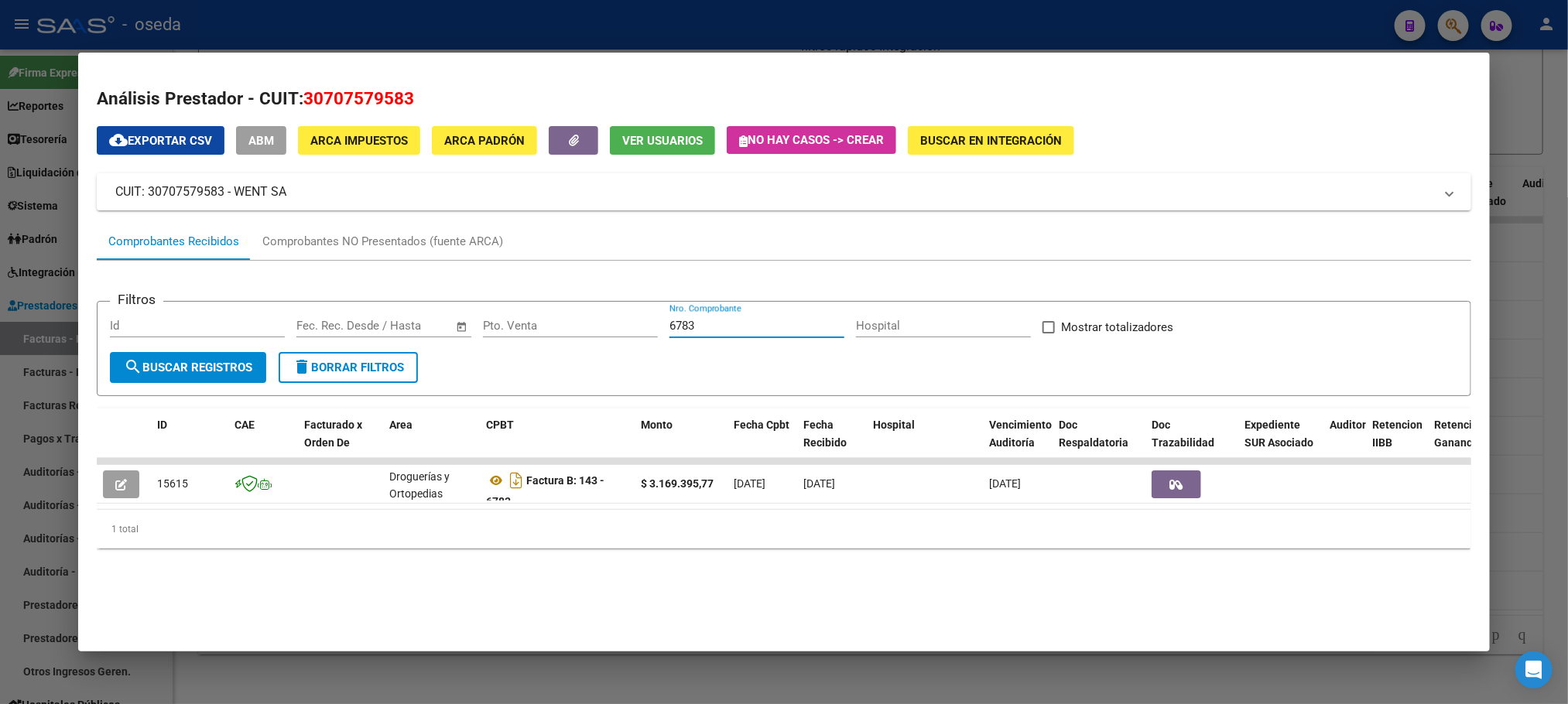
drag, startPoint x: 741, startPoint y: 325, endPoint x: 548, endPoint y: 321, distance: 193.0
click at [548, 321] on div "Filtros Id Start date – End date Fec. Rec. Desde / Hasta Pto. Venta 6783 Nro. C…" at bounding box center [784, 333] width 1348 height 38
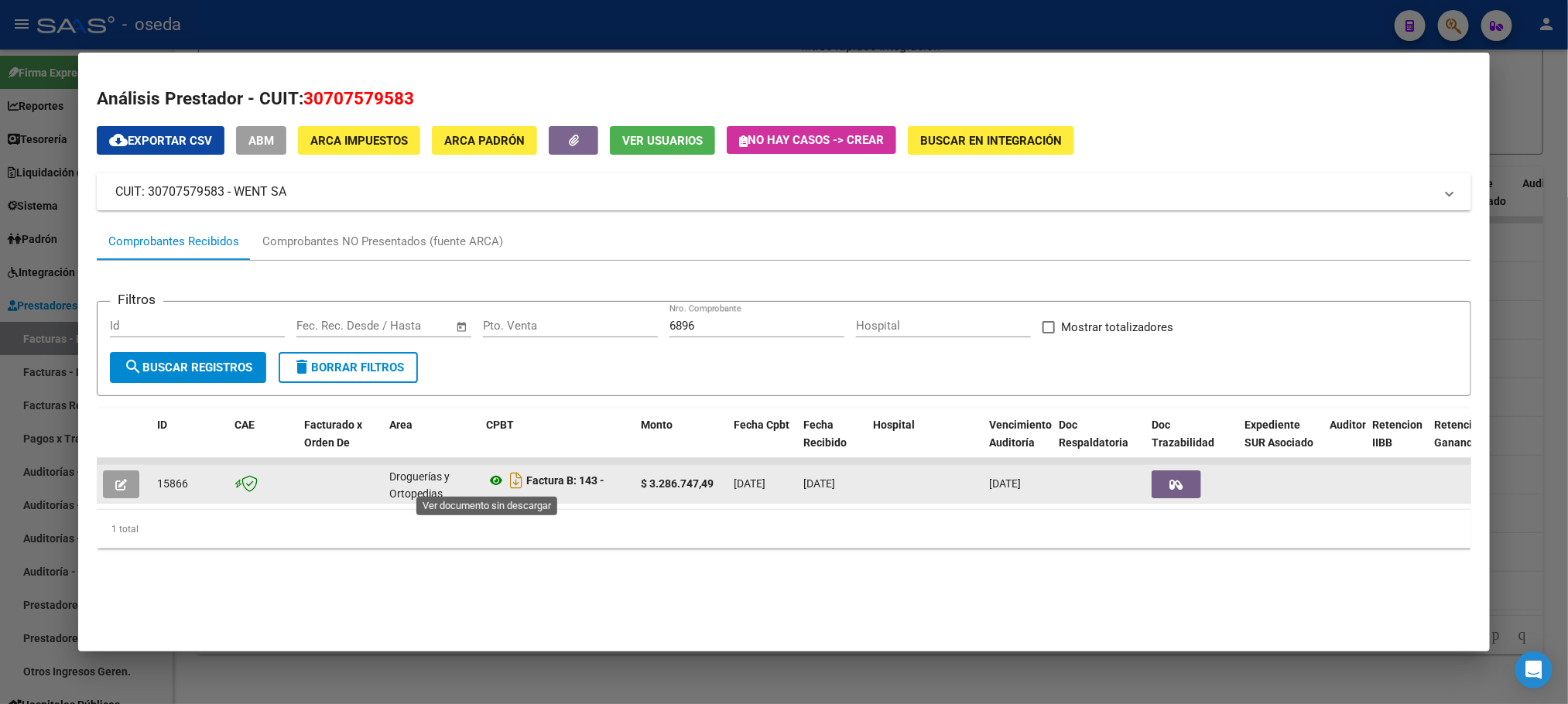
click at [486, 483] on icon at bounding box center [496, 480] width 20 height 18
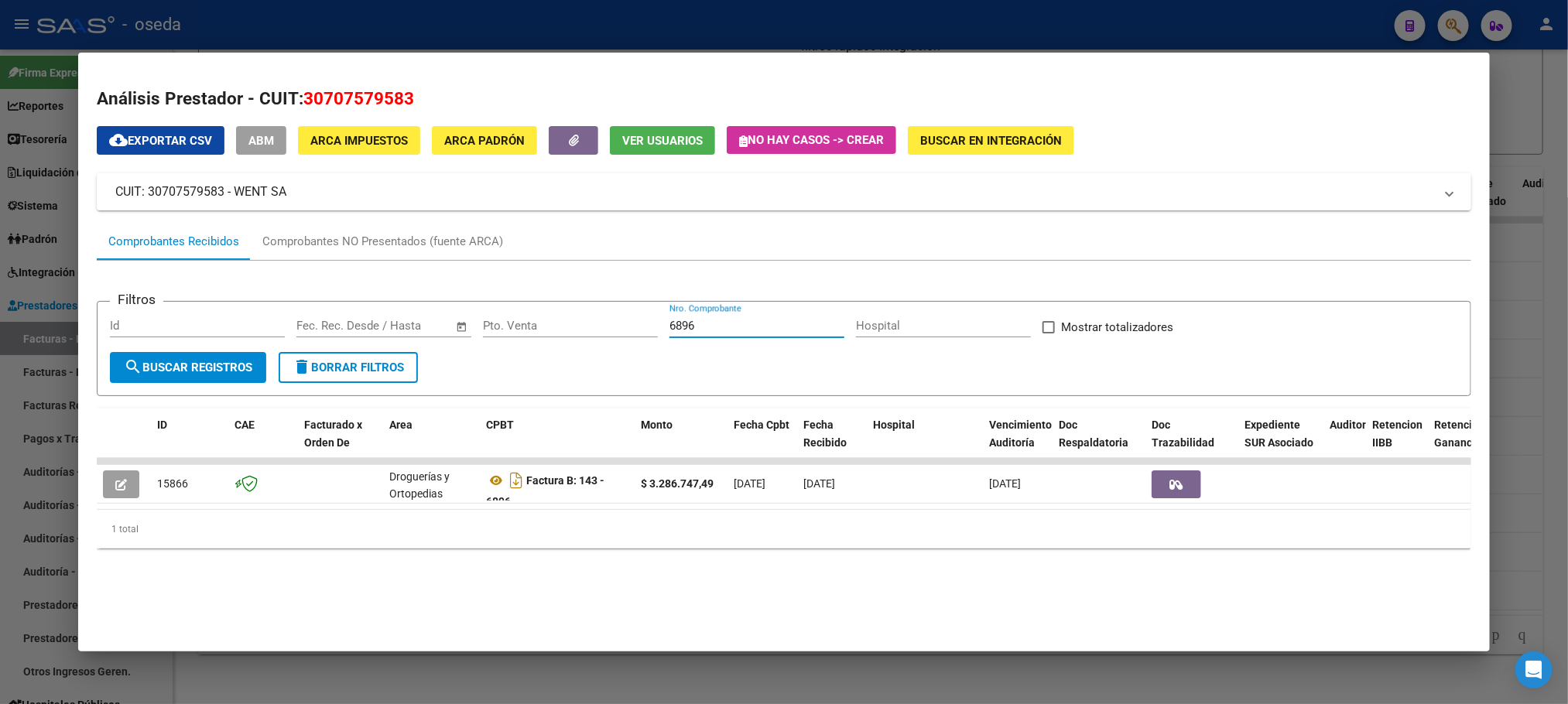
drag, startPoint x: 755, startPoint y: 330, endPoint x: 466, endPoint y: 301, distance: 290.5
click at [466, 301] on form "Filtros Id Start date – End date Fec. Rec. Desde / Hasta Pto. Venta 6896 Nro. C…" at bounding box center [784, 348] width 1374 height 95
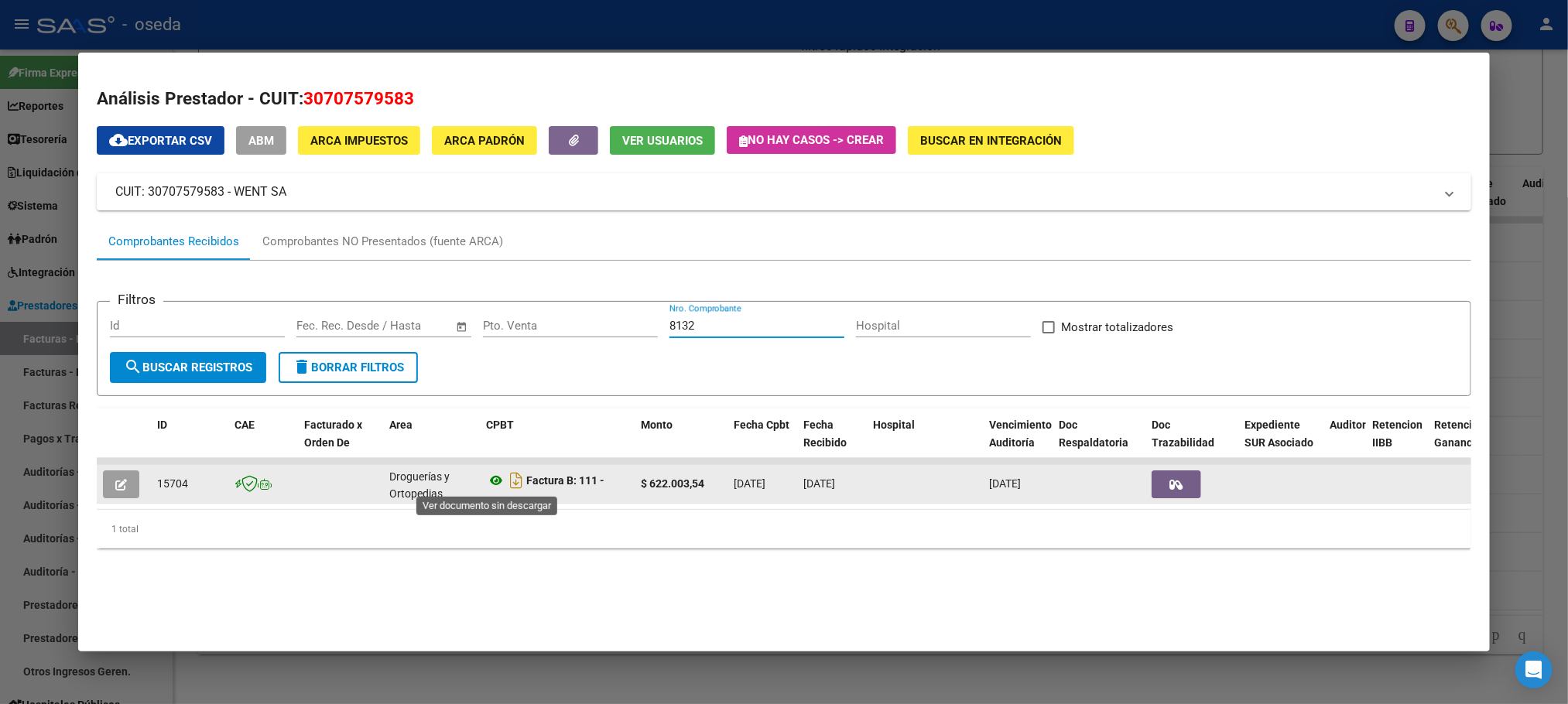
click at [488, 481] on icon at bounding box center [496, 480] width 20 height 18
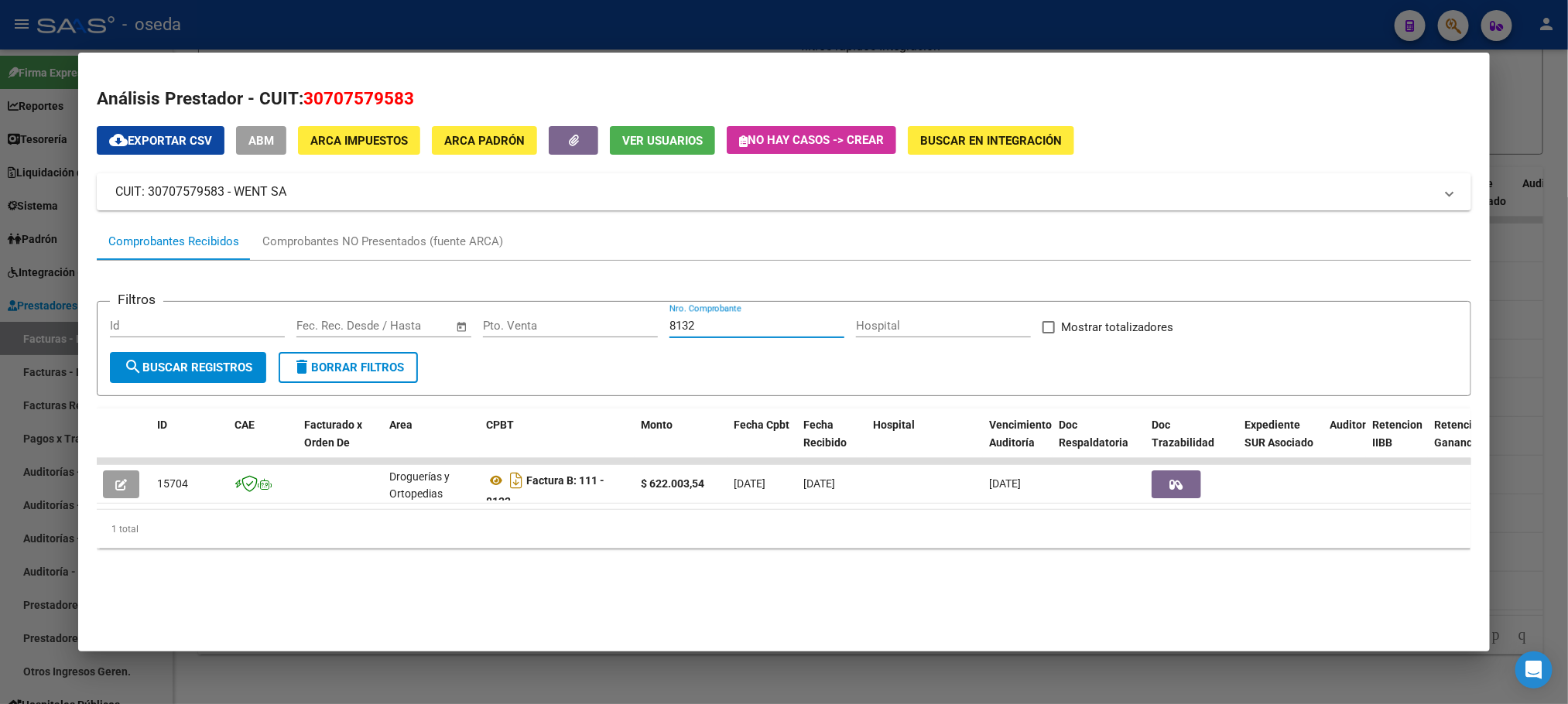
drag, startPoint x: 692, startPoint y: 319, endPoint x: 551, endPoint y: 302, distance: 142.0
click at [551, 302] on form "Filtros Id Start date – End date Fec. Rec. Desde / Hasta Pto. Venta 8132 Nro. C…" at bounding box center [784, 348] width 1374 height 95
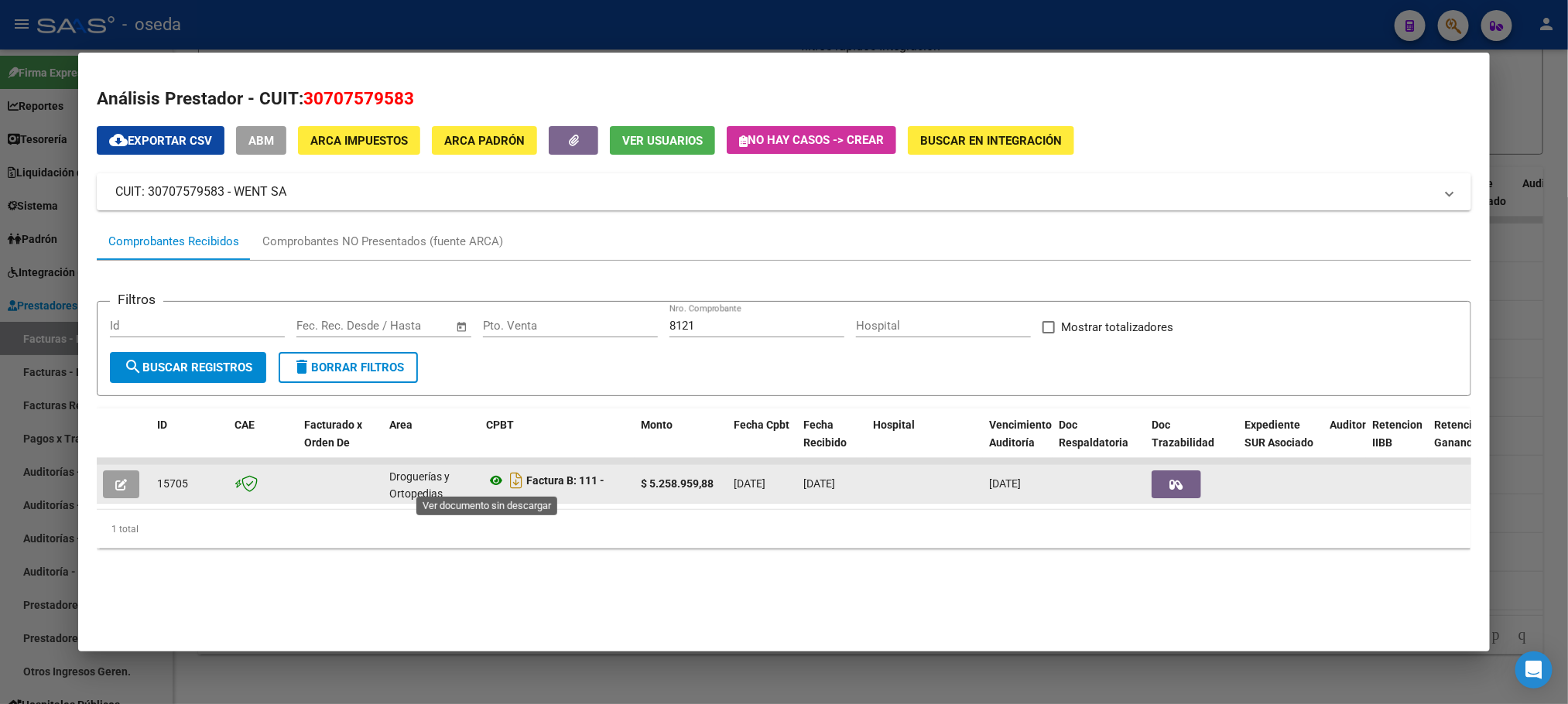
click at [486, 479] on icon at bounding box center [496, 480] width 20 height 18
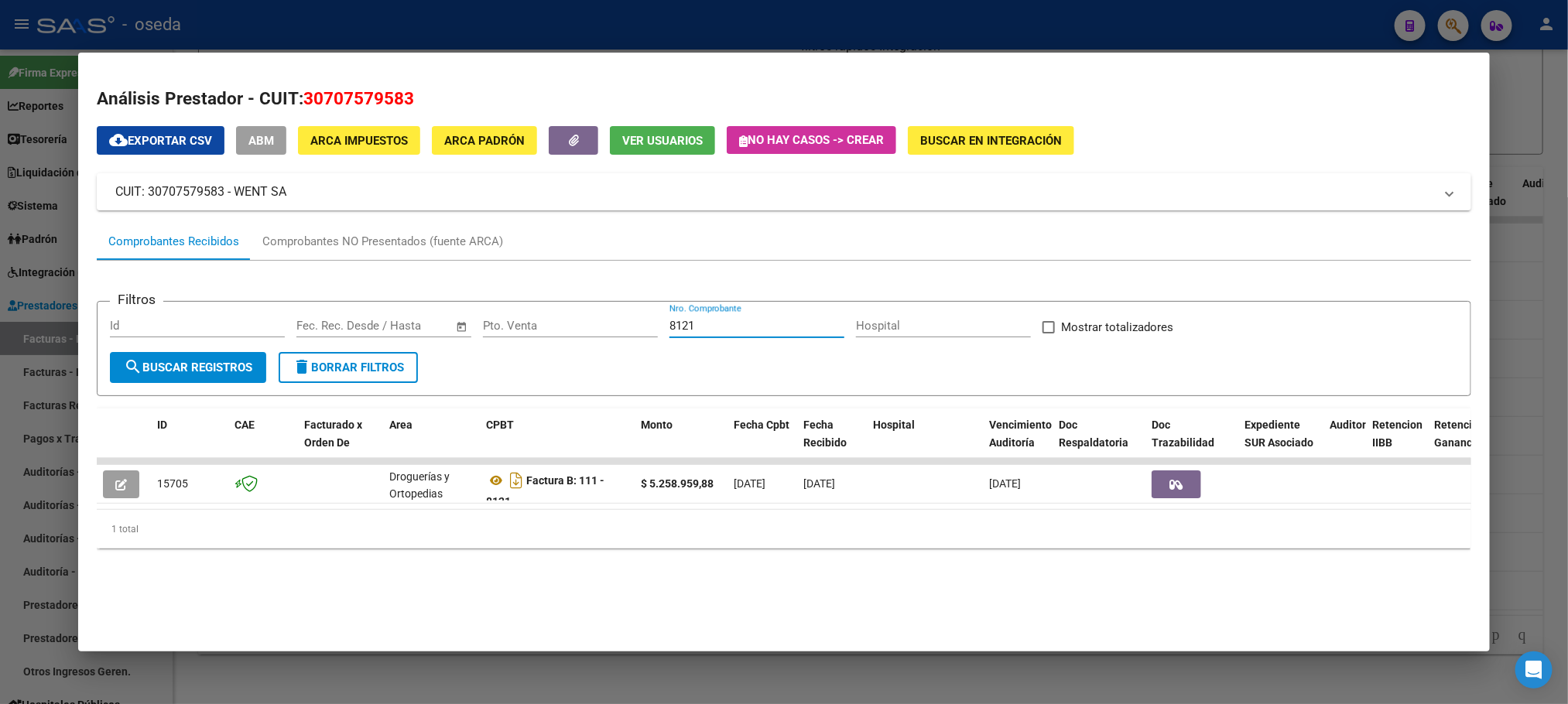
drag, startPoint x: 735, startPoint y: 321, endPoint x: 471, endPoint y: 304, distance: 264.5
click at [471, 304] on form "Filtros Id Start date – End date Fec. Rec. Desde / Hasta Pto. Venta 8121 Nro. C…" at bounding box center [784, 348] width 1374 height 95
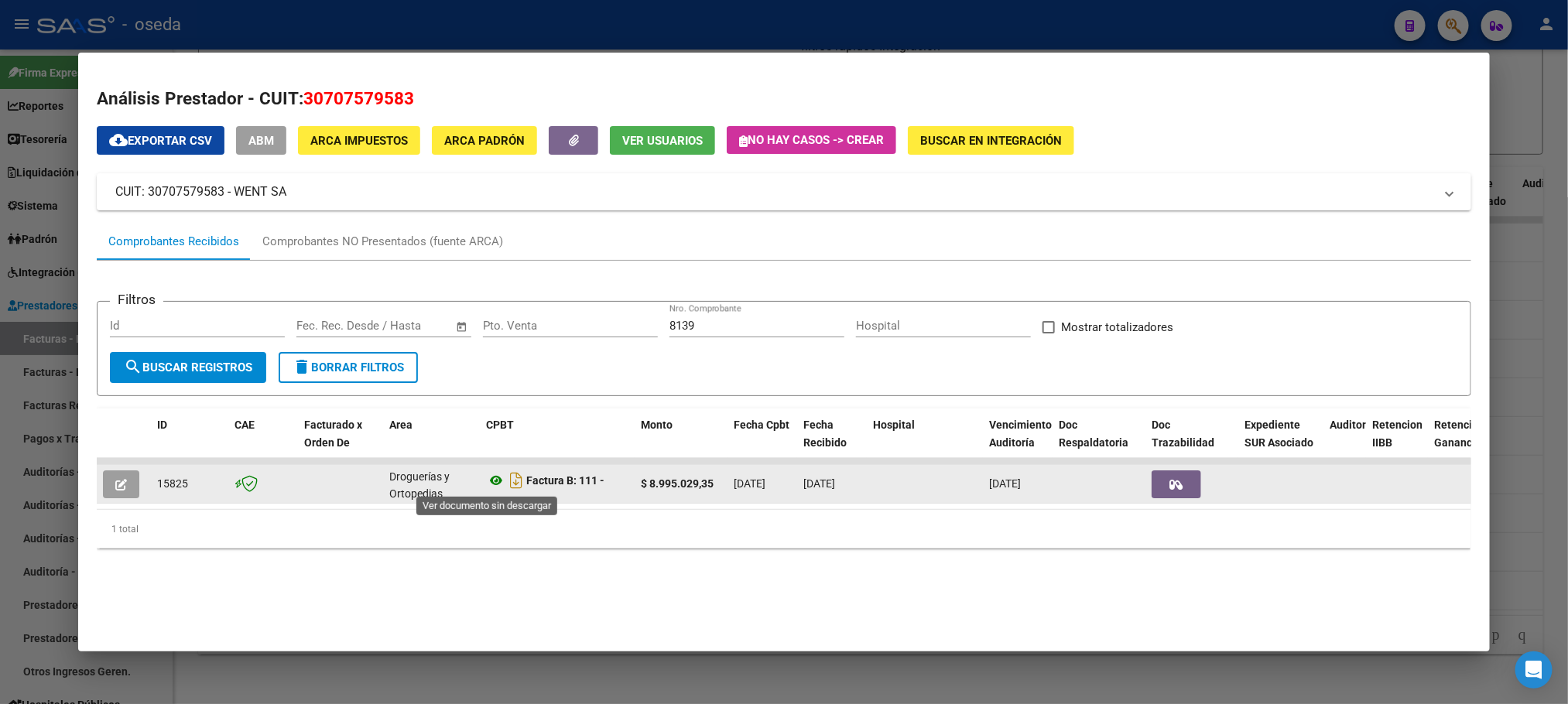
click at [489, 478] on icon at bounding box center [496, 480] width 20 height 18
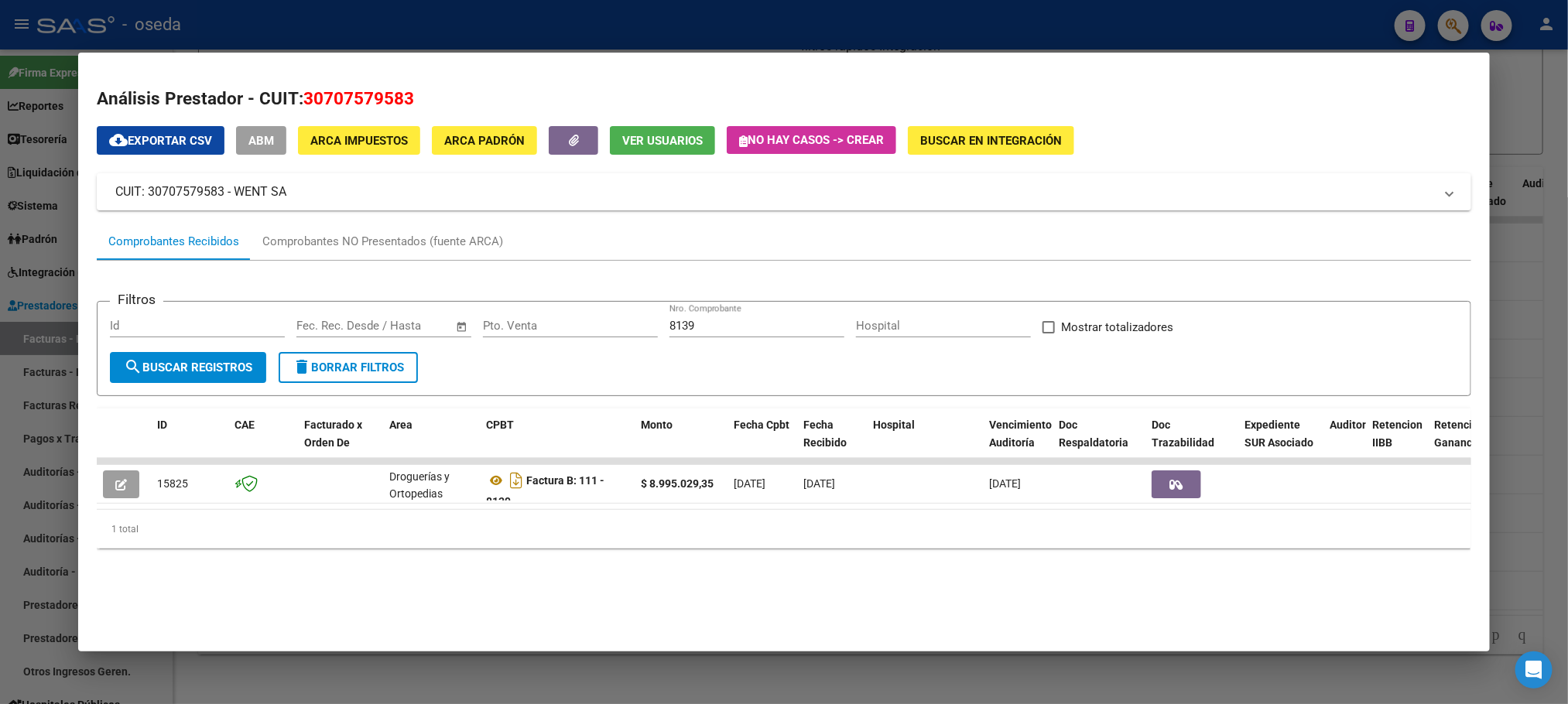
drag, startPoint x: 743, startPoint y: 316, endPoint x: 573, endPoint y: 316, distance: 170.0
click at [573, 316] on div "Filtros Id Start date – End date Fec. Rec. Desde / Hasta Pto. Venta 8139 Nro. C…" at bounding box center [784, 333] width 1348 height 38
click at [708, 332] on input "8139" at bounding box center [756, 325] width 175 height 14
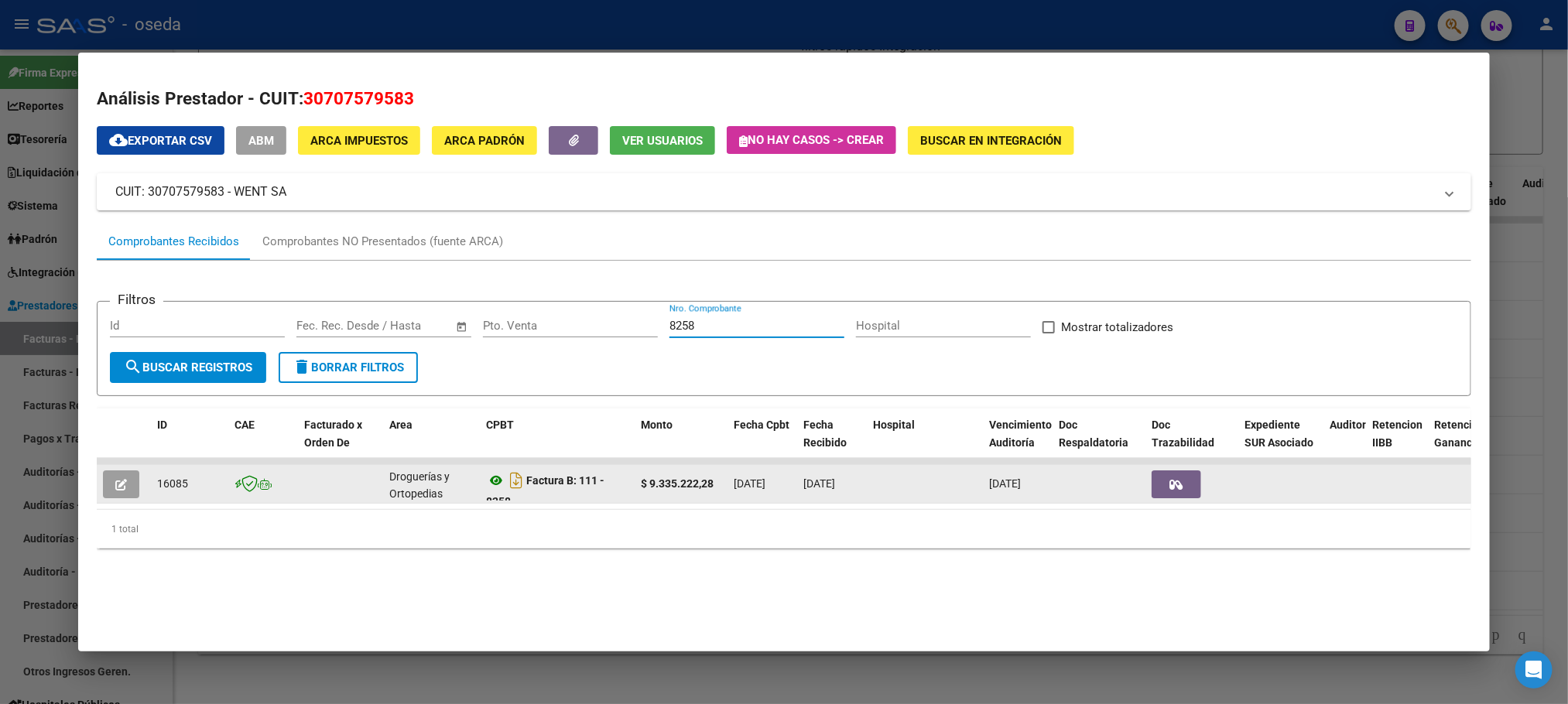
type input "8258"
click at [486, 476] on icon at bounding box center [496, 480] width 20 height 18
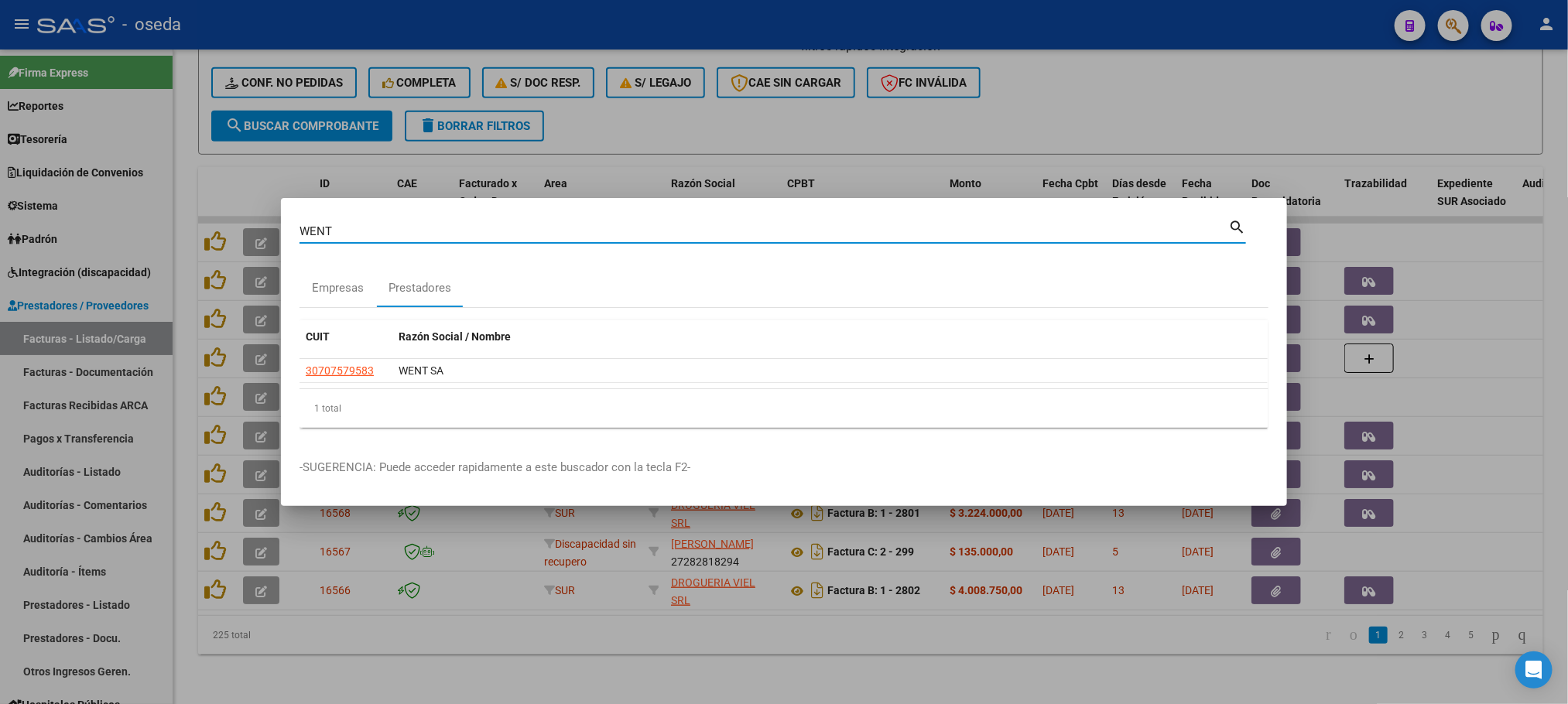
drag, startPoint x: 442, startPoint y: 232, endPoint x: 32, endPoint y: 189, distance: 412.2
click at [22, 215] on div "WENT Buscar (apellido, dni, cuil, nro traspaso, cuit, obra social) search Empre…" at bounding box center [784, 352] width 1568 height 704
type input "IMPLAN"
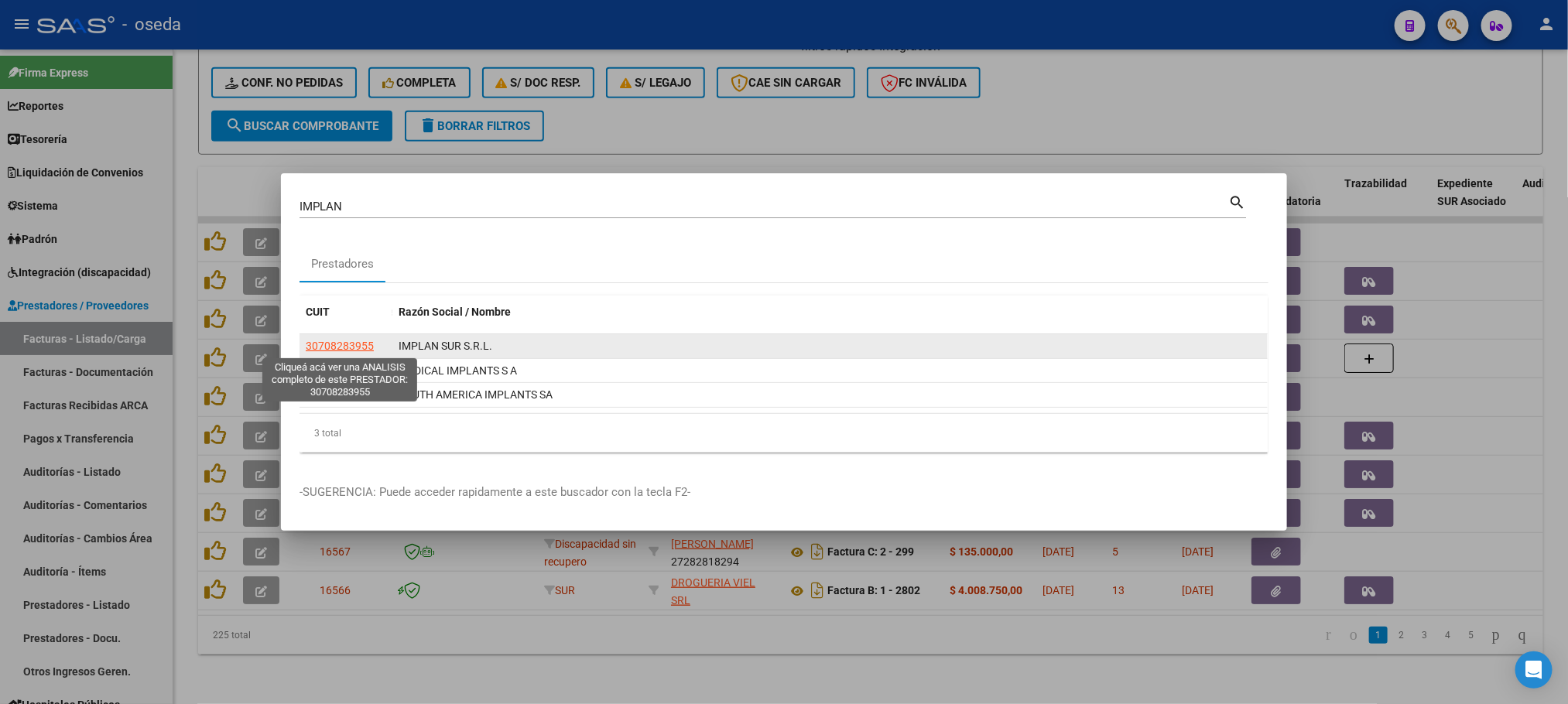
click at [337, 340] on span "30708283955" at bounding box center [340, 345] width 68 height 12
type textarea "30708283955"
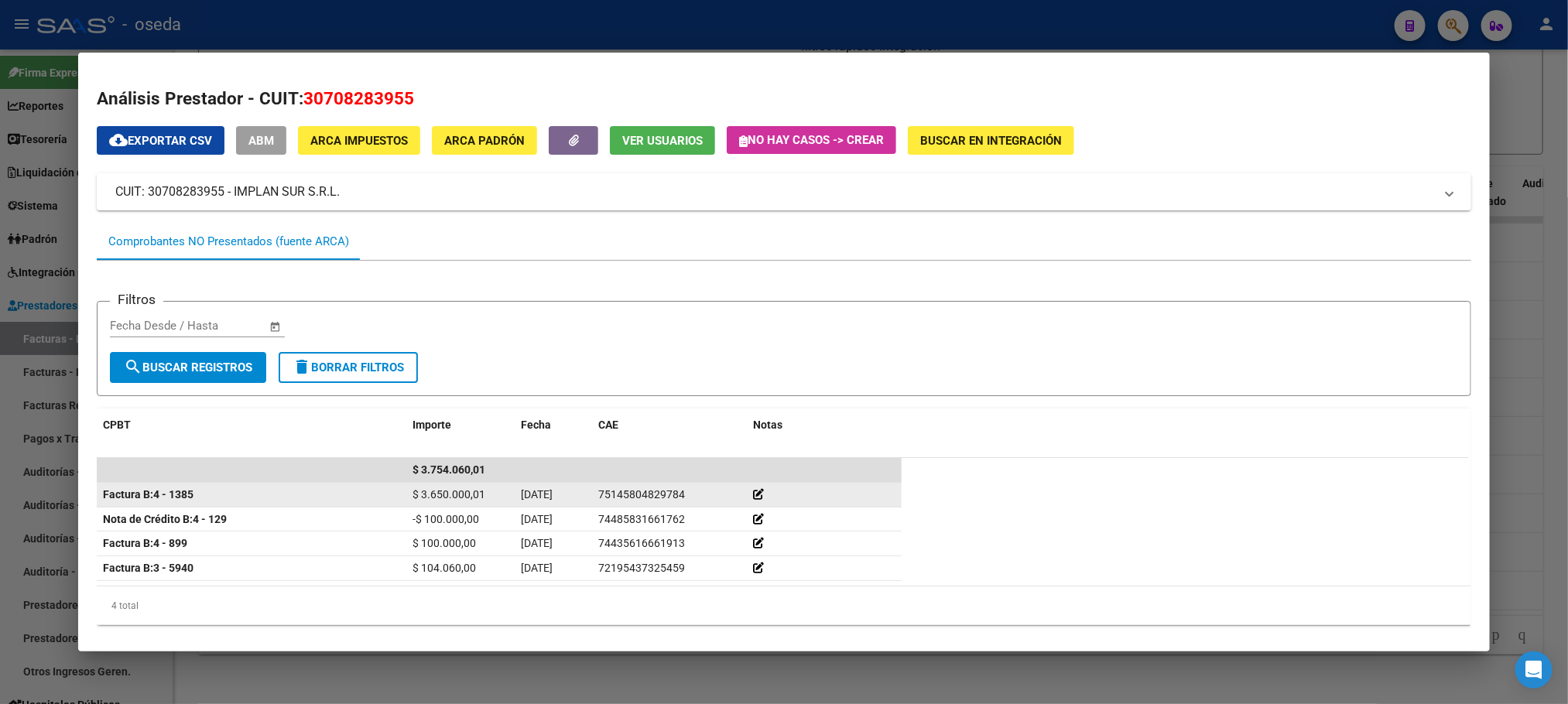
click at [165, 490] on strong "Factura B: 4 - 1385" at bounding box center [147, 494] width 90 height 12
